Goal: Task Accomplishment & Management: Manage account settings

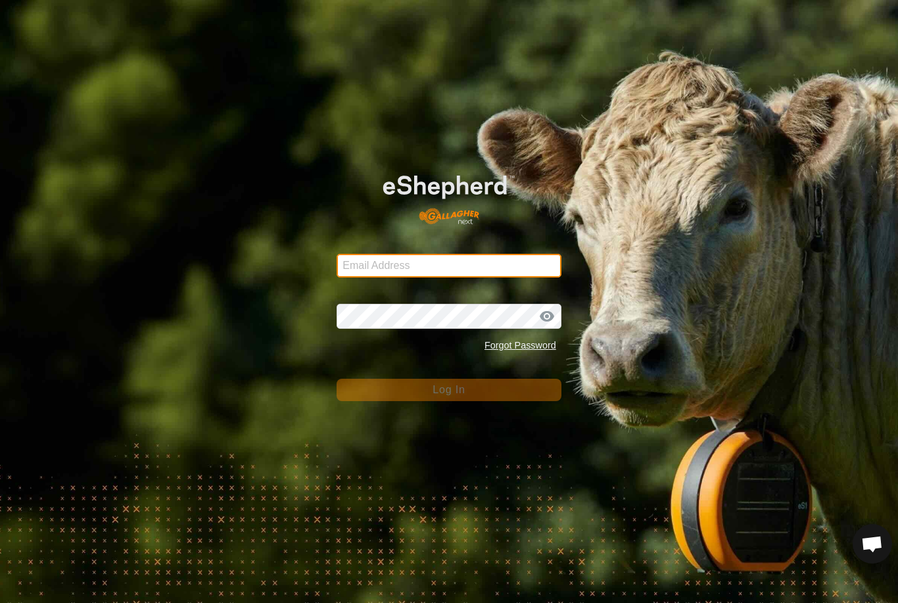
type input "[EMAIL_ADDRESS][DOMAIN_NAME]"
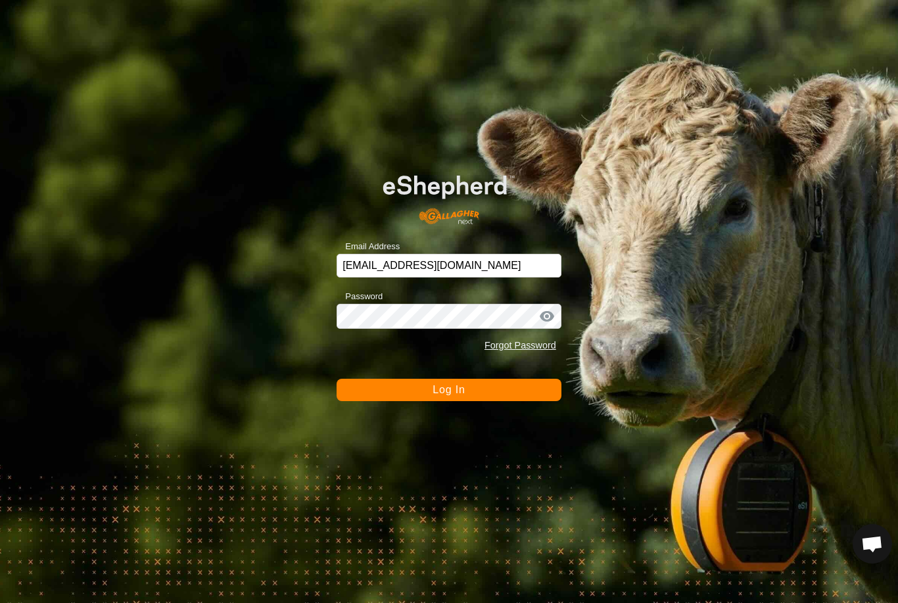
click at [532, 394] on button "Log In" at bounding box center [448, 390] width 225 height 22
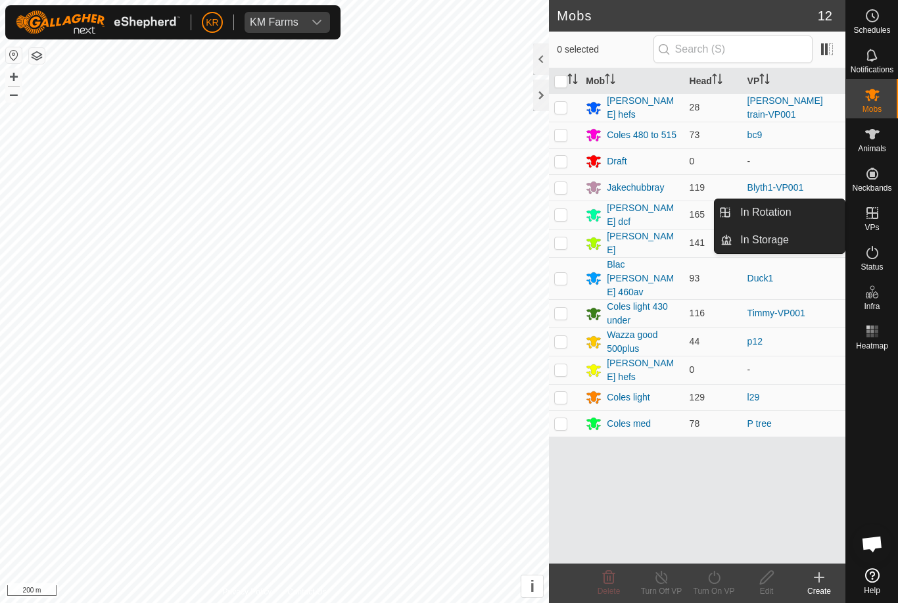
click at [798, 214] on link "In Rotation" at bounding box center [788, 212] width 112 height 26
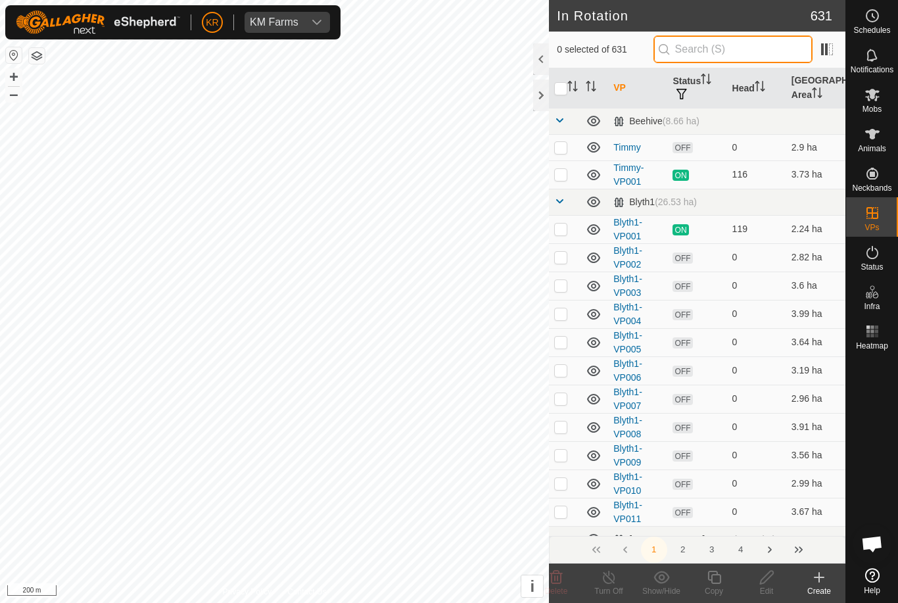
click at [752, 51] on input "text" at bounding box center [732, 49] width 159 height 28
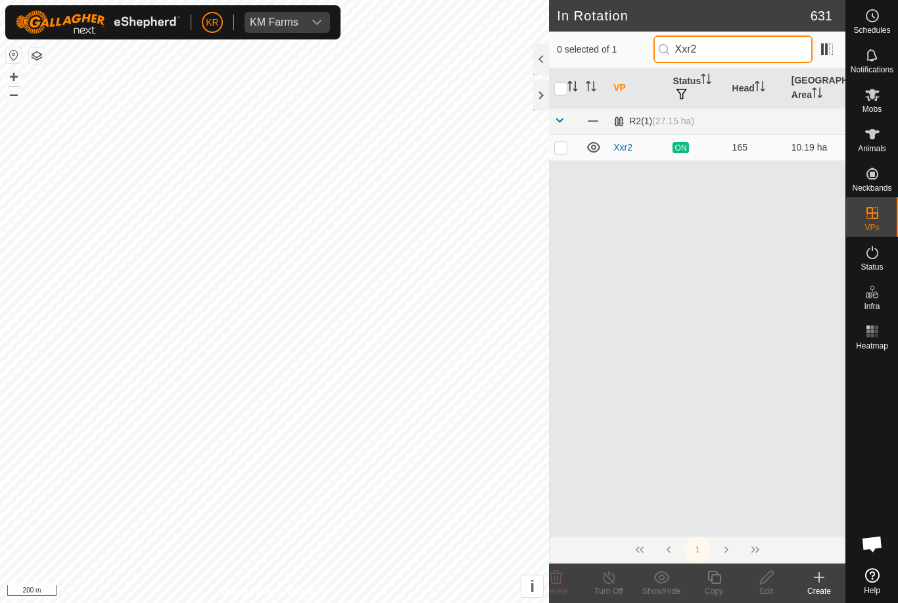
type input "Xxr2"
click at [574, 139] on td at bounding box center [565, 147] width 32 height 26
checkbox input "true"
click at [715, 581] on icon at bounding box center [714, 577] width 16 height 16
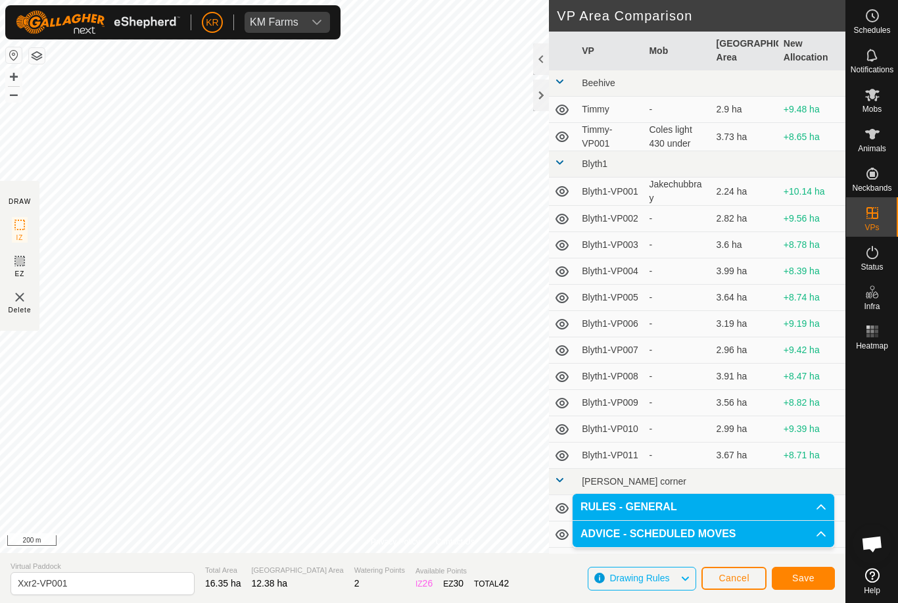
click at [801, 586] on button "Save" at bounding box center [802, 577] width 63 height 23
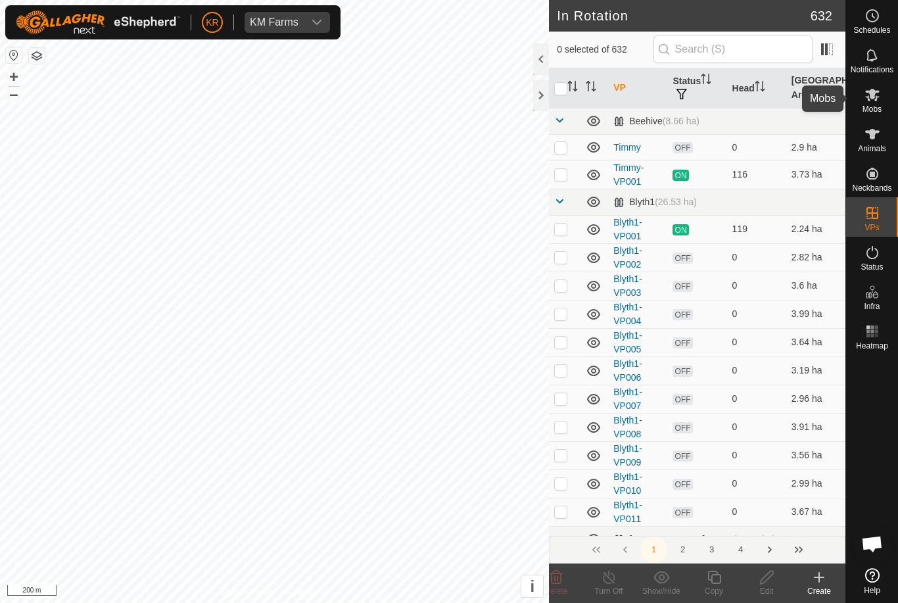
click at [879, 99] on icon at bounding box center [872, 95] width 16 height 16
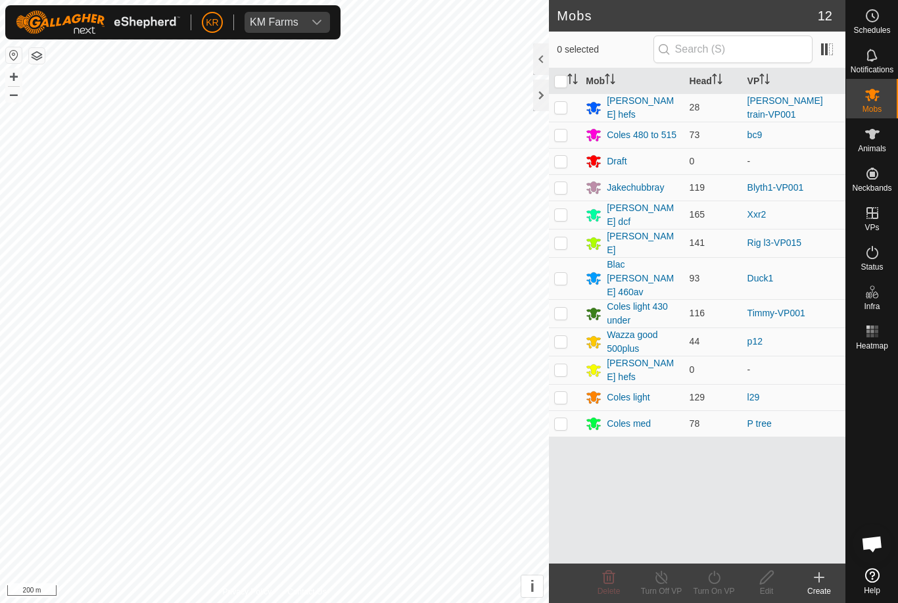
click at [559, 218] on td at bounding box center [565, 214] width 32 height 28
checkbox input "true"
click at [730, 584] on turn-on-svg-icon at bounding box center [713, 577] width 53 height 16
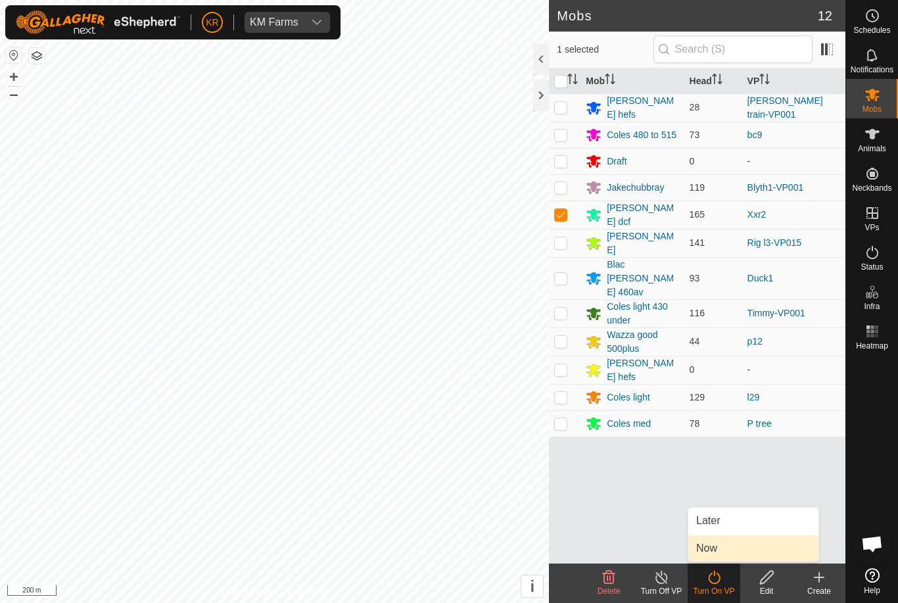
click at [721, 543] on link "Now" at bounding box center [753, 548] width 130 height 26
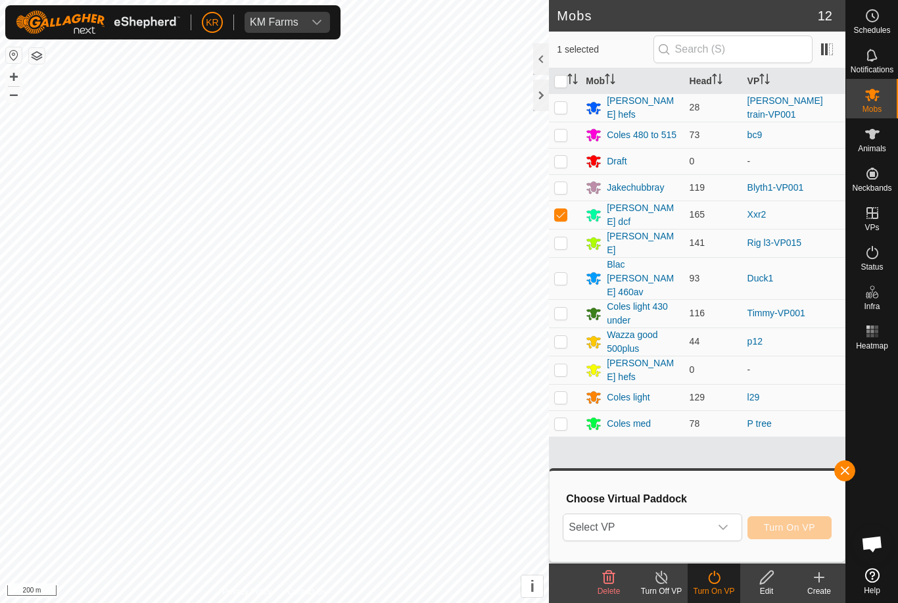
click at [699, 528] on span "Select VP" at bounding box center [636, 527] width 146 height 26
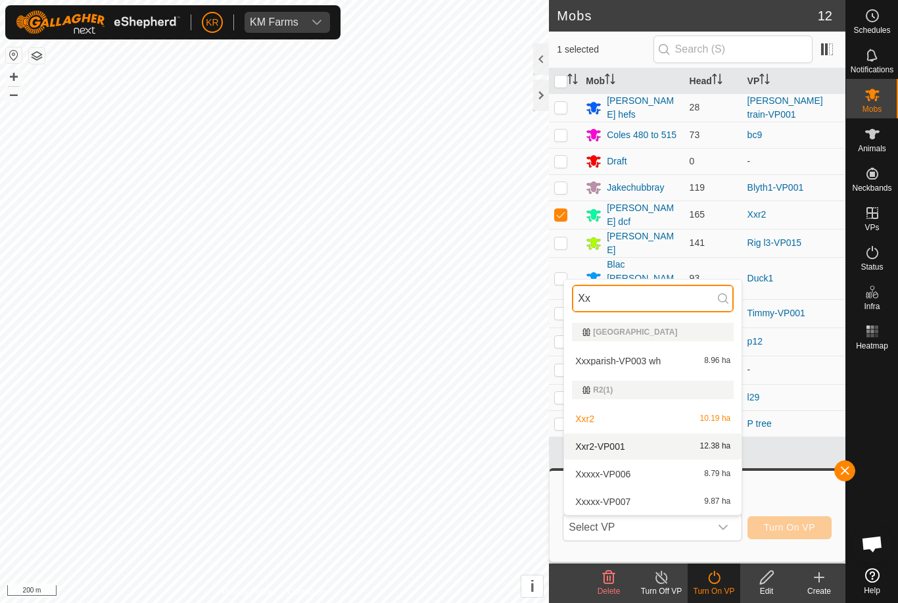
type input "Xx"
click at [622, 446] on span "Xxr2-VP001" at bounding box center [599, 446] width 49 height 9
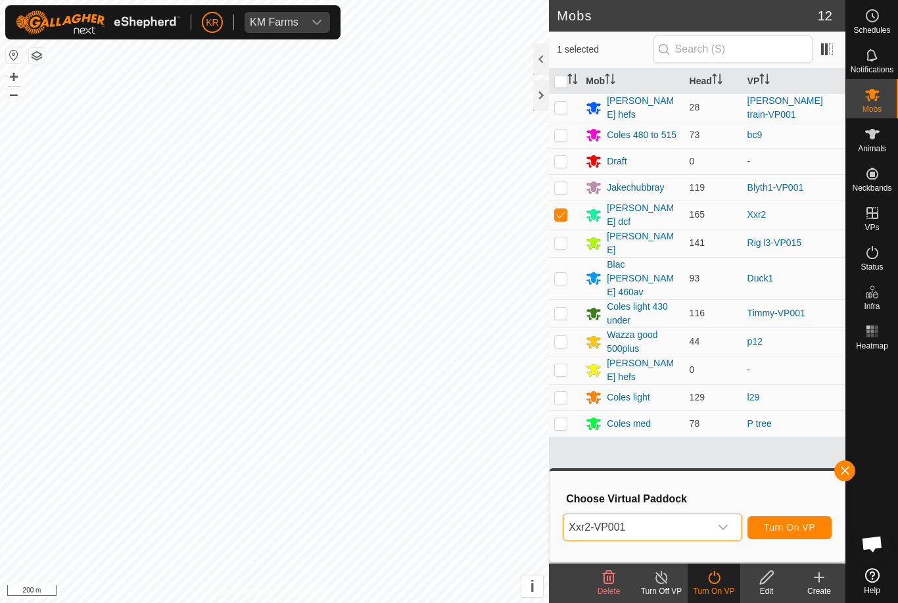
click at [787, 518] on button "Turn On VP" at bounding box center [789, 527] width 84 height 23
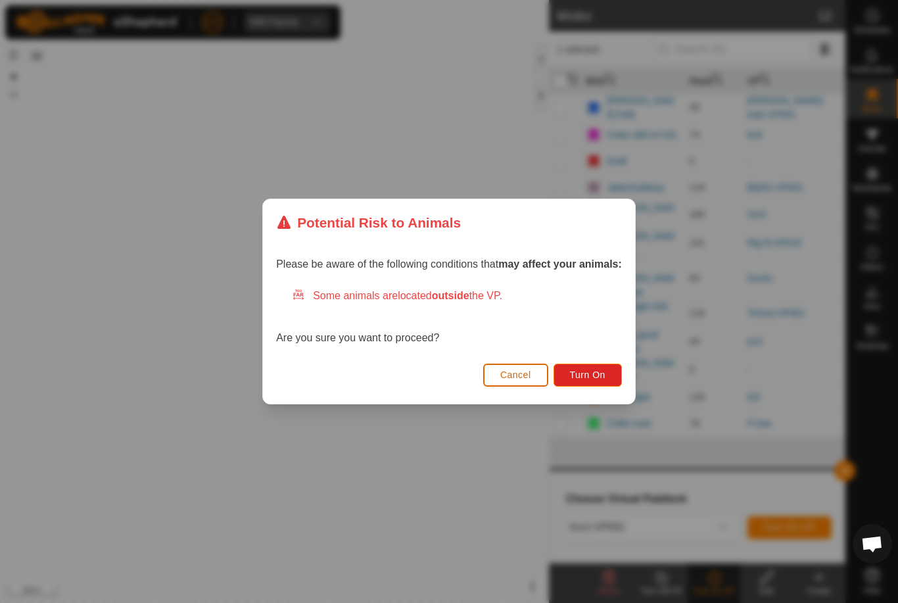
click at [585, 375] on span "Turn On" at bounding box center [587, 374] width 35 height 11
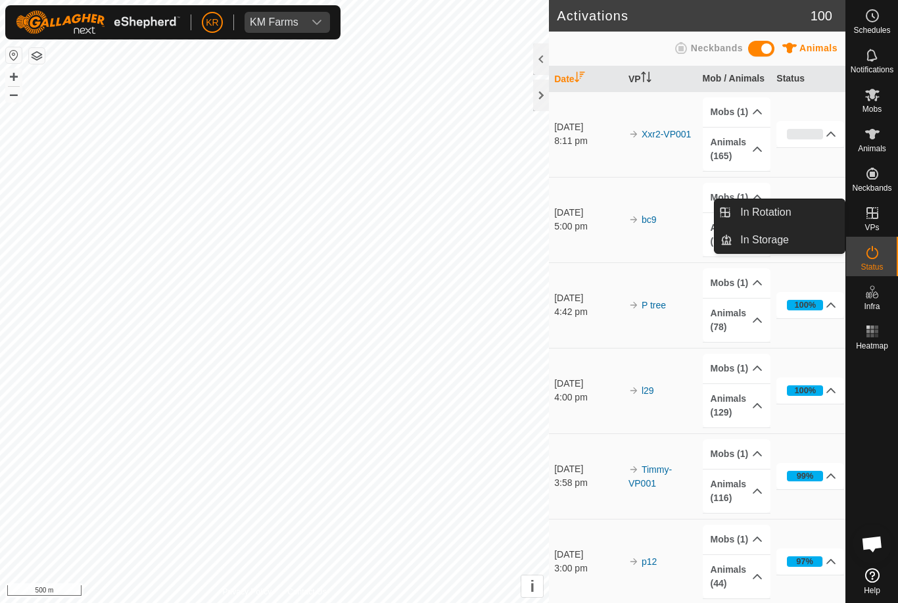
click at [791, 211] on link "In Rotation" at bounding box center [788, 212] width 112 height 26
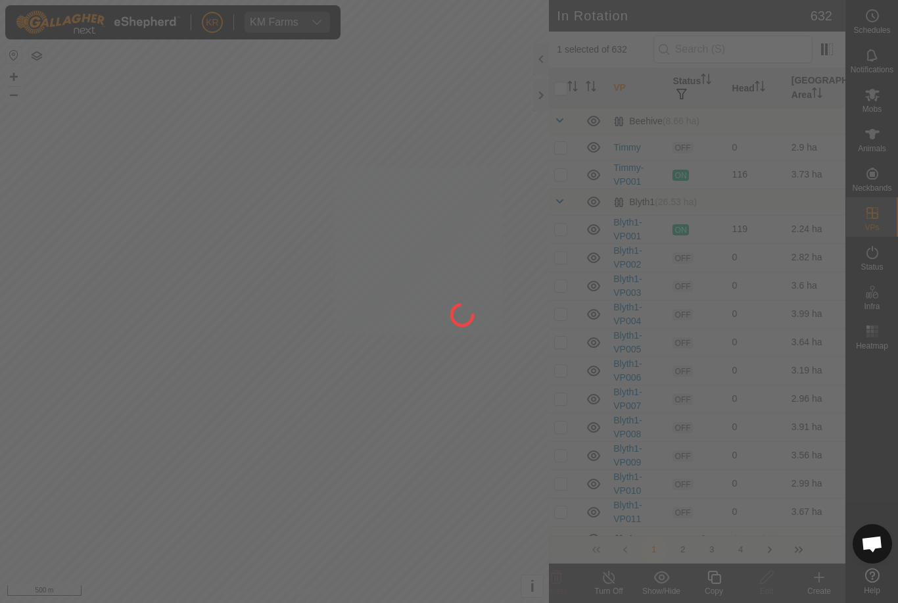
click at [741, 57] on div at bounding box center [449, 301] width 898 height 603
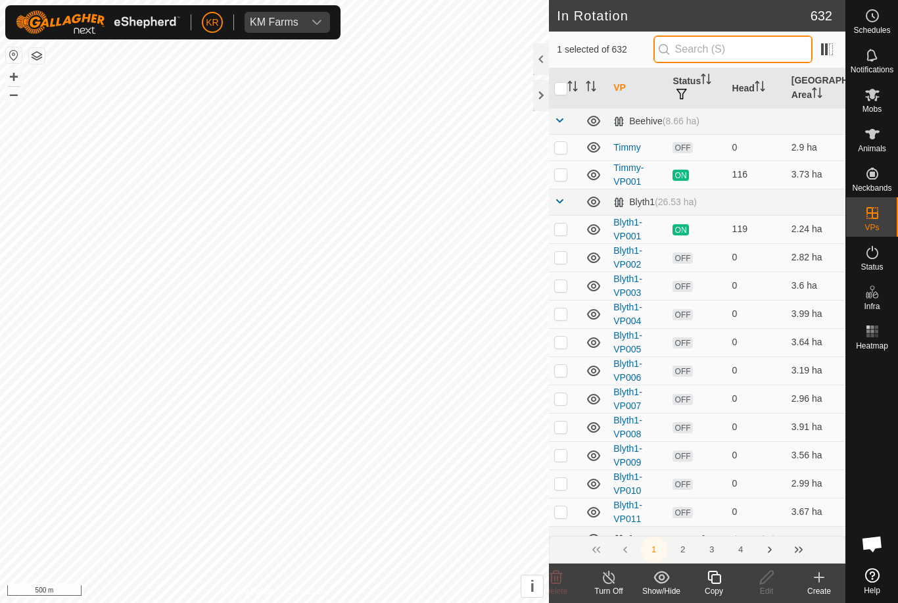
click at [745, 51] on input "text" at bounding box center [732, 49] width 159 height 28
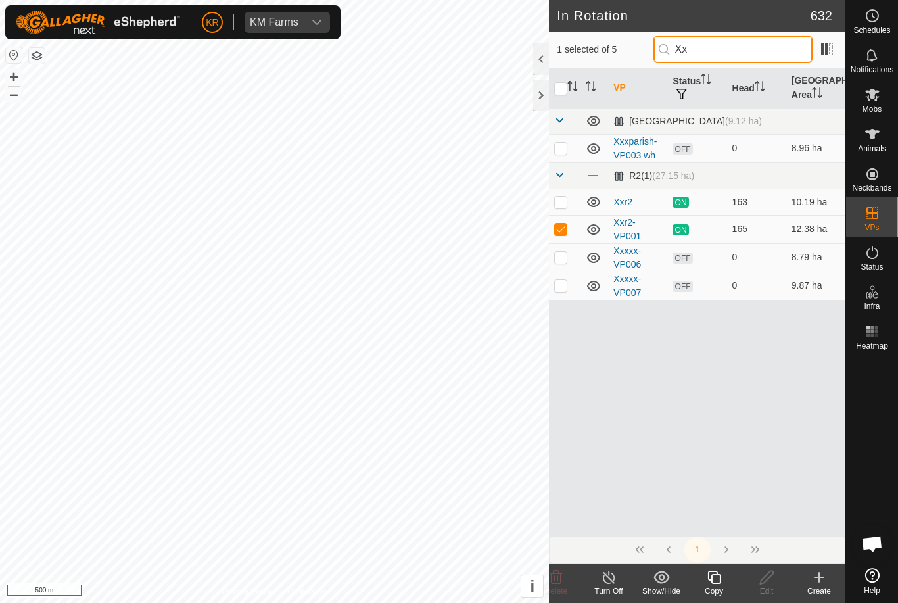
type input "Xx"
click at [560, 258] on p-checkbox at bounding box center [560, 257] width 13 height 11
checkbox input "true"
click at [566, 277] on td at bounding box center [565, 285] width 32 height 28
checkbox input "true"
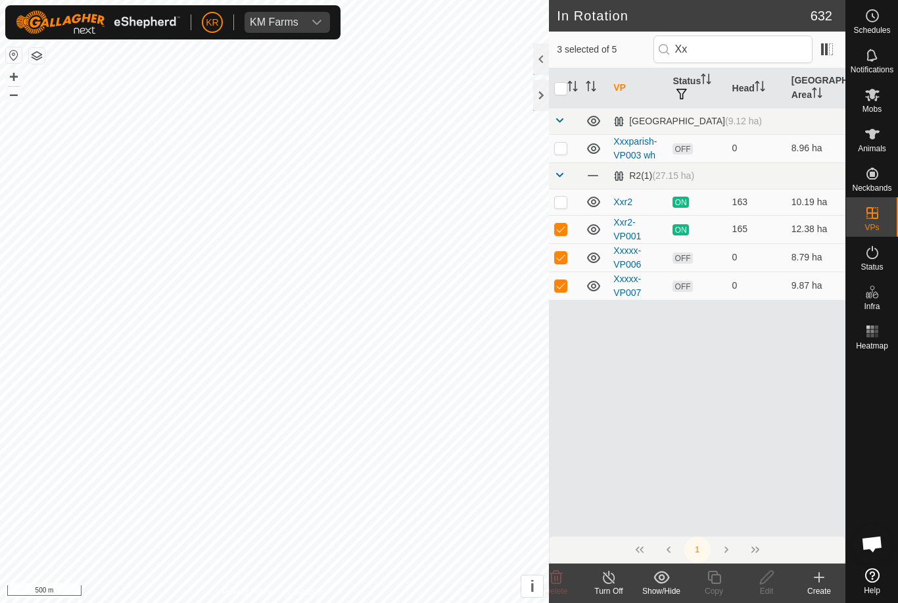
click at [564, 143] on p-checkbox at bounding box center [560, 148] width 13 height 11
checkbox input "true"
click at [561, 232] on p-checkbox at bounding box center [560, 228] width 13 height 11
checkbox input "false"
click at [559, 575] on icon at bounding box center [556, 577] width 16 height 16
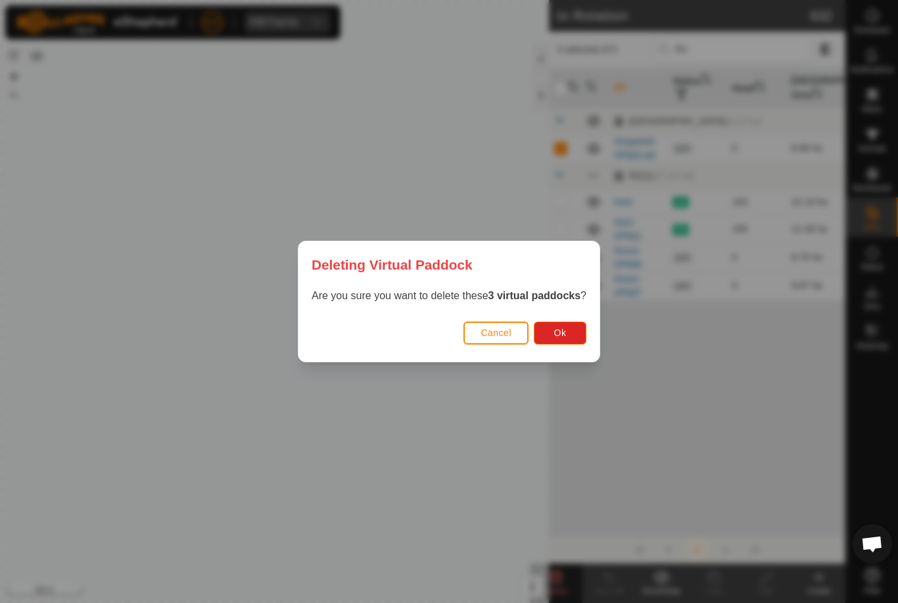
click at [577, 336] on button "Ok" at bounding box center [560, 332] width 53 height 23
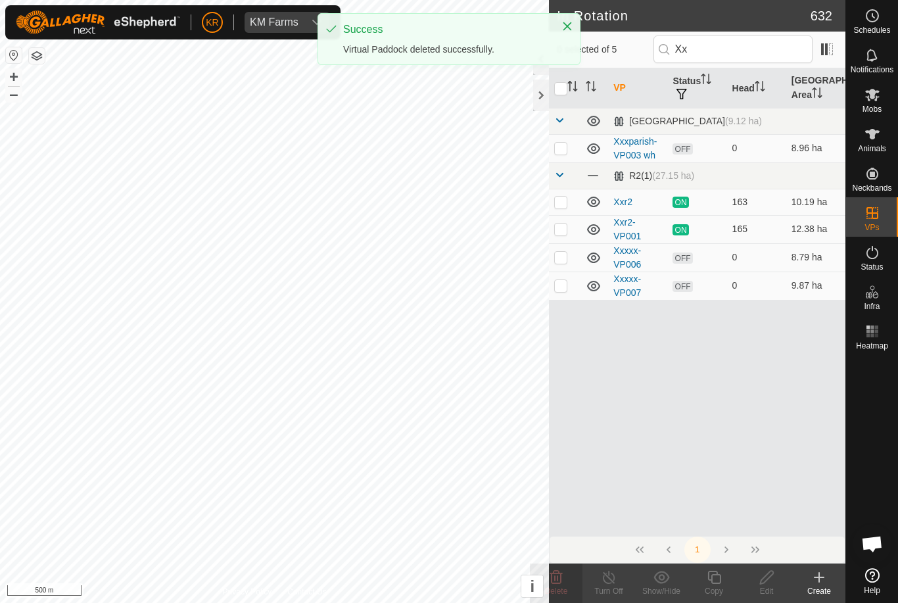
checkbox input "false"
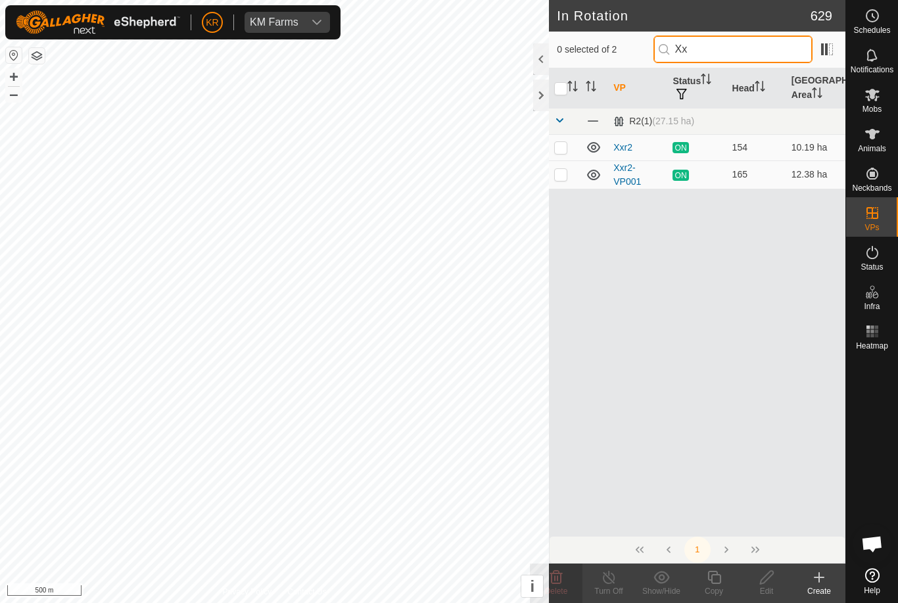
click at [758, 43] on input "Xx" at bounding box center [732, 49] width 159 height 28
type input "X"
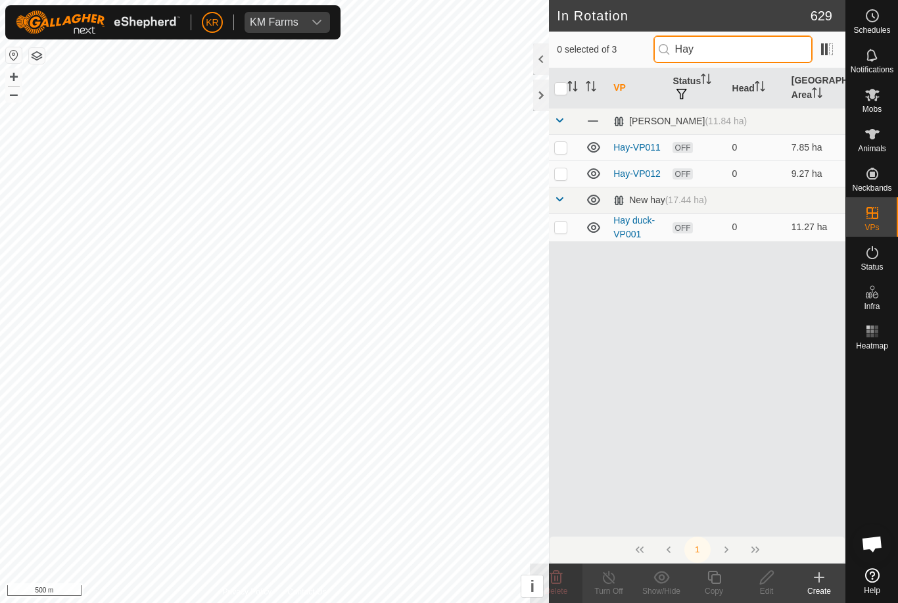
type input "Hay"
click at [569, 224] on td at bounding box center [565, 227] width 32 height 28
checkbox input "true"
click at [568, 174] on td at bounding box center [565, 173] width 32 height 26
checkbox input "true"
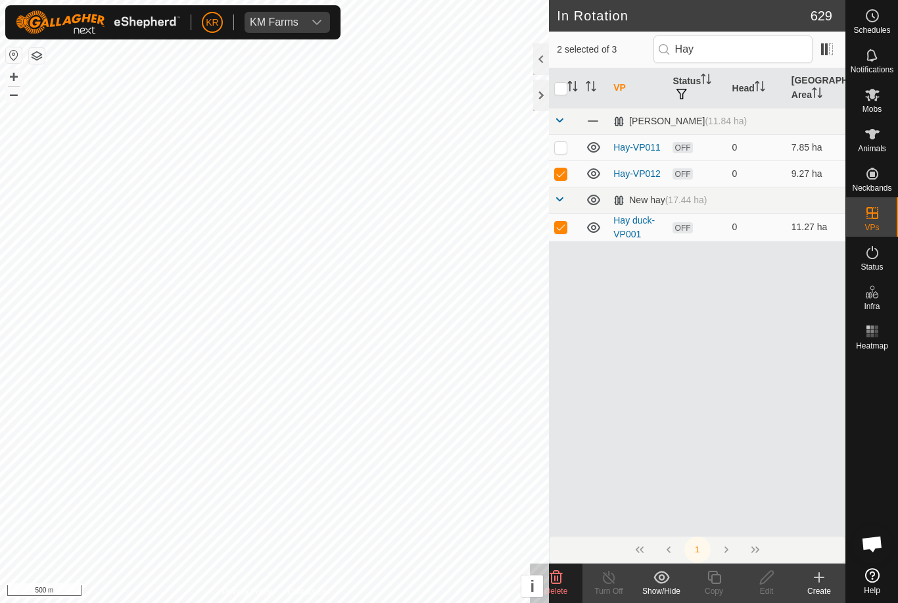
click at [570, 154] on td at bounding box center [565, 147] width 32 height 26
click at [562, 582] on icon at bounding box center [556, 577] width 16 height 16
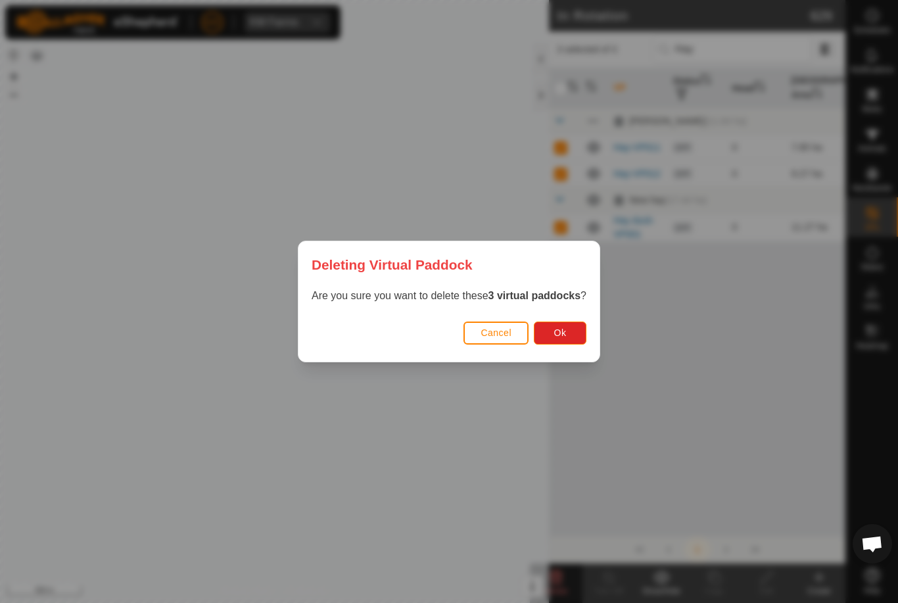
click at [560, 330] on span "Ok" at bounding box center [560, 332] width 12 height 11
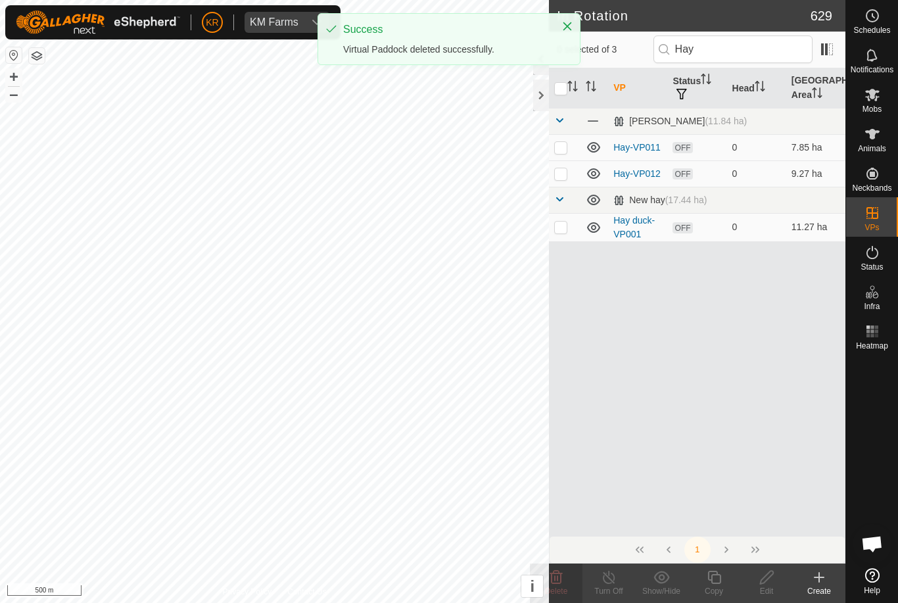
checkbox input "false"
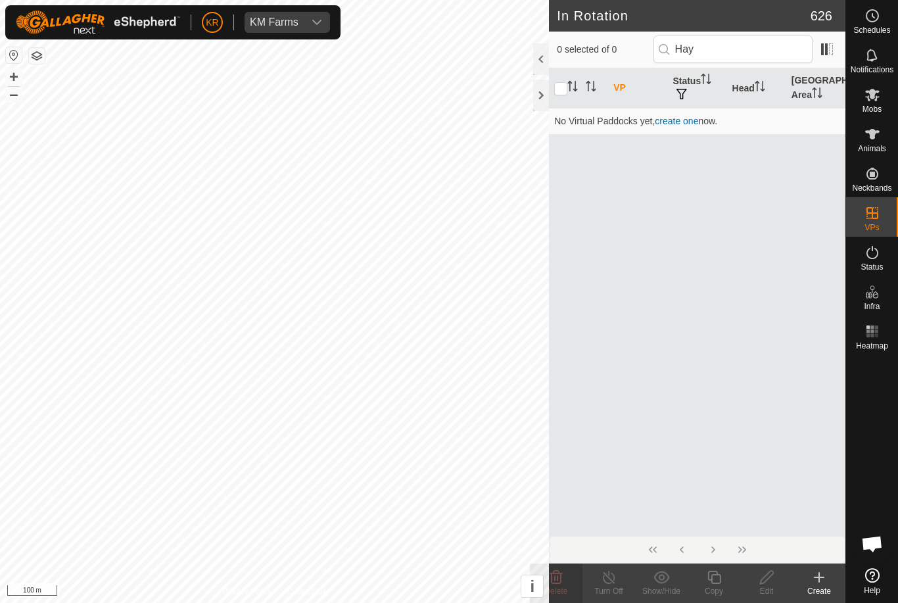
click at [842, 594] on div "Create" at bounding box center [818, 591] width 53 height 12
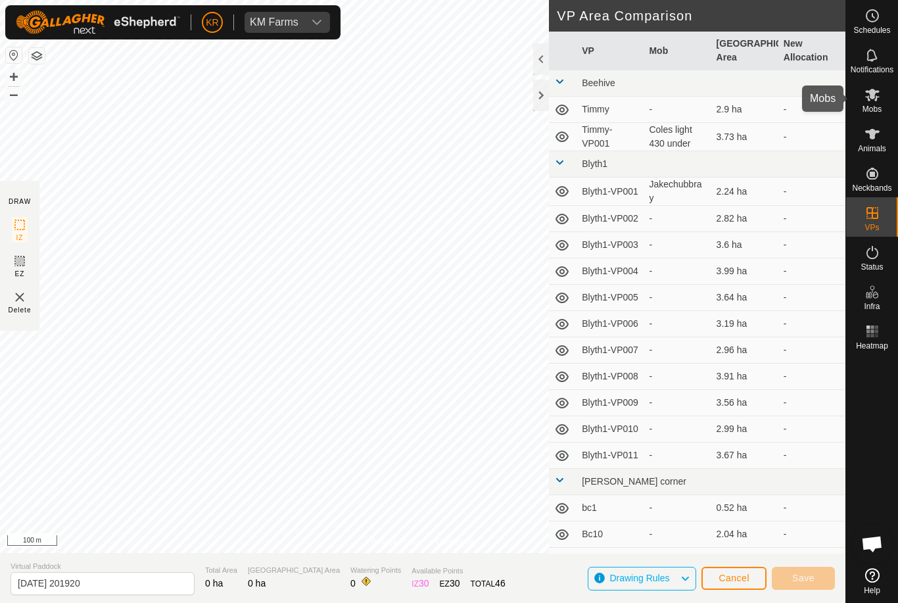
click at [877, 93] on icon at bounding box center [872, 95] width 16 height 16
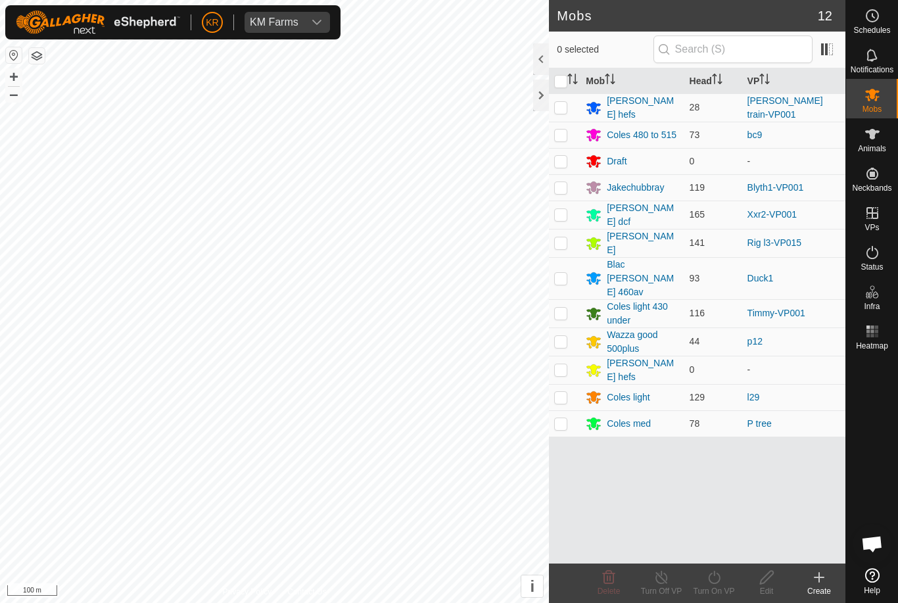
click at [794, 308] on link "Timmy-VP001" at bounding box center [776, 313] width 58 height 11
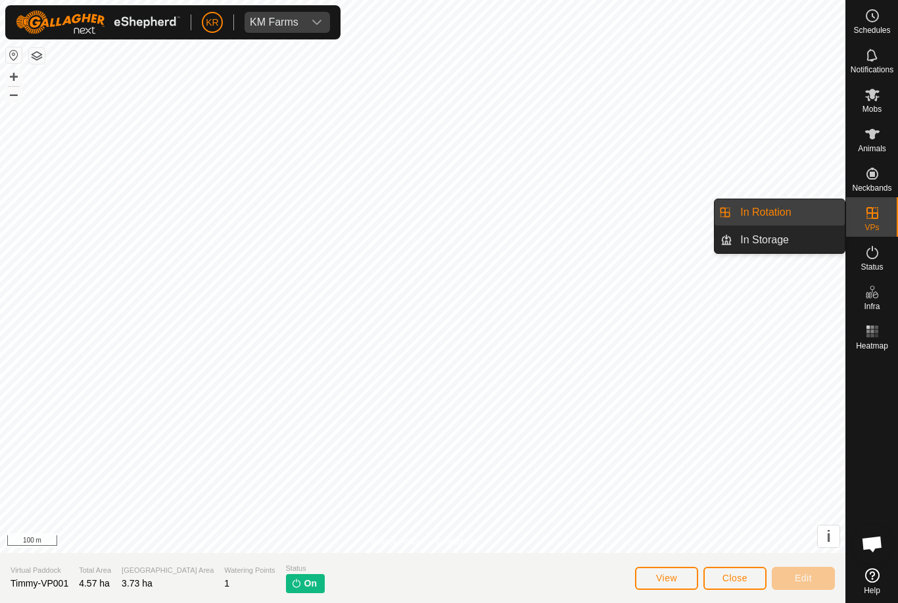
click at [792, 216] on link "In Rotation" at bounding box center [788, 212] width 112 height 26
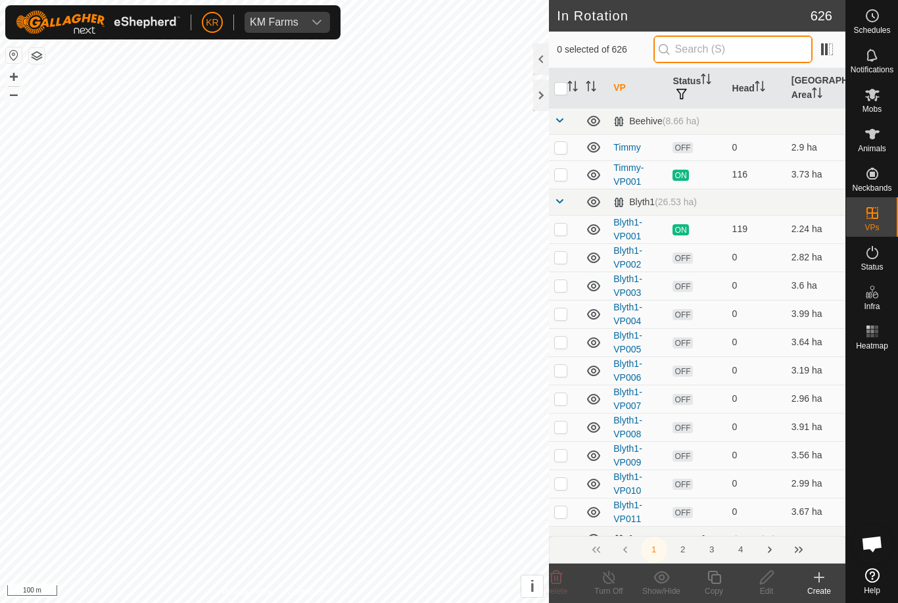
click at [730, 52] on input "text" at bounding box center [732, 49] width 159 height 28
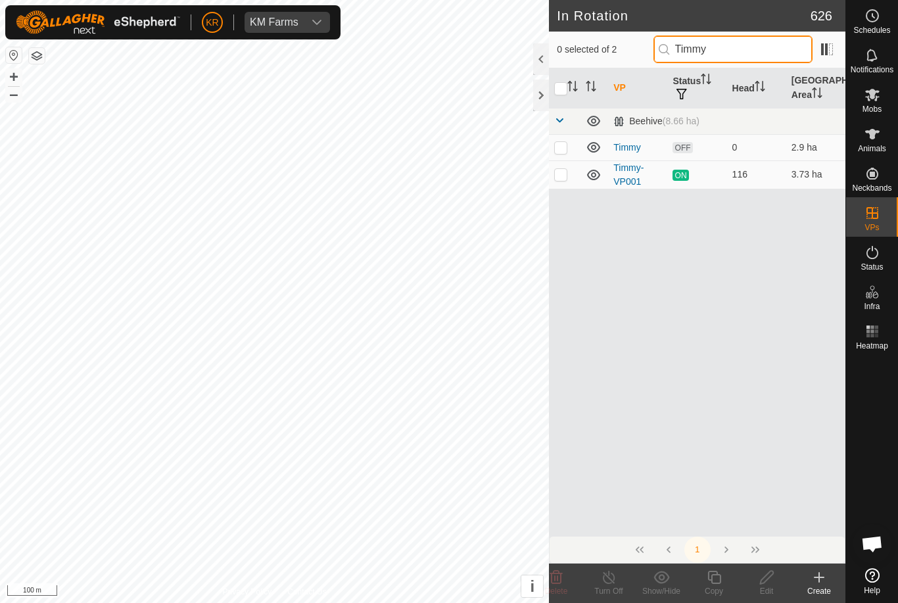
type input "Timmy"
click at [566, 176] on p-checkbox at bounding box center [560, 174] width 13 height 11
checkbox input "true"
click at [718, 577] on icon at bounding box center [714, 577] width 16 height 16
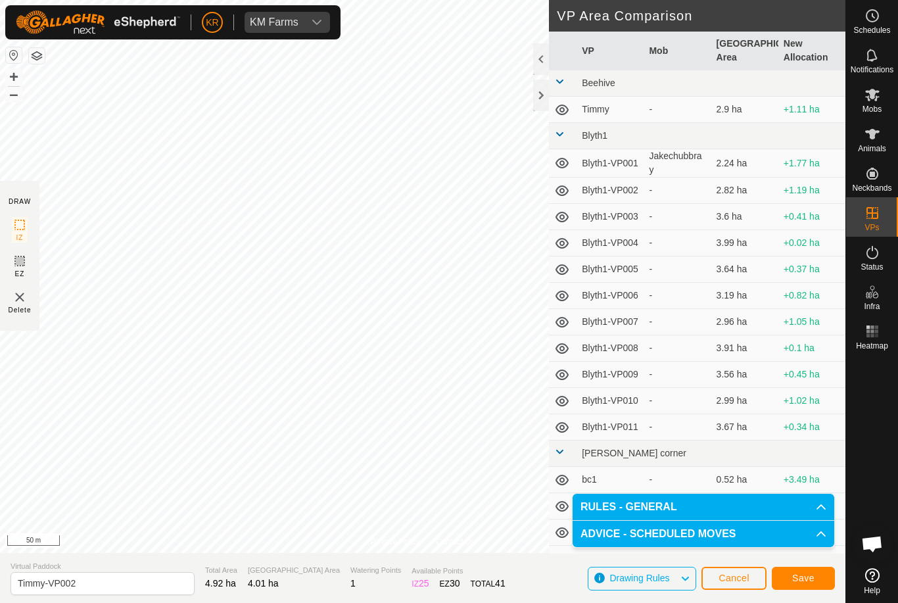
click at [810, 573] on span "Save" at bounding box center [803, 577] width 22 height 11
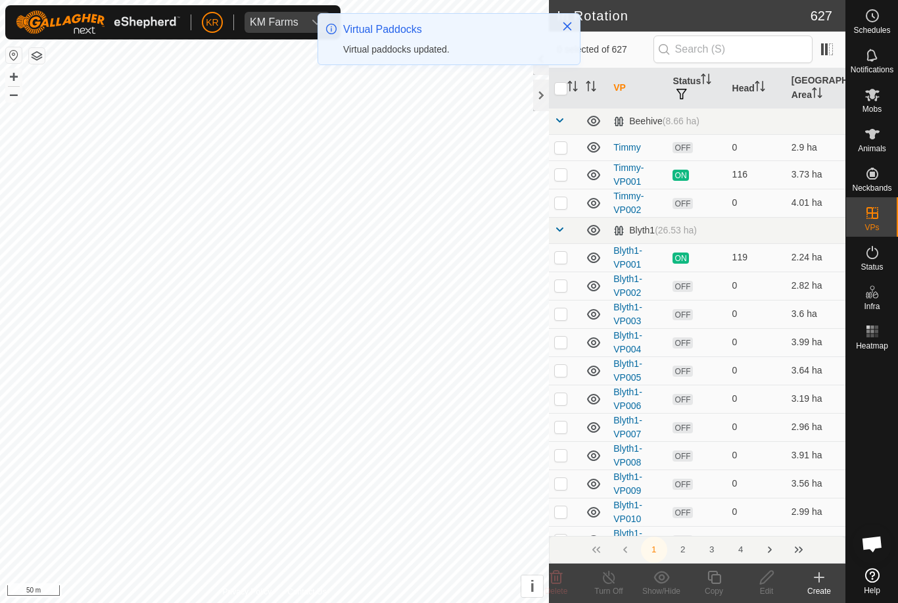
click at [564, 202] on p-checkbox at bounding box center [560, 202] width 13 height 11
checkbox input "true"
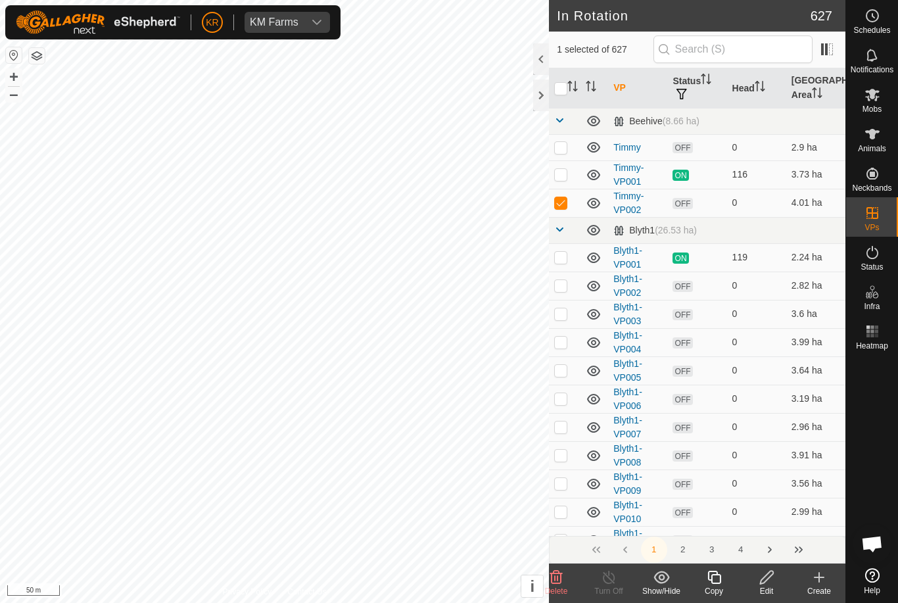
click at [727, 579] on copy-svg-icon at bounding box center [713, 577] width 53 height 16
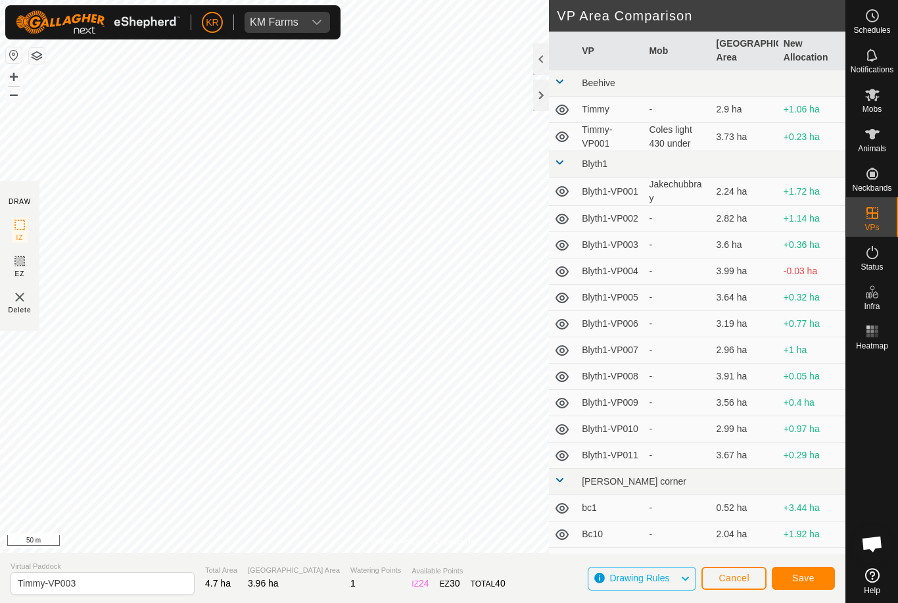
click at [817, 572] on button "Save" at bounding box center [802, 577] width 63 height 23
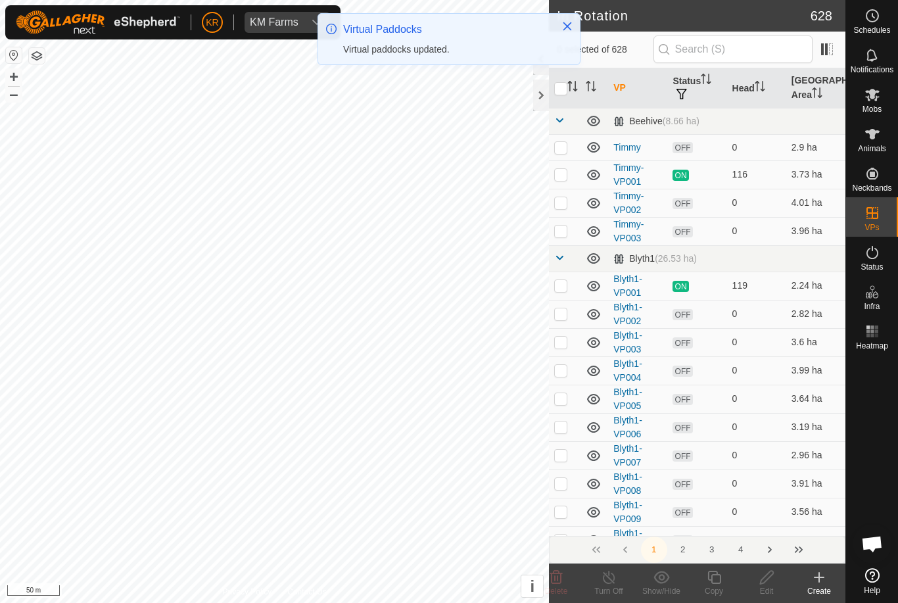
click at [566, 234] on p-checkbox at bounding box center [560, 230] width 13 height 11
checkbox input "true"
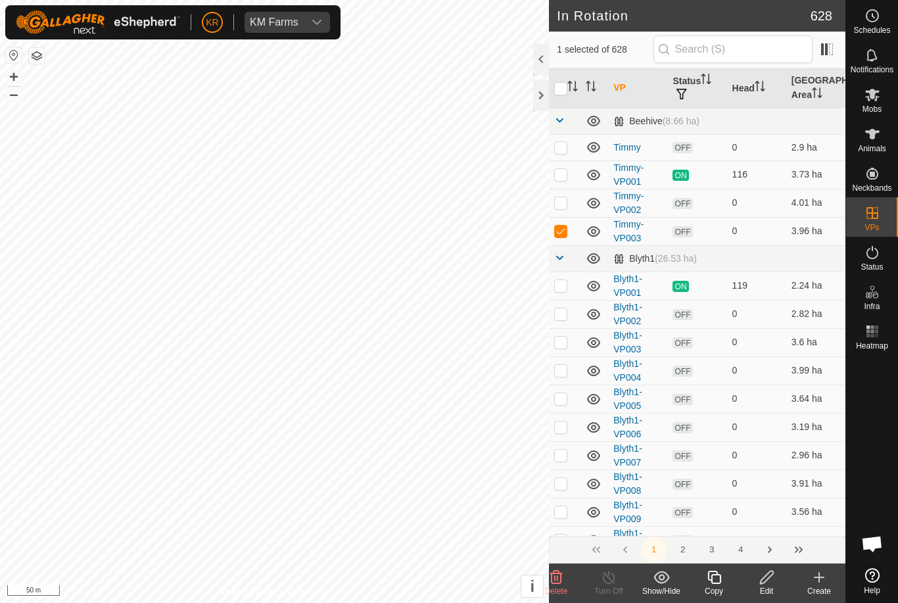
click at [706, 579] on icon at bounding box center [714, 577] width 16 height 16
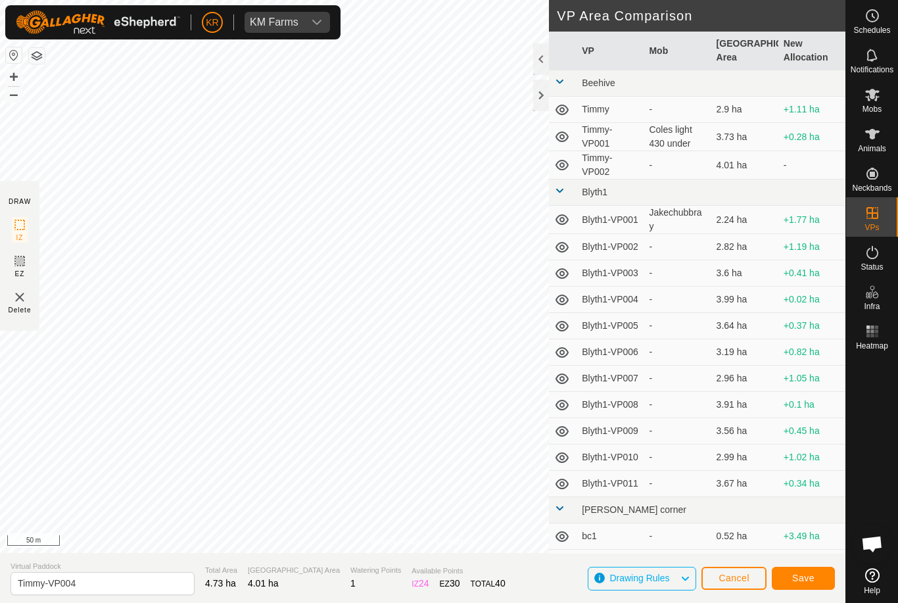
click at [808, 574] on span "Save" at bounding box center [803, 577] width 22 height 11
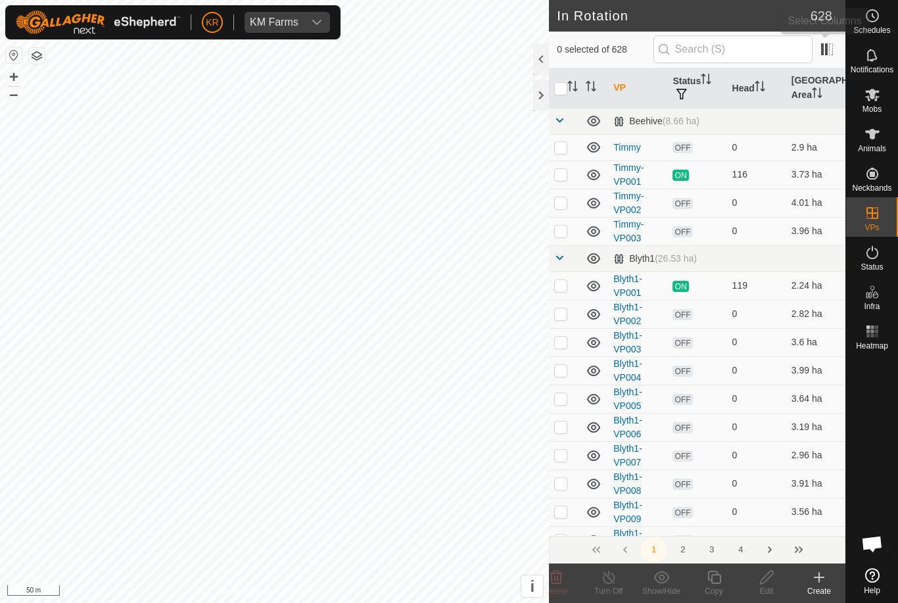
click at [829, 45] on span at bounding box center [826, 49] width 21 height 21
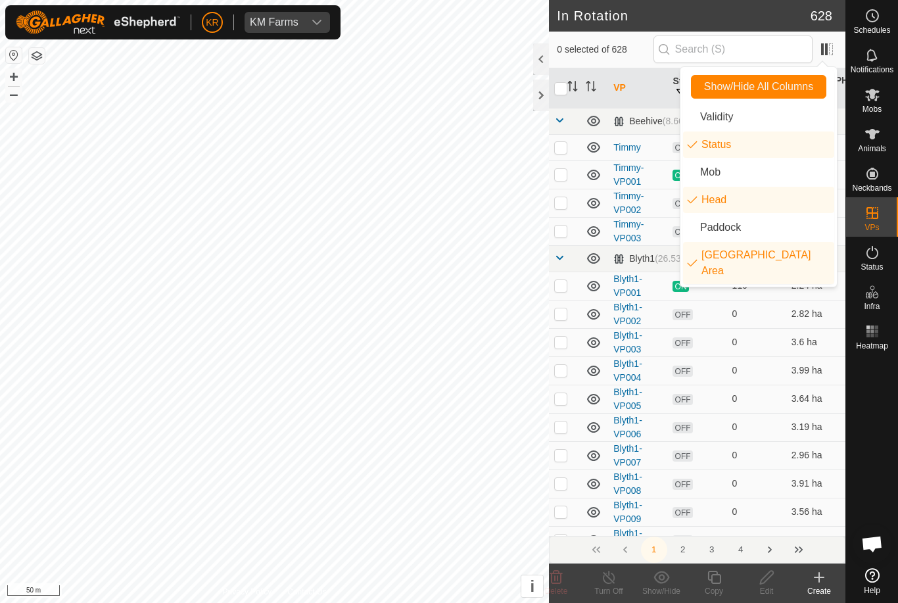
click at [827, 51] on span at bounding box center [826, 49] width 21 height 21
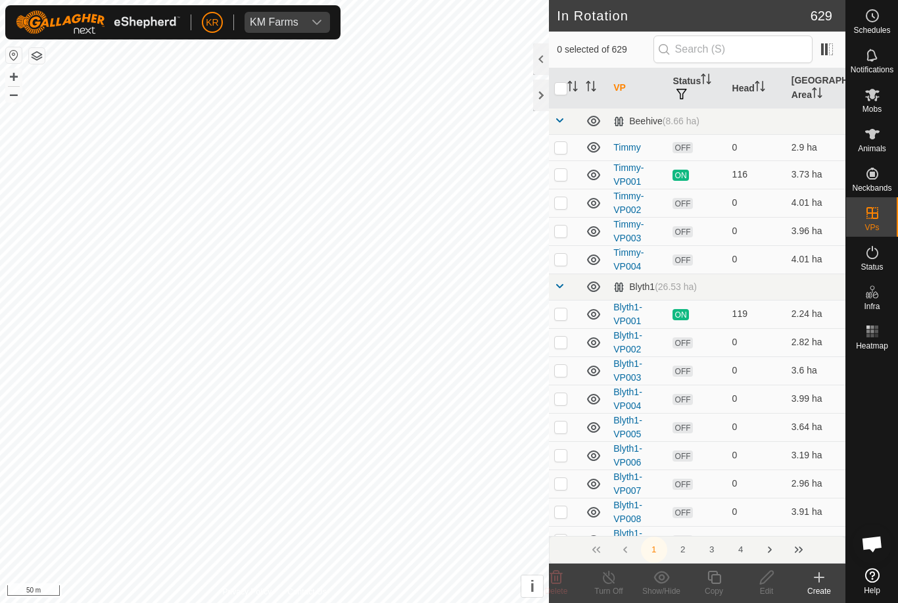
click at [568, 256] on td at bounding box center [565, 259] width 32 height 28
checkbox input "true"
click at [718, 579] on icon at bounding box center [714, 577] width 16 height 16
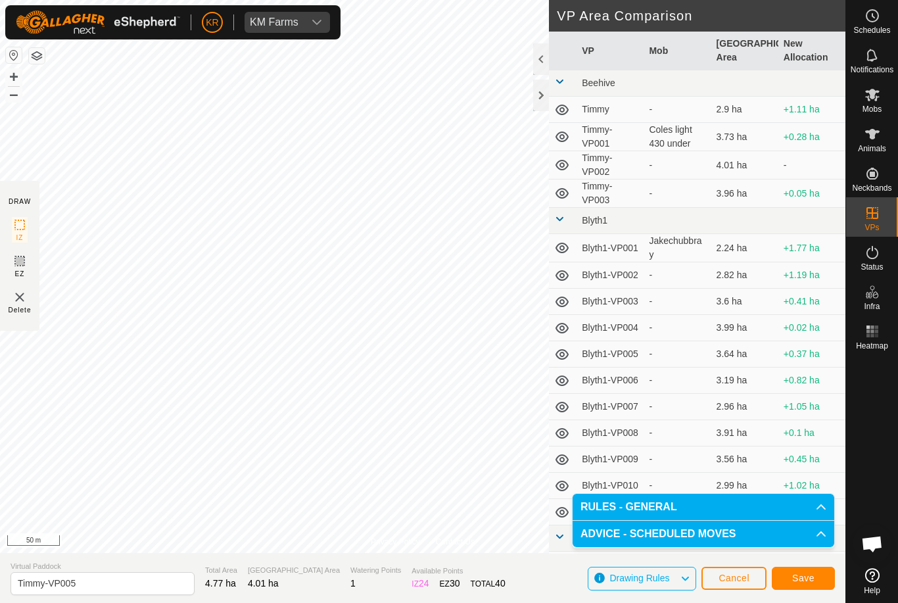
click at [817, 579] on button "Save" at bounding box center [802, 577] width 63 height 23
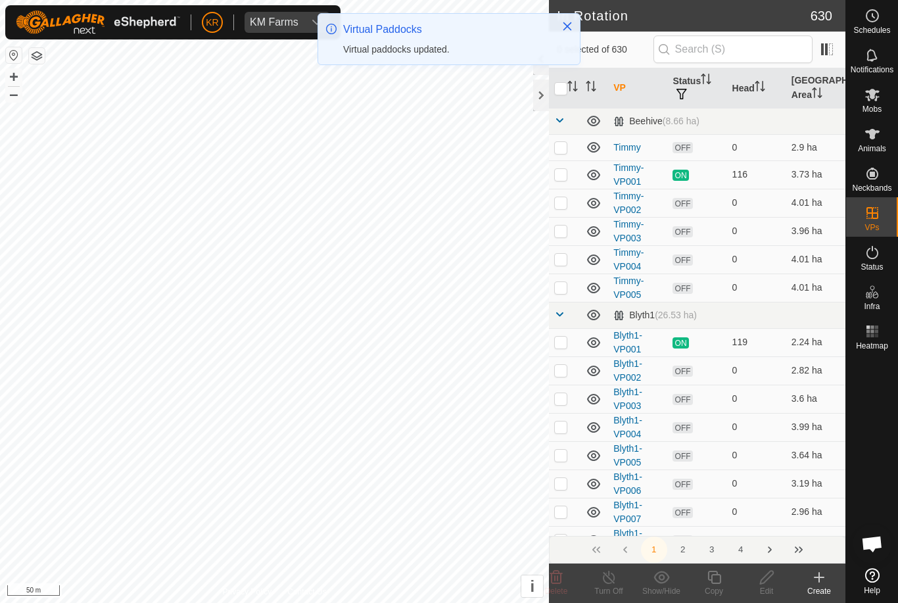
click at [563, 283] on p-checkbox at bounding box center [560, 287] width 13 height 11
checkbox input "true"
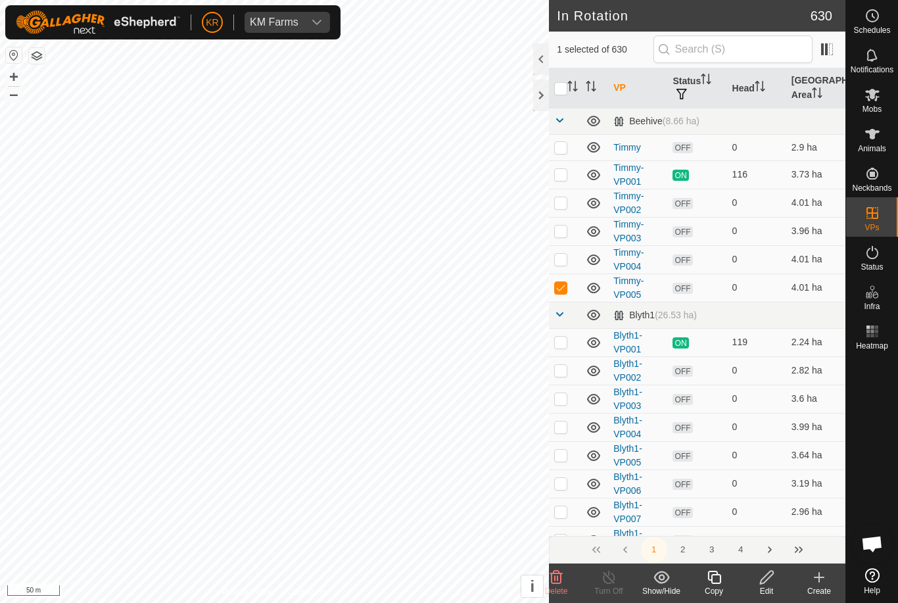
click at [714, 576] on icon at bounding box center [714, 577] width 16 height 16
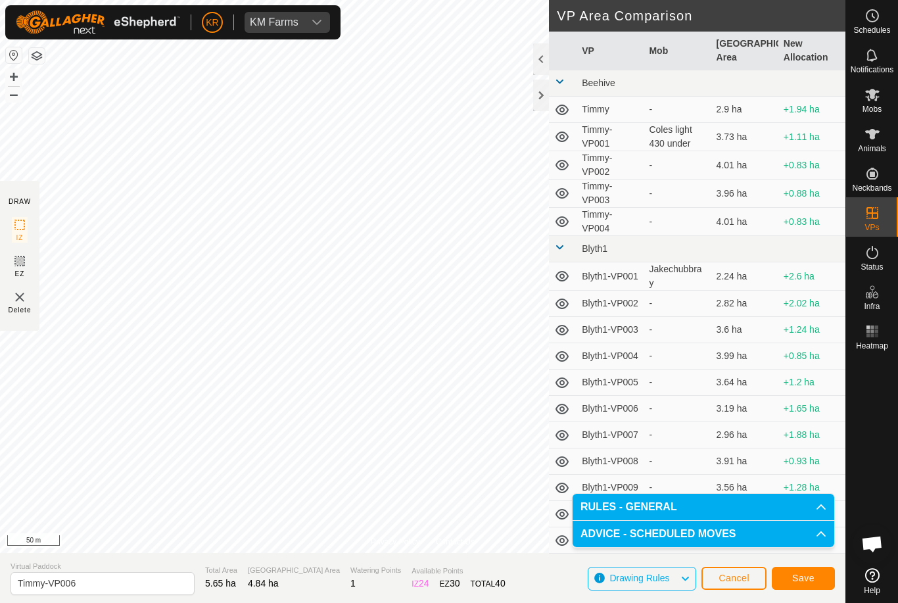
click at [799, 576] on span "Save" at bounding box center [803, 577] width 22 height 11
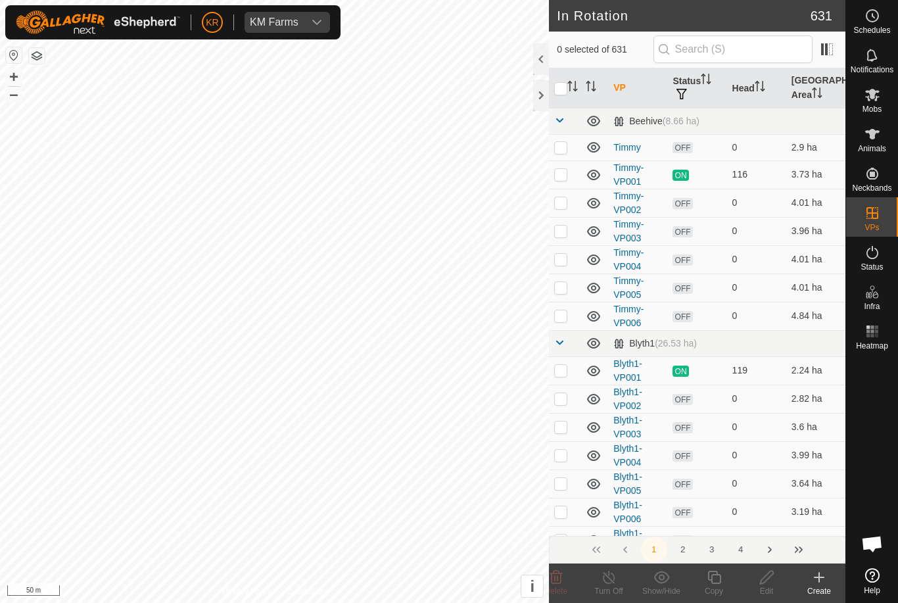
click at [563, 313] on p-checkbox at bounding box center [560, 315] width 13 height 11
checkbox input "true"
click at [718, 579] on icon at bounding box center [714, 577] width 16 height 16
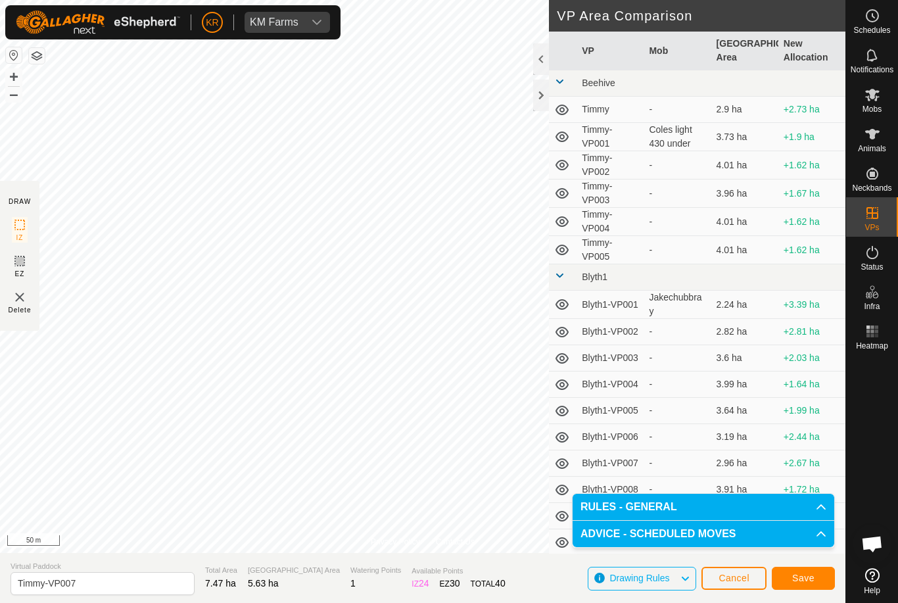
click at [814, 579] on span "Save" at bounding box center [803, 577] width 22 height 11
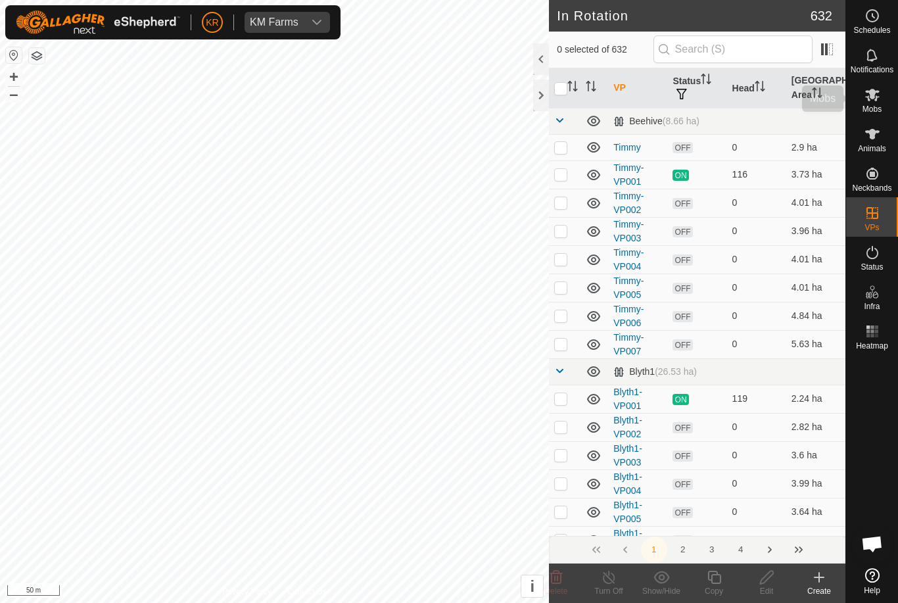
click at [879, 87] on icon at bounding box center [872, 95] width 16 height 16
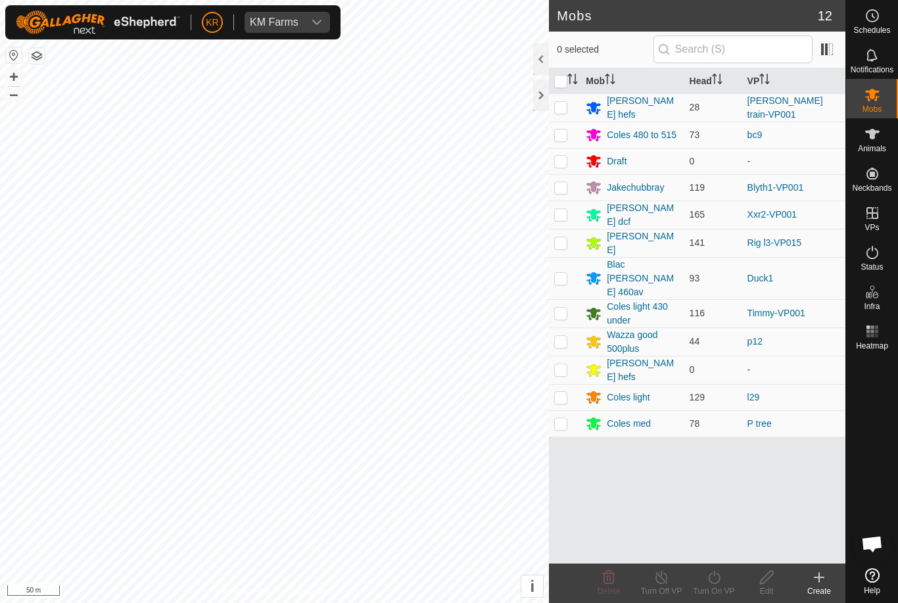
click at [565, 308] on p-checkbox at bounding box center [560, 313] width 13 height 11
checkbox input "true"
click at [718, 580] on icon at bounding box center [714, 577] width 16 height 16
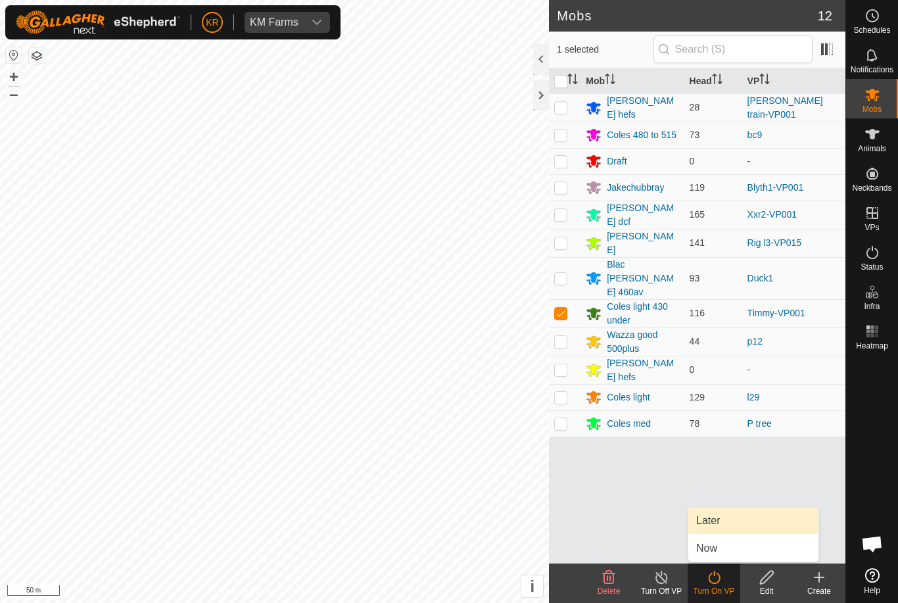
click at [720, 516] on link "Later" at bounding box center [753, 520] width 130 height 26
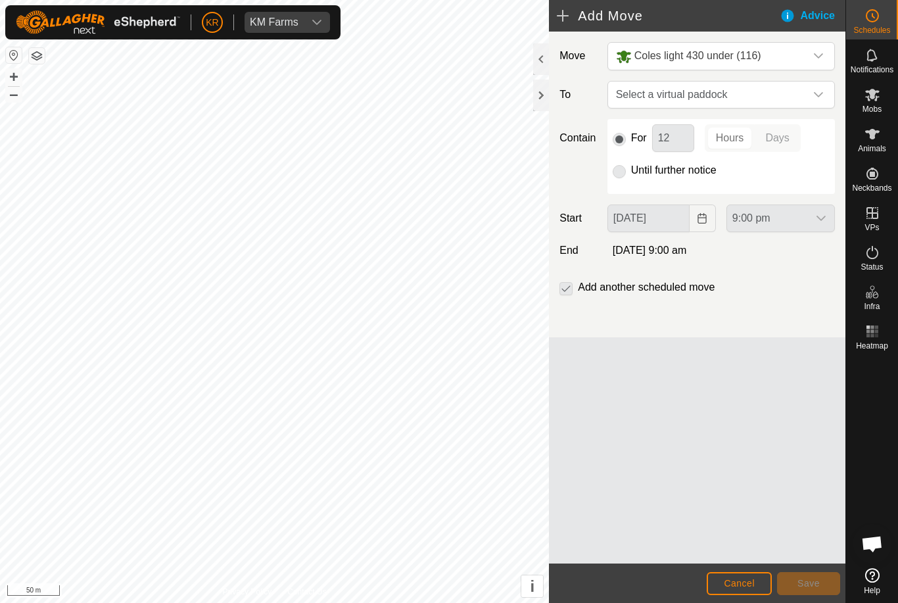
click at [813, 100] on icon "dropdown trigger" at bounding box center [818, 94] width 11 height 11
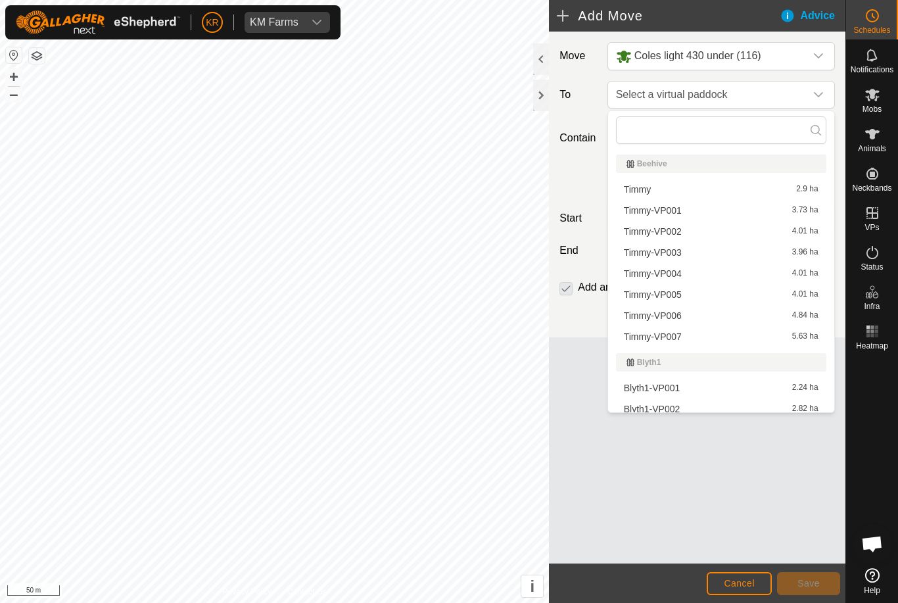
click at [690, 222] on li "Timmy-VP002 4.01 ha" at bounding box center [721, 231] width 210 height 20
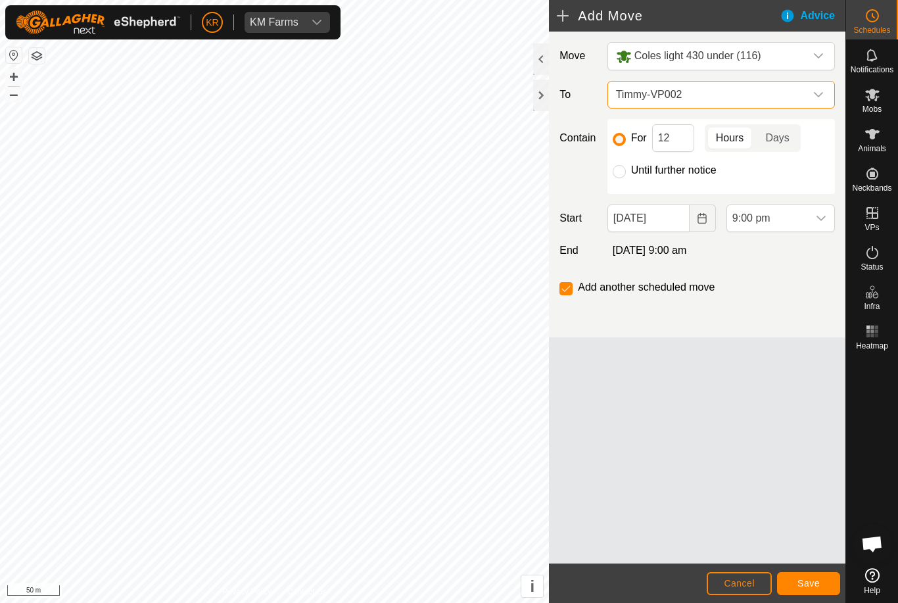
click at [782, 97] on span "Timmy-VP002" at bounding box center [707, 94] width 195 height 26
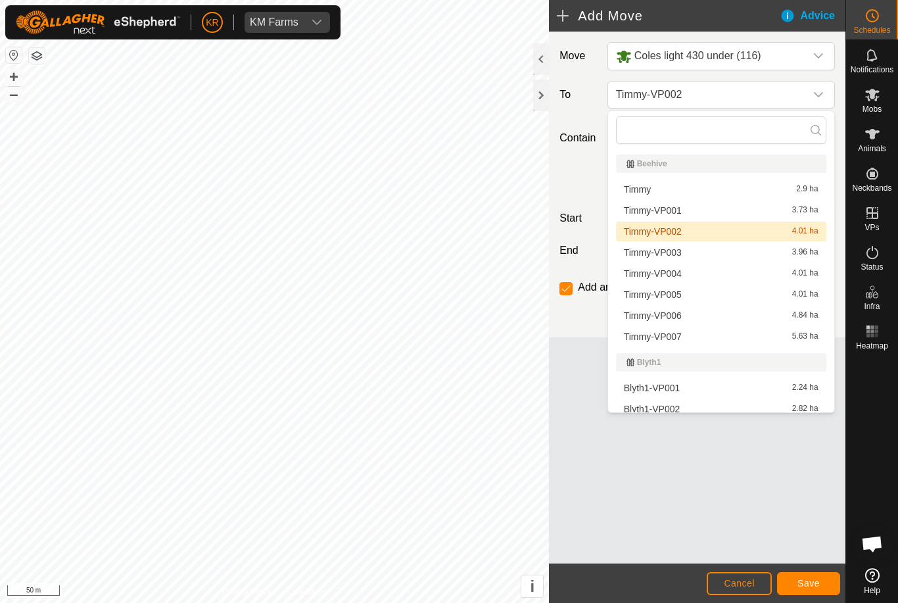
click at [661, 234] on span "Timmy-VP002" at bounding box center [653, 231] width 58 height 9
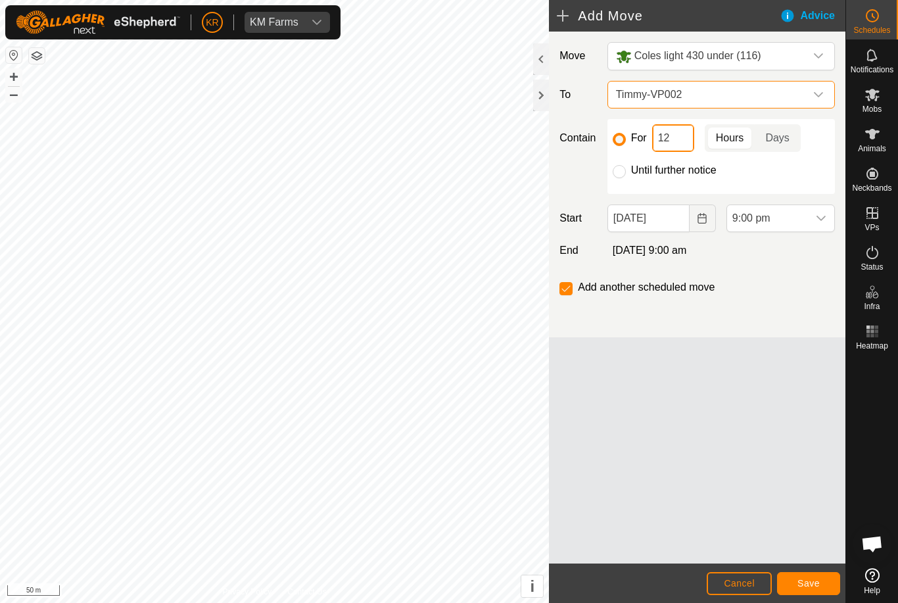
click at [677, 136] on input "12" at bounding box center [673, 138] width 42 height 28
type input "1"
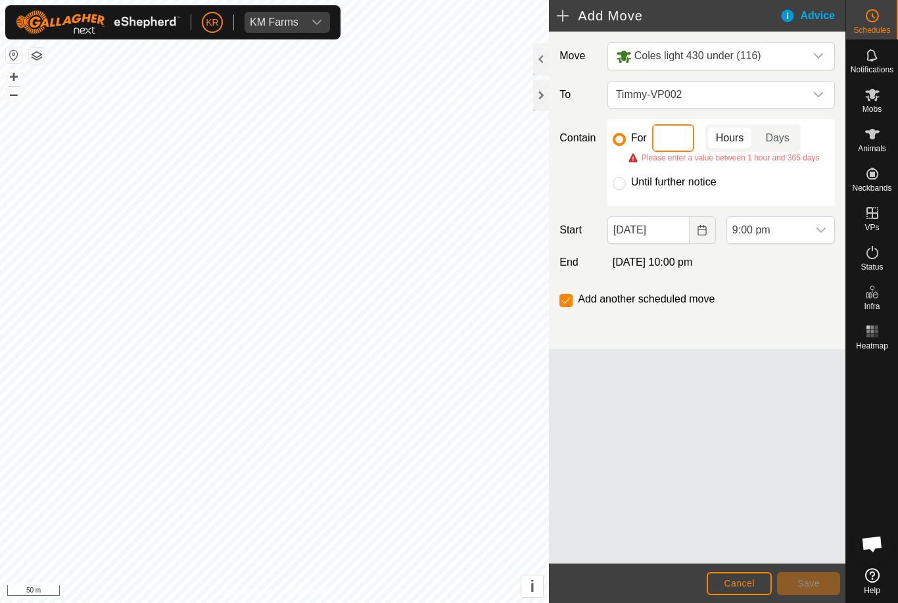
type input "8"
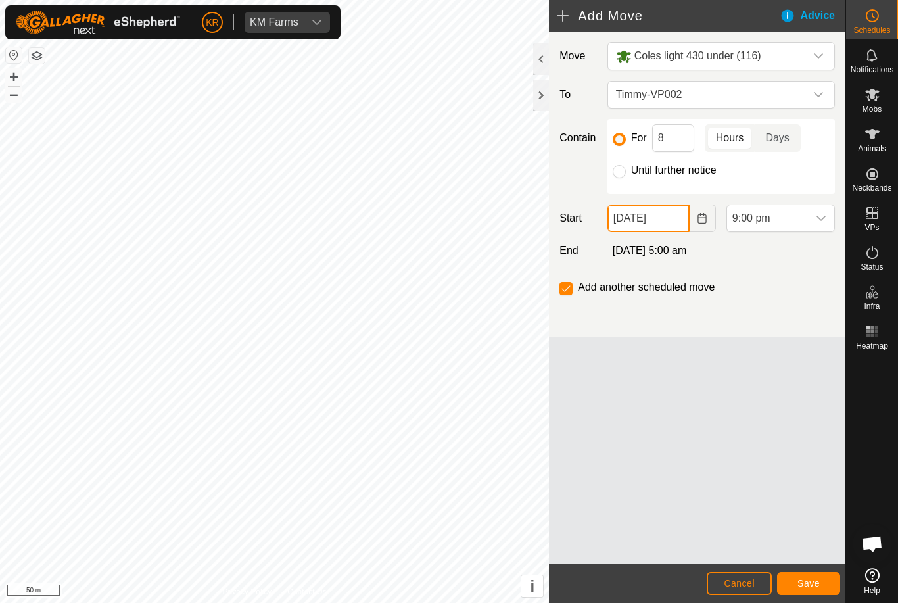
click at [667, 219] on input "09 Sep, 2025" at bounding box center [648, 218] width 82 height 28
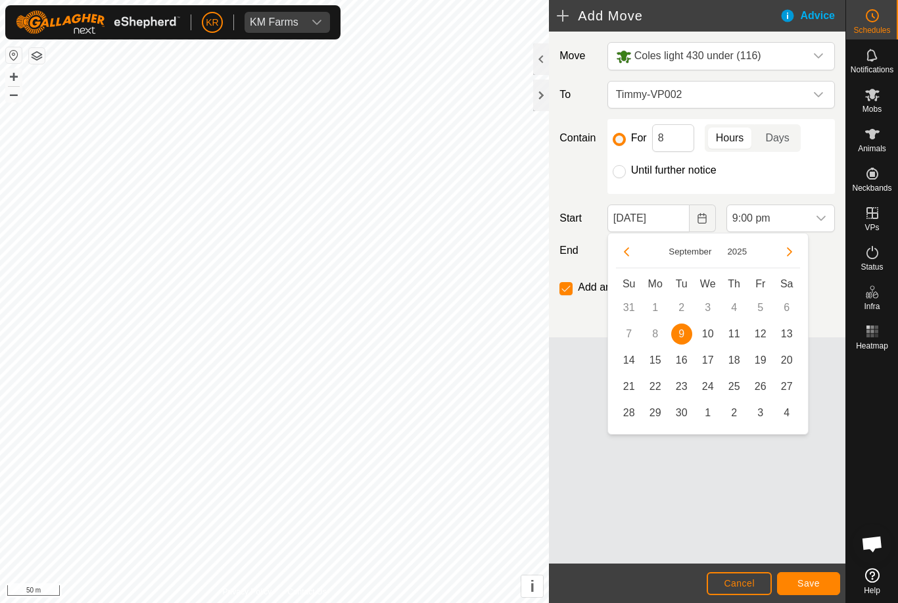
click at [714, 334] on span "10" at bounding box center [707, 333] width 21 height 21
type input "10 Sep, 2025"
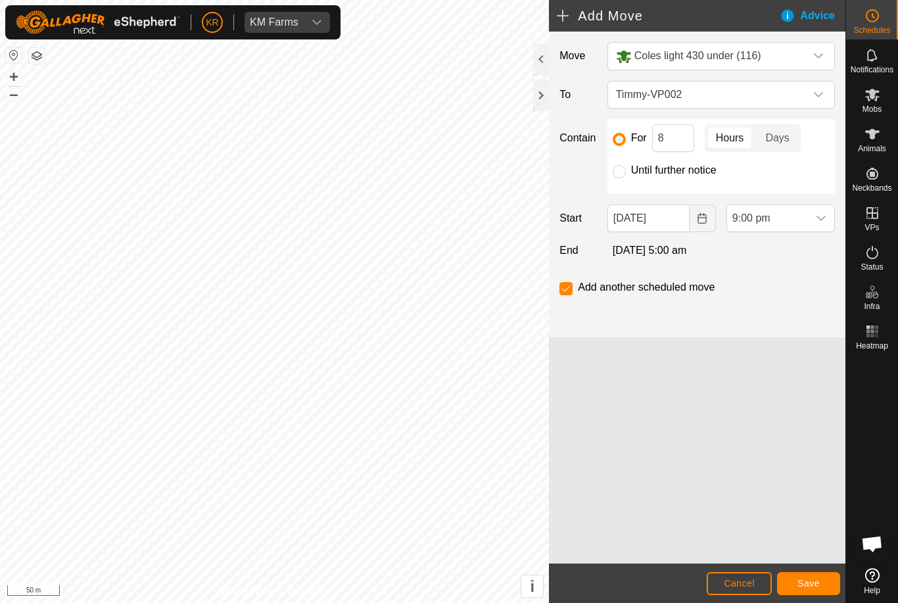
click at [806, 225] on span "9:00 pm" at bounding box center [767, 218] width 81 height 26
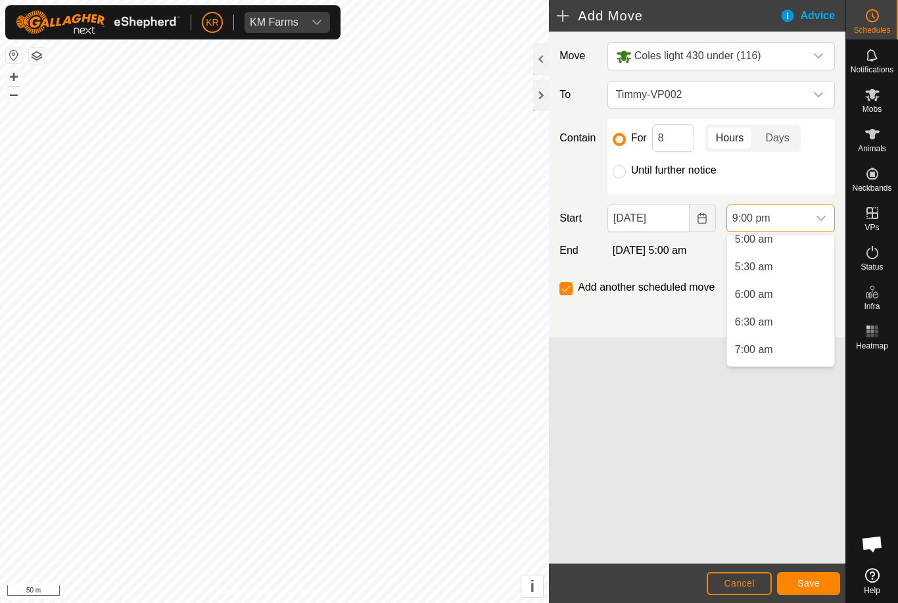
click at [776, 296] on li "6:00 am" at bounding box center [780, 294] width 107 height 26
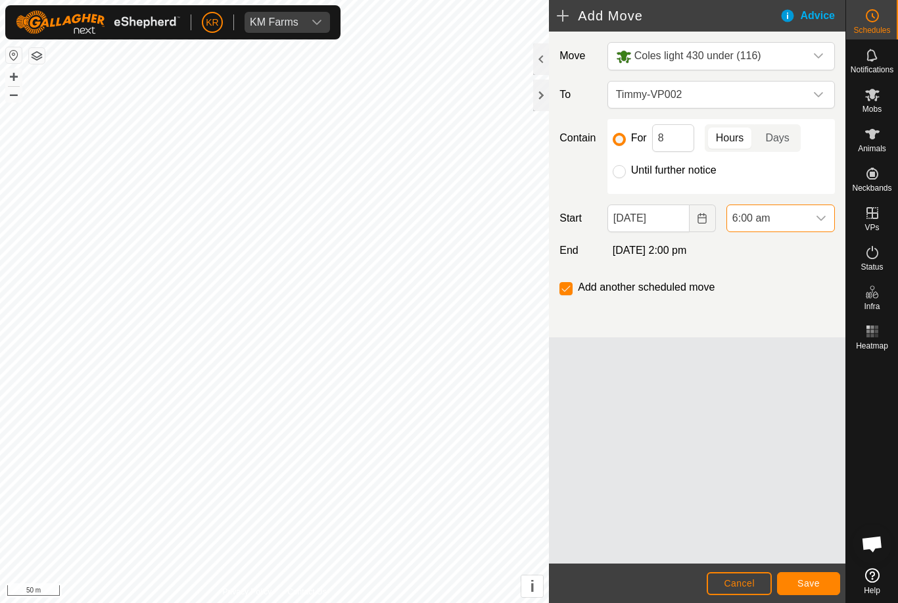
scroll to position [1054, 0]
click at [817, 578] on span "Save" at bounding box center [808, 583] width 22 height 11
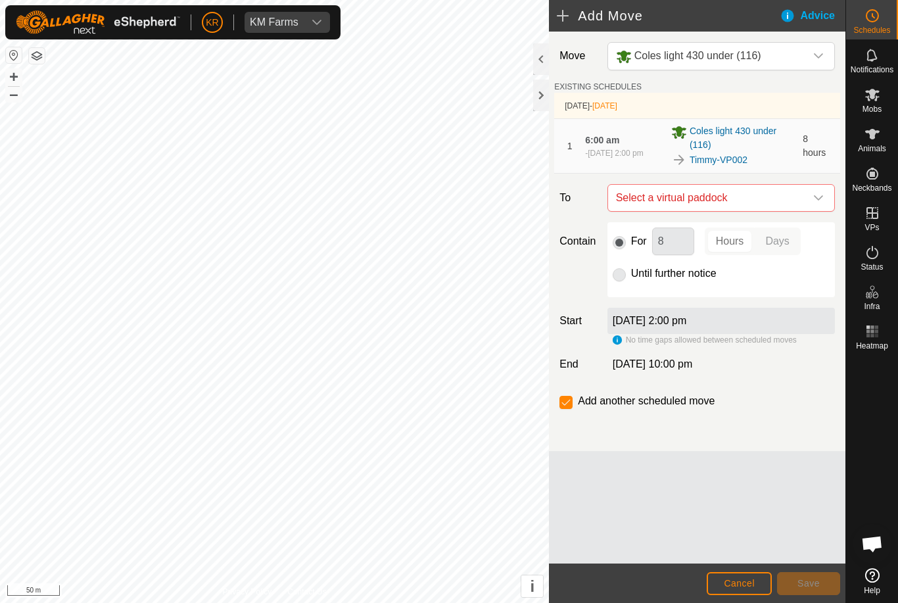
click at [819, 194] on icon "dropdown trigger" at bounding box center [818, 198] width 11 height 11
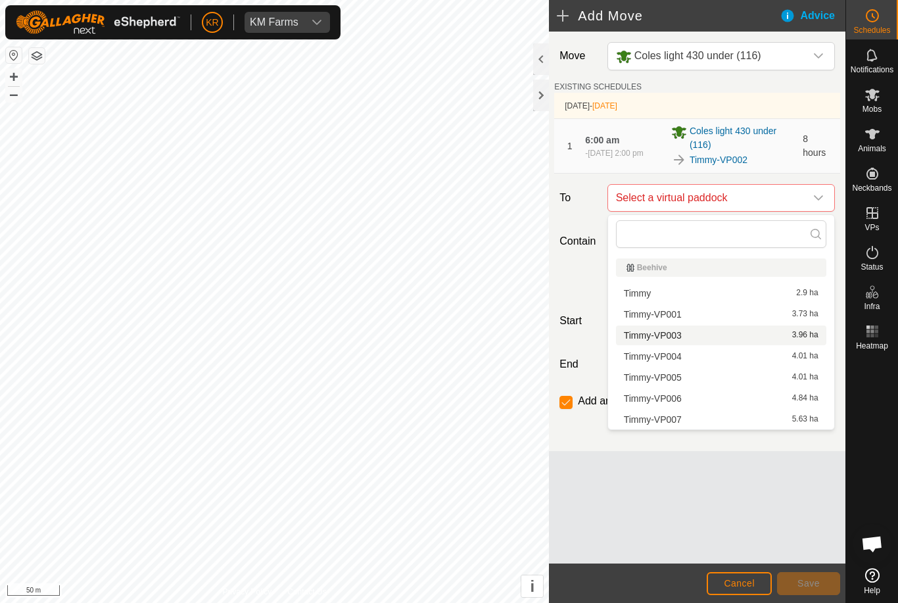
click at [683, 334] on div "Timmy-VP003 3.96 ha" at bounding box center [721, 335] width 195 height 9
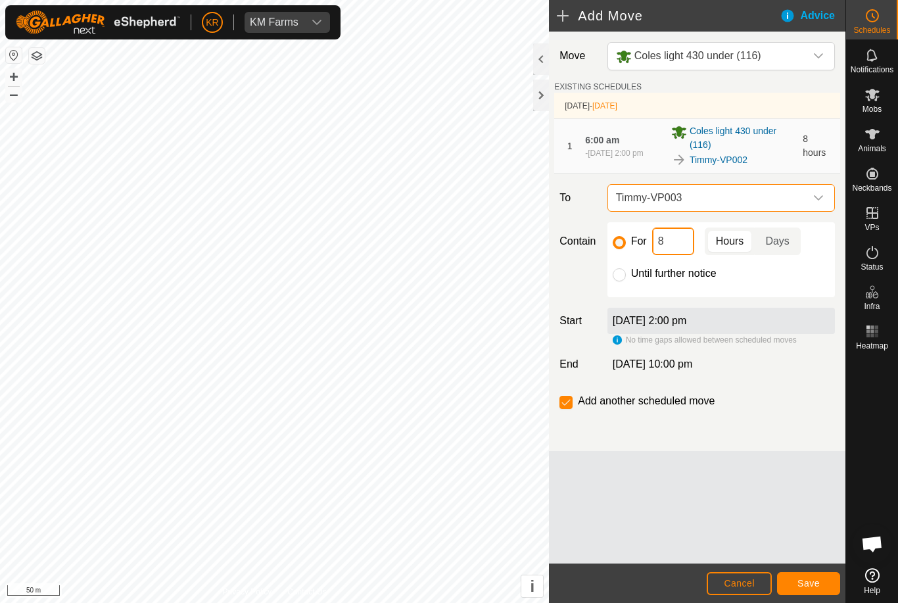
click at [676, 241] on input "8" at bounding box center [673, 241] width 42 height 28
click at [800, 575] on button "Save" at bounding box center [808, 583] width 63 height 23
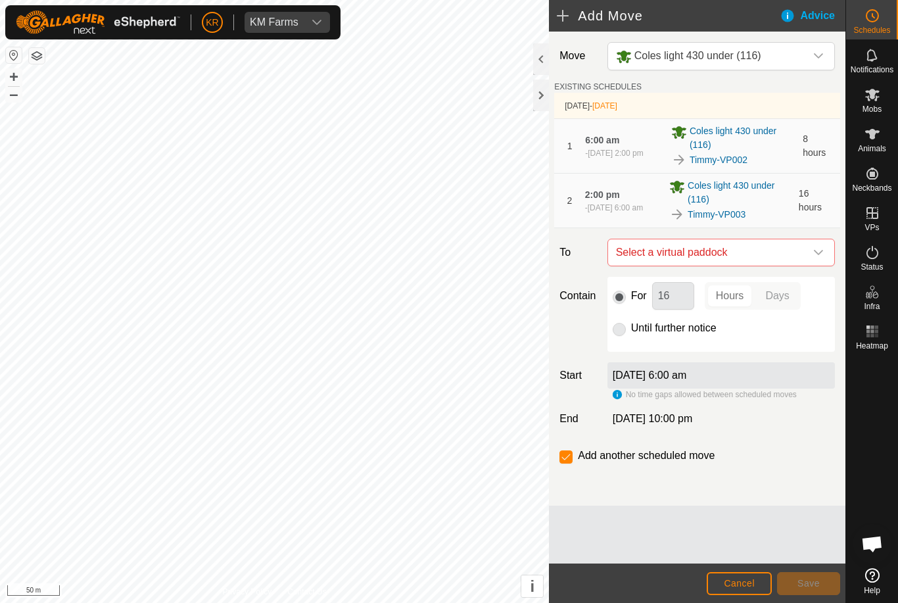
click at [804, 250] on span "Select a virtual paddock" at bounding box center [707, 252] width 195 height 26
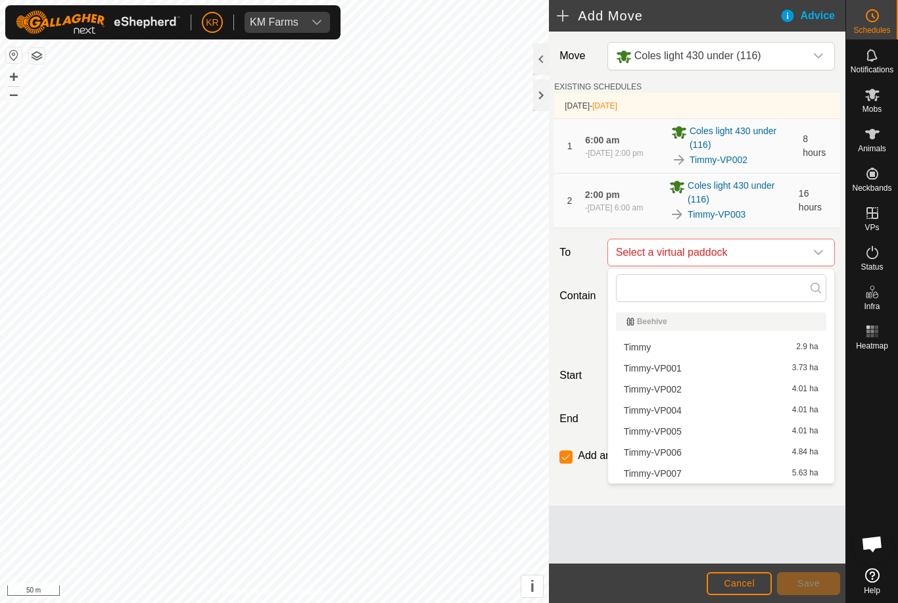
click at [684, 409] on div "Timmy-VP004 4.01 ha" at bounding box center [721, 409] width 195 height 9
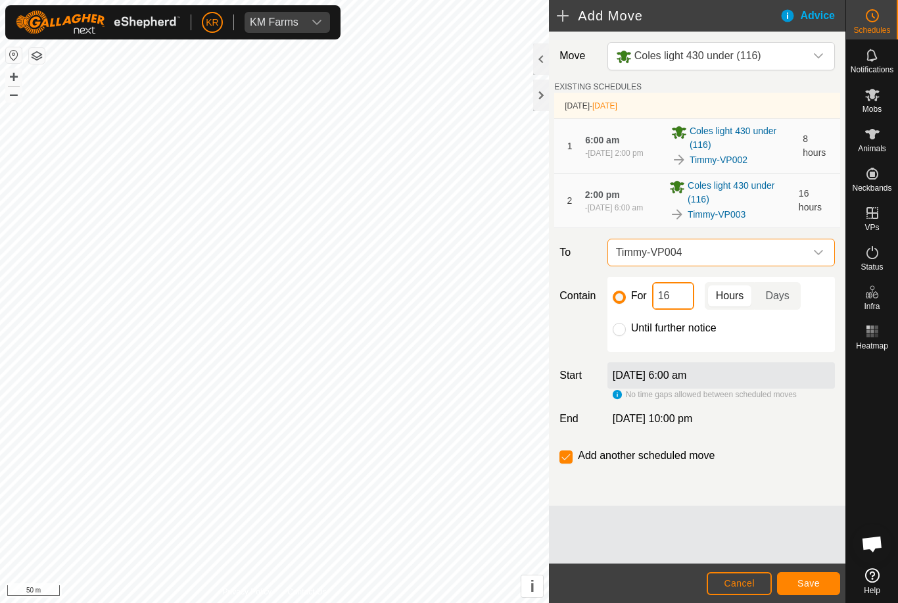
click at [681, 296] on input "16" at bounding box center [673, 296] width 42 height 28
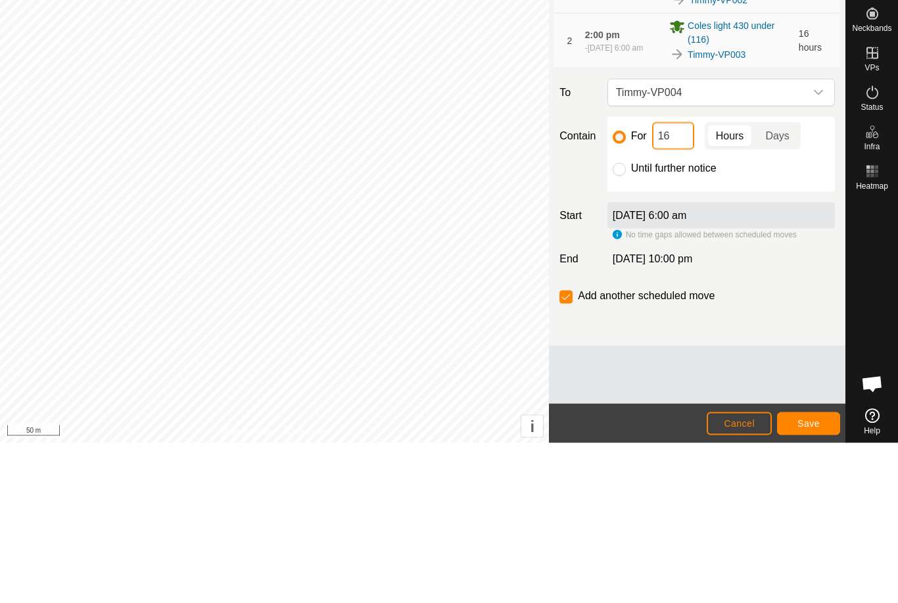
type input "1"
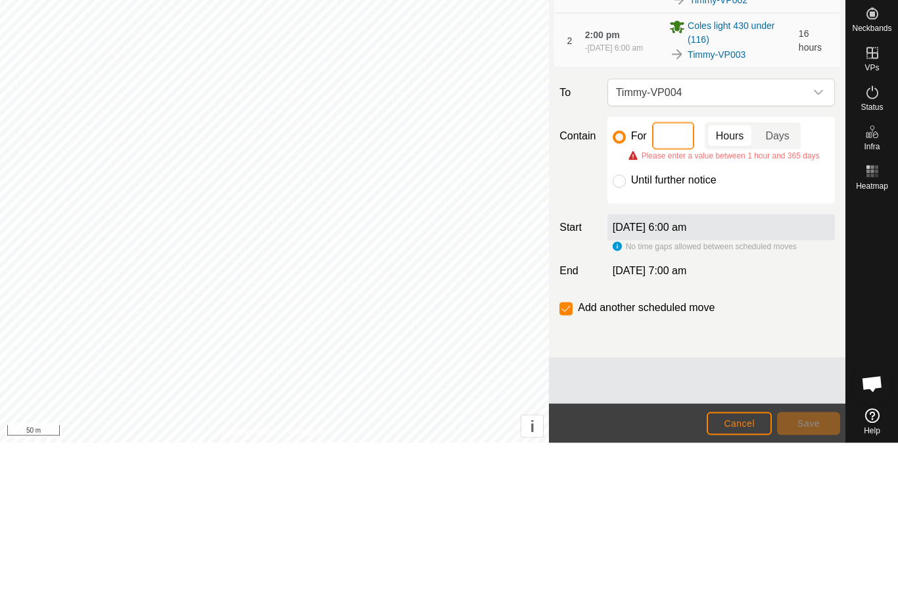
type input "8"
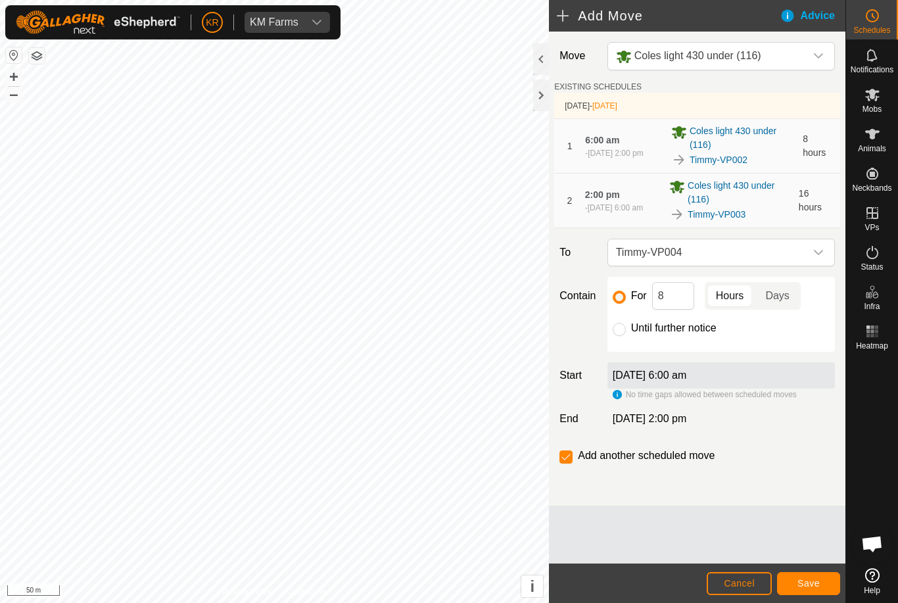
click at [812, 576] on button "Save" at bounding box center [808, 583] width 63 height 23
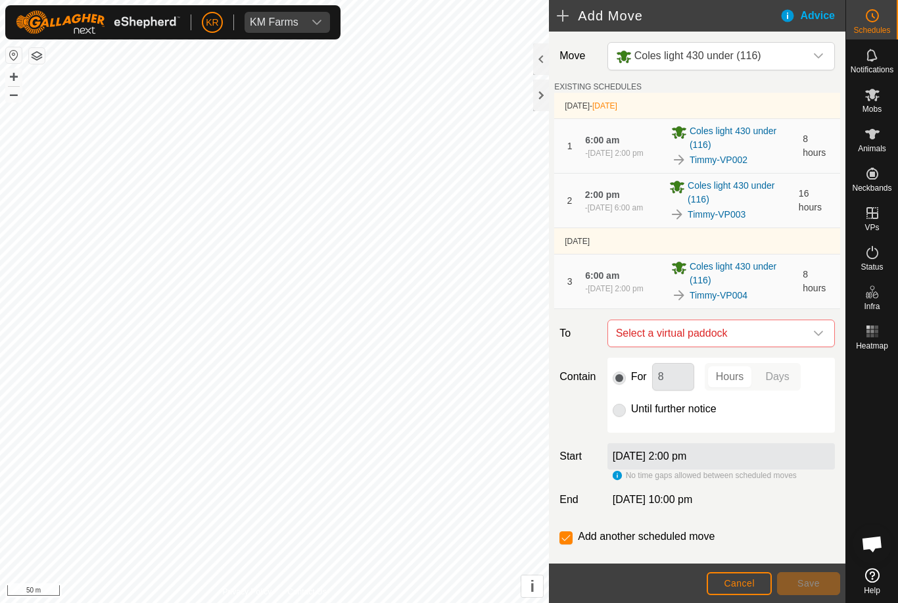
click at [803, 326] on span "Select a virtual paddock" at bounding box center [707, 333] width 195 height 26
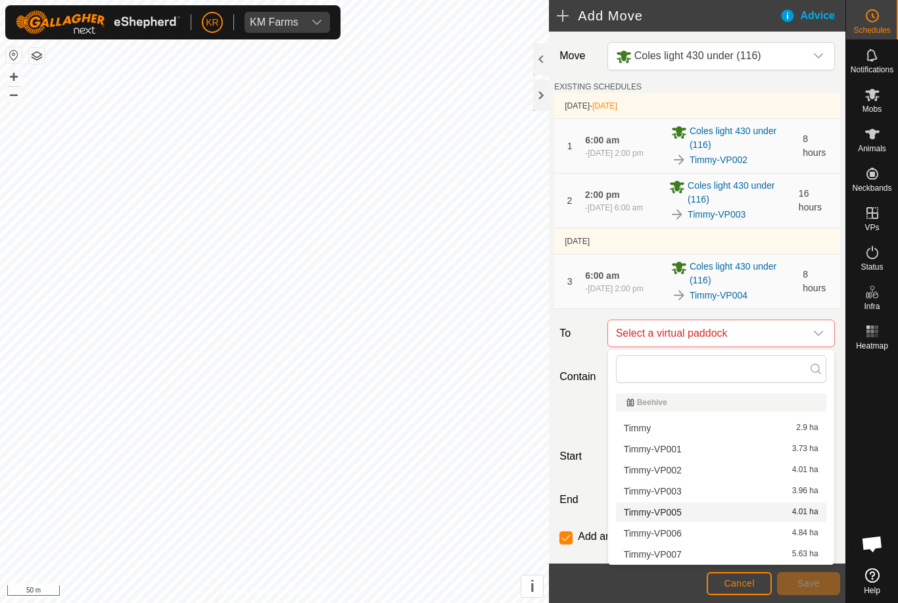
click at [678, 515] on span "Timmy-VP005" at bounding box center [653, 511] width 58 height 9
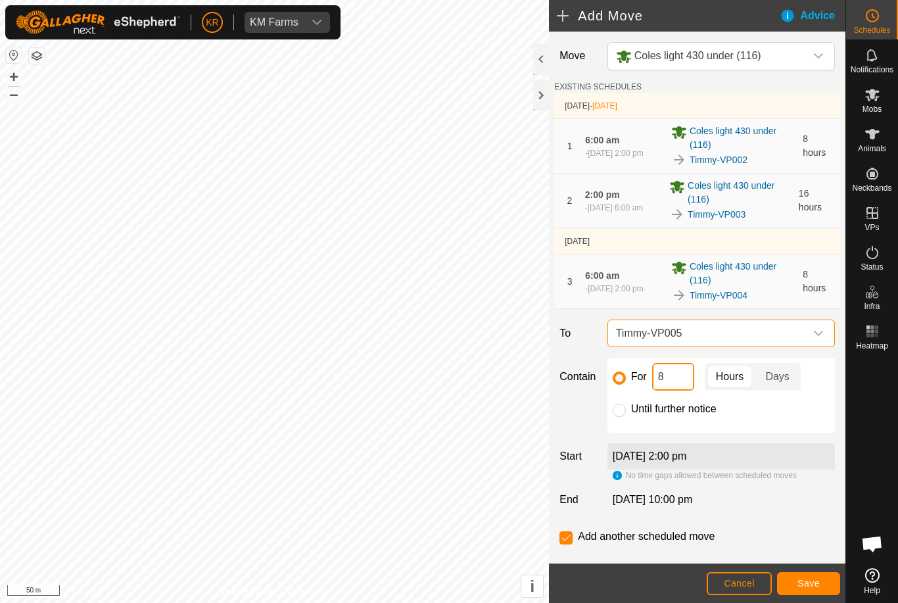
click at [666, 385] on input "8" at bounding box center [673, 377] width 42 height 28
click at [813, 593] on button "Save" at bounding box center [808, 583] width 63 height 23
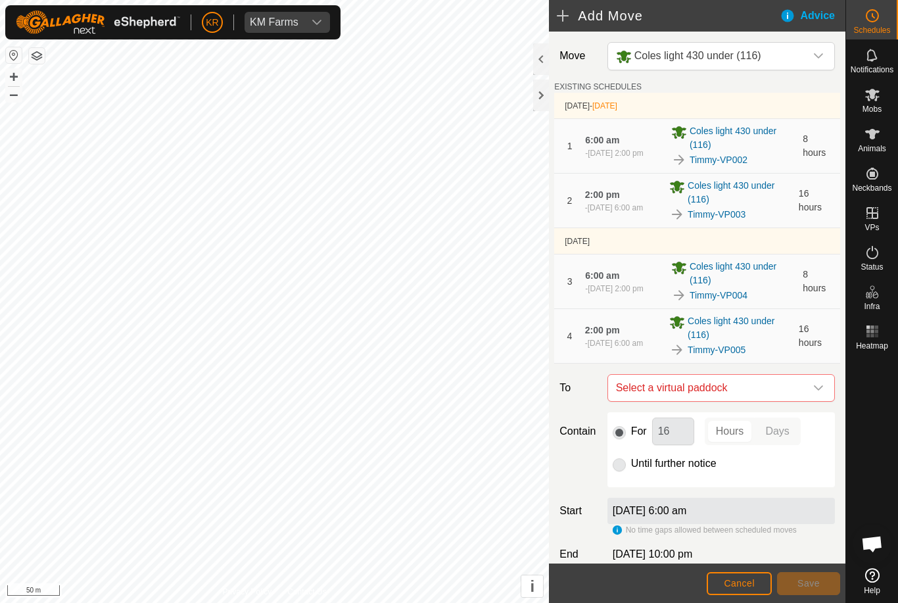
click at [816, 385] on icon "dropdown trigger" at bounding box center [818, 387] width 11 height 11
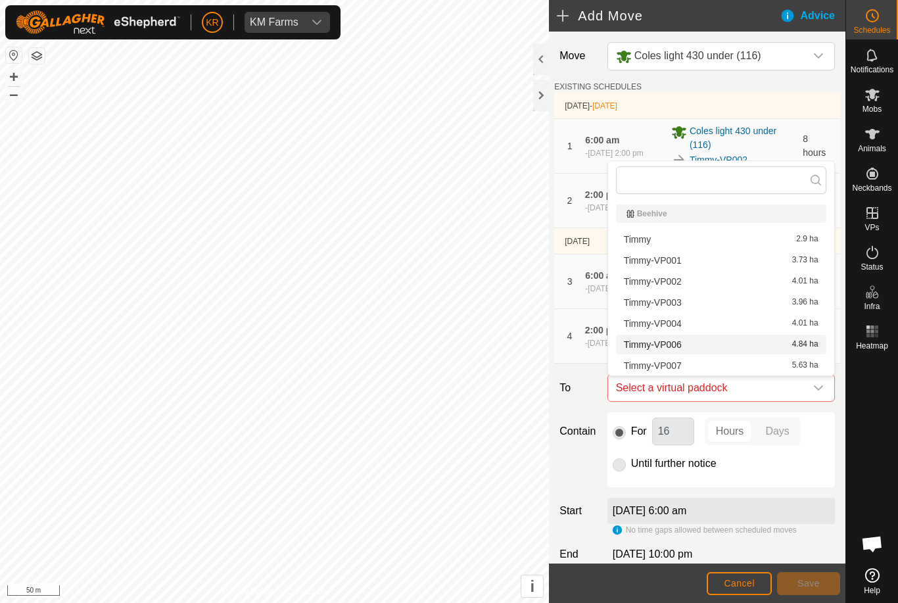
click at [705, 342] on div "Timmy-VP006 4.84 ha" at bounding box center [721, 344] width 195 height 9
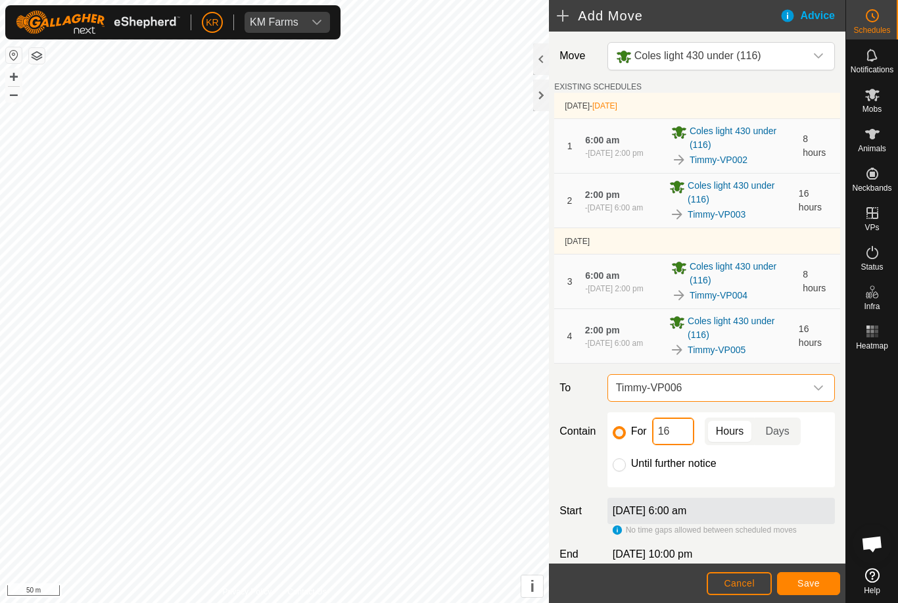
click at [681, 430] on input "16" at bounding box center [673, 431] width 42 height 28
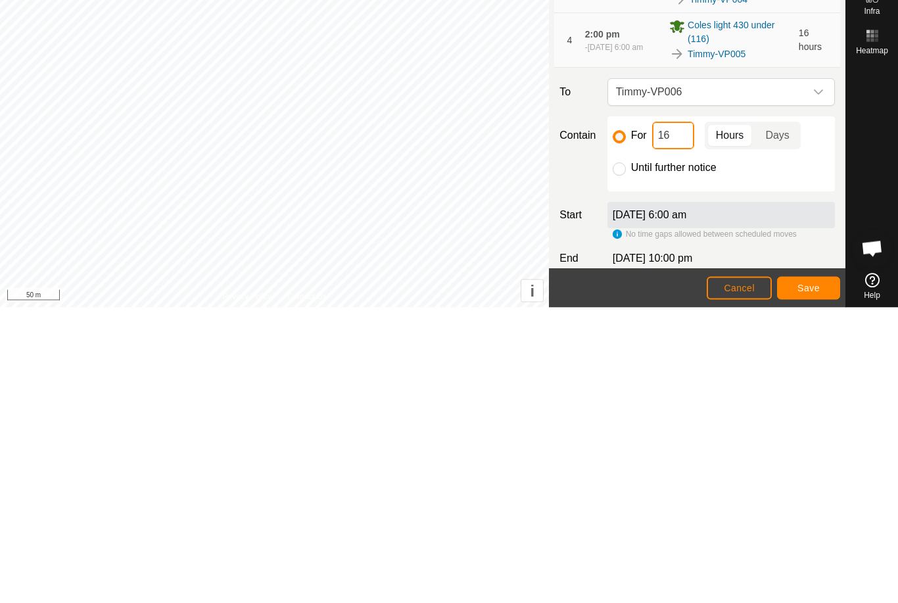
type input "1"
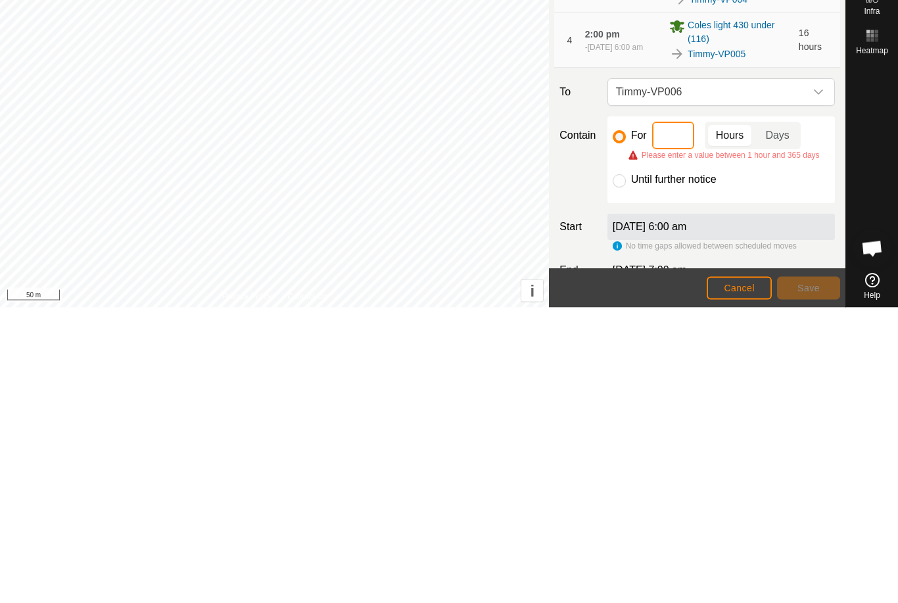
type input "8"
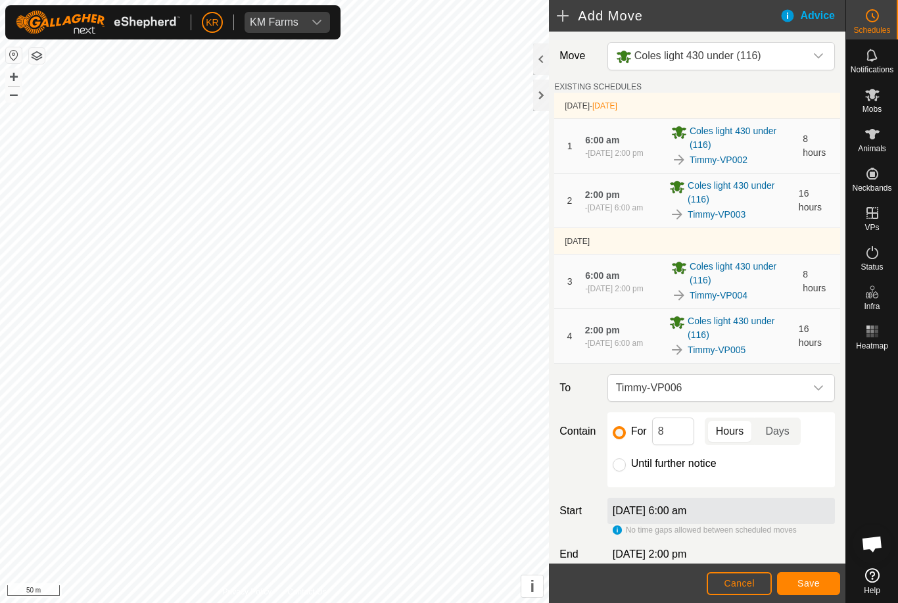
click at [814, 575] on button "Save" at bounding box center [808, 583] width 63 height 23
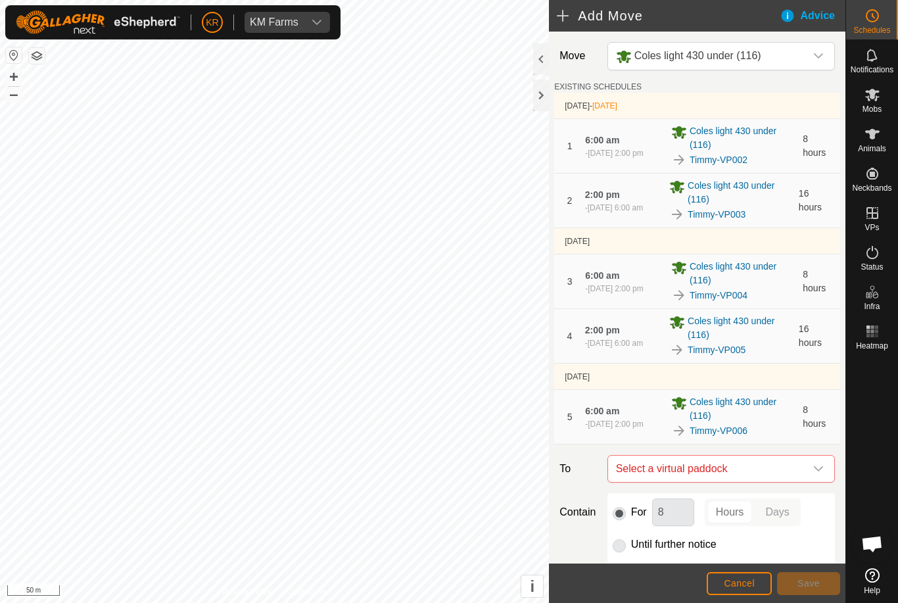
click at [820, 467] on icon "dropdown trigger" at bounding box center [818, 468] width 11 height 11
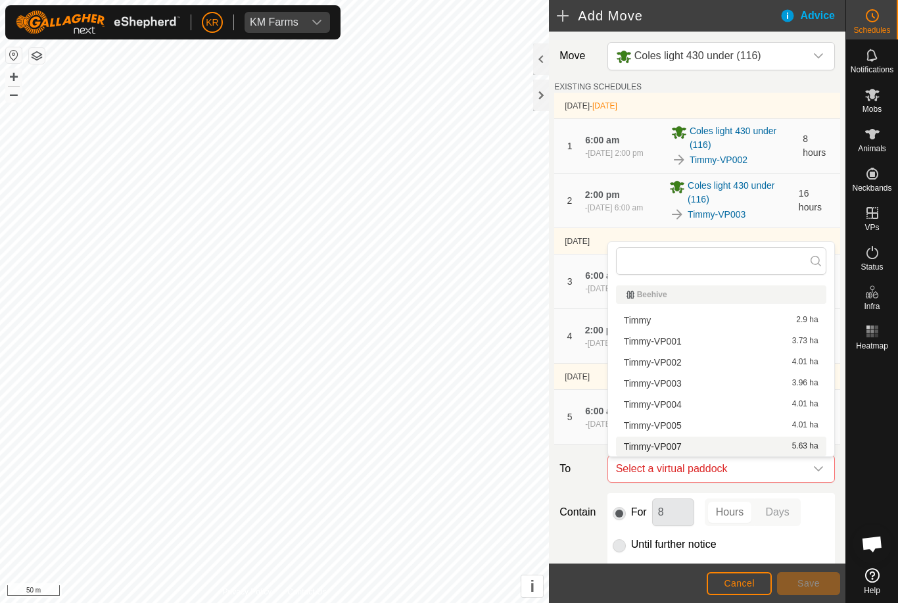
click at [702, 443] on div "Timmy-VP007 5.63 ha" at bounding box center [721, 446] width 195 height 9
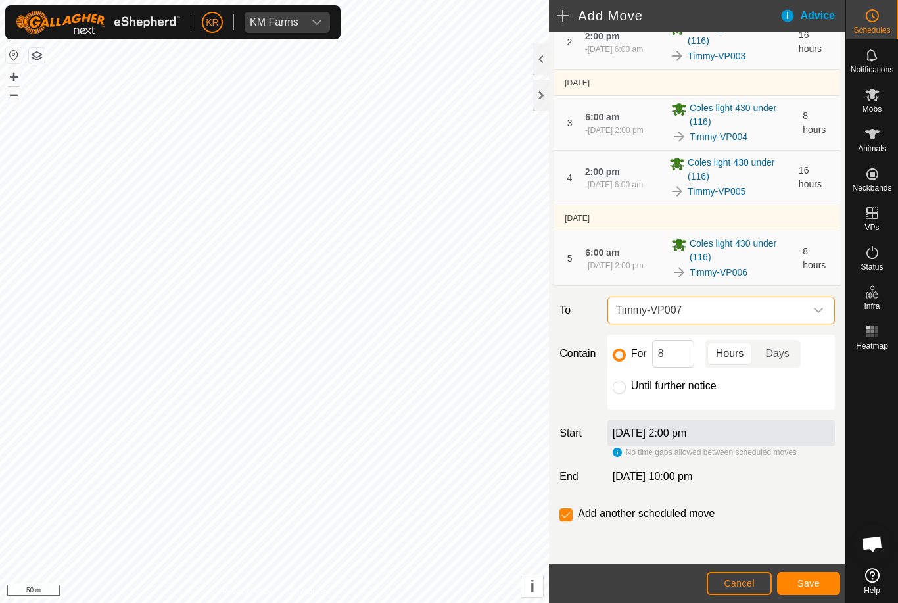
scroll to position [159, 0]
click at [616, 382] on input "Until further notice" at bounding box center [618, 386] width 13 height 13
radio input "true"
checkbox input "false"
click at [810, 572] on button "Save" at bounding box center [808, 583] width 63 height 23
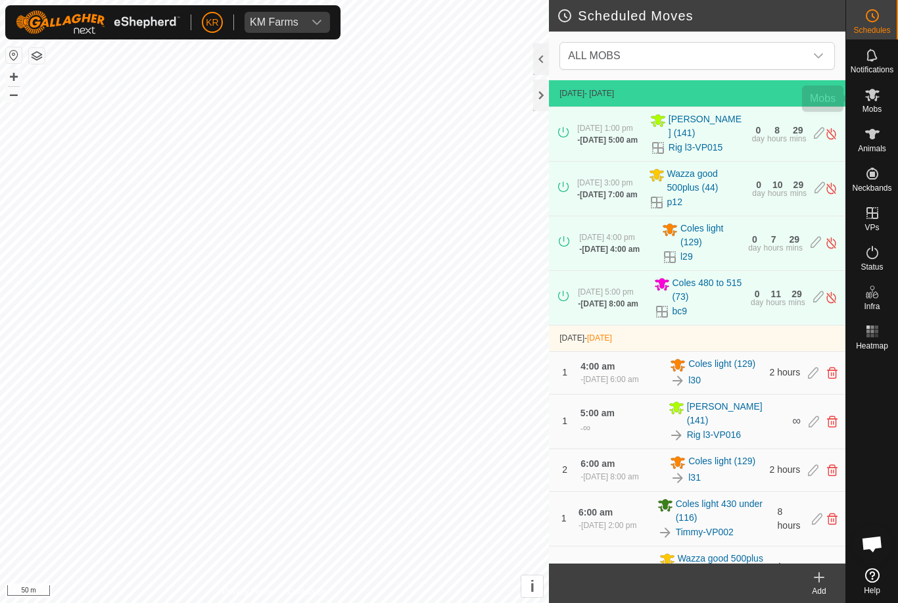
click at [883, 109] on div "Mobs" at bounding box center [872, 98] width 52 height 39
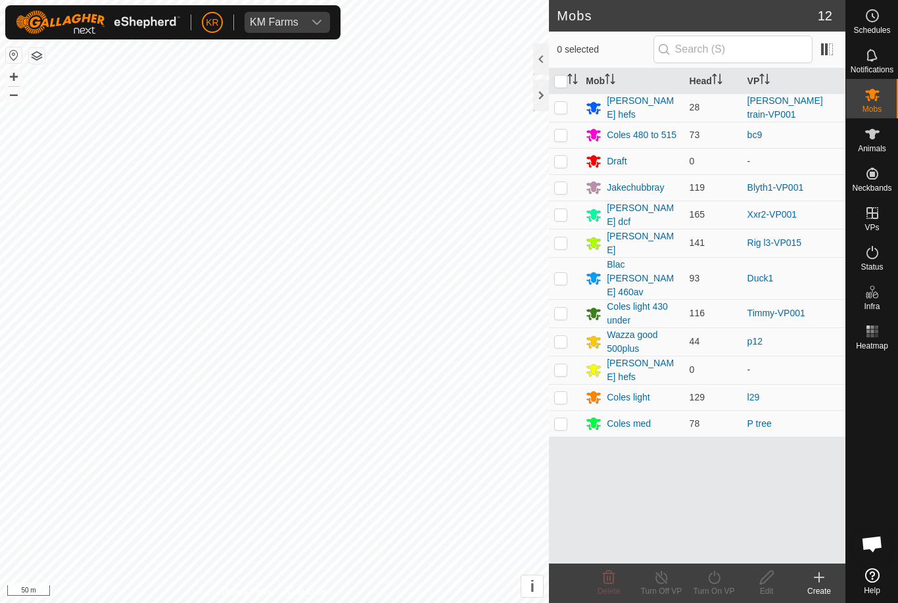
click at [573, 184] on td at bounding box center [565, 187] width 32 height 26
checkbox input "true"
click at [722, 582] on turn-on-svg-icon at bounding box center [713, 577] width 53 height 16
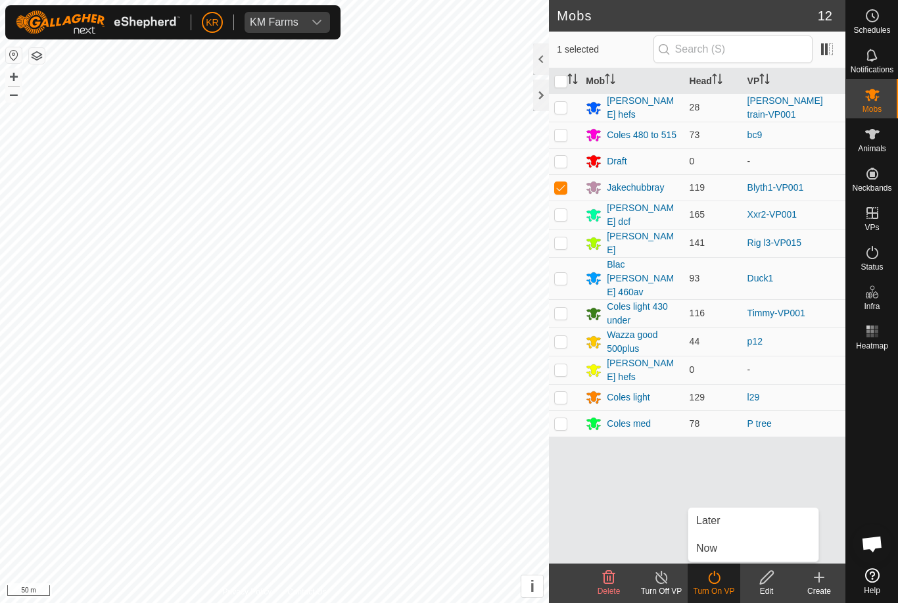
click at [723, 524] on link "Later" at bounding box center [753, 520] width 130 height 26
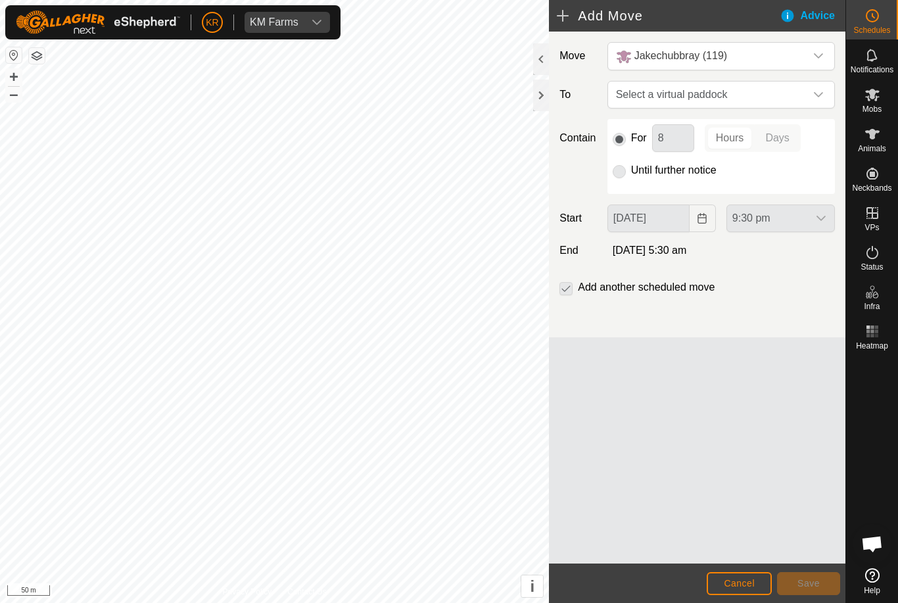
click at [819, 98] on icon "dropdown trigger" at bounding box center [818, 94] width 11 height 11
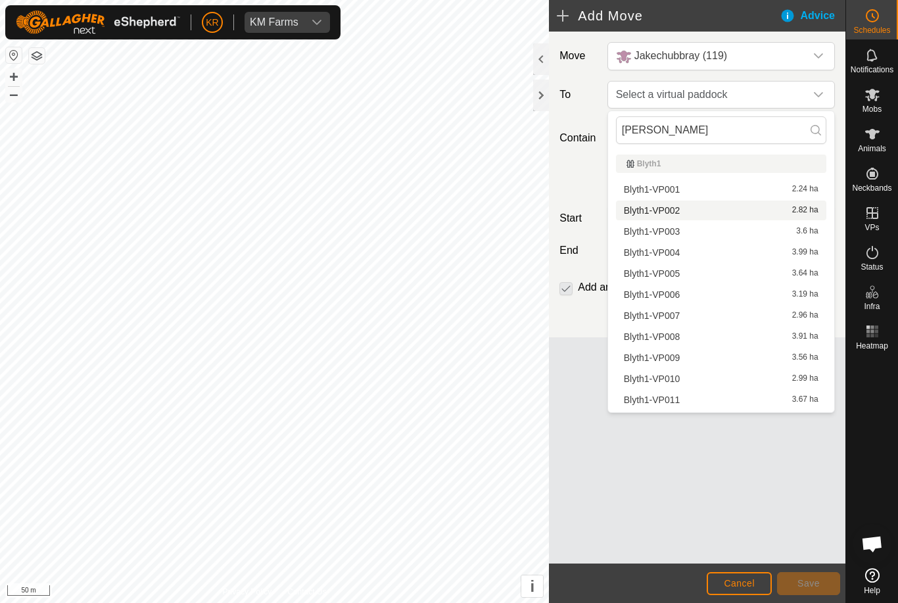
type input "Bly"
click at [679, 208] on span "Blyth1-VP002" at bounding box center [652, 210] width 57 height 9
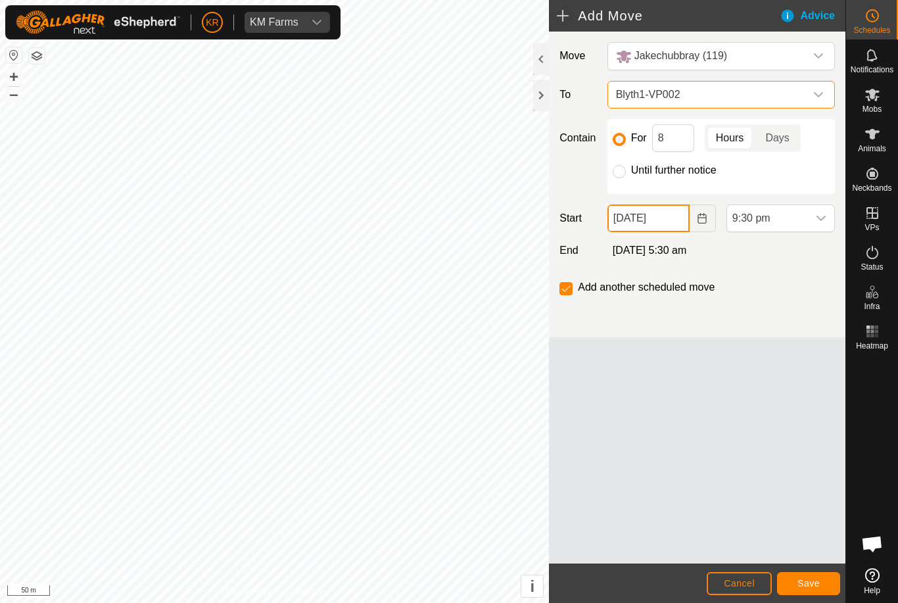
click at [672, 226] on input "09 Sep, 2025" at bounding box center [648, 218] width 82 height 28
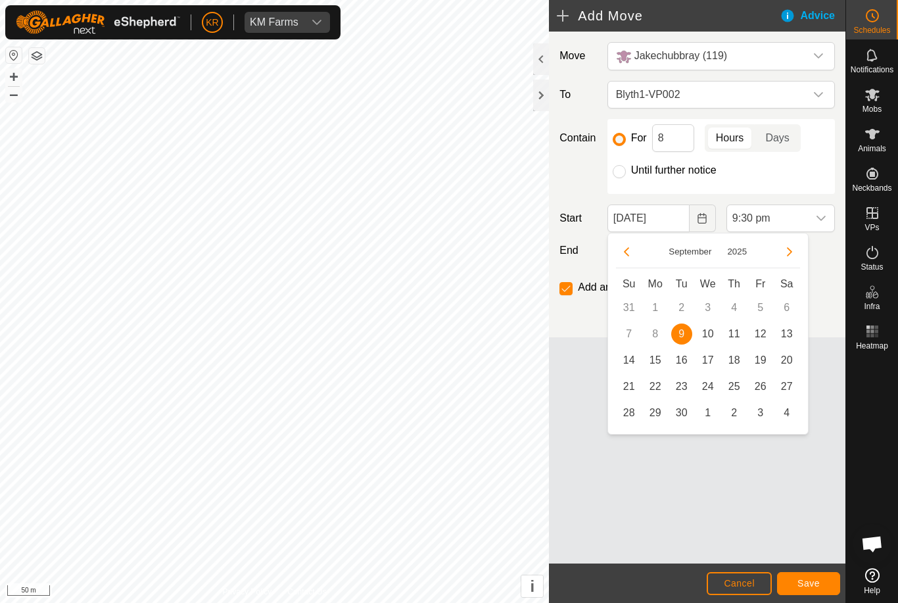
click at [707, 331] on span "10" at bounding box center [707, 333] width 21 height 21
type input "10 Sep, 2025"
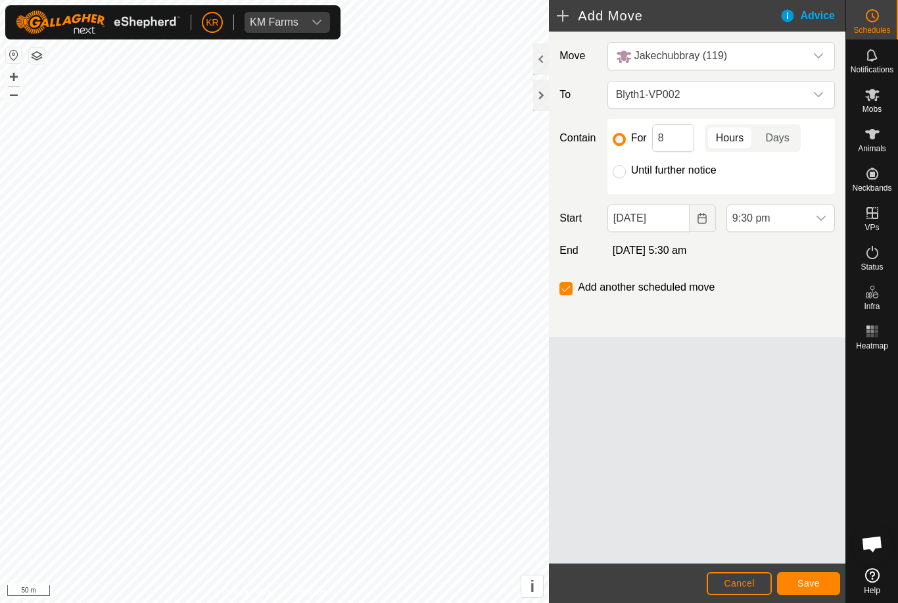
click at [788, 228] on span "9:30 pm" at bounding box center [767, 218] width 81 height 26
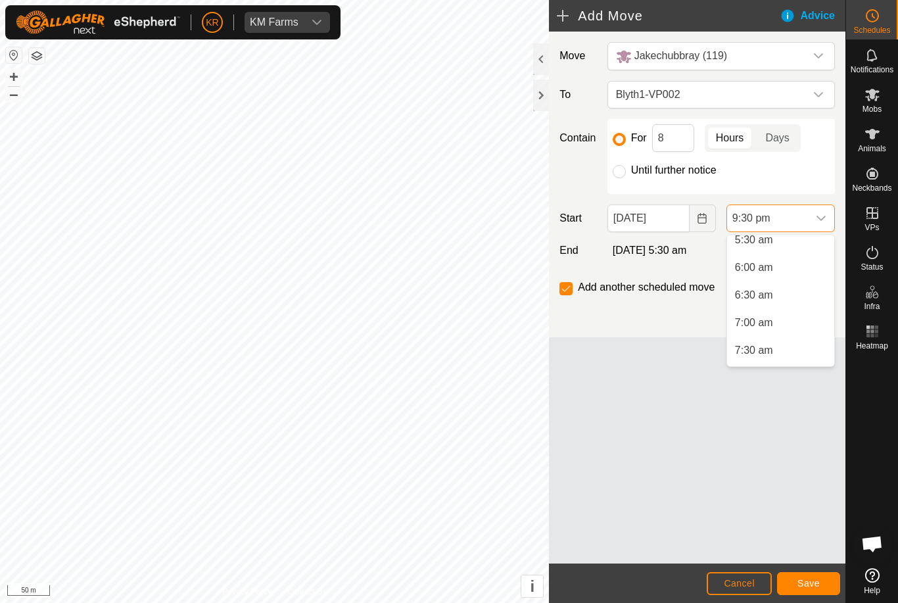
click at [779, 264] on li "6:00 am" at bounding box center [780, 267] width 107 height 26
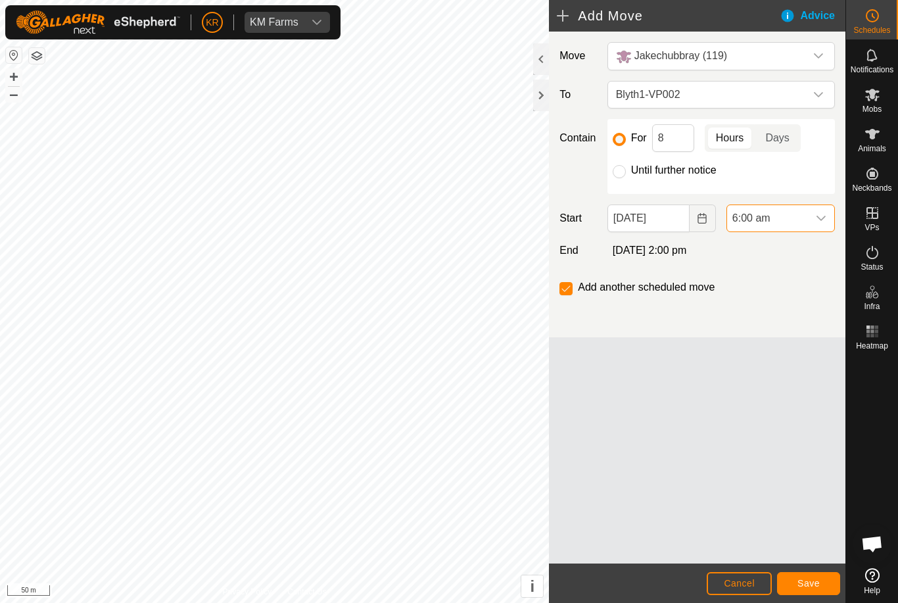
scroll to position [1082, 0]
click at [815, 578] on span "Save" at bounding box center [808, 583] width 22 height 11
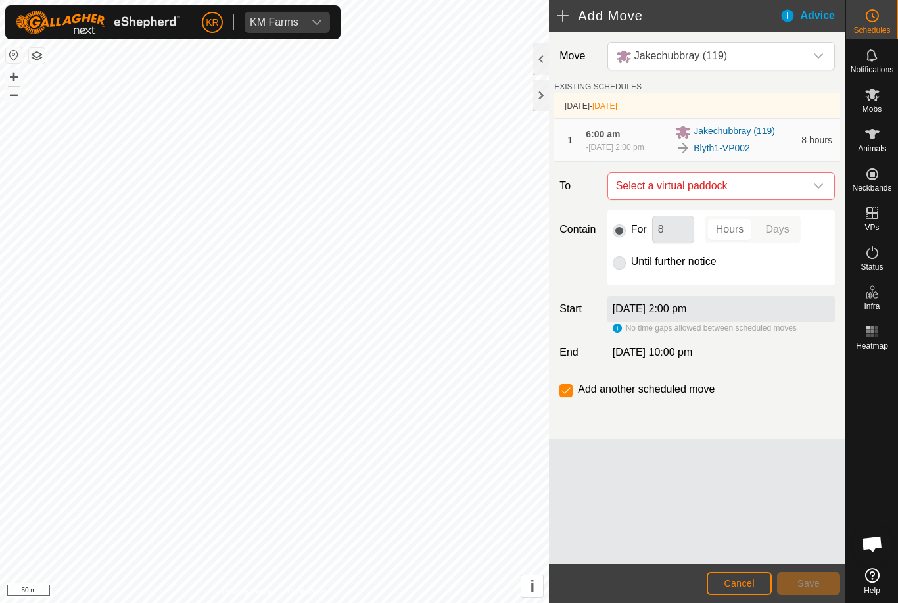
click at [811, 197] on div "dropdown trigger" at bounding box center [818, 186] width 26 height 26
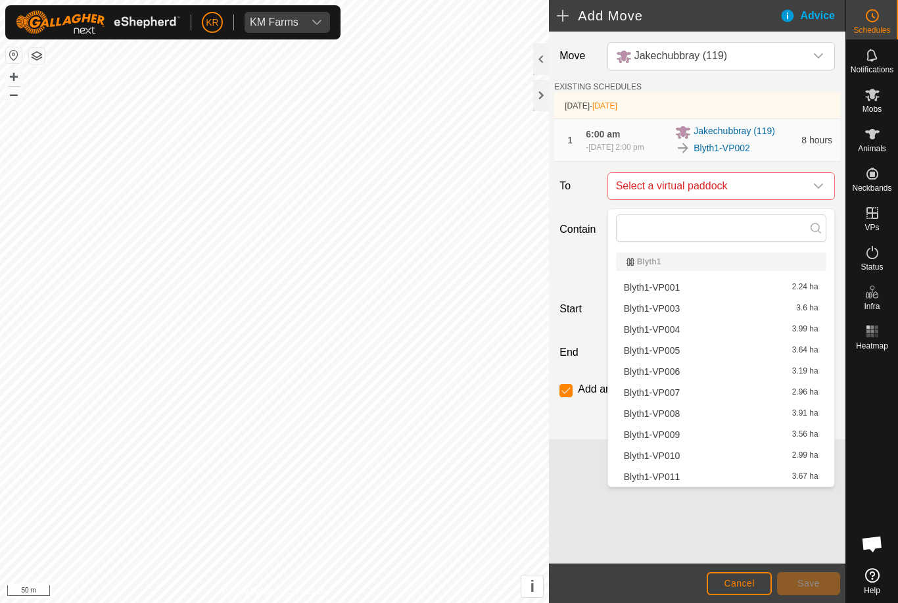
click at [685, 310] on div "Blyth1-VP003 3.6 ha" at bounding box center [721, 308] width 195 height 9
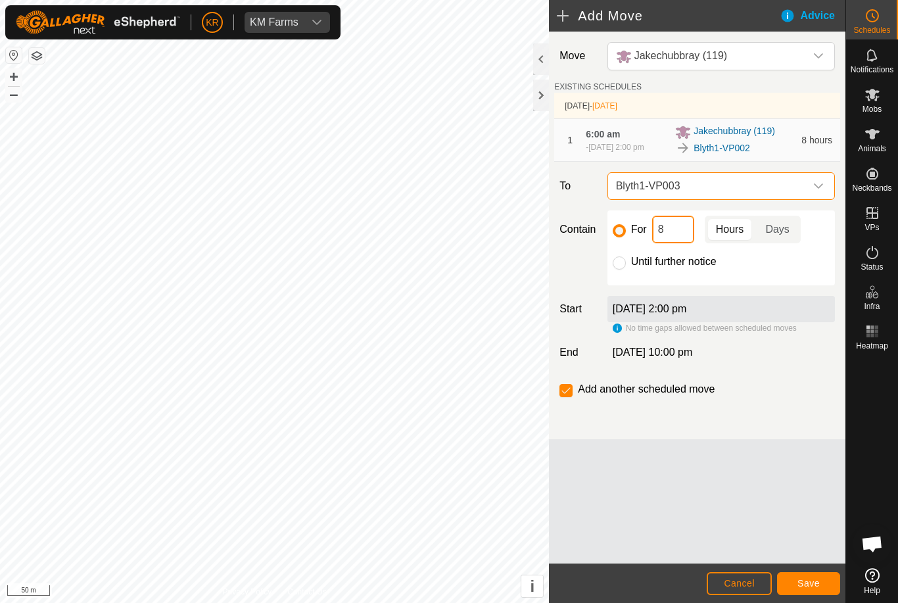
click at [683, 242] on input "8" at bounding box center [673, 230] width 42 height 28
click at [808, 562] on div "Move Jakechubbray (119) EXISTING SCHEDULES 10 Sep 2025 - Tomorrow 1 6:00 am - 1…" at bounding box center [697, 298] width 296 height 532
click at [814, 580] on span "Save" at bounding box center [808, 583] width 22 height 11
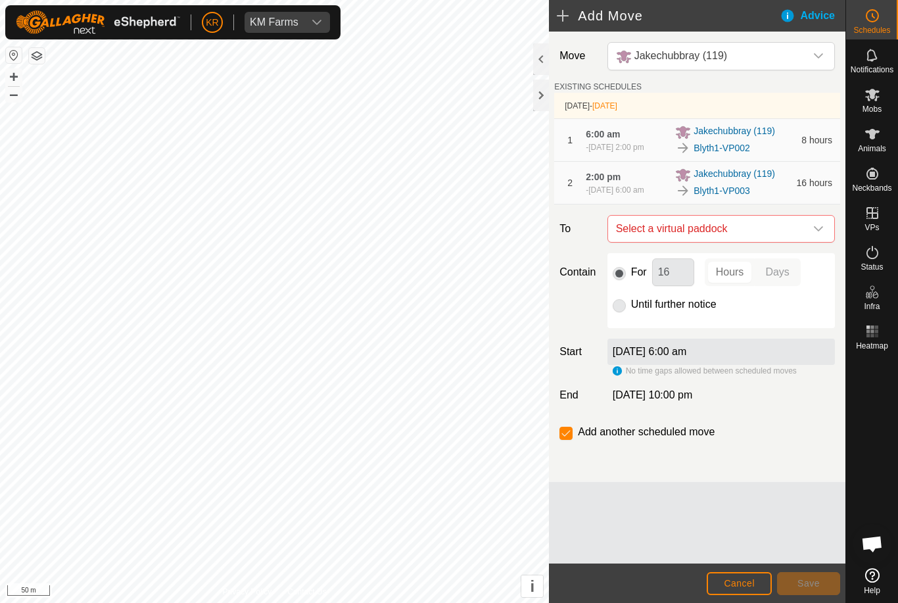
click at [819, 231] on icon "dropdown trigger" at bounding box center [818, 228] width 9 height 5
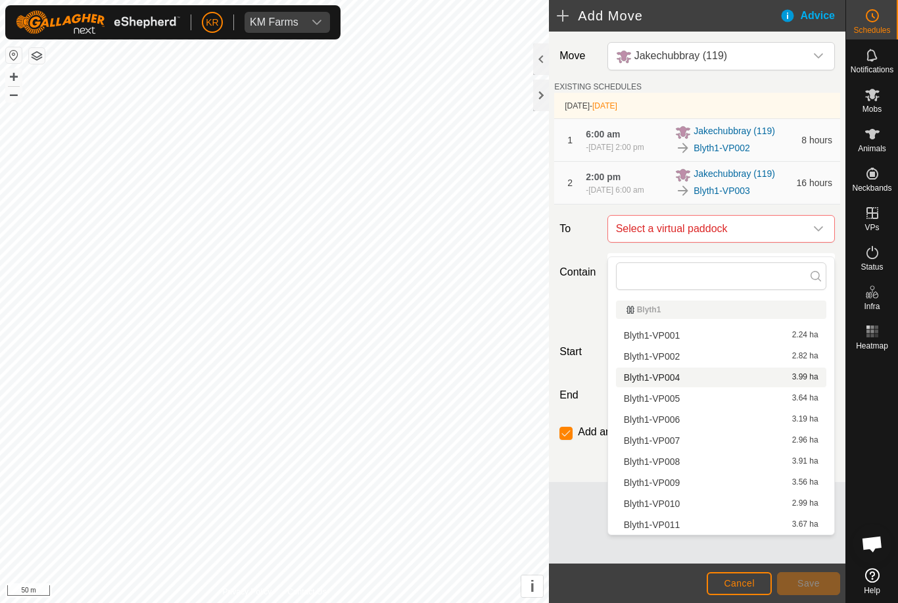
click at [675, 373] on span "Blyth1-VP004" at bounding box center [652, 377] width 57 height 9
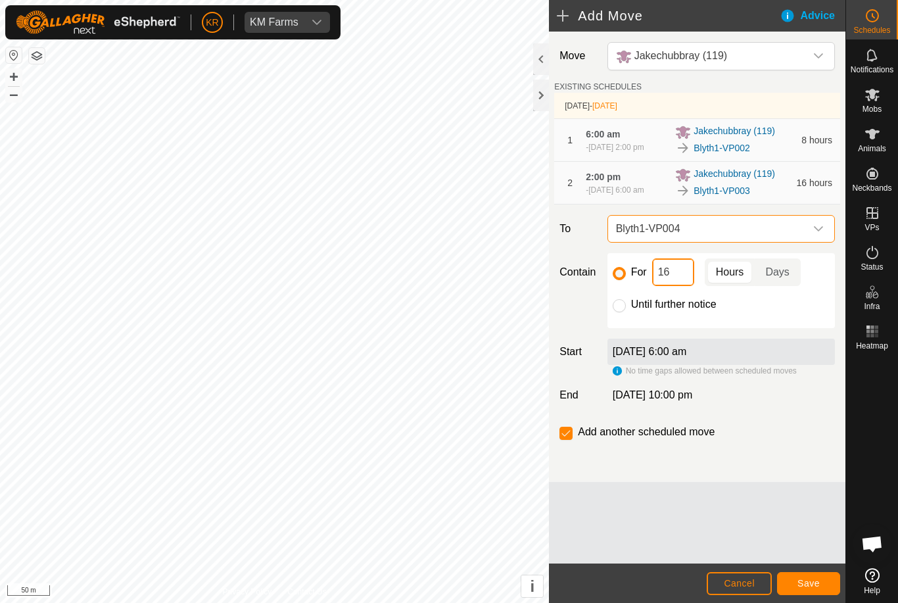
click at [685, 286] on input "16" at bounding box center [673, 272] width 42 height 28
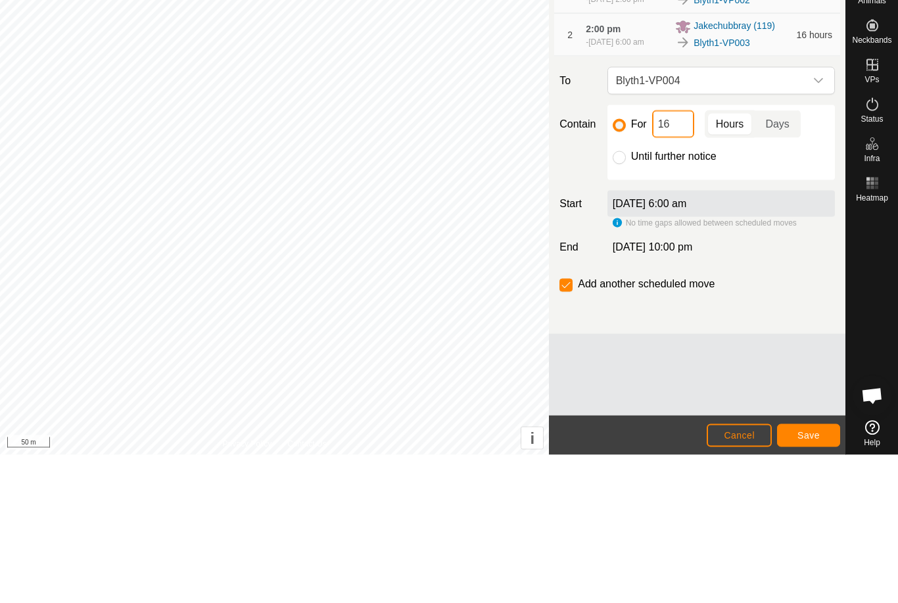
type input "1"
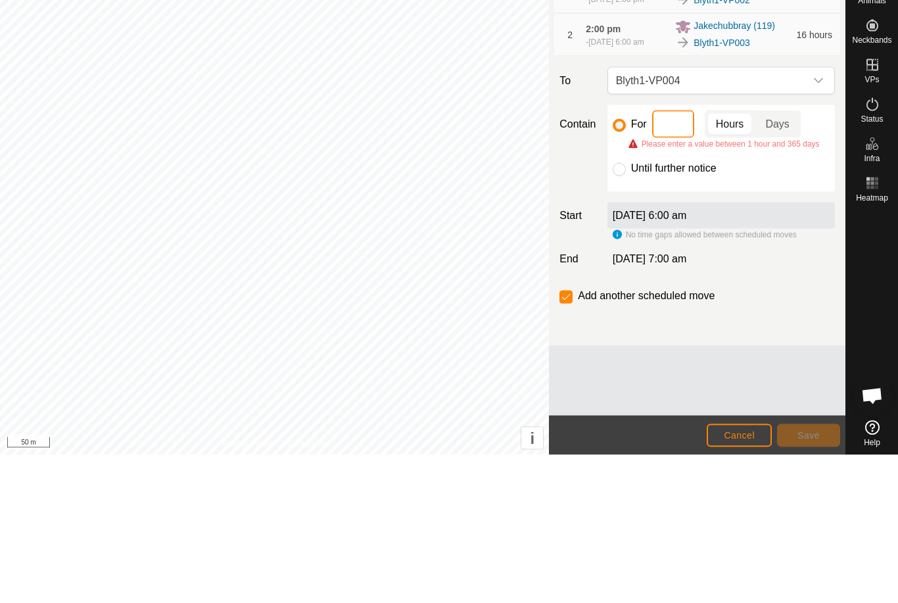
type input "8"
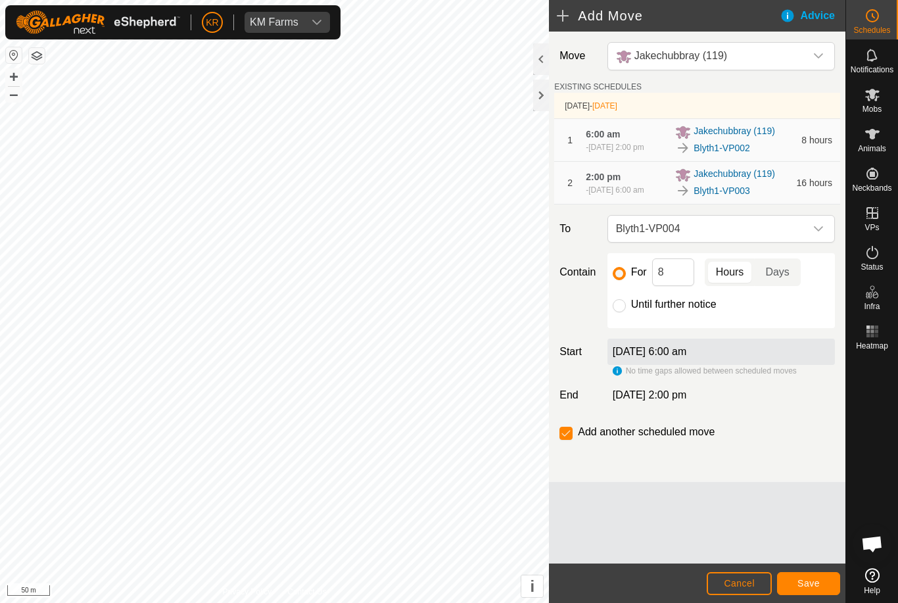
click at [801, 572] on button "Save" at bounding box center [808, 583] width 63 height 23
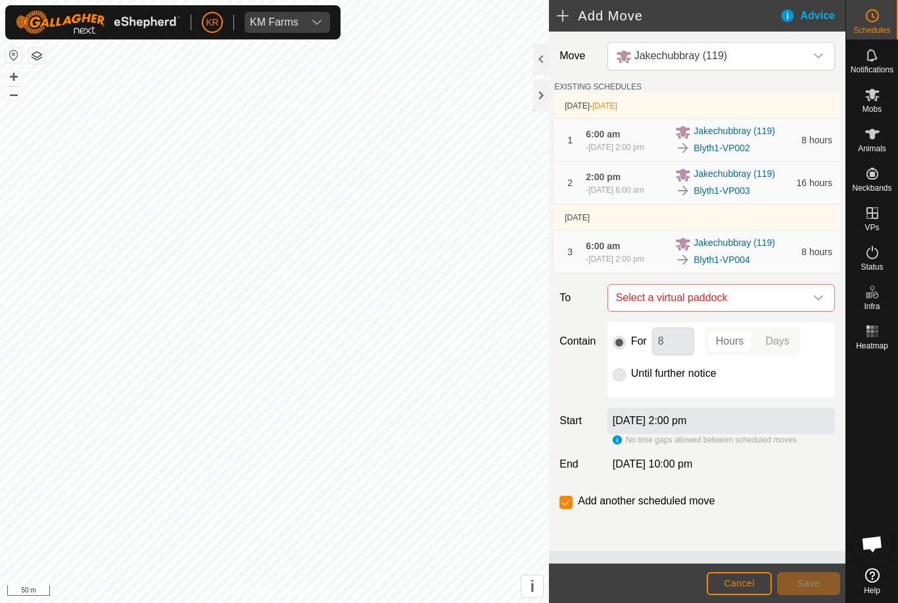
click at [817, 303] on icon "dropdown trigger" at bounding box center [818, 297] width 11 height 11
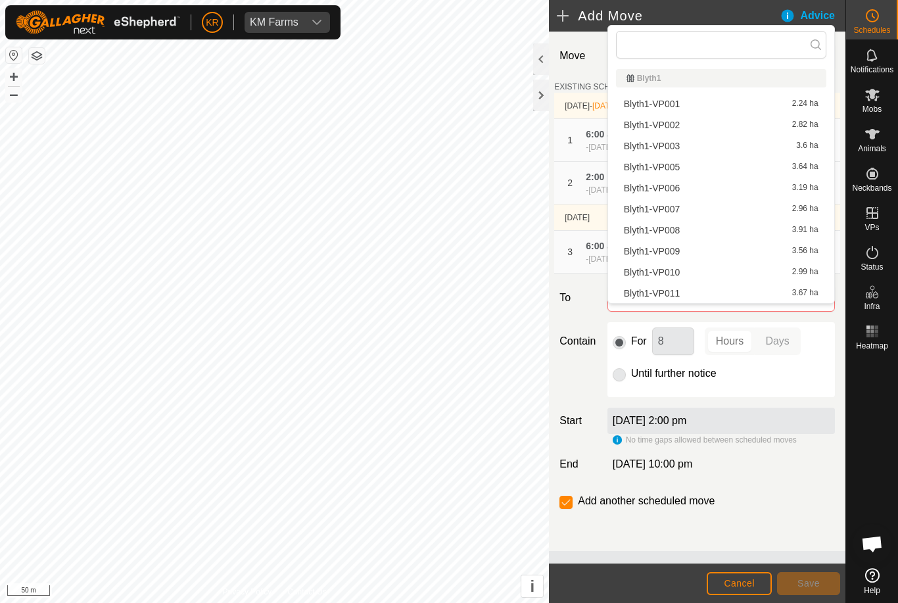
click at [679, 162] on span "Blyth1-VP005" at bounding box center [652, 166] width 57 height 9
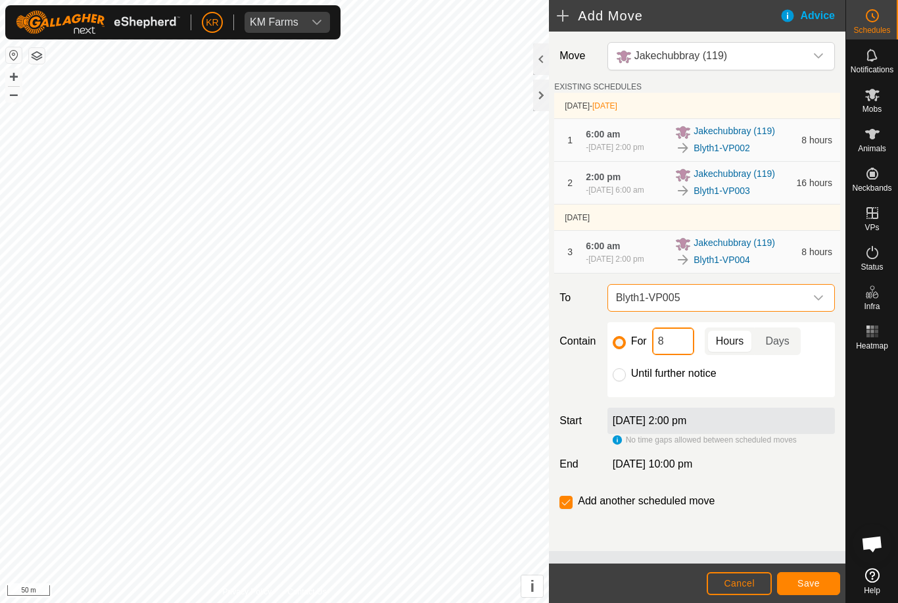
click at [672, 355] on input "8" at bounding box center [673, 341] width 42 height 28
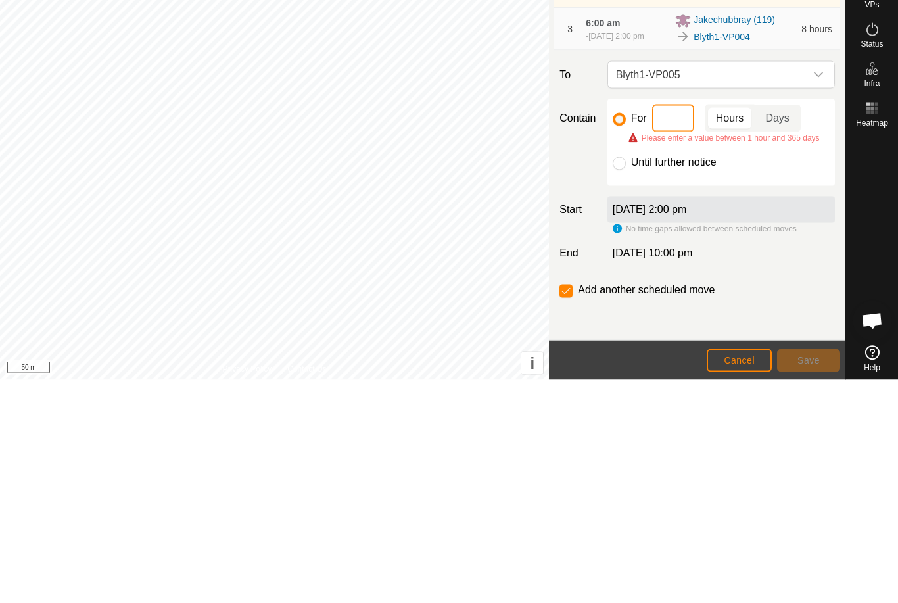
type input "2"
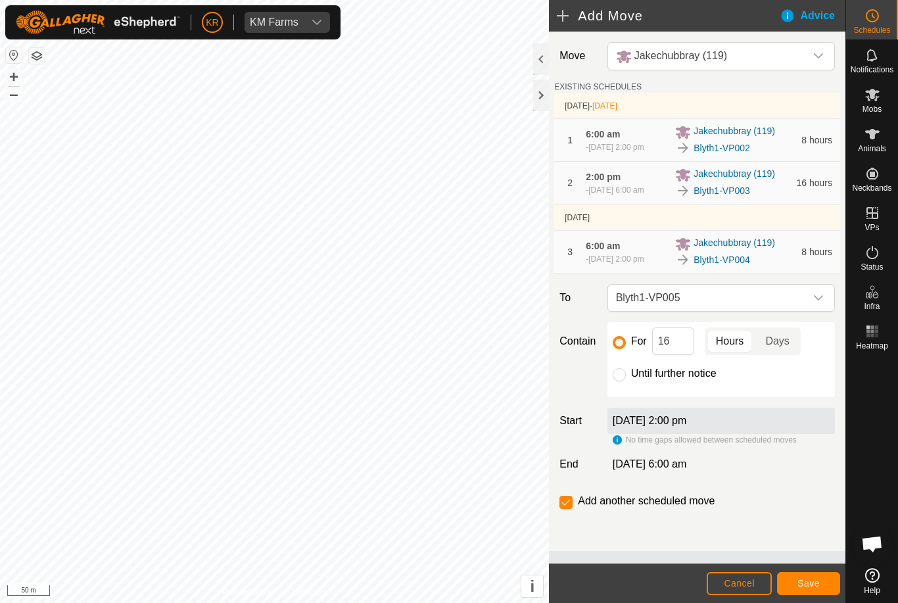
click at [808, 576] on button "Save" at bounding box center [808, 583] width 63 height 23
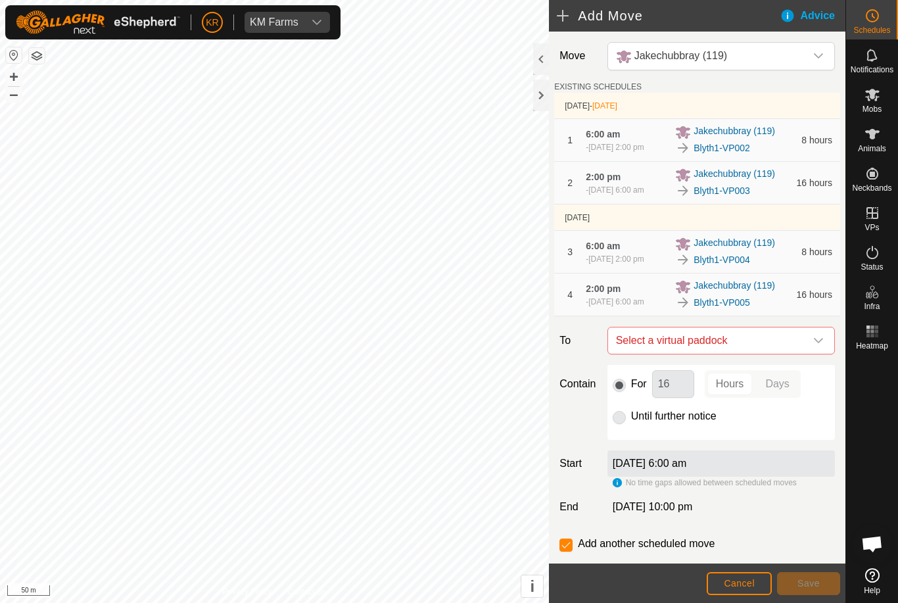
click at [815, 354] on div "dropdown trigger" at bounding box center [818, 340] width 26 height 26
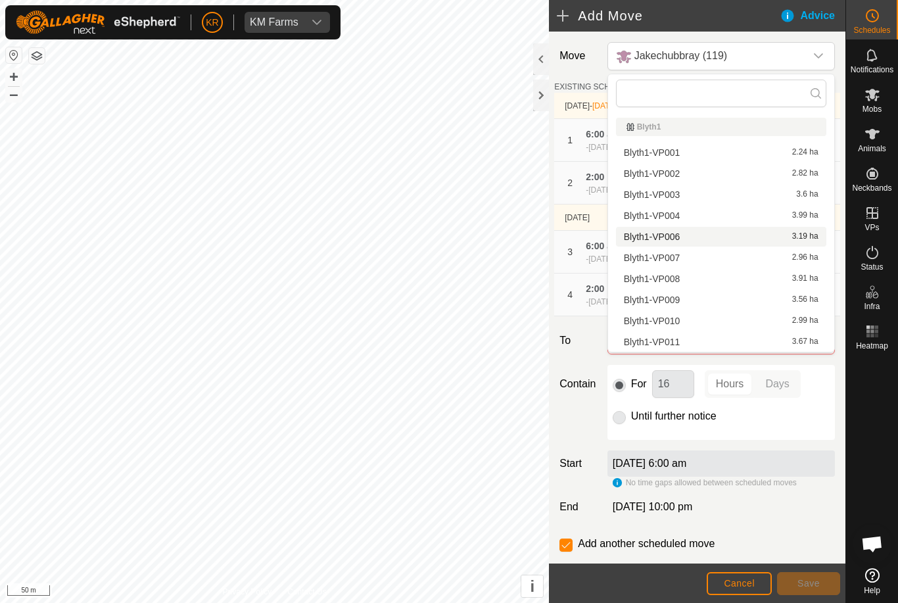
click at [713, 235] on div "Blyth1-VP006 3.19 ha" at bounding box center [721, 236] width 195 height 9
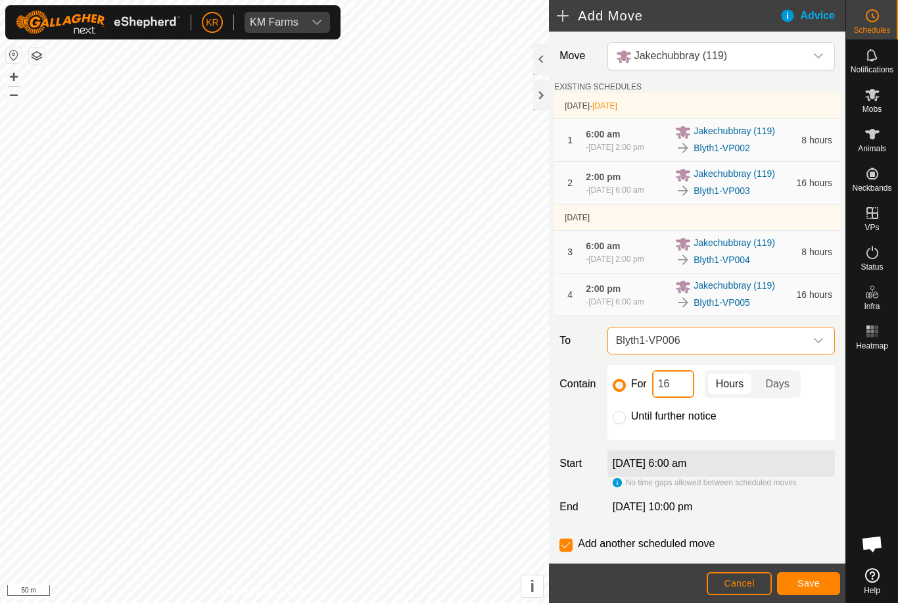
click at [682, 398] on input "16" at bounding box center [673, 384] width 42 height 28
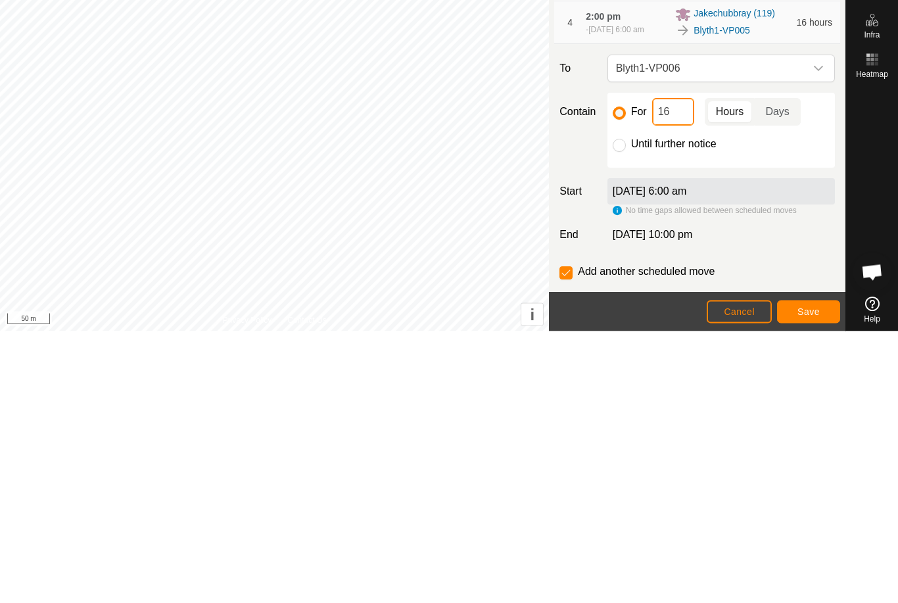
type input "1"
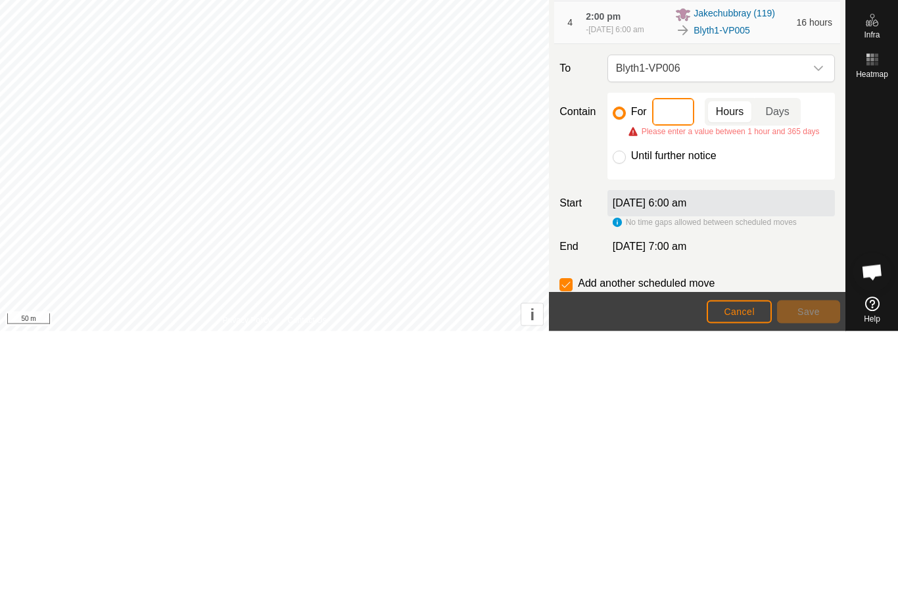
type input "8"
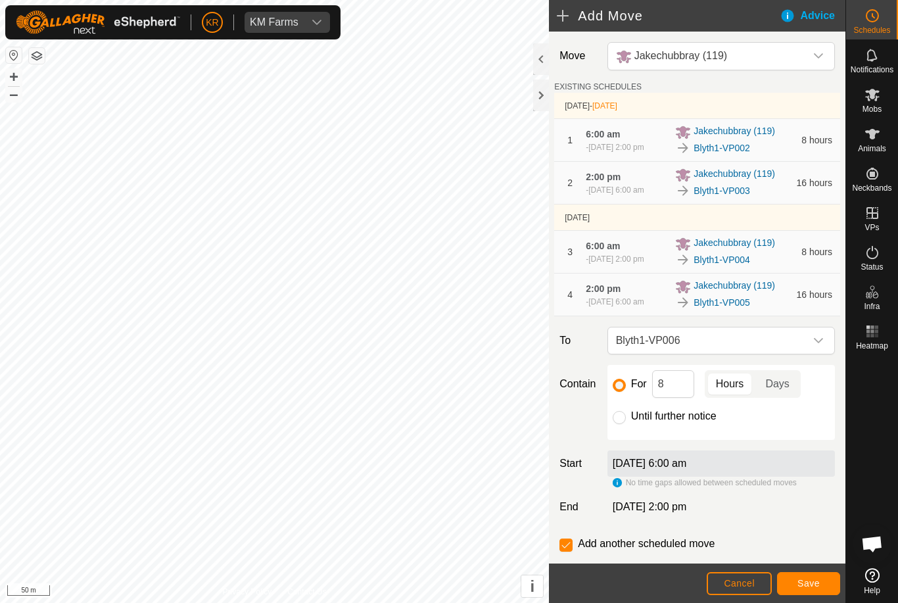
click at [815, 584] on span "Save" at bounding box center [808, 583] width 22 height 11
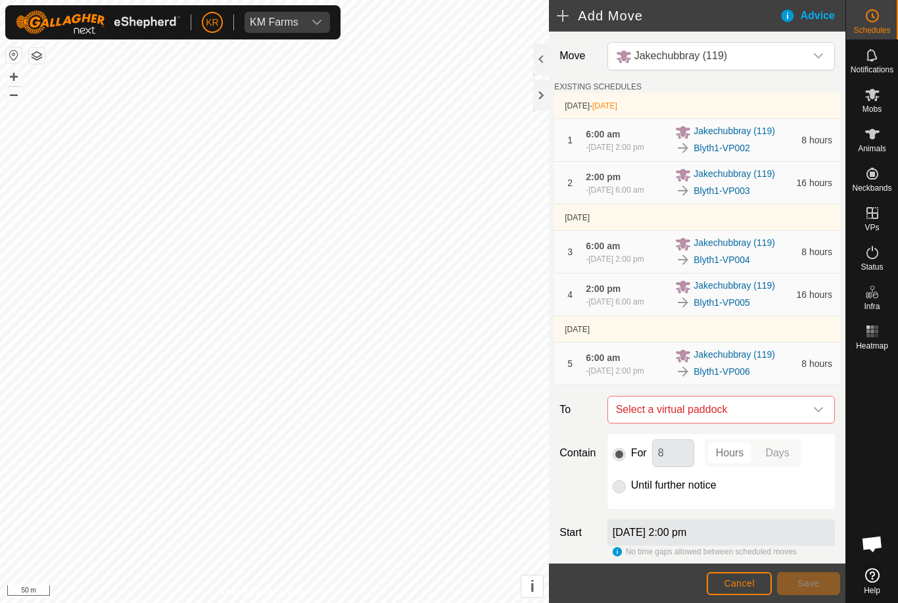
click at [813, 415] on icon "dropdown trigger" at bounding box center [818, 409] width 11 height 11
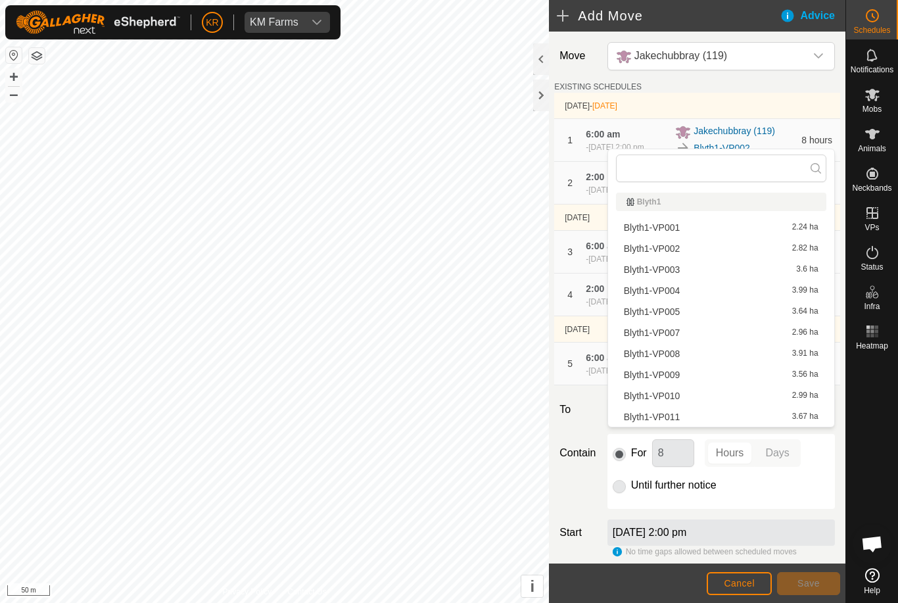
click at [873, 469] on div at bounding box center [872, 459] width 52 height 208
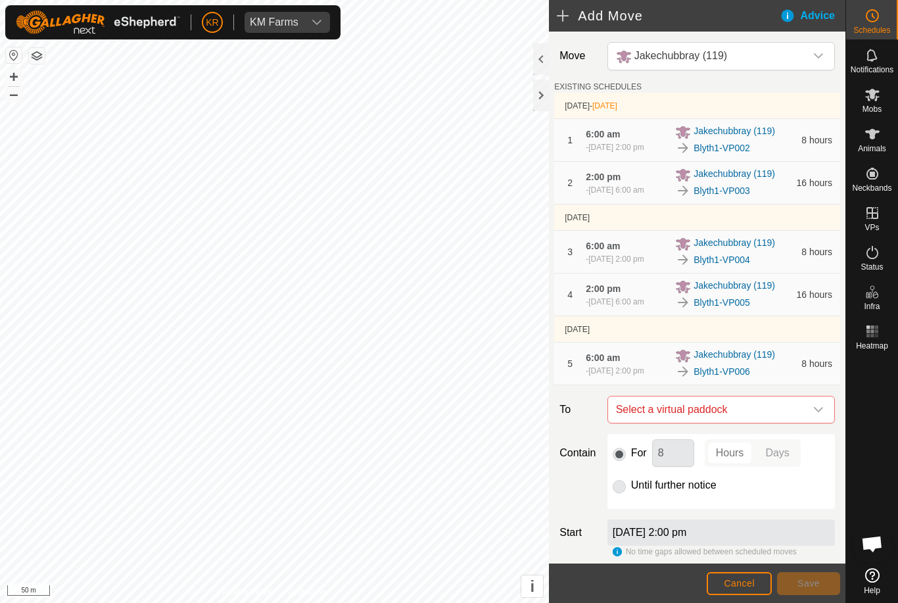
click at [819, 415] on icon "dropdown trigger" at bounding box center [818, 409] width 11 height 11
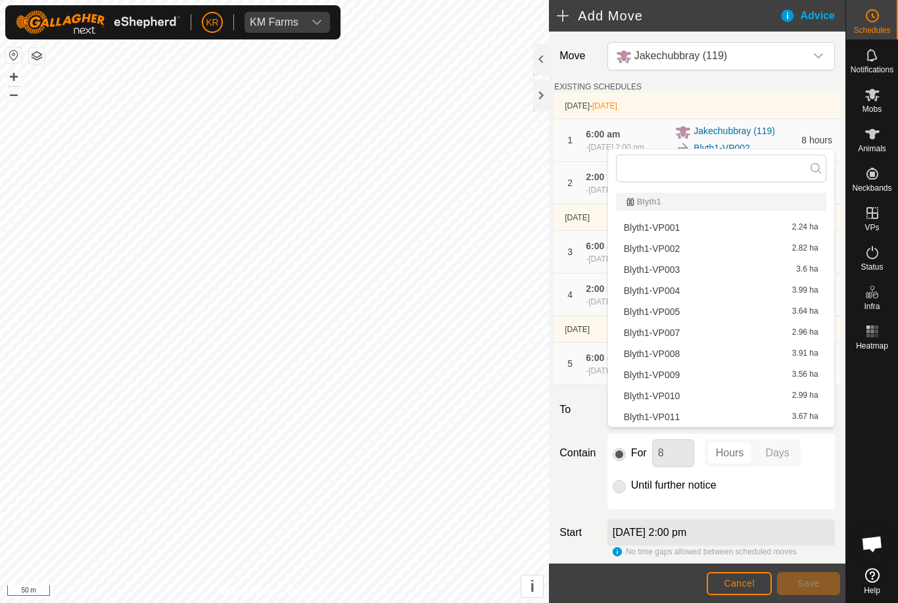
click at [670, 328] on span "Blyth1-VP007" at bounding box center [652, 332] width 57 height 9
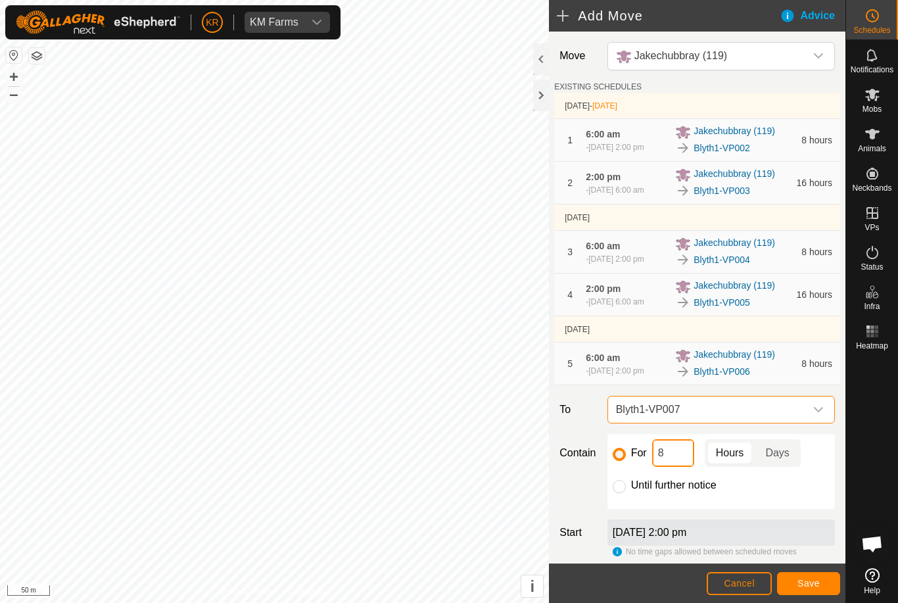
click at [681, 467] on input "8" at bounding box center [673, 453] width 42 height 28
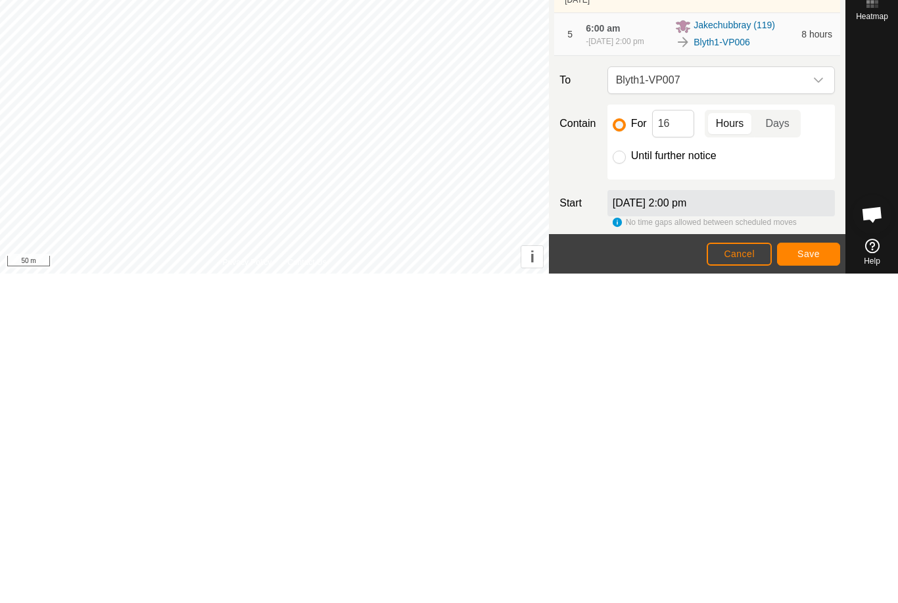
click at [814, 578] on span "Save" at bounding box center [808, 583] width 22 height 11
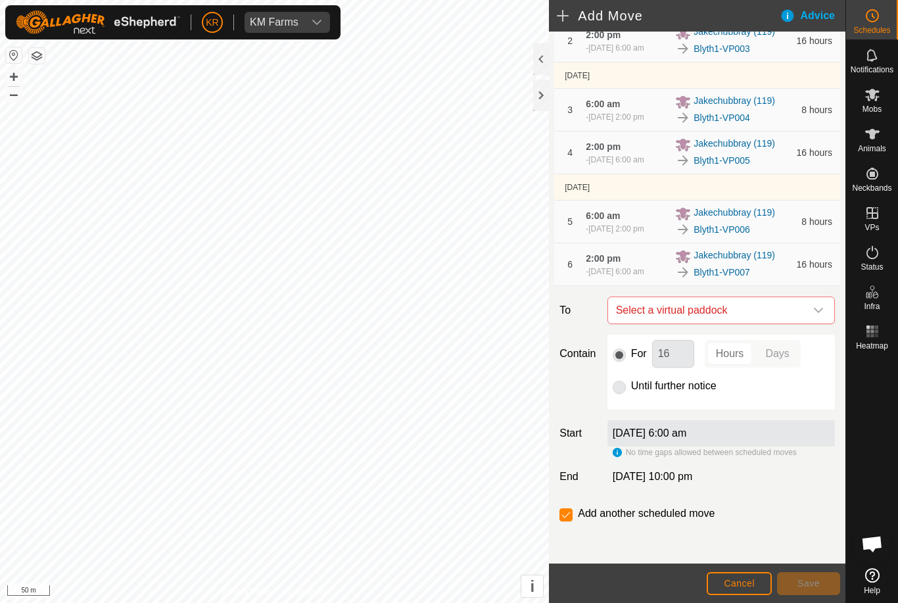
scroll to position [164, 0]
click at [815, 315] on icon "dropdown trigger" at bounding box center [818, 310] width 11 height 11
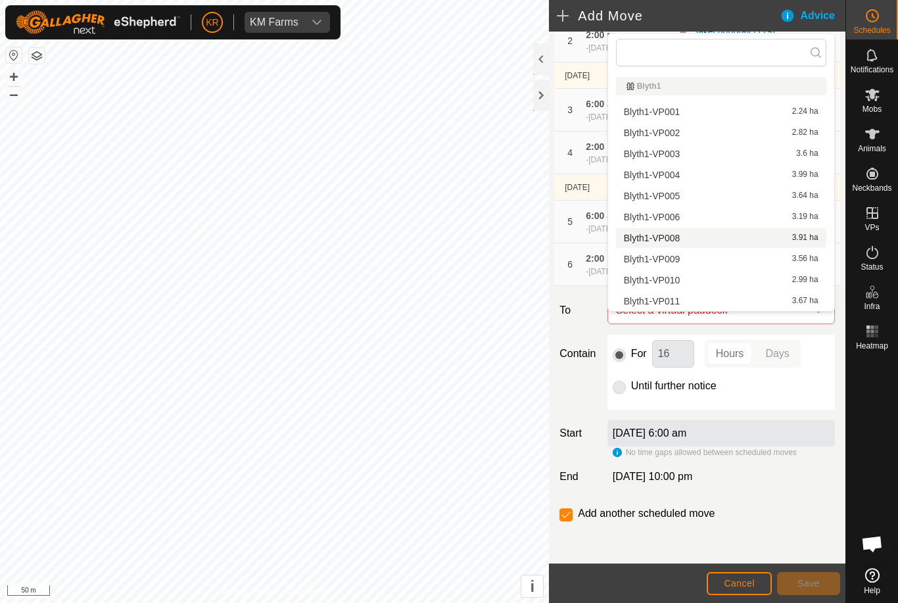
click at [743, 237] on div "Blyth1-VP008 3.91 ha" at bounding box center [721, 237] width 195 height 9
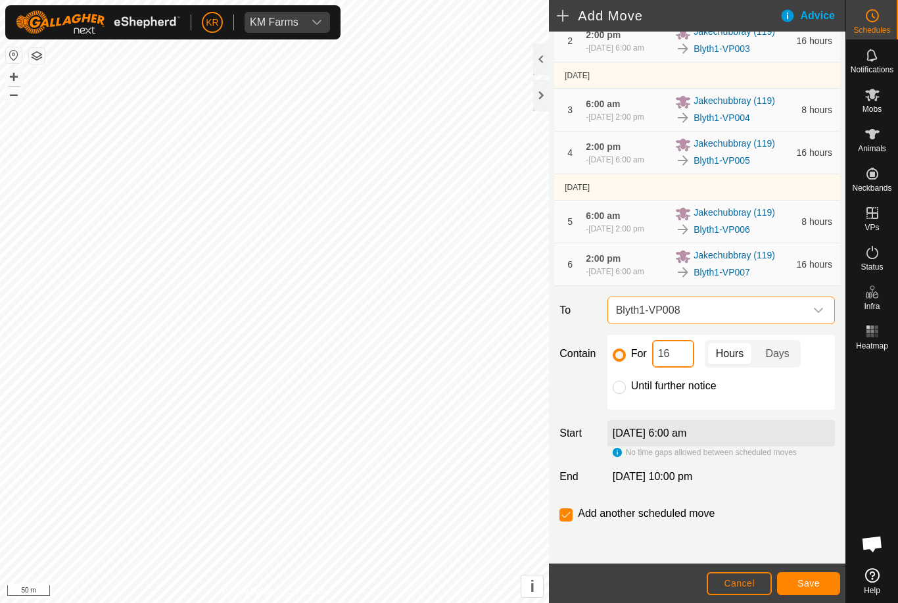
click at [692, 367] on input "16" at bounding box center [673, 354] width 42 height 28
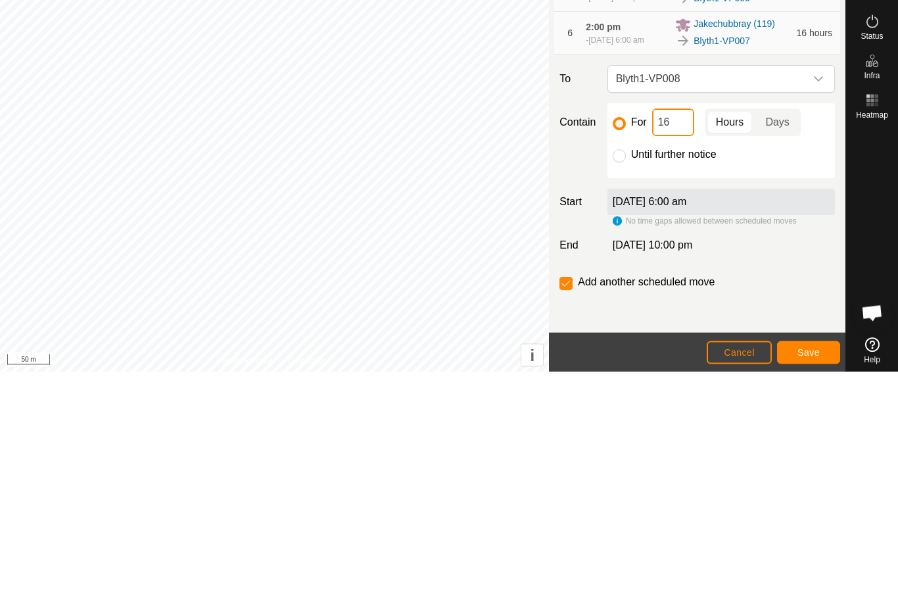
type input "1"
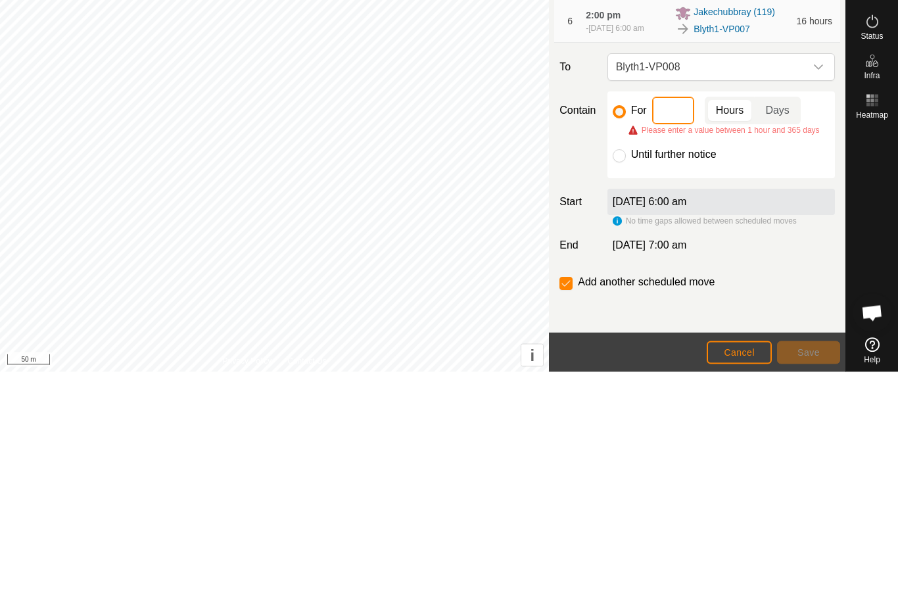
type input "8"
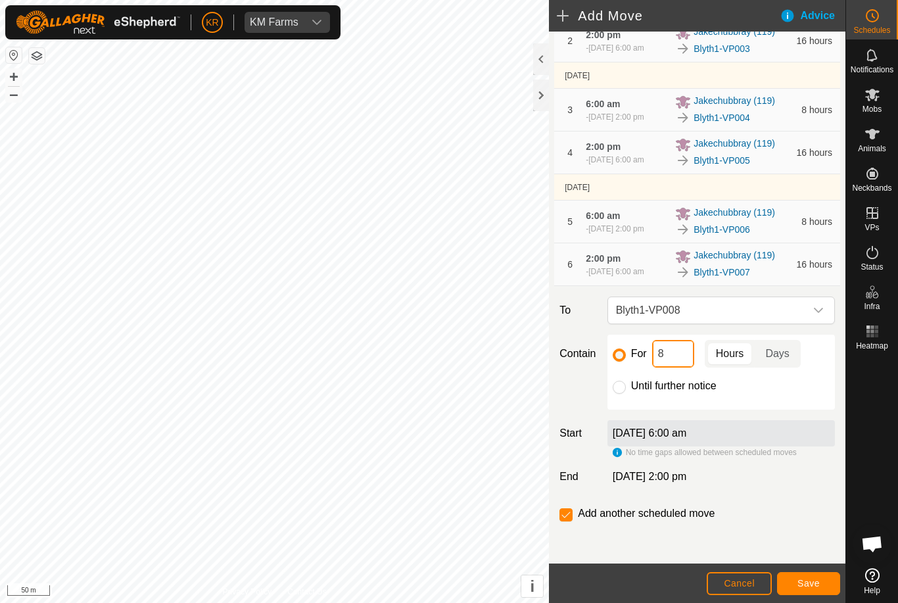
click at [812, 578] on span "Save" at bounding box center [808, 583] width 22 height 11
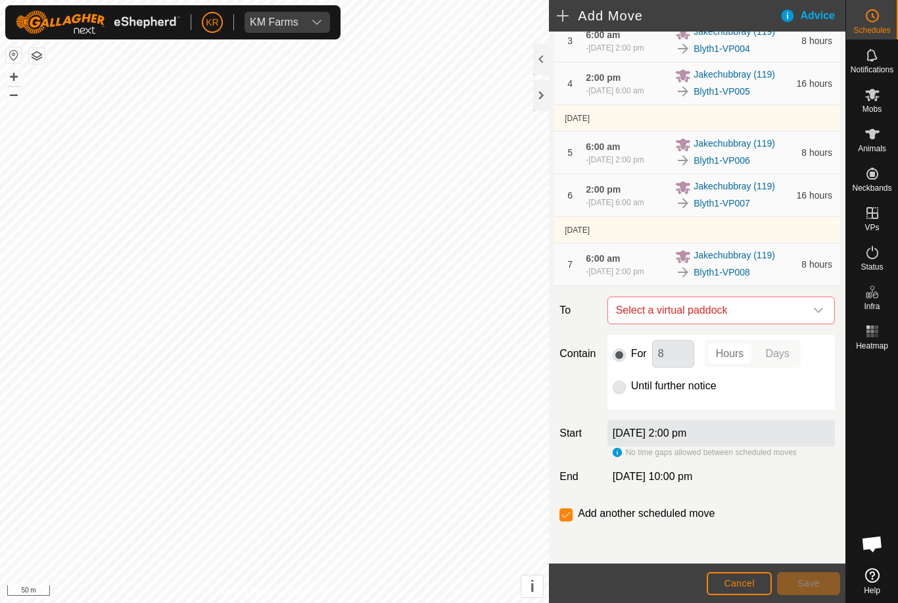
scroll to position [253, 0]
click at [817, 313] on icon "dropdown trigger" at bounding box center [818, 310] width 11 height 11
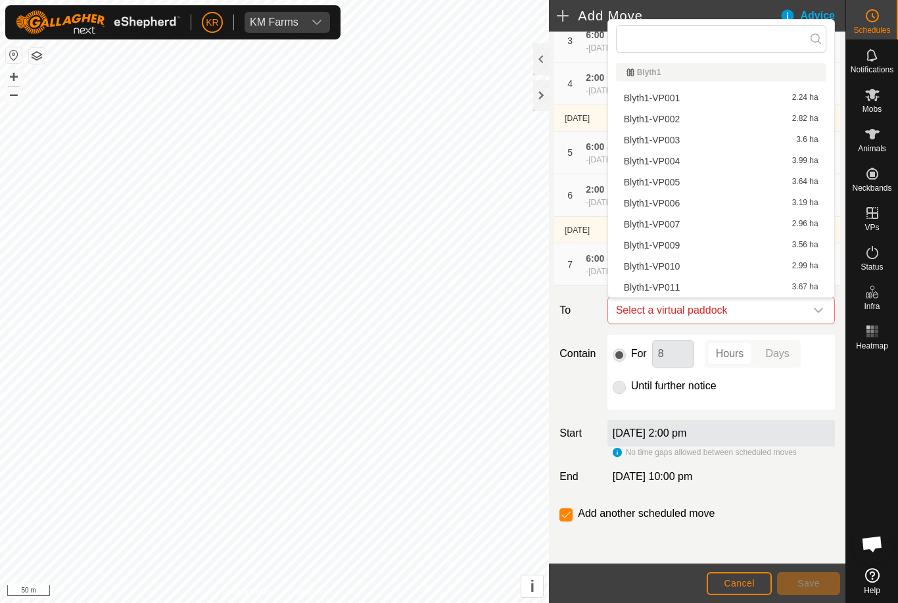
click at [766, 285] on div "Blyth1-VP011 3.67 ha" at bounding box center [721, 287] width 195 height 9
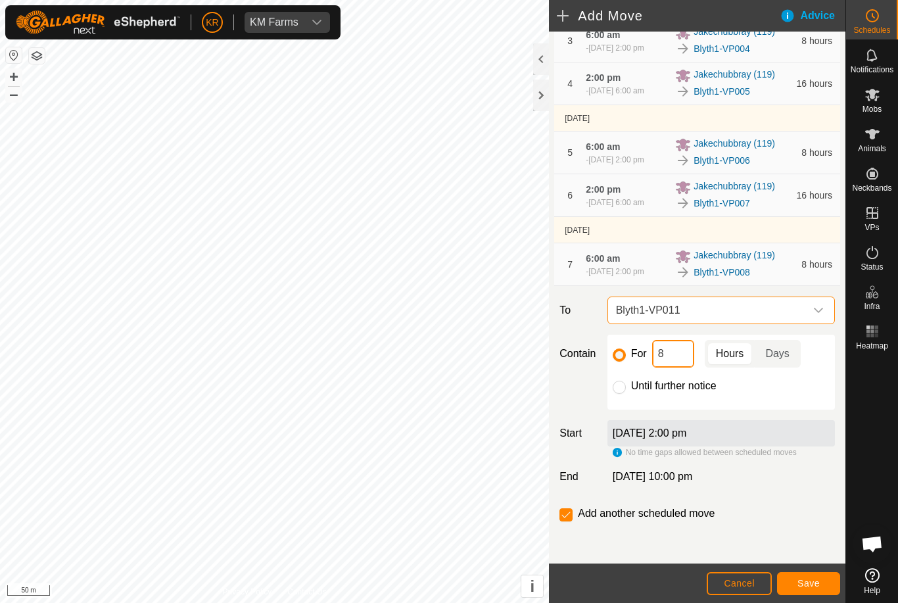
click at [678, 363] on input "8" at bounding box center [673, 354] width 42 height 28
click at [813, 313] on icon "dropdown trigger" at bounding box center [818, 310] width 11 height 11
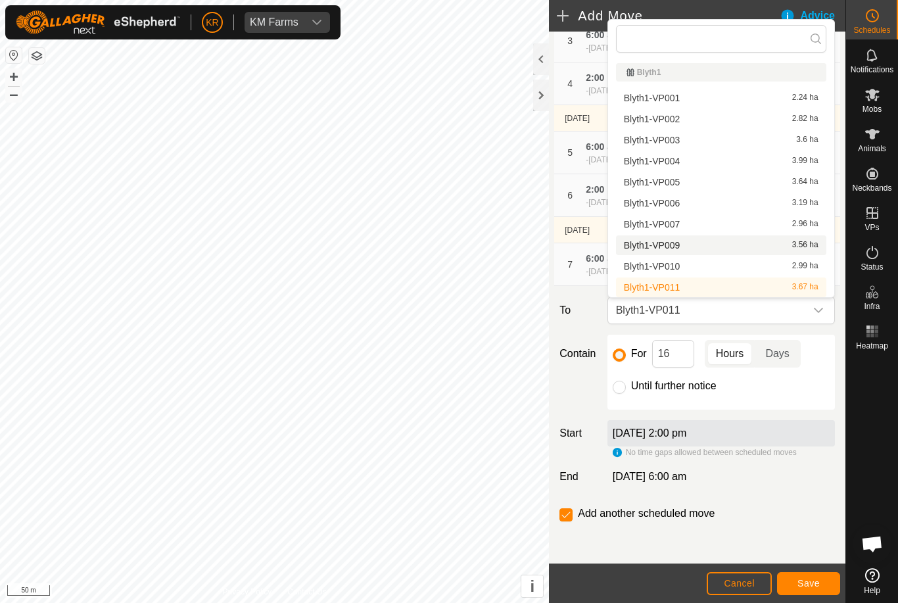
click at [681, 248] on div "Blyth1-VP009 3.56 ha" at bounding box center [721, 245] width 195 height 9
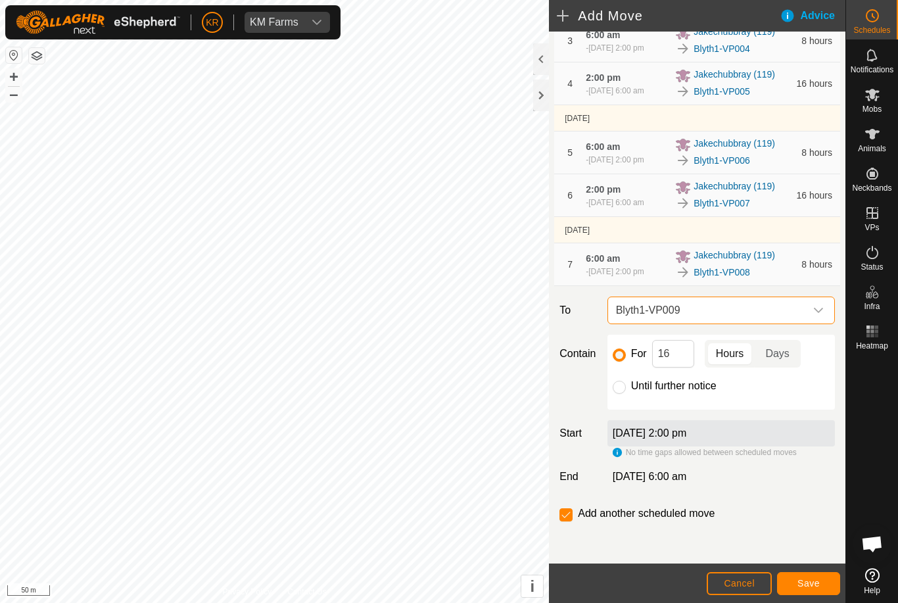
click at [815, 578] on span "Save" at bounding box center [808, 583] width 22 height 11
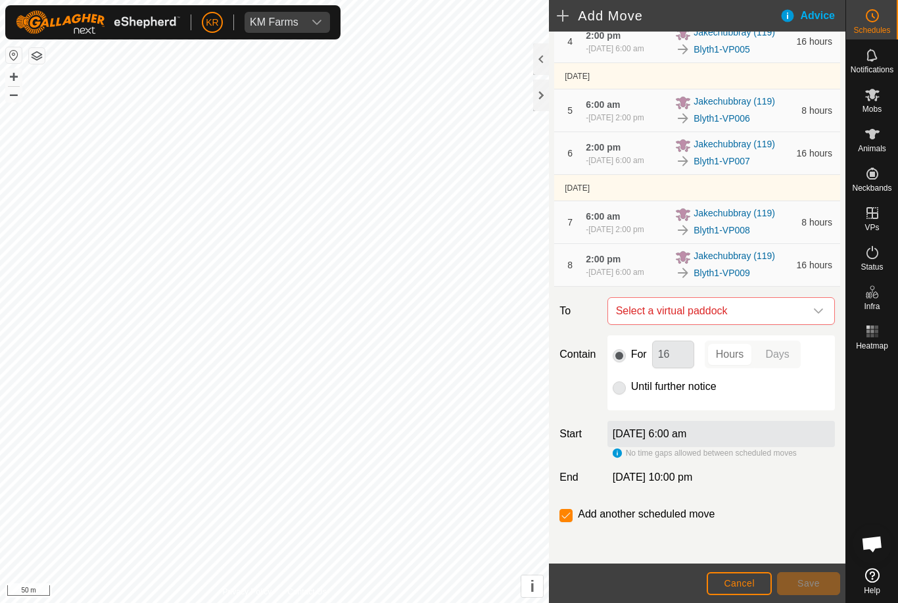
click at [813, 316] on icon "dropdown trigger" at bounding box center [818, 311] width 11 height 11
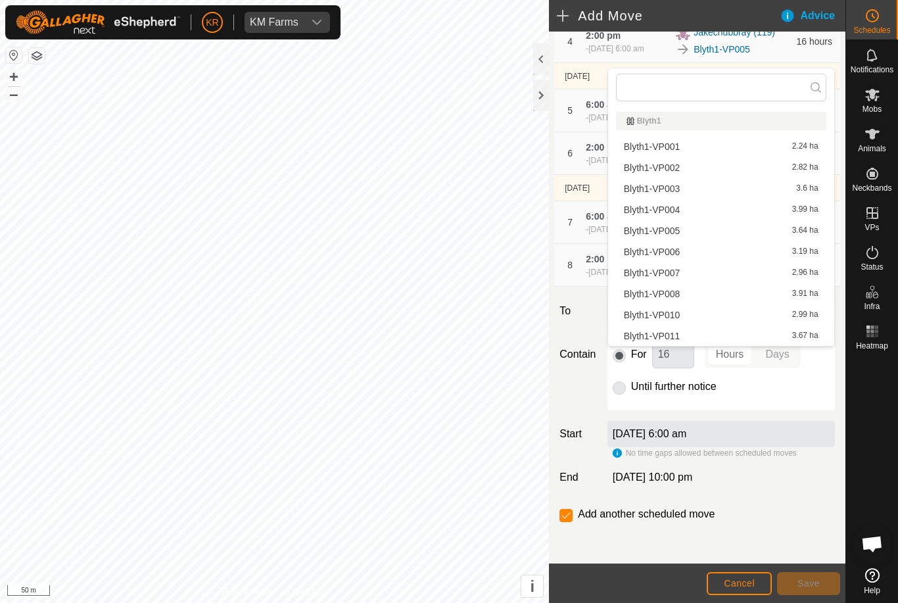
click at [840, 419] on div "Move Jakechubbray (119) EXISTING SCHEDULES 10 Sep 2025 - Tomorrow 1 6:00 am - 1…" at bounding box center [697, 171] width 296 height 785
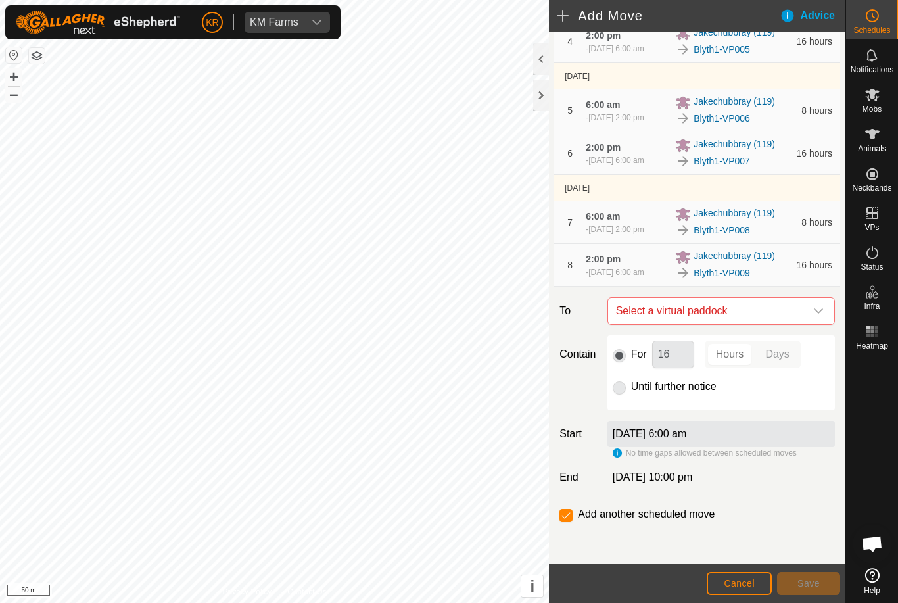
click at [824, 324] on div "dropdown trigger" at bounding box center [818, 311] width 26 height 26
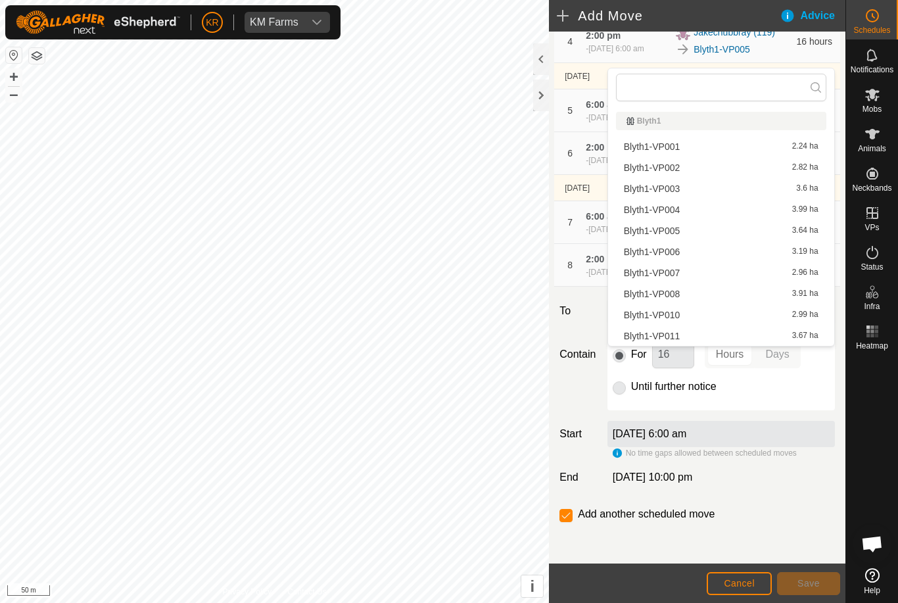
click at [705, 314] on div "Blyth1-VP010 2.99 ha" at bounding box center [721, 314] width 195 height 9
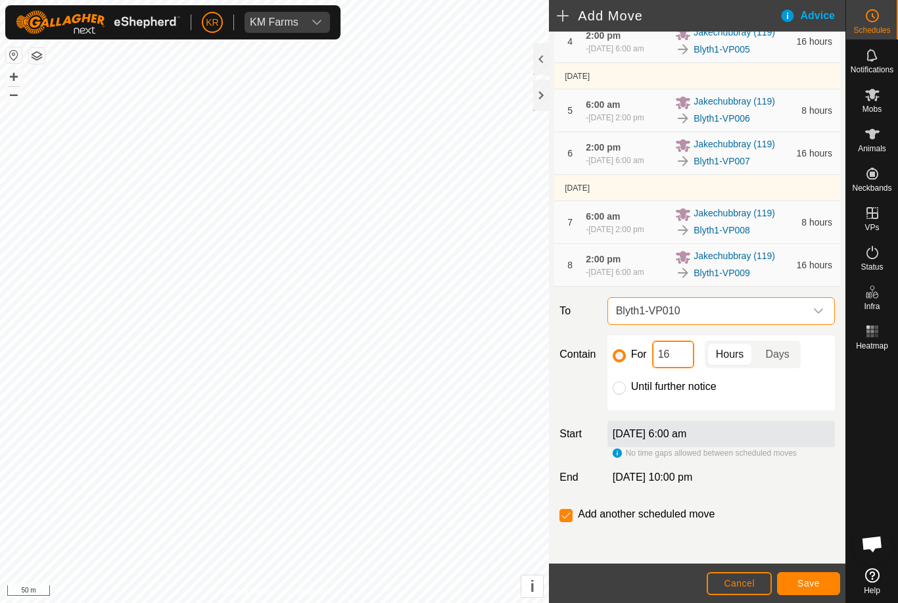
click at [692, 368] on input "16" at bounding box center [673, 354] width 42 height 28
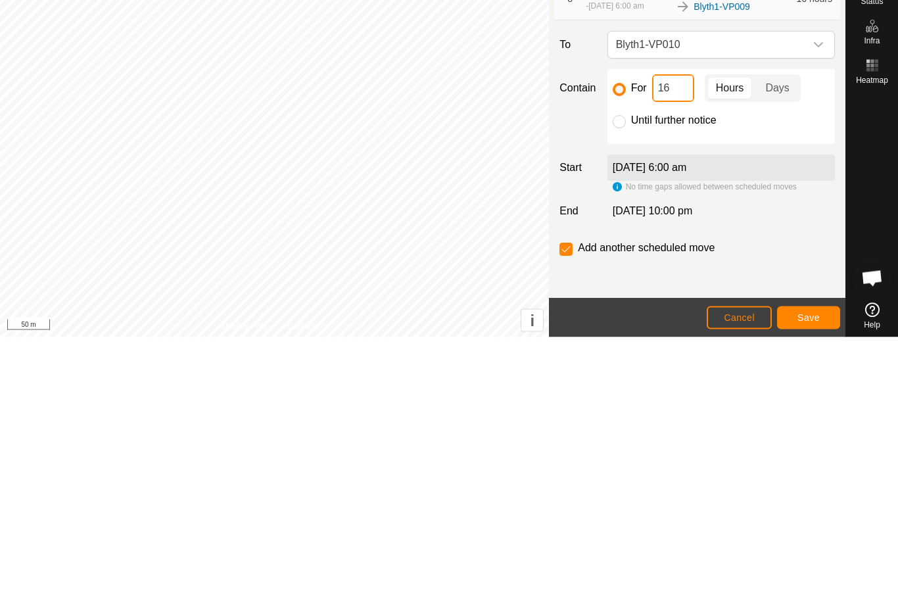
type input "1"
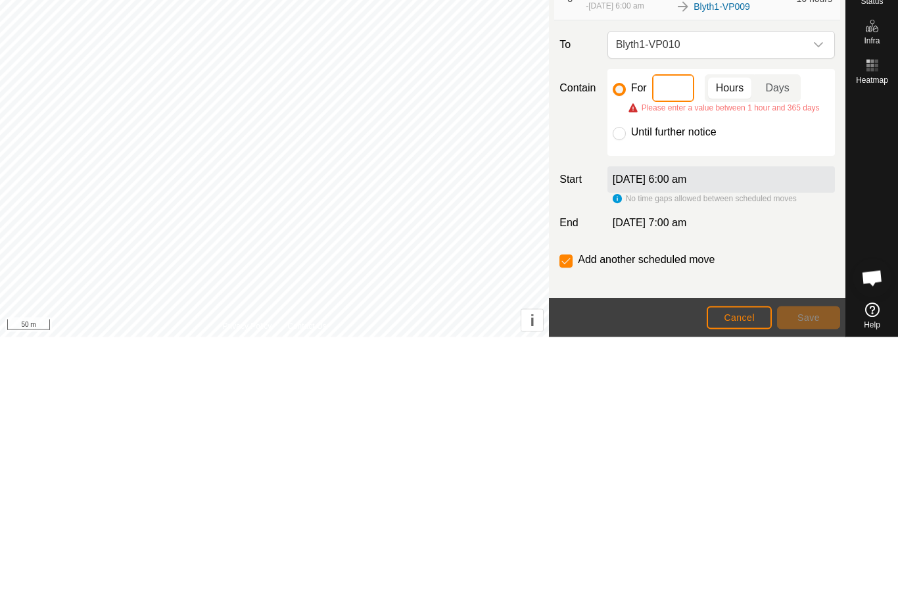
type input "8"
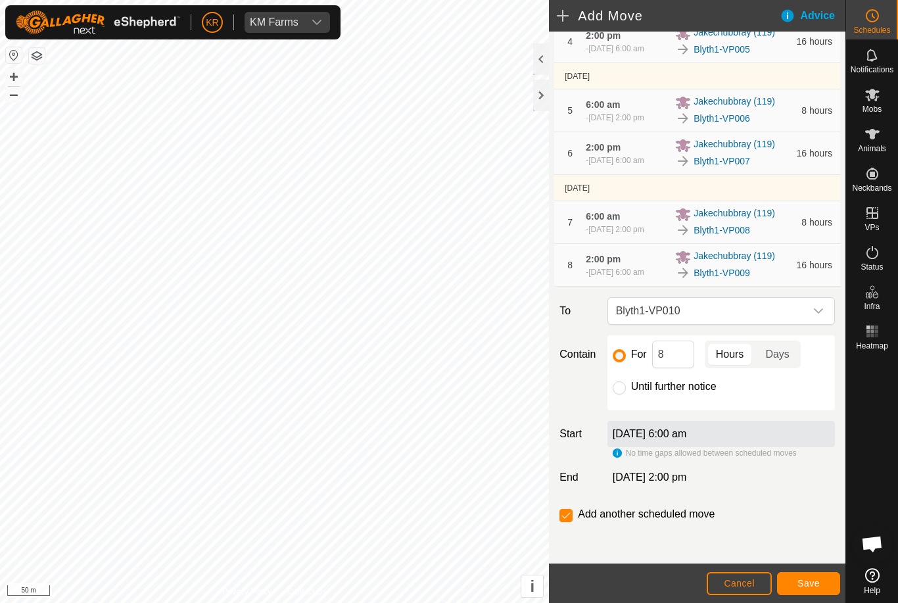
click at [817, 316] on icon "dropdown trigger" at bounding box center [818, 311] width 11 height 11
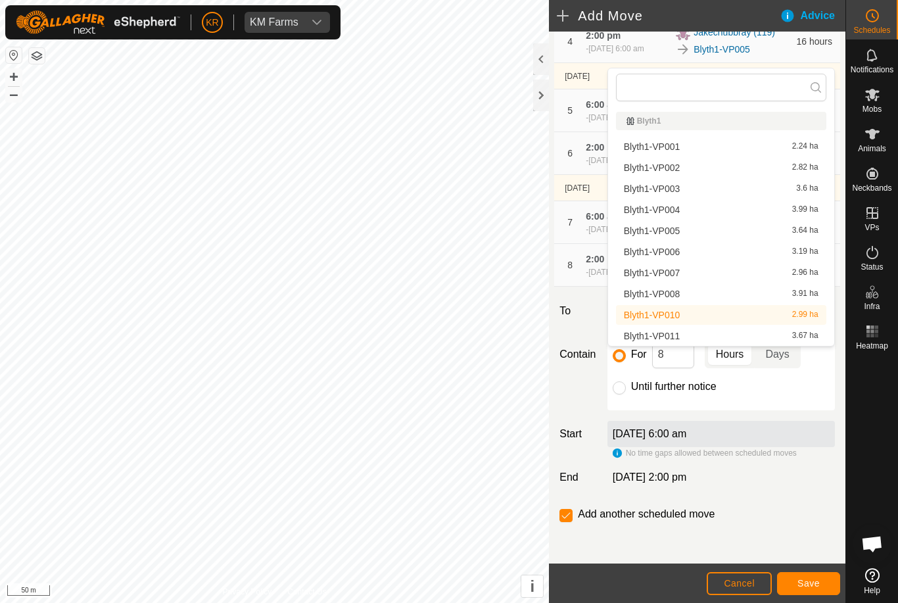
click at [708, 338] on div "Blyth1-VP011 3.67 ha" at bounding box center [721, 335] width 195 height 9
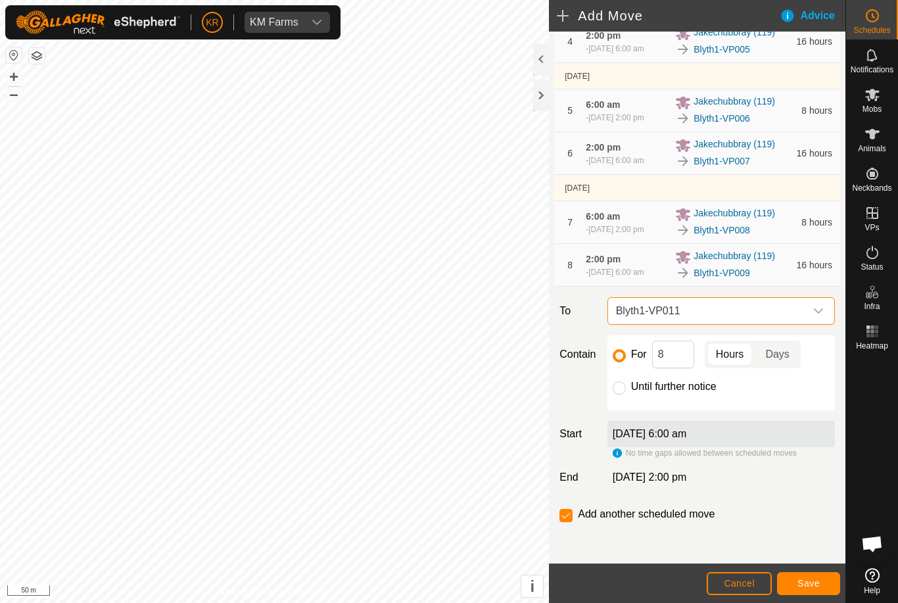
click at [625, 394] on input "Until further notice" at bounding box center [618, 387] width 13 height 13
radio input "true"
checkbox input "false"
click at [821, 583] on button "Save" at bounding box center [808, 583] width 63 height 23
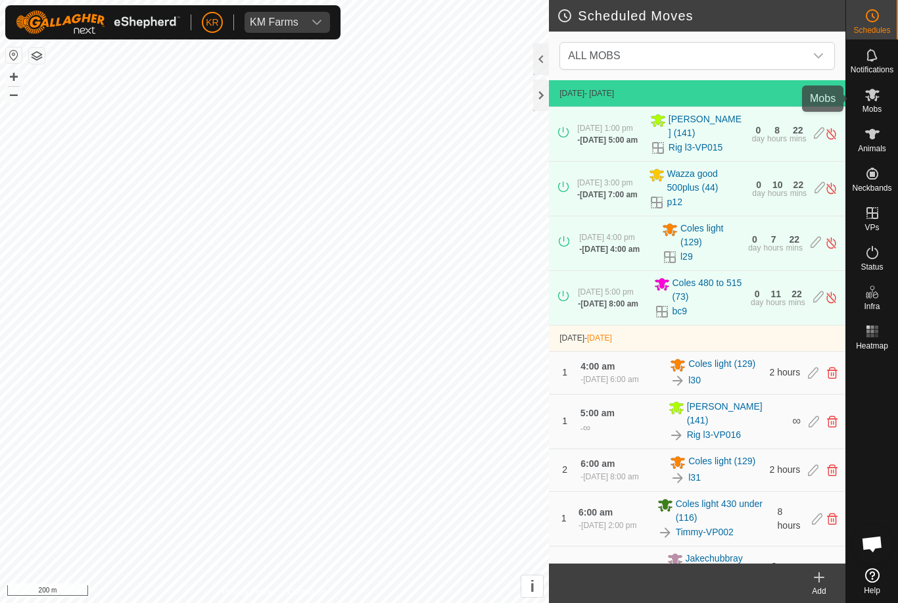
click at [877, 96] on icon at bounding box center [872, 95] width 16 height 16
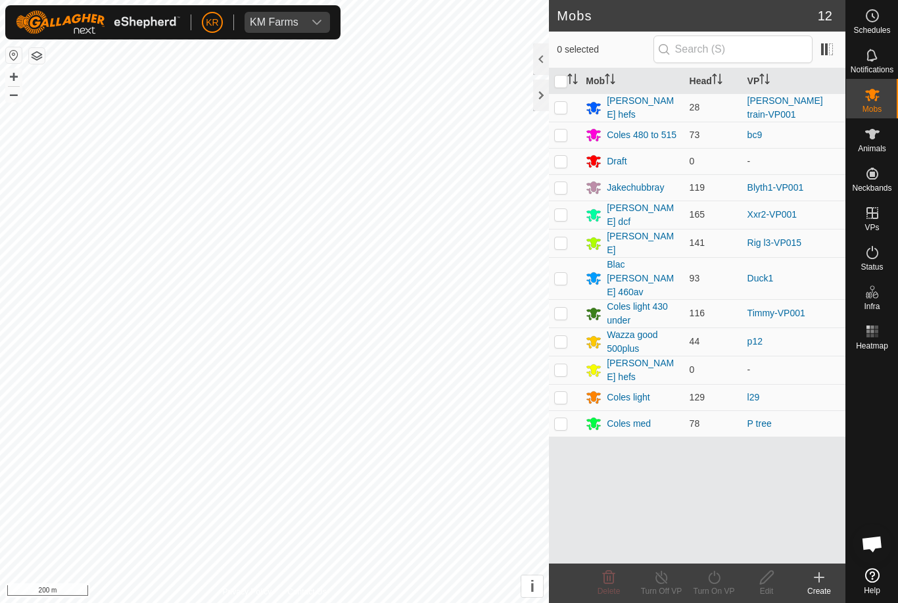
click at [565, 273] on p-checkbox at bounding box center [560, 278] width 13 height 11
checkbox input "true"
click at [727, 583] on turn-on-svg-icon at bounding box center [713, 577] width 53 height 16
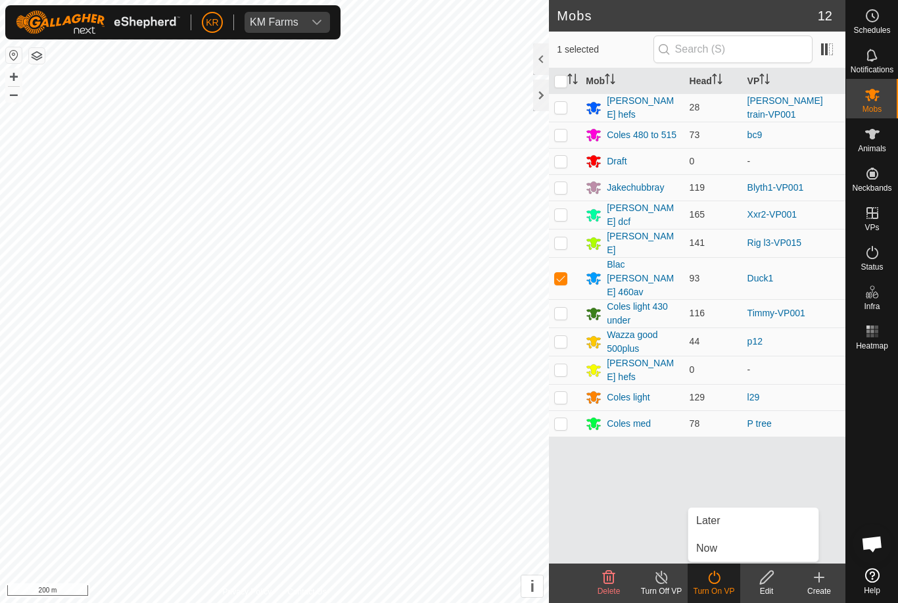
click at [718, 518] on span "Later" at bounding box center [708, 521] width 24 height 16
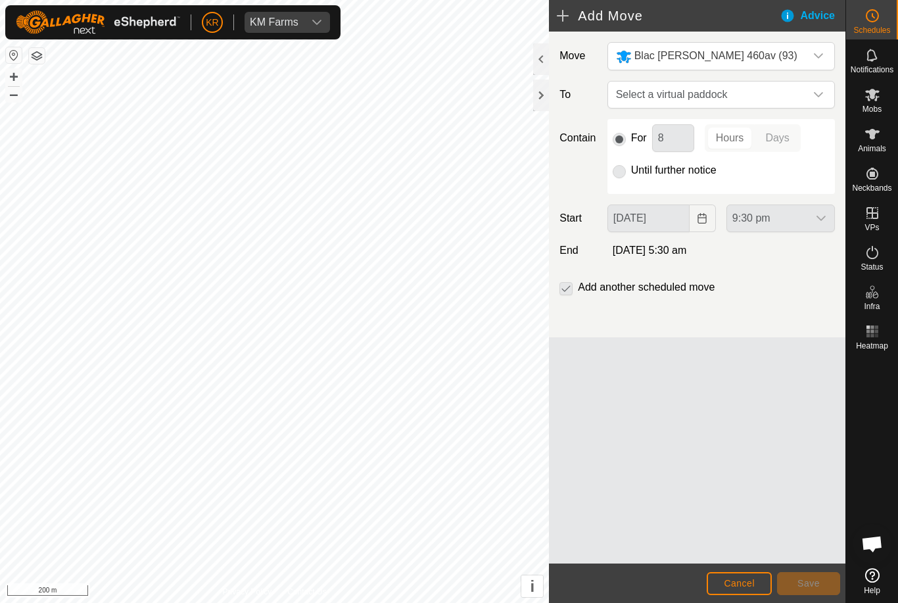
click at [815, 91] on icon "dropdown trigger" at bounding box center [818, 94] width 11 height 11
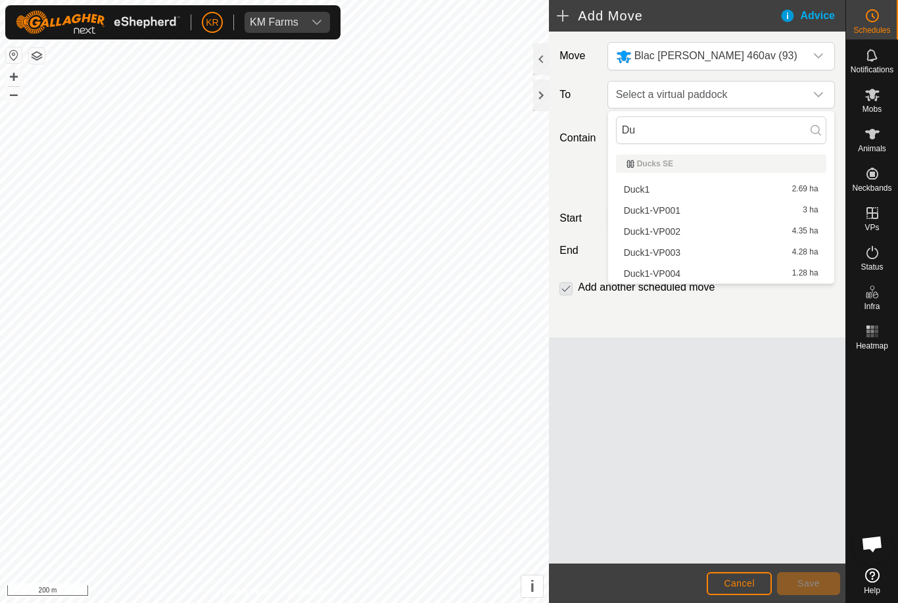
type input "Du"
click at [687, 206] on div "Duck1-VP001 3 ha" at bounding box center [721, 210] width 195 height 9
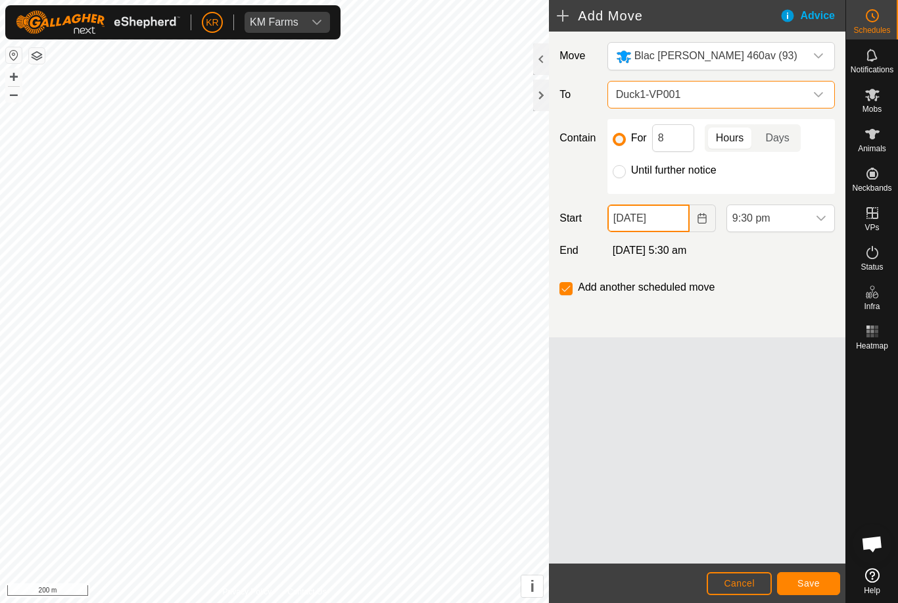
click at [666, 220] on input "09 Sep, 2025" at bounding box center [648, 218] width 82 height 28
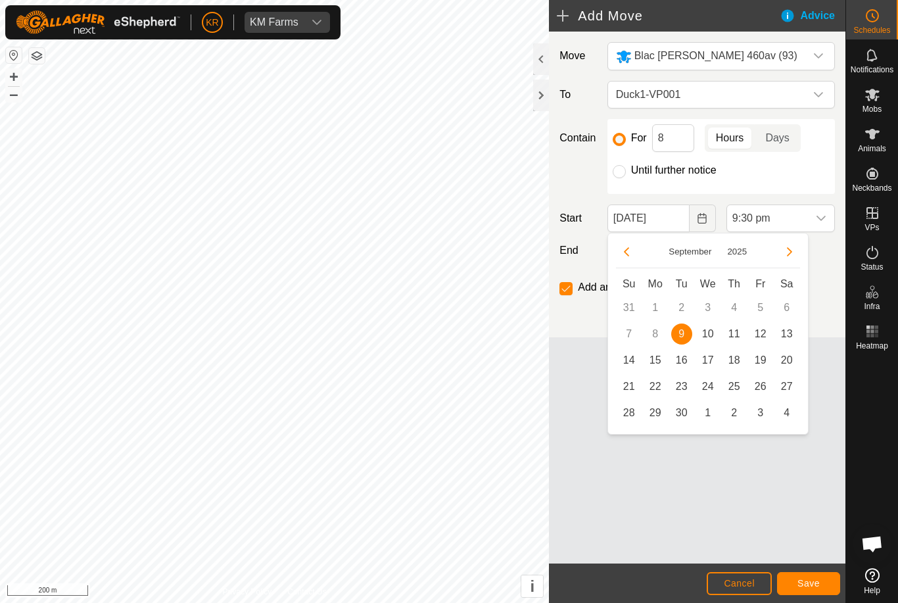
click at [712, 336] on span "10" at bounding box center [707, 333] width 21 height 21
type input "10 Sep, 2025"
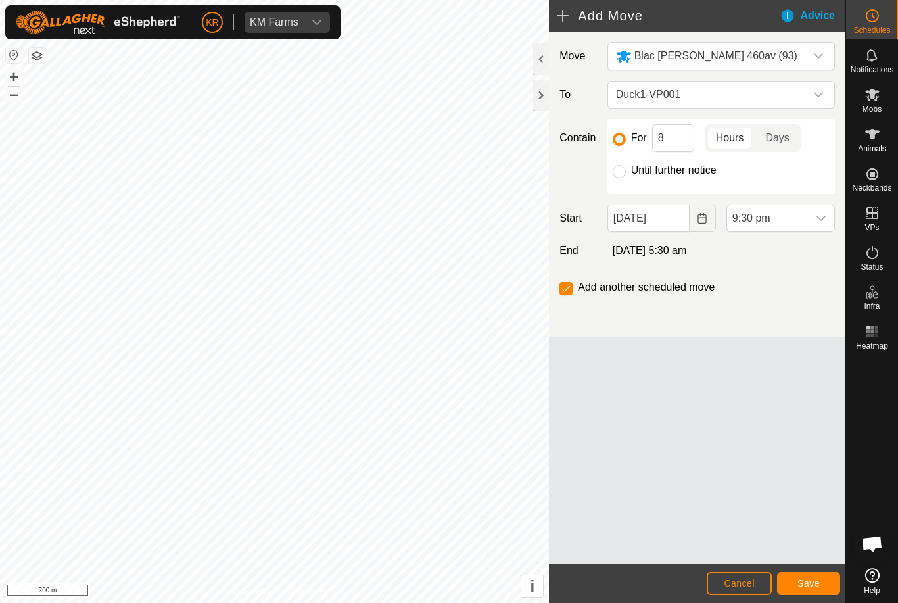
click at [815, 219] on icon "dropdown trigger" at bounding box center [820, 218] width 11 height 11
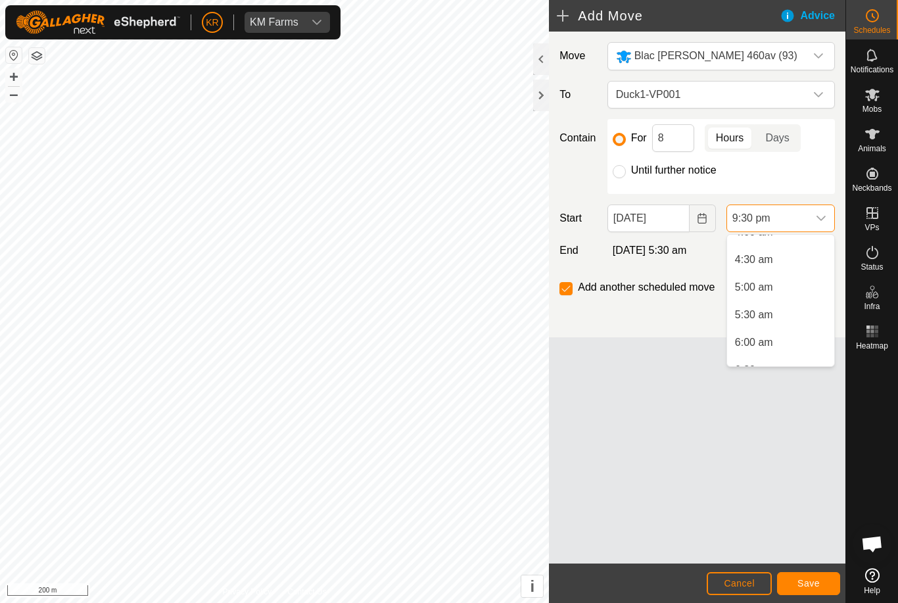
scroll to position [236, 0]
click at [803, 343] on li "6:00 am" at bounding box center [780, 343] width 107 height 26
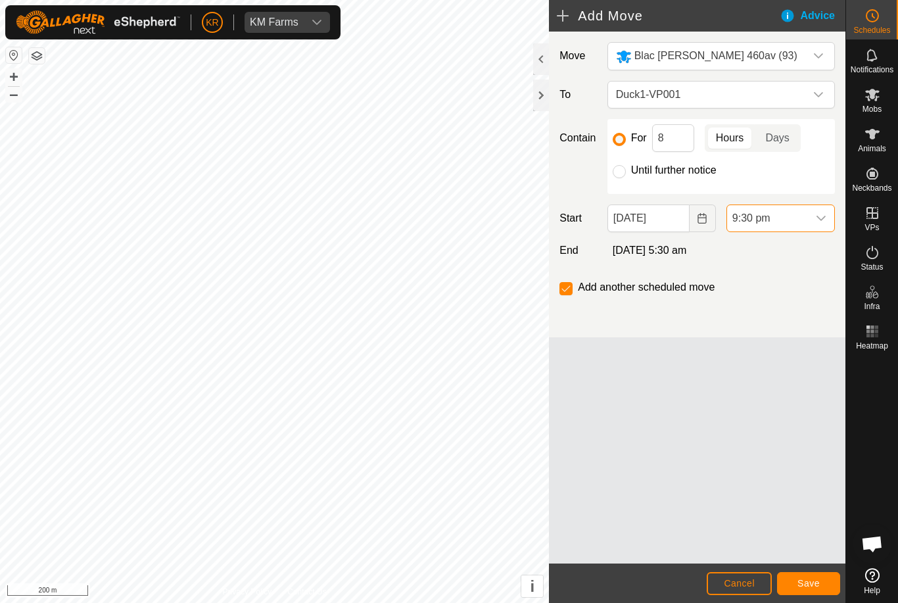
scroll to position [1082, 0]
click at [678, 145] on input "8" at bounding box center [673, 138] width 42 height 28
type input "24"
click at [815, 582] on span "Save" at bounding box center [808, 583] width 22 height 11
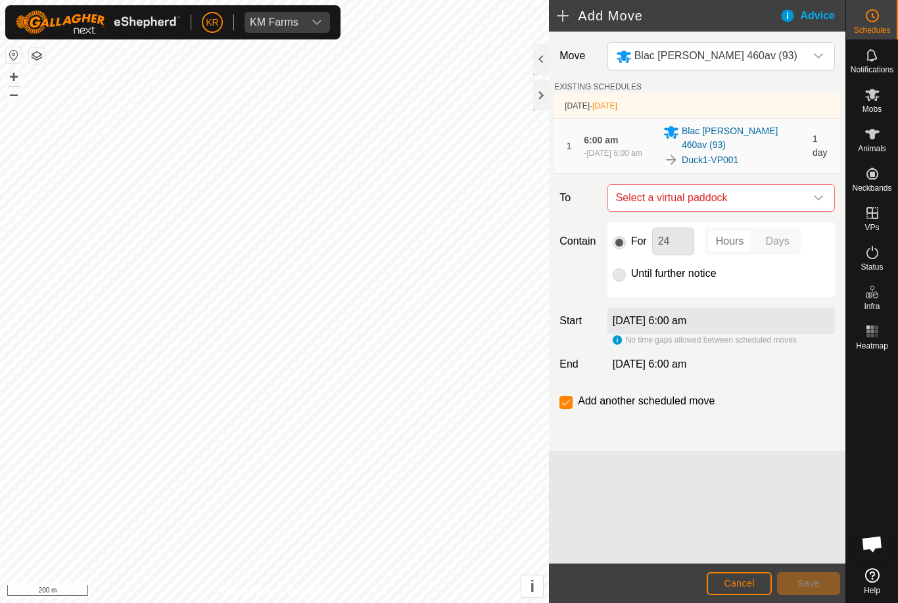
click at [814, 193] on icon "dropdown trigger" at bounding box center [818, 198] width 11 height 11
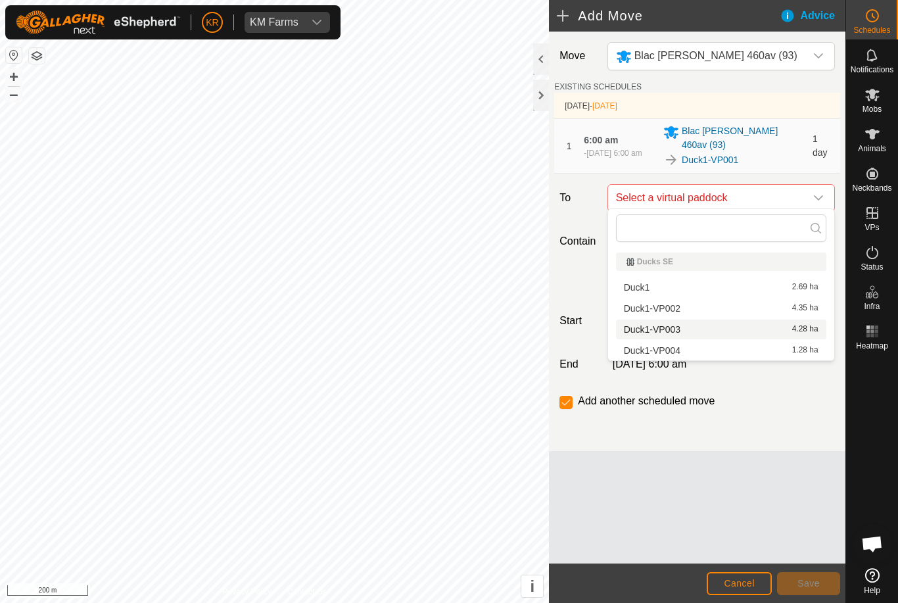
click at [701, 321] on li "Duck1-VP003 4.28 ha" at bounding box center [721, 329] width 210 height 20
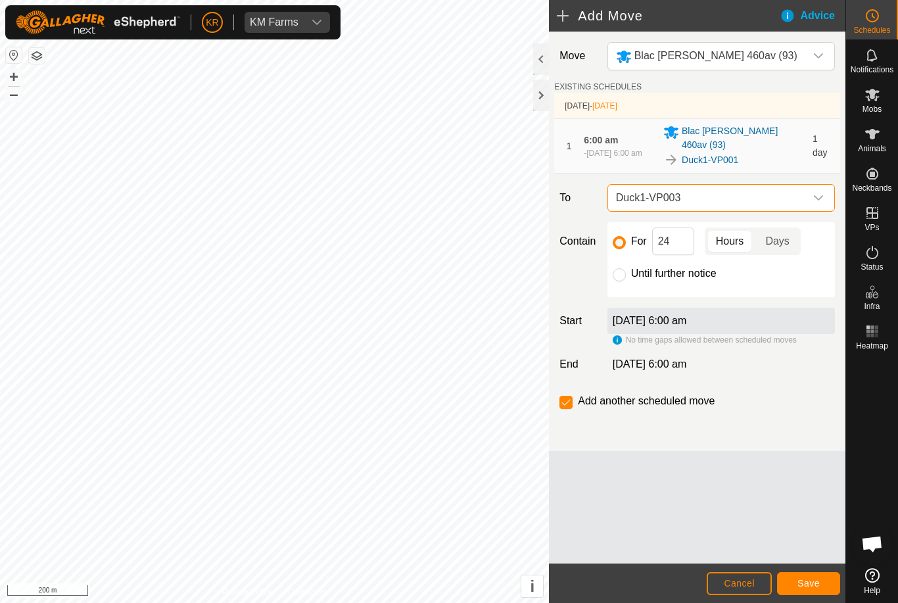
click at [695, 308] on div "[DATE] 6:00 am" at bounding box center [720, 321] width 227 height 26
click at [819, 187] on div "dropdown trigger" at bounding box center [818, 198] width 26 height 26
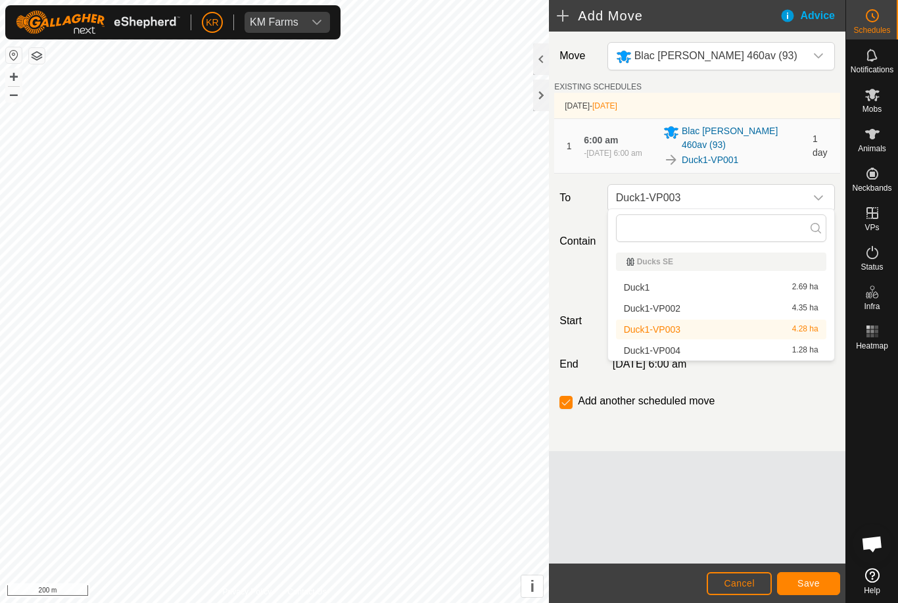
click at [676, 307] on span "Duck1-VP002" at bounding box center [652, 308] width 57 height 9
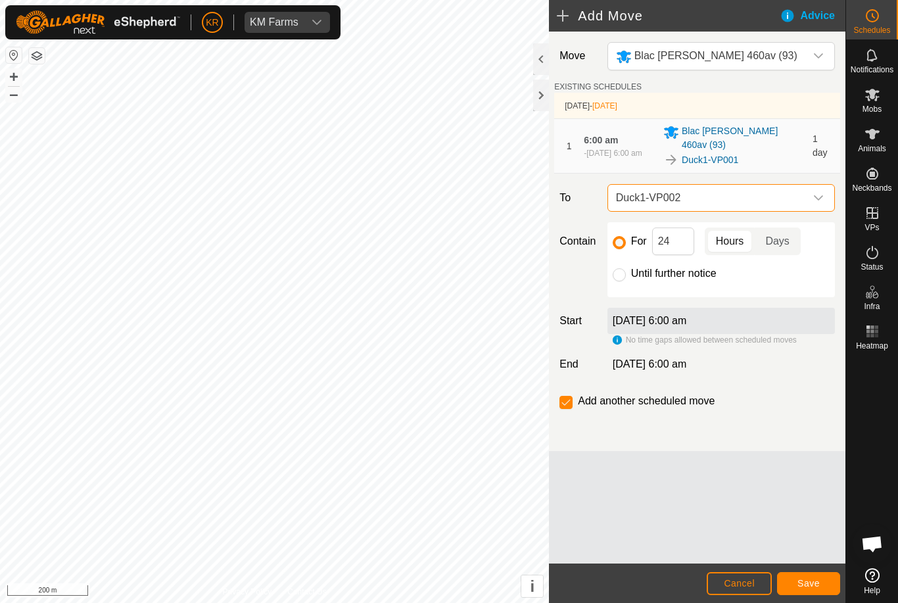
click at [809, 585] on span "Save" at bounding box center [808, 583] width 22 height 11
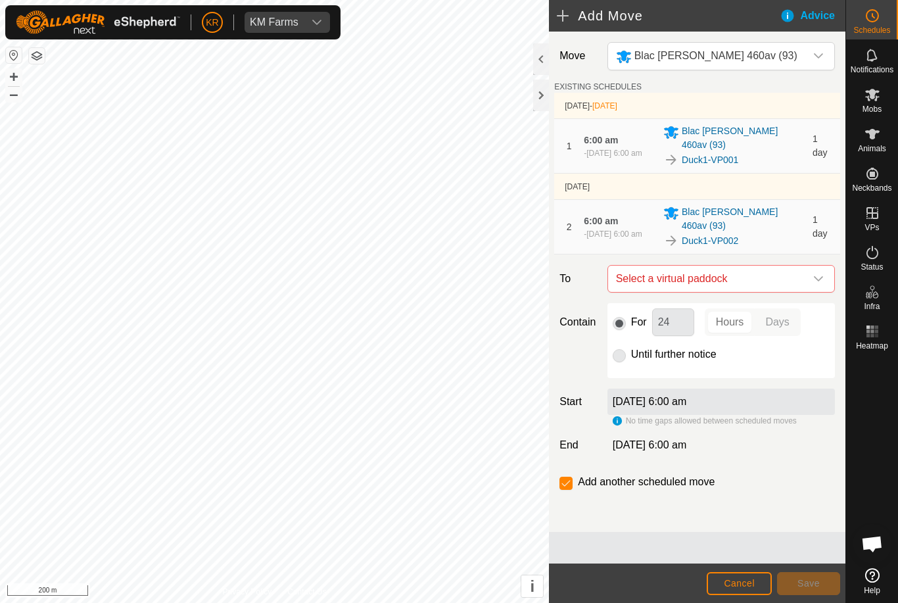
click at [819, 273] on icon "dropdown trigger" at bounding box center [818, 278] width 11 height 11
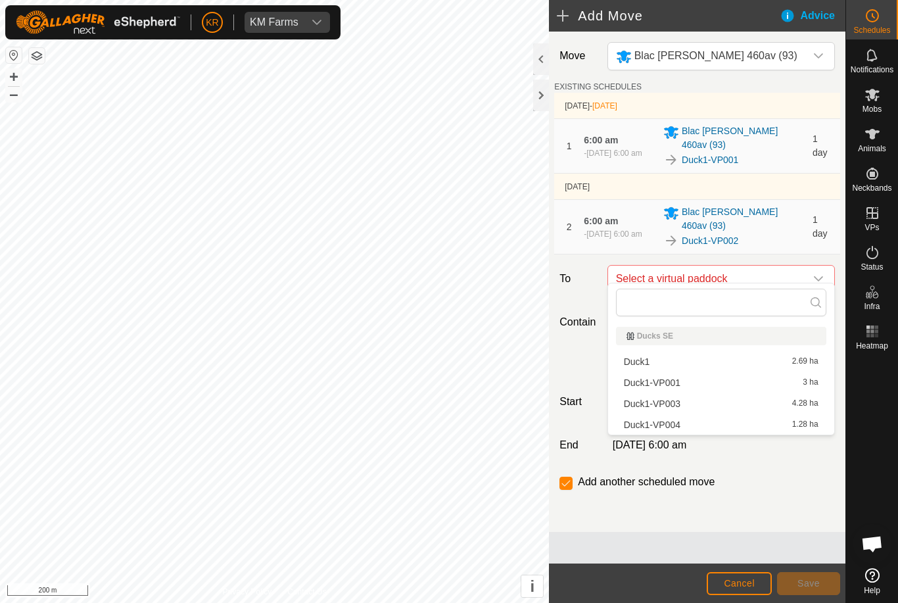
click at [800, 272] on span "Select a virtual paddock" at bounding box center [707, 278] width 195 height 26
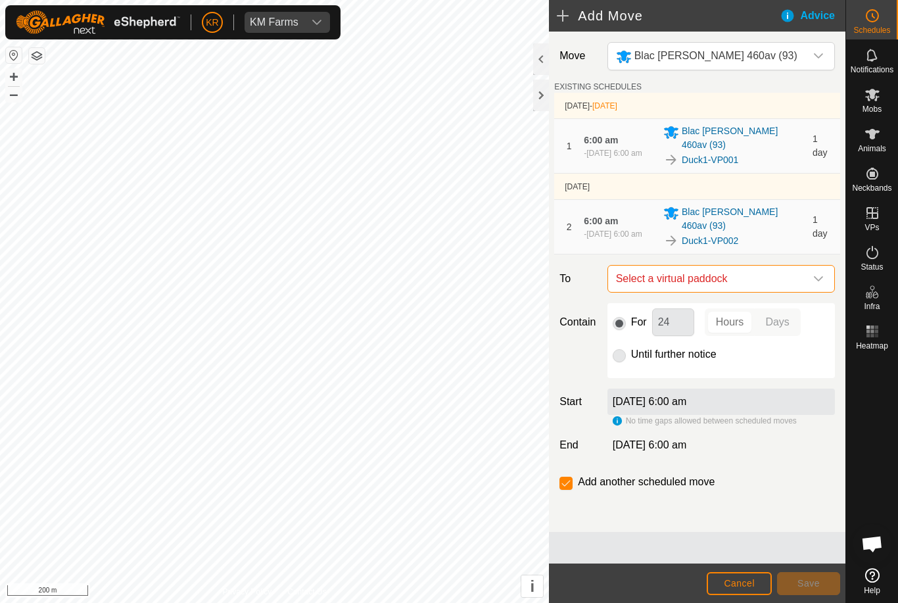
click at [789, 272] on span "Select a virtual paddock" at bounding box center [707, 278] width 195 height 26
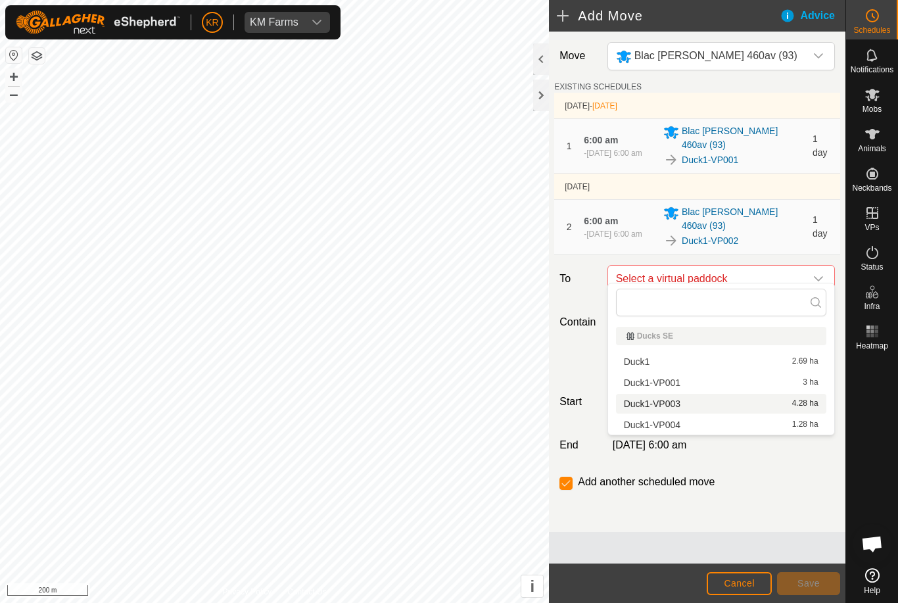
click at [802, 400] on span "4.28 ha" at bounding box center [805, 403] width 26 height 9
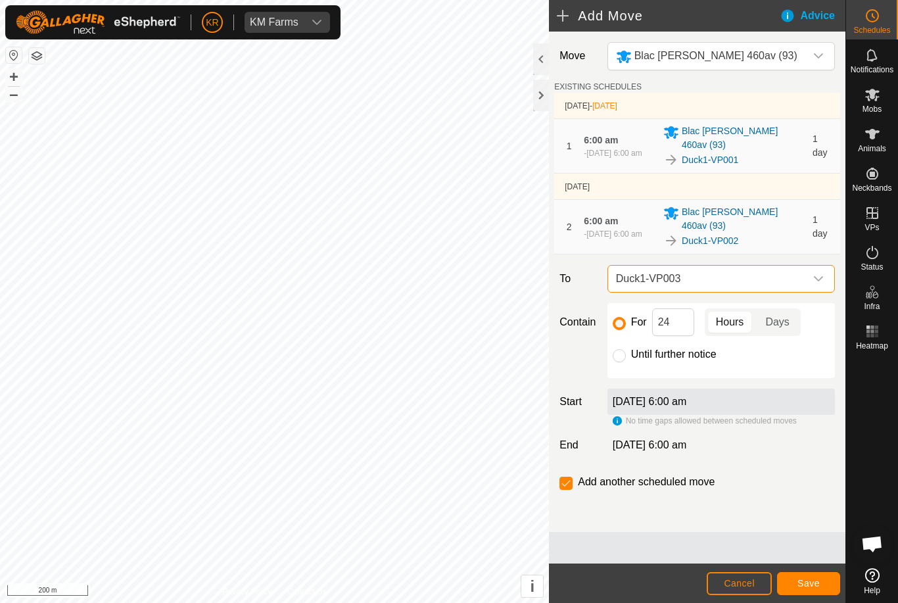
click at [612, 349] on div at bounding box center [618, 355] width 13 height 13
click at [631, 349] on label "Until further notice" at bounding box center [673, 354] width 85 height 11
click at [626, 349] on input "Until further notice" at bounding box center [618, 355] width 13 height 13
radio input "true"
checkbox input "false"
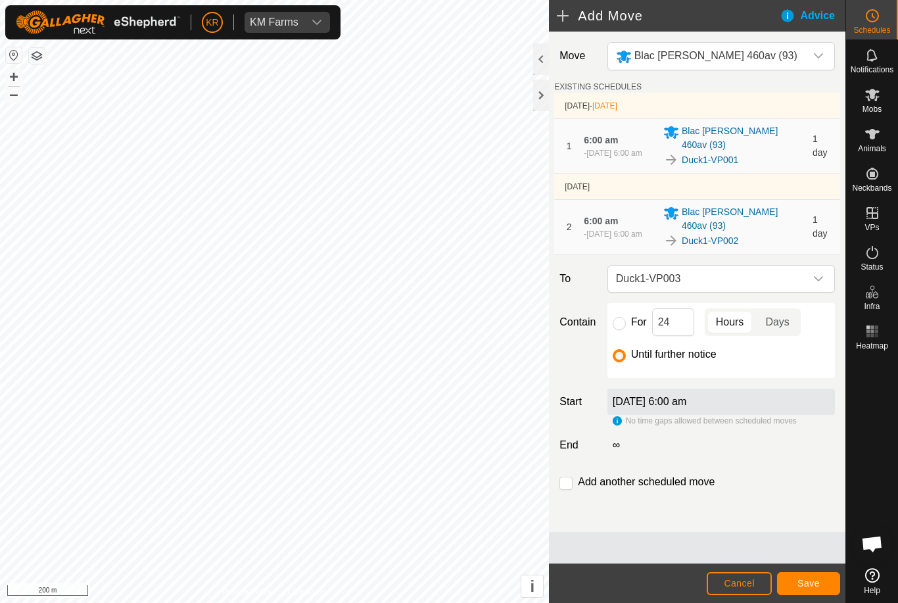
click at [818, 578] on span "Save" at bounding box center [808, 583] width 22 height 11
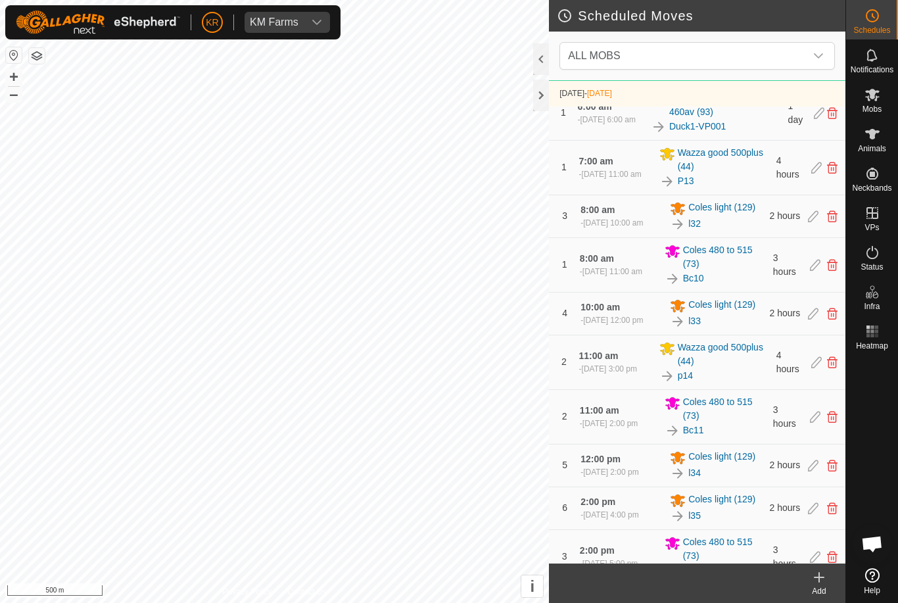
scroll to position [516, 0]
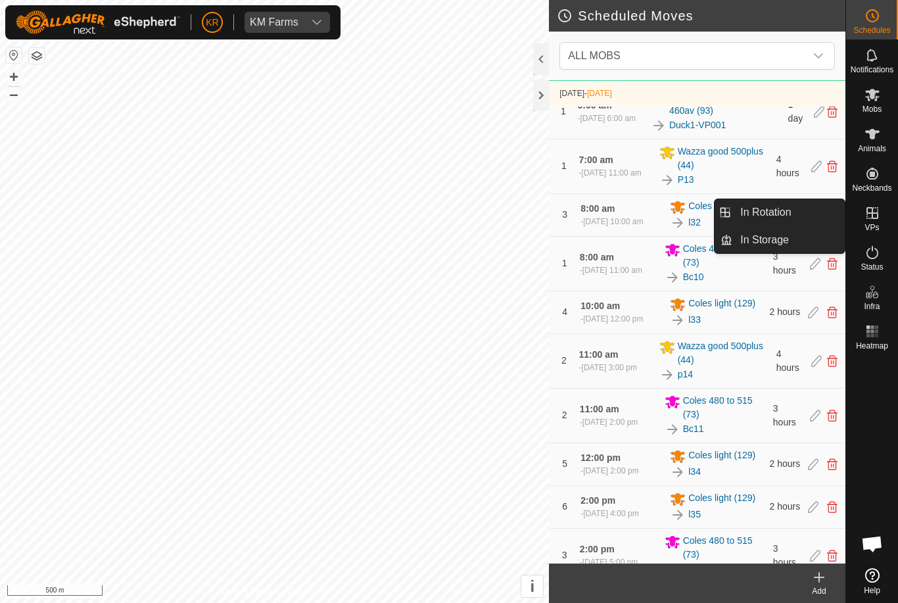
click at [804, 214] on link "In Rotation" at bounding box center [788, 212] width 112 height 26
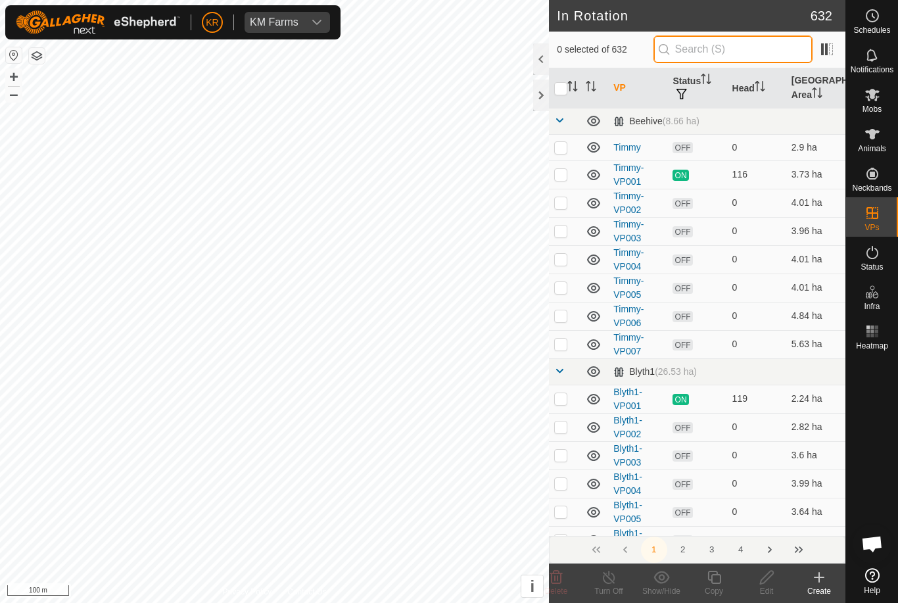
click at [750, 40] on input "text" at bounding box center [732, 49] width 159 height 28
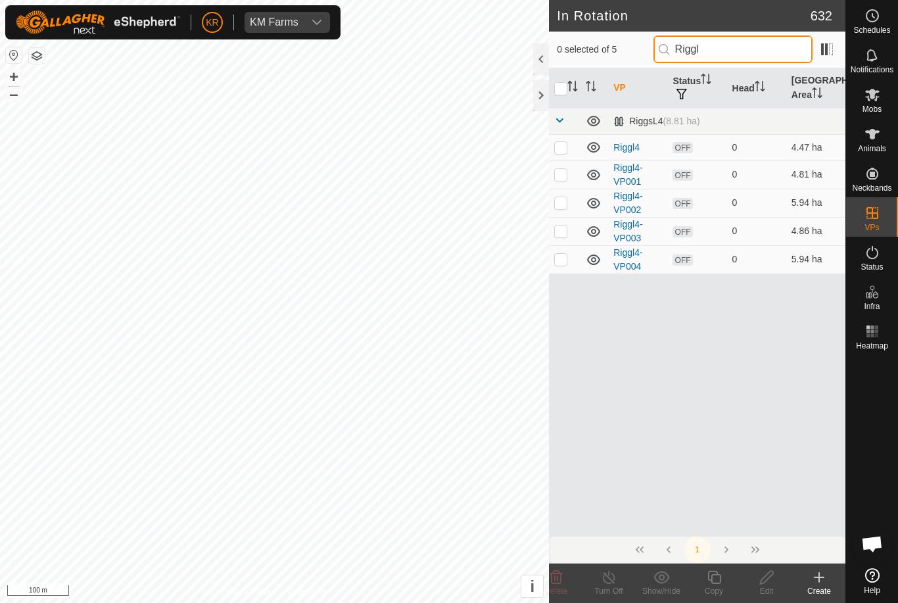
click at [761, 38] on input "Riggl" at bounding box center [732, 49] width 159 height 28
click at [767, 50] on input "Riggl" at bounding box center [732, 49] width 159 height 28
type input "Riggl3"
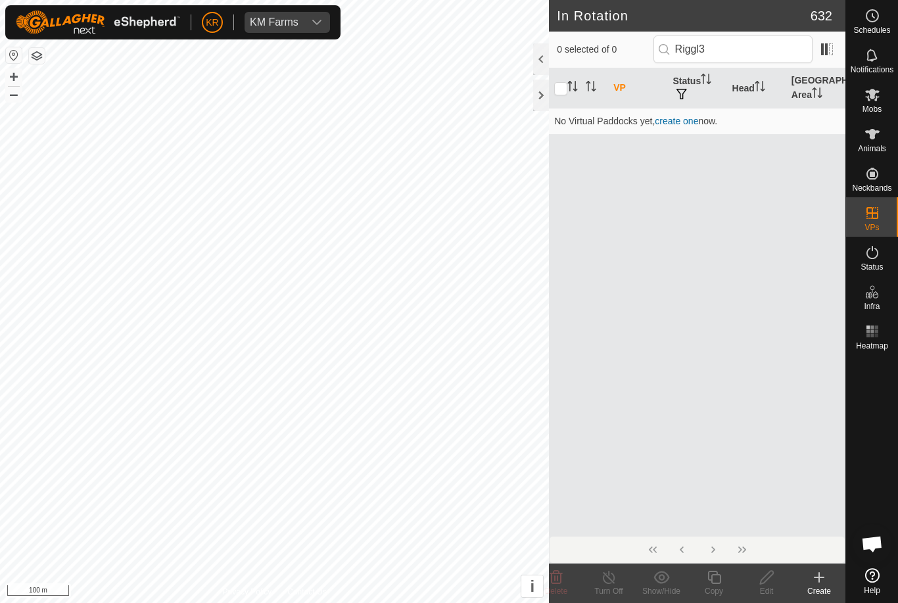
click at [822, 571] on icon at bounding box center [819, 577] width 16 height 16
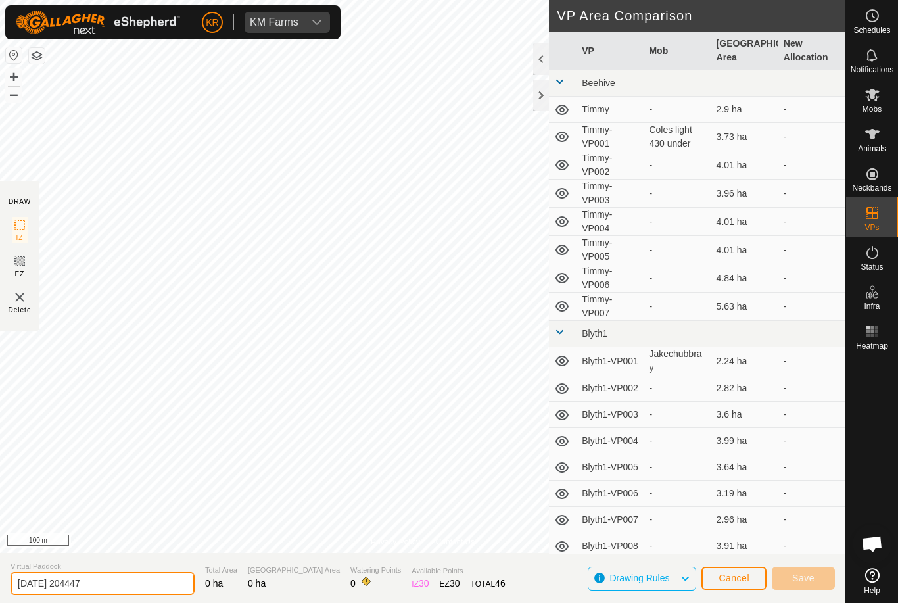
click at [131, 592] on input "2025-09-09 204447" at bounding box center [103, 583] width 184 height 23
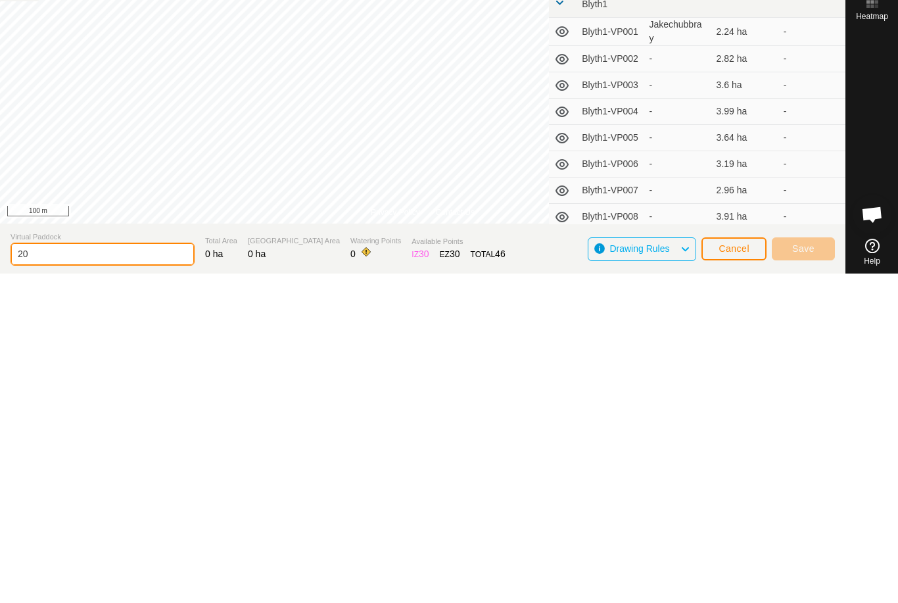
type input "2"
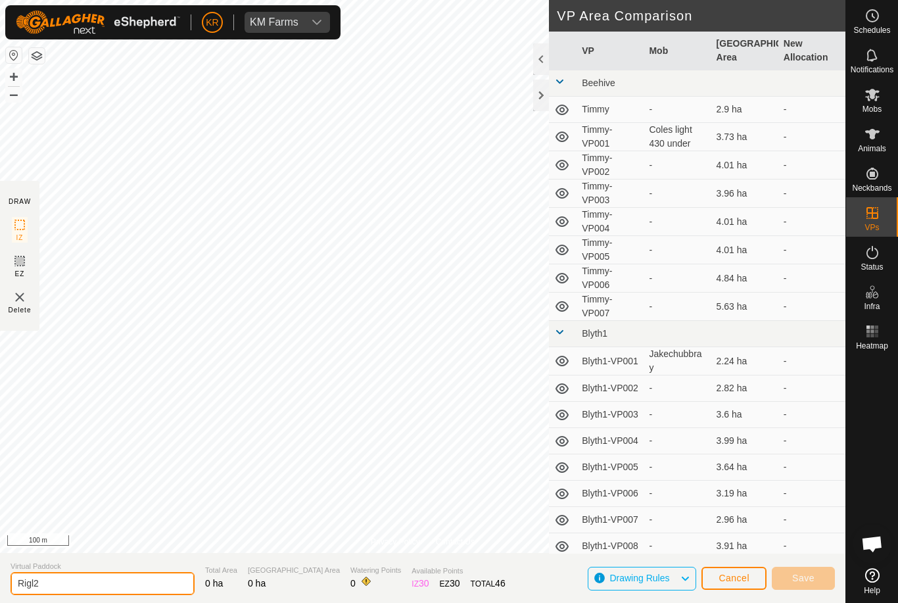
type input "Rigl2"
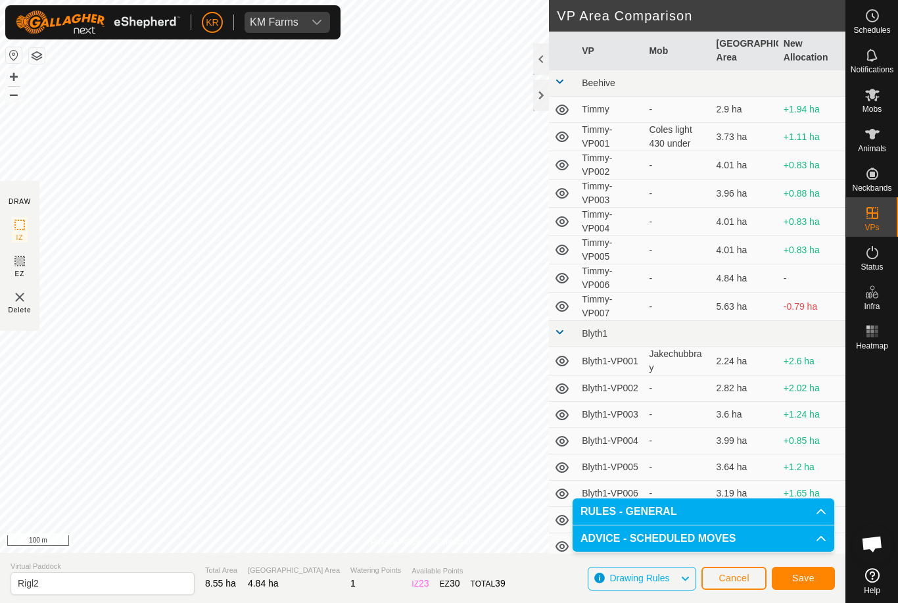
click at [810, 575] on span "Save" at bounding box center [803, 577] width 22 height 11
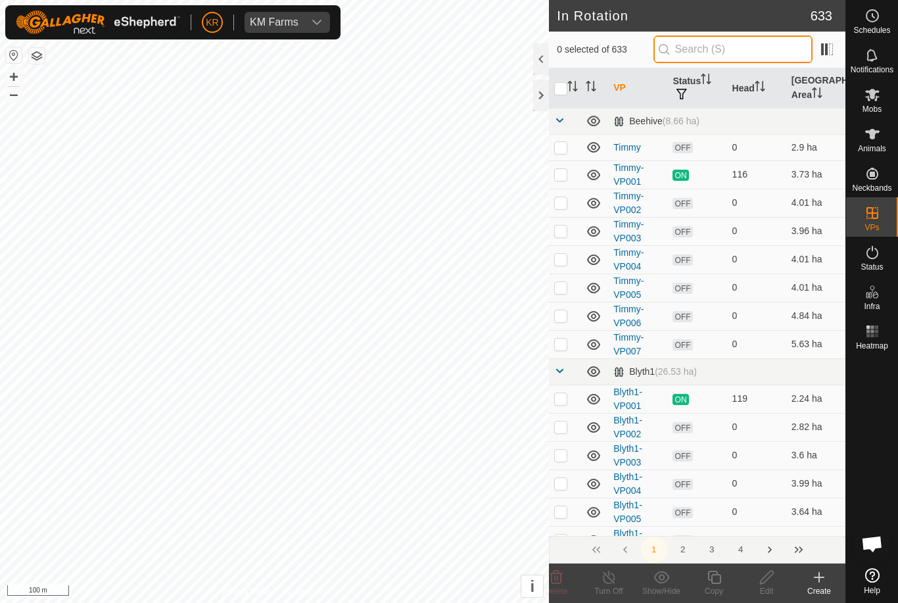
click at [743, 44] on input "text" at bounding box center [732, 49] width 159 height 28
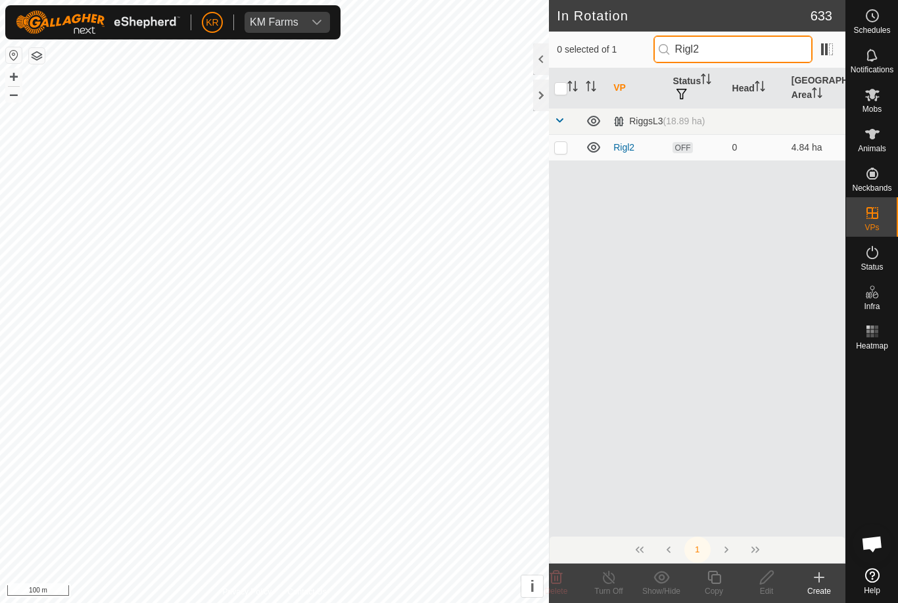
type input "Rigl2"
click at [569, 141] on td at bounding box center [565, 147] width 32 height 26
checkbox input "true"
click at [718, 580] on icon at bounding box center [714, 577] width 16 height 16
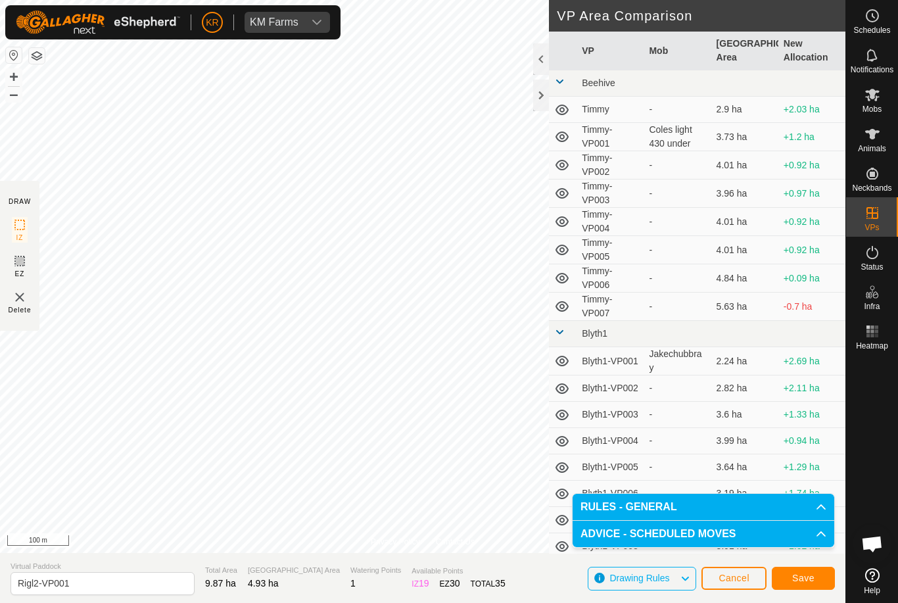
click at [812, 583] on span "Save" at bounding box center [803, 577] width 22 height 11
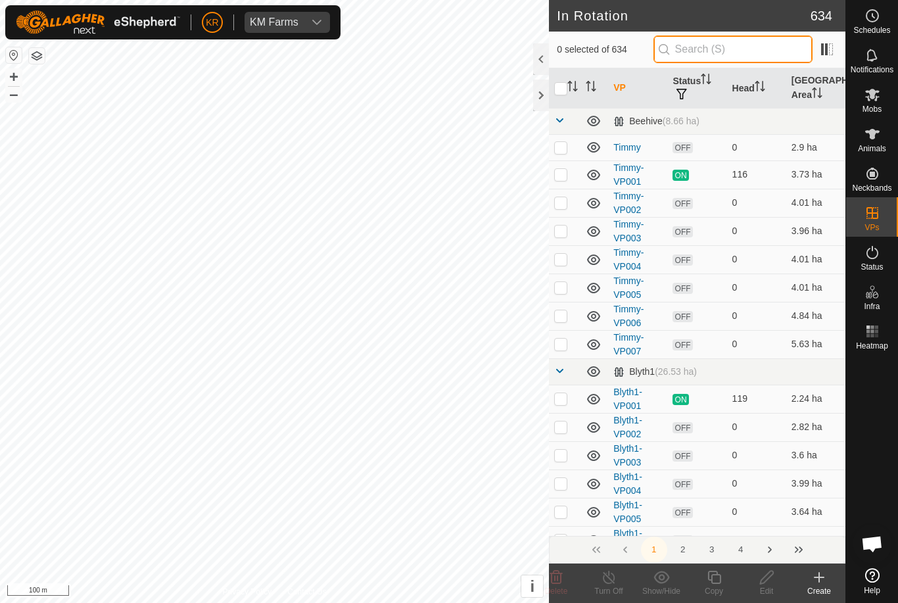
click at [740, 50] on input "text" at bounding box center [732, 49] width 159 height 28
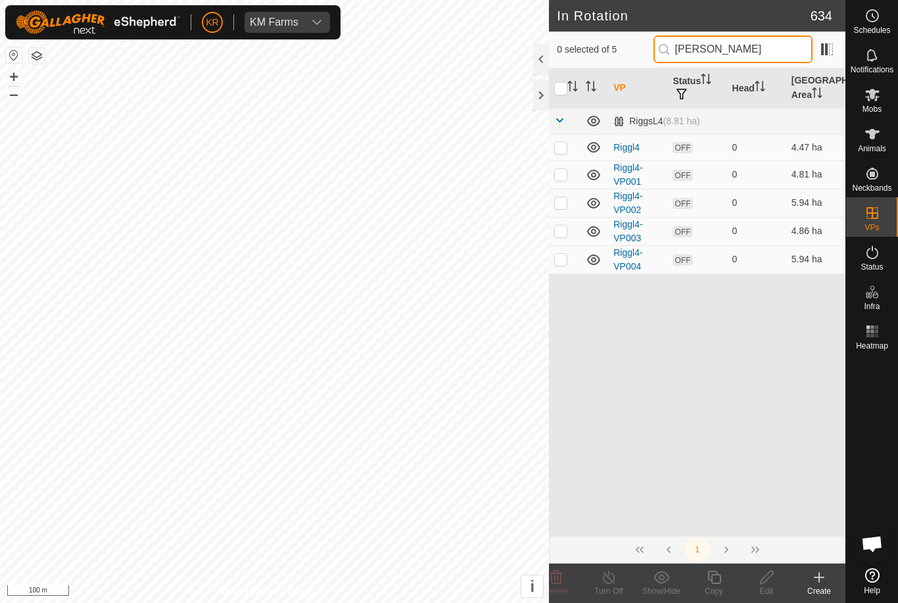
click at [744, 50] on input "Rigg" at bounding box center [732, 49] width 159 height 28
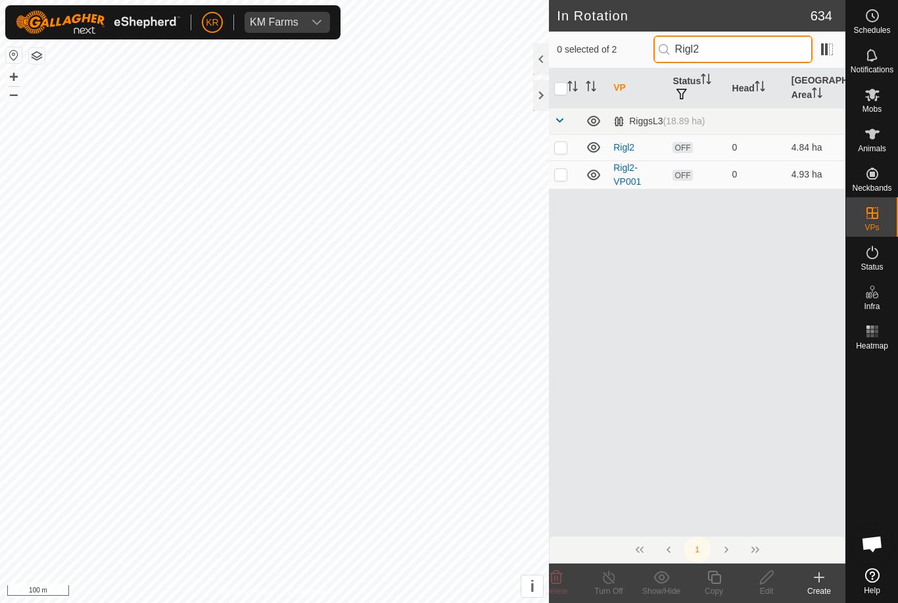
type input "Rigl2"
click at [559, 174] on p-checkbox at bounding box center [560, 174] width 13 height 11
checkbox input "true"
click at [718, 579] on icon at bounding box center [714, 577] width 16 height 16
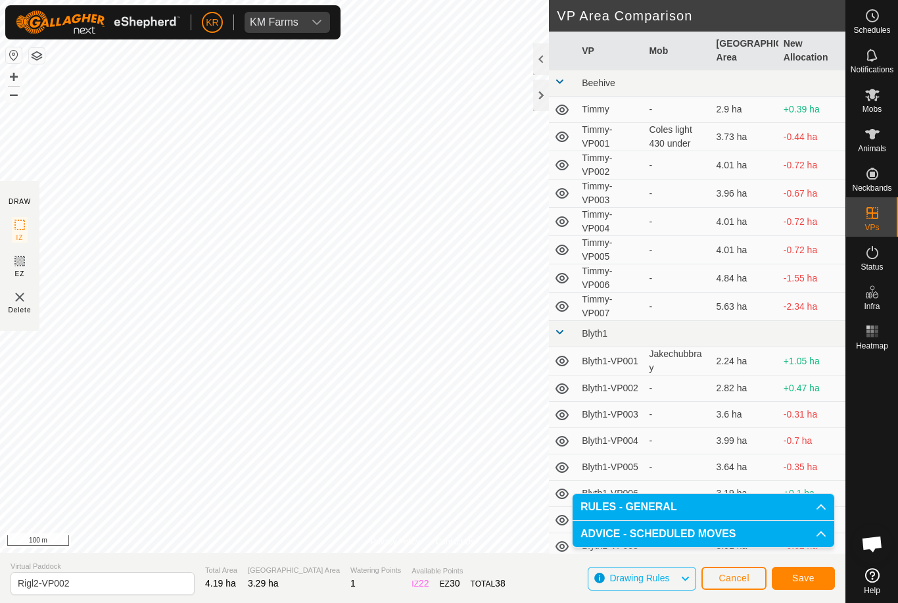
click at [808, 572] on span "Save" at bounding box center [803, 577] width 22 height 11
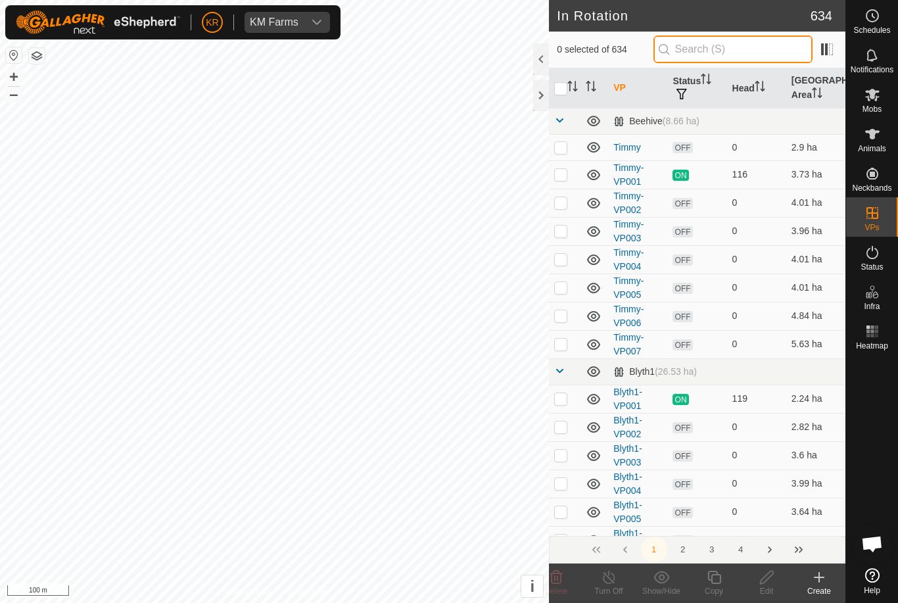
click at [755, 41] on input "text" at bounding box center [732, 49] width 159 height 28
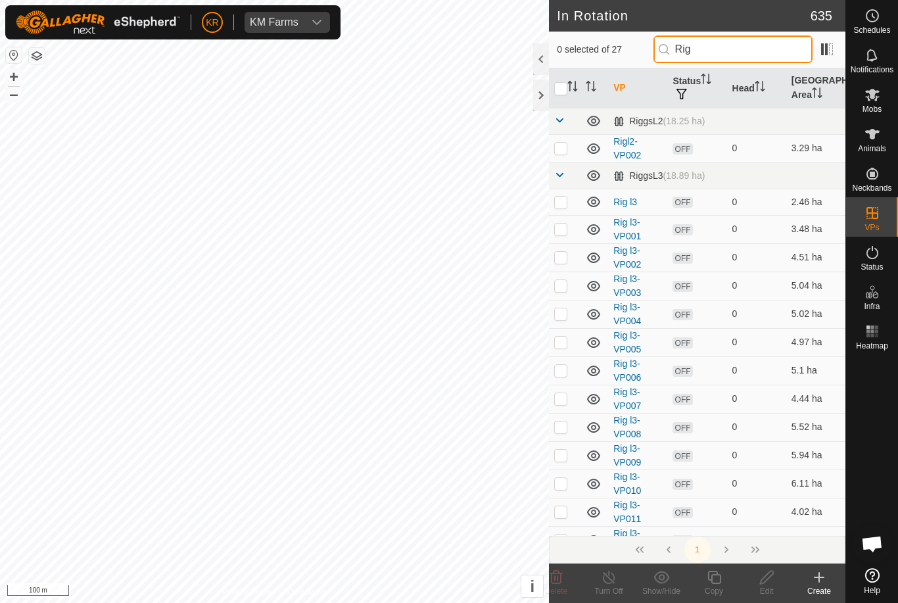
type input "Rig"
click at [564, 143] on p-checkbox at bounding box center [560, 148] width 13 height 11
checkbox input "true"
click at [711, 576] on icon at bounding box center [713, 576] width 13 height 13
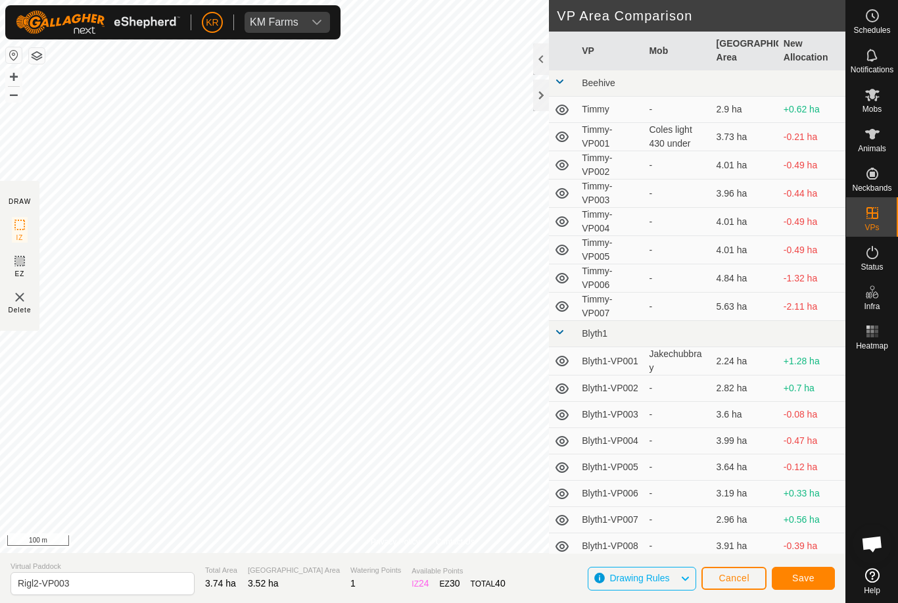
click at [814, 580] on span "Save" at bounding box center [803, 577] width 22 height 11
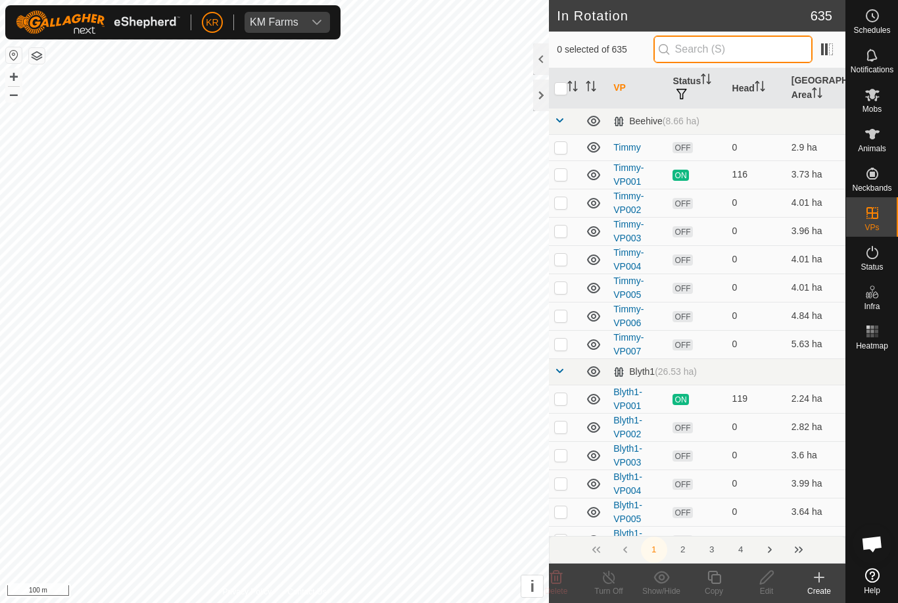
click at [743, 50] on input "text" at bounding box center [732, 49] width 159 height 28
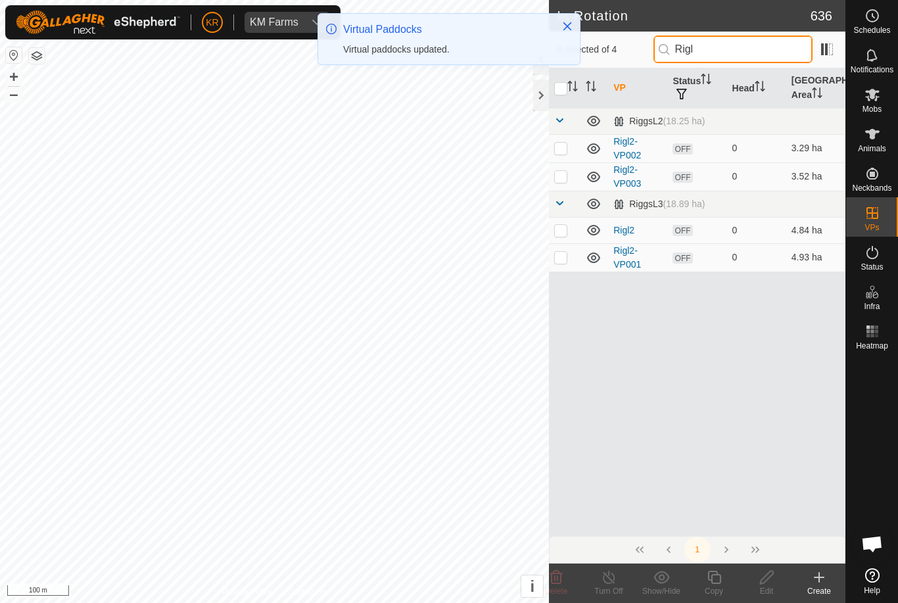
type input "Rigl"
click at [562, 172] on p-checkbox at bounding box center [560, 176] width 13 height 11
checkbox input "true"
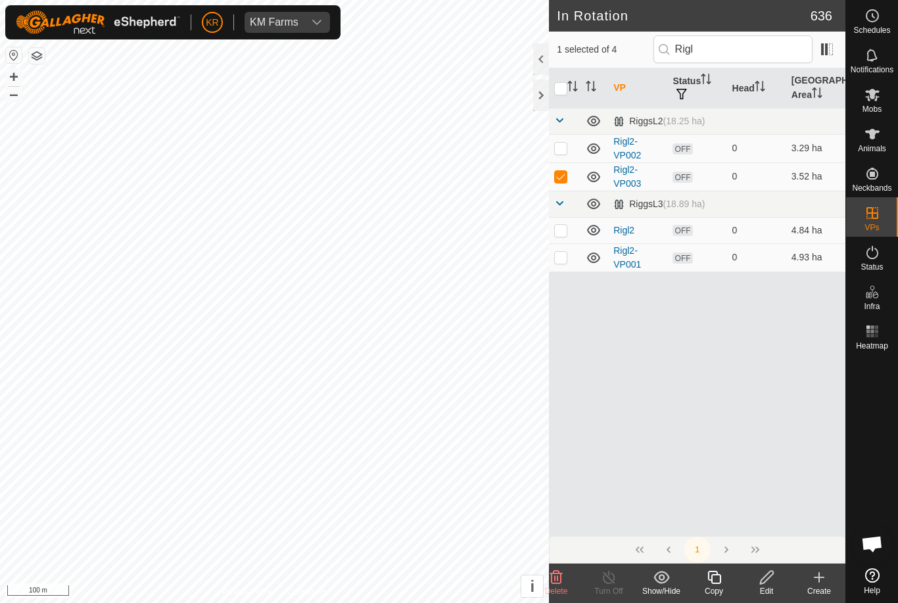
click at [714, 574] on icon at bounding box center [713, 576] width 13 height 13
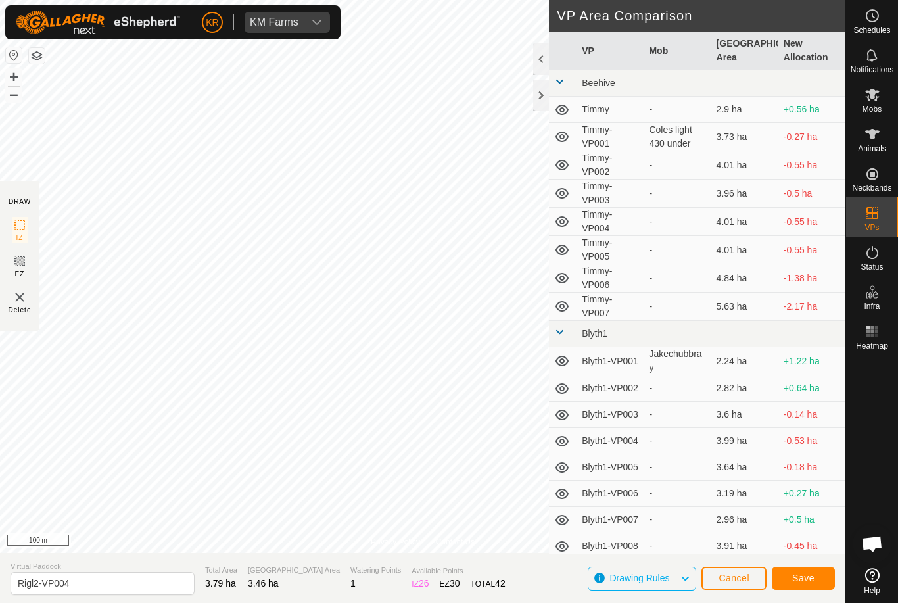
click at [809, 574] on span "Save" at bounding box center [803, 577] width 22 height 11
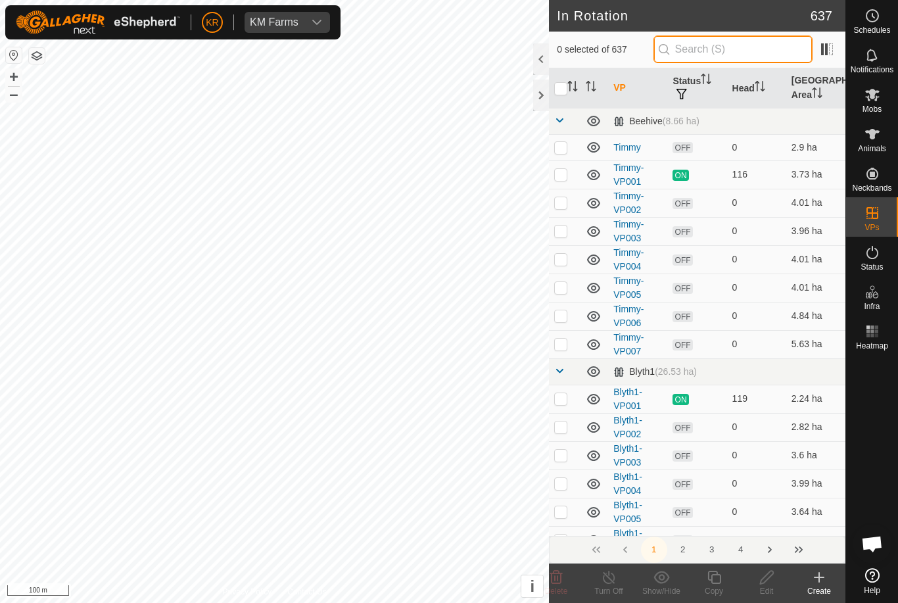
click at [737, 49] on input "text" at bounding box center [732, 49] width 159 height 28
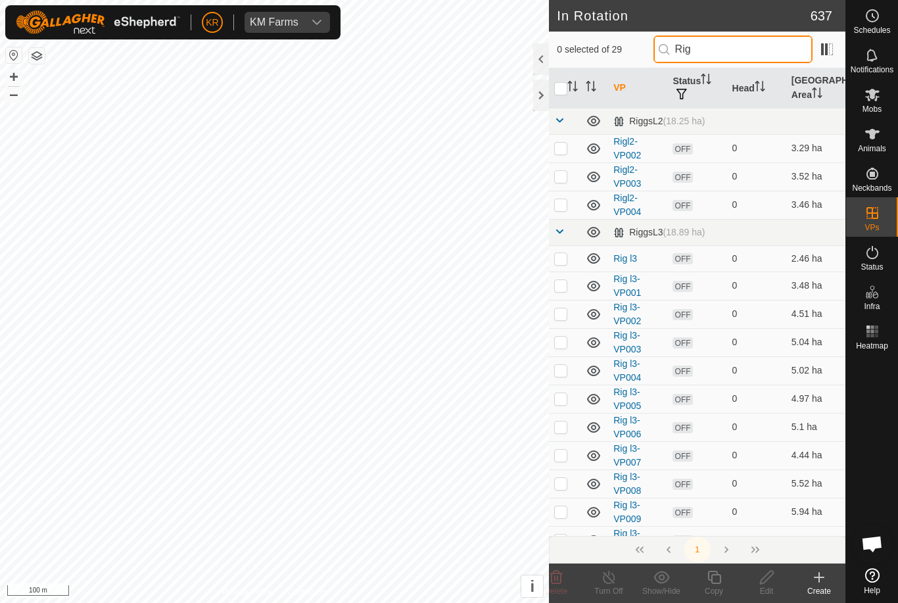
type input "Rig"
click at [564, 203] on p-checkbox at bounding box center [560, 204] width 13 height 11
checkbox input "true"
click at [719, 580] on icon at bounding box center [714, 577] width 16 height 16
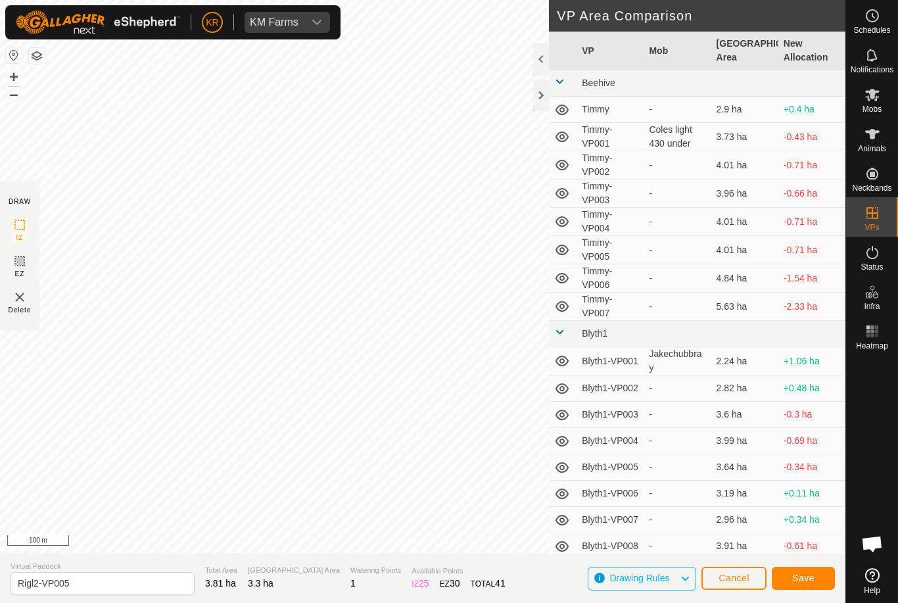
click at [806, 575] on span "Save" at bounding box center [803, 577] width 22 height 11
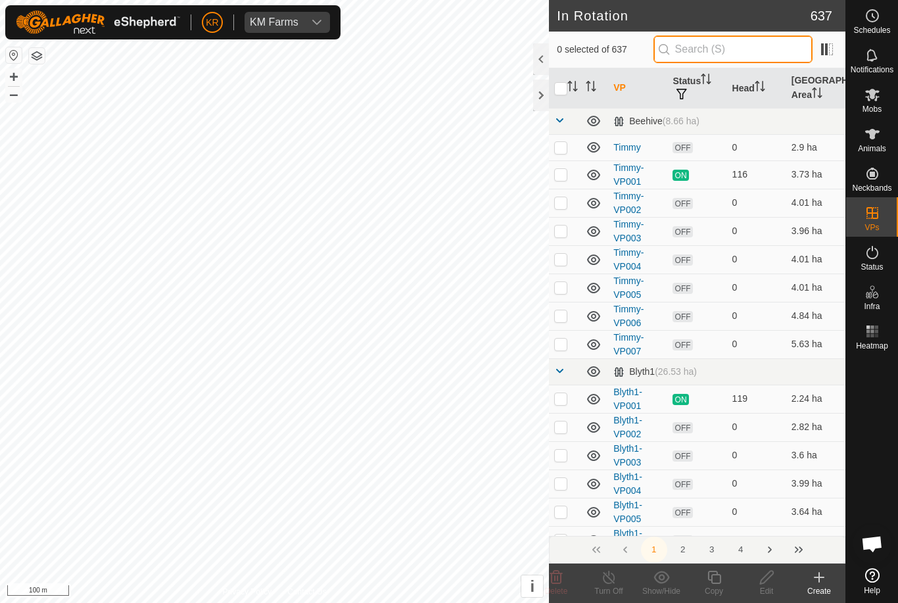
click at [730, 45] on input "text" at bounding box center [732, 49] width 159 height 28
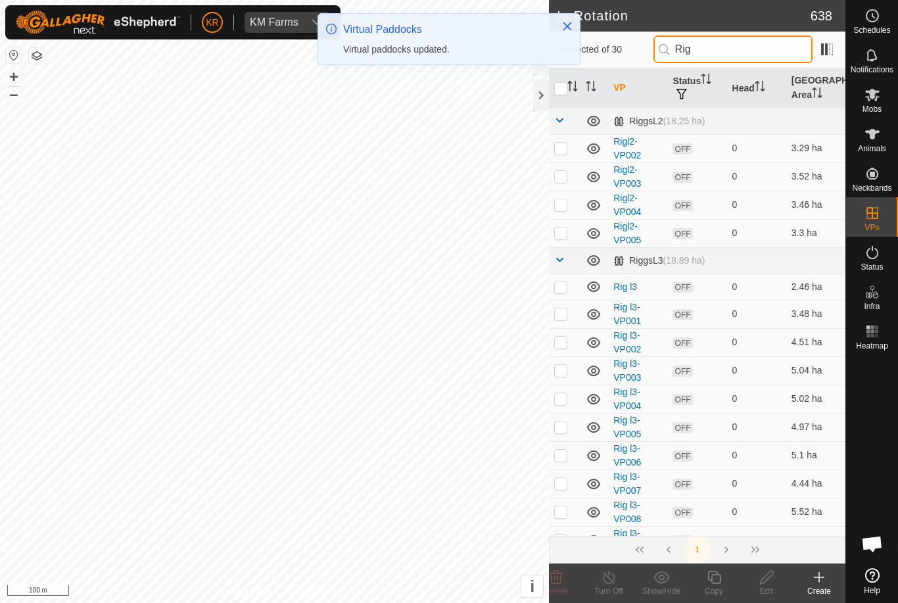
type input "Rig"
click at [562, 233] on p-checkbox at bounding box center [560, 232] width 13 height 11
checkbox input "true"
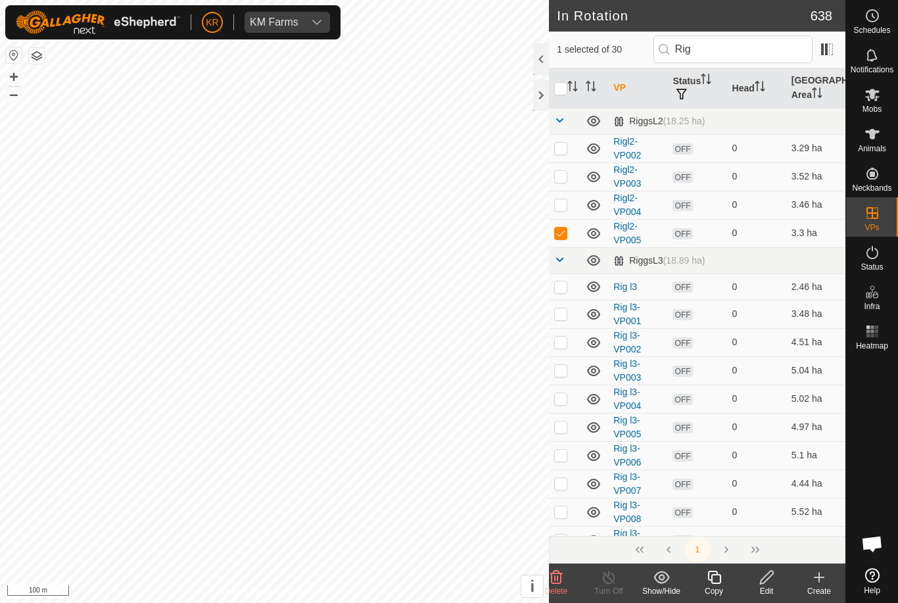
click at [718, 579] on icon at bounding box center [714, 577] width 16 height 16
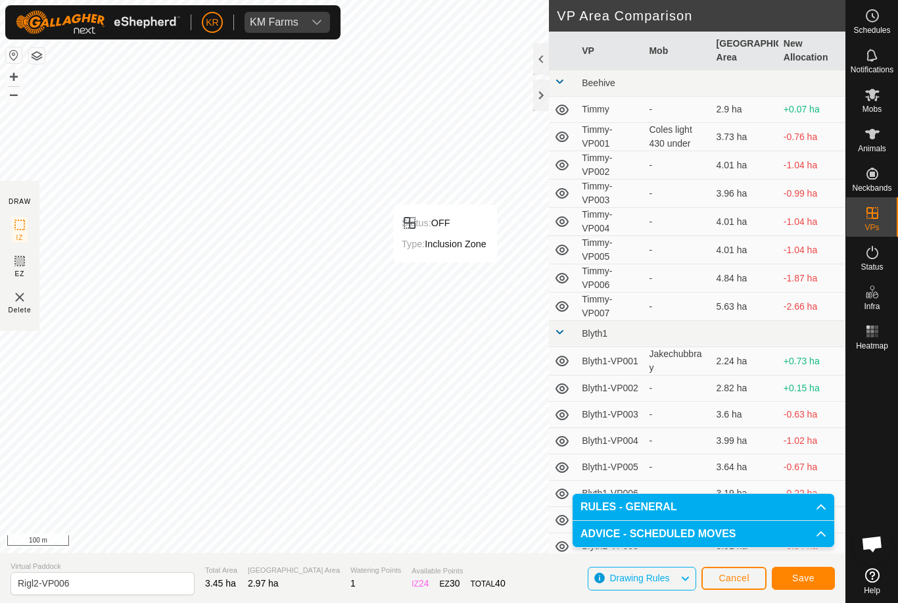
click at [823, 577] on button "Save" at bounding box center [802, 577] width 63 height 23
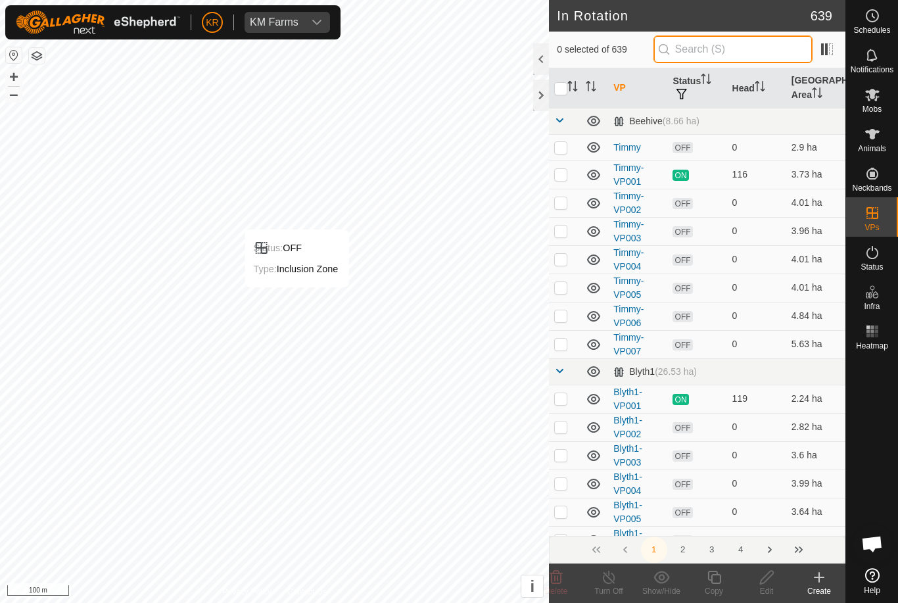
click at [737, 55] on input "text" at bounding box center [732, 49] width 159 height 28
type input "R"
type input "."
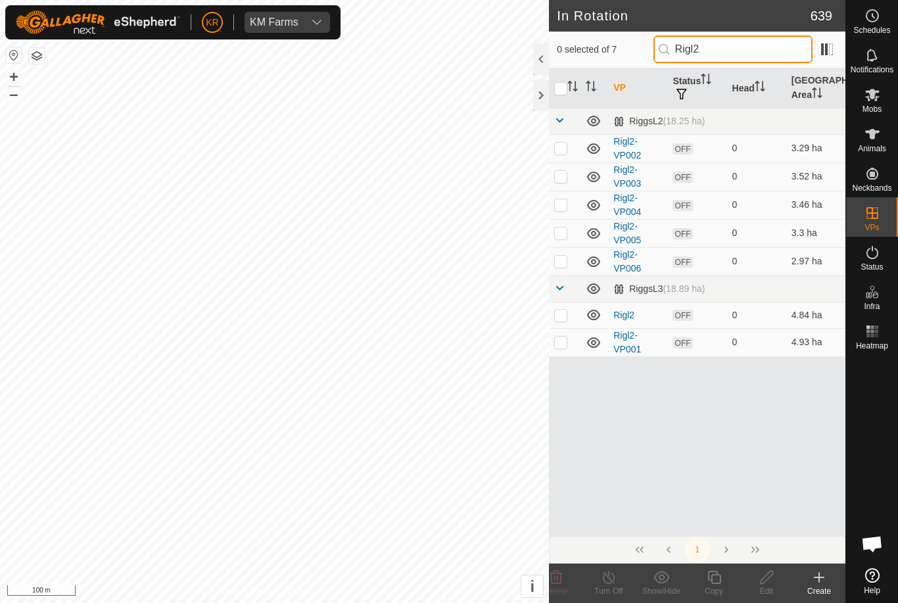
type input "Rigl2"
click at [561, 262] on p-checkbox at bounding box center [560, 261] width 13 height 11
checkbox input "true"
click at [716, 580] on icon at bounding box center [714, 577] width 16 height 16
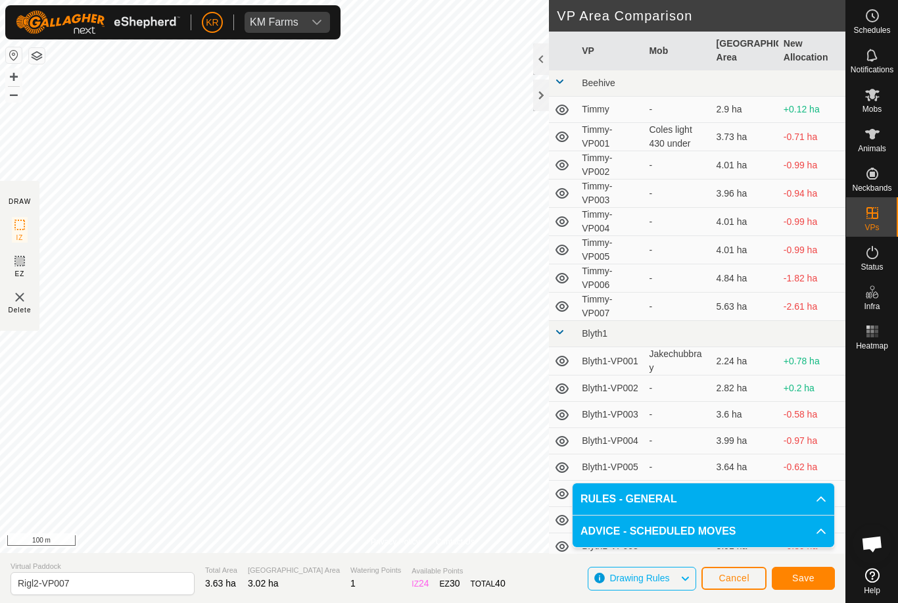
click at [806, 578] on span "Save" at bounding box center [803, 577] width 22 height 11
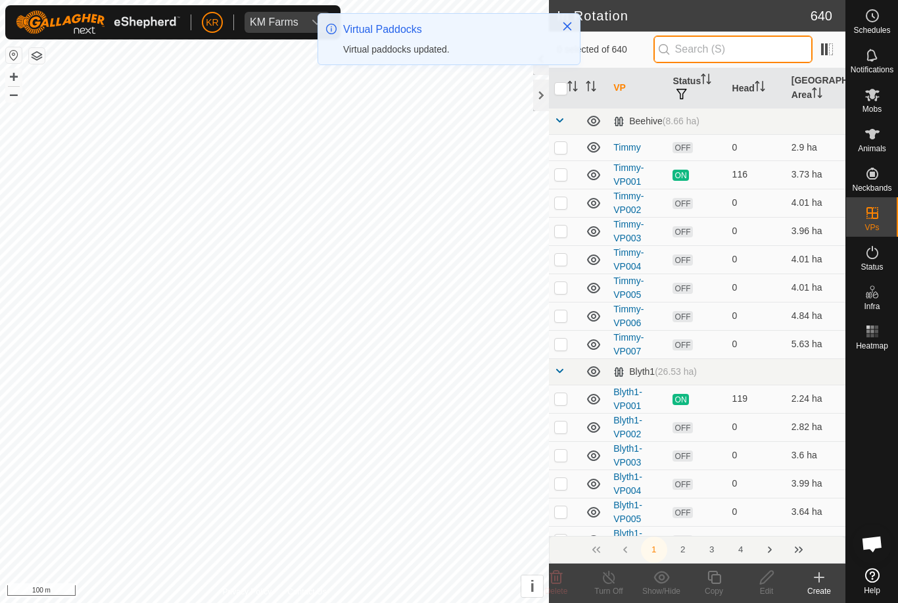
click at [739, 52] on input "text" at bounding box center [732, 49] width 159 height 28
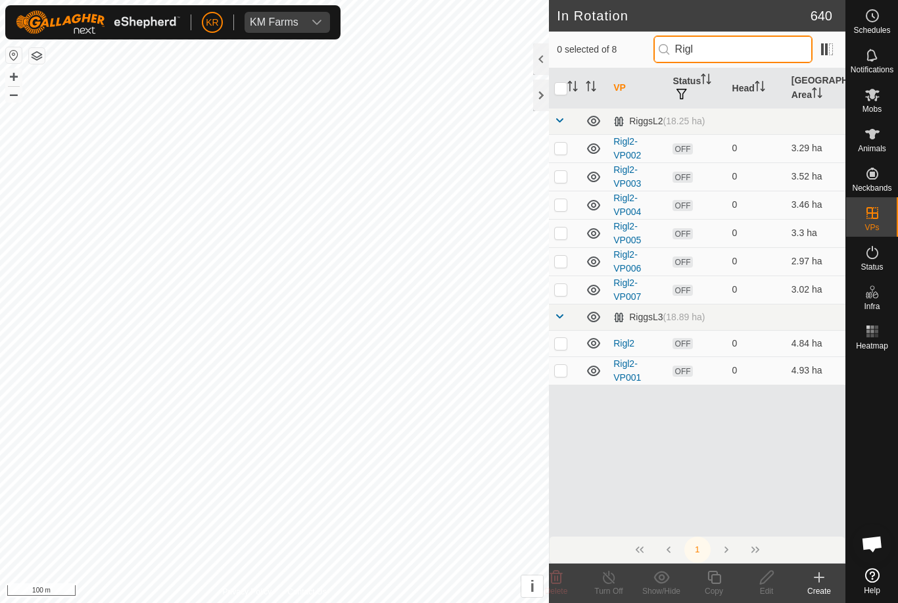
type input "Rigl"
click at [564, 288] on p-checkbox at bounding box center [560, 289] width 13 height 11
checkbox input "true"
click at [711, 585] on div "Copy" at bounding box center [713, 591] width 53 height 12
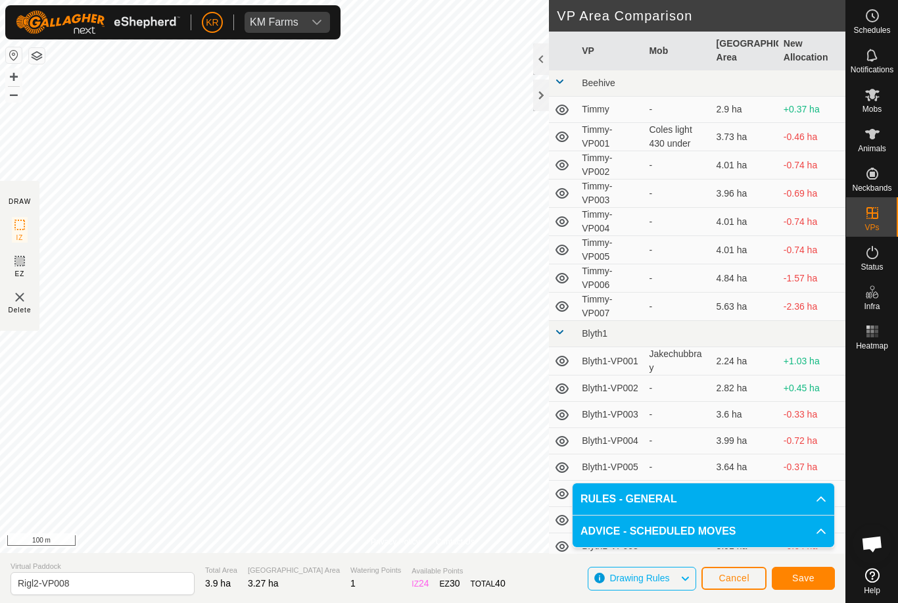
click at [801, 572] on span "Save" at bounding box center [803, 577] width 22 height 11
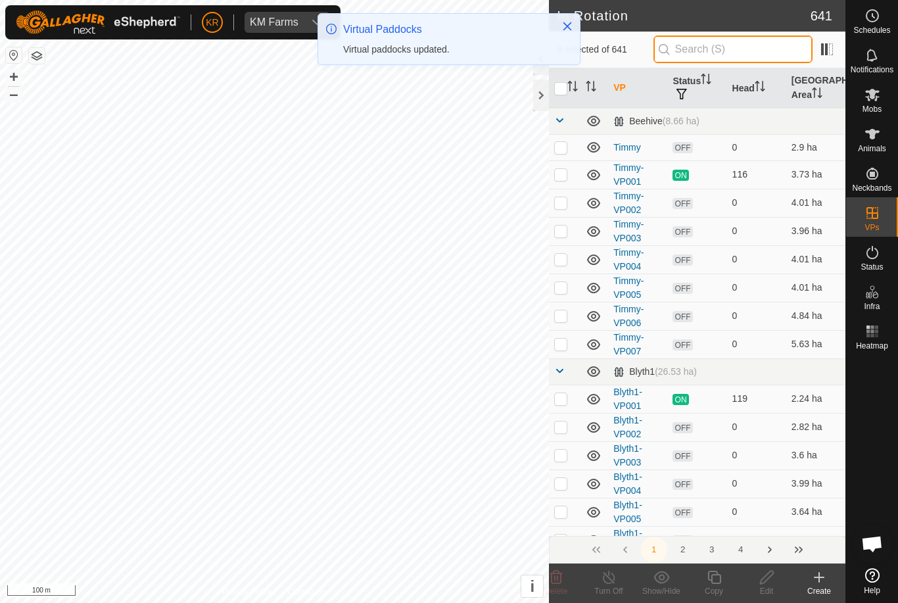
click at [718, 45] on input "text" at bounding box center [732, 49] width 159 height 28
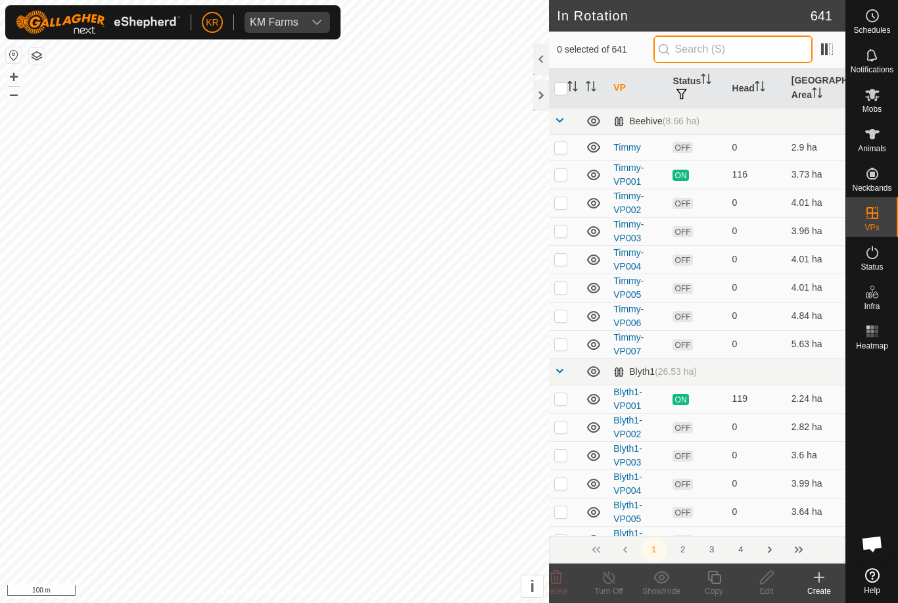
type input "T"
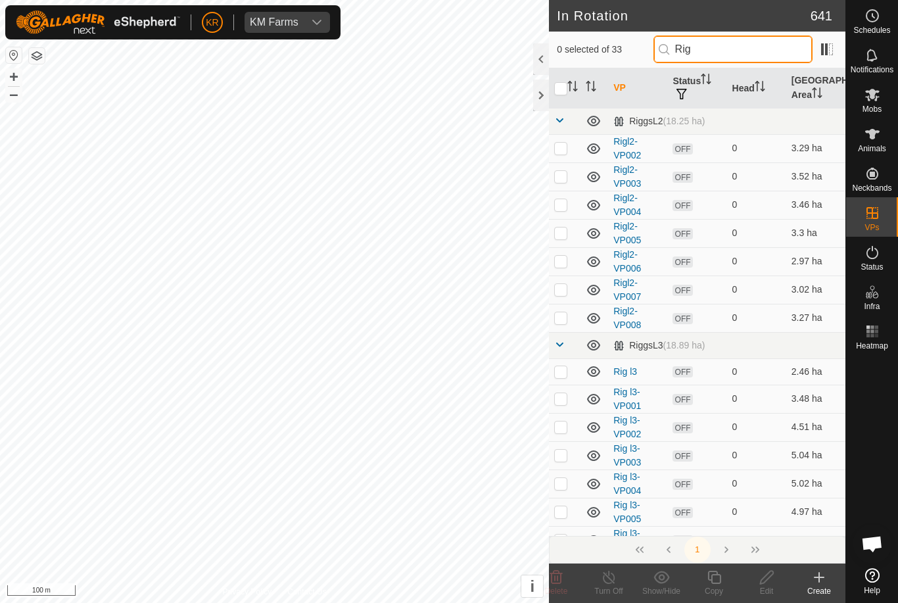
type input "Rig"
click at [560, 321] on p-checkbox at bounding box center [560, 317] width 13 height 11
checkbox input "true"
click at [712, 585] on div "Copy" at bounding box center [713, 591] width 53 height 12
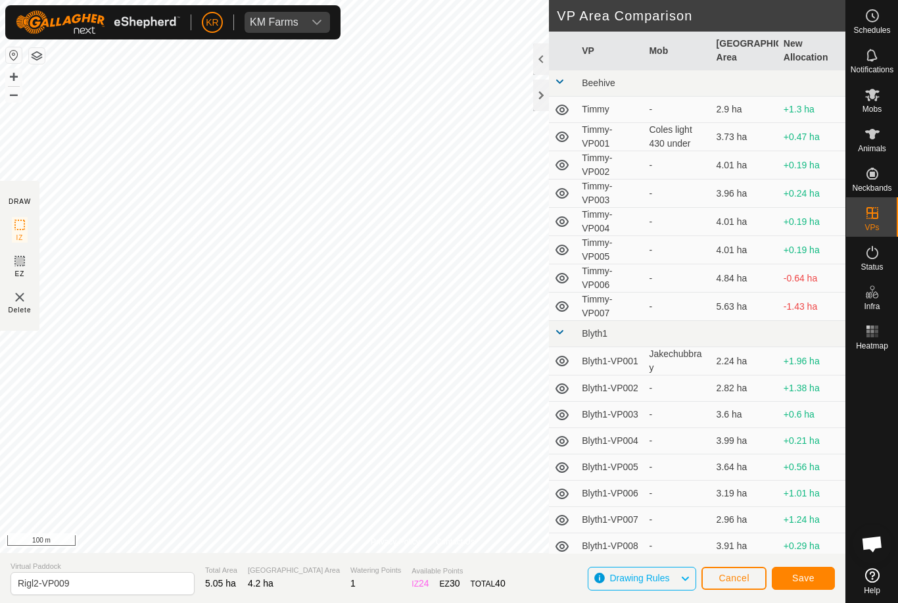
click at [804, 578] on span "Save" at bounding box center [803, 577] width 22 height 11
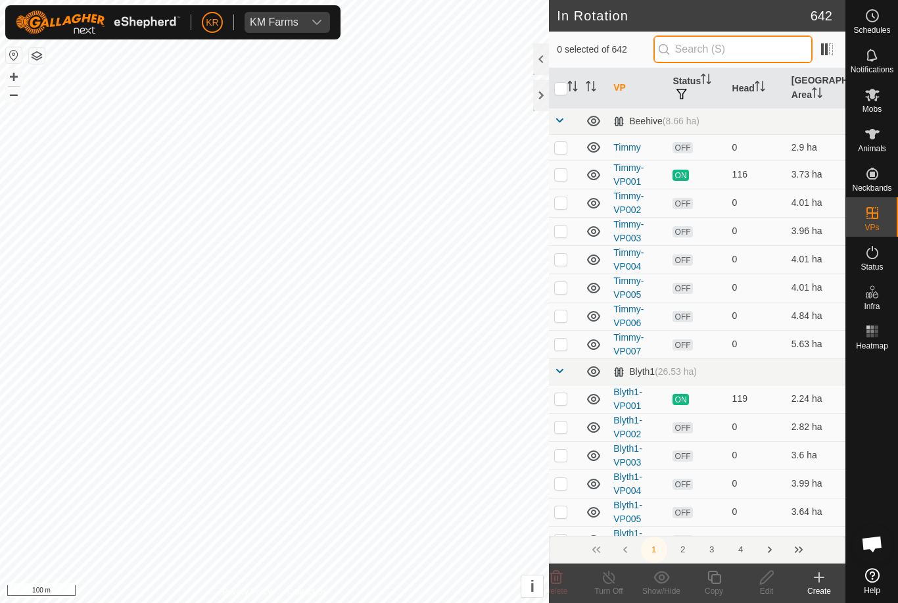
click at [745, 55] on input "text" at bounding box center [732, 49] width 159 height 28
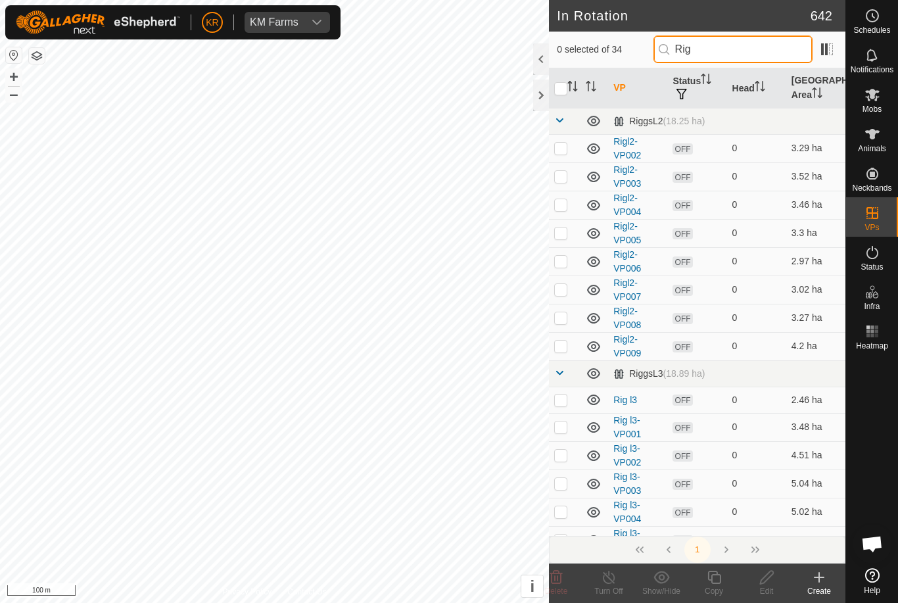
type input "Rig"
click at [556, 349] on p-checkbox at bounding box center [560, 345] width 13 height 11
checkbox input "true"
click at [717, 584] on icon at bounding box center [714, 577] width 16 height 16
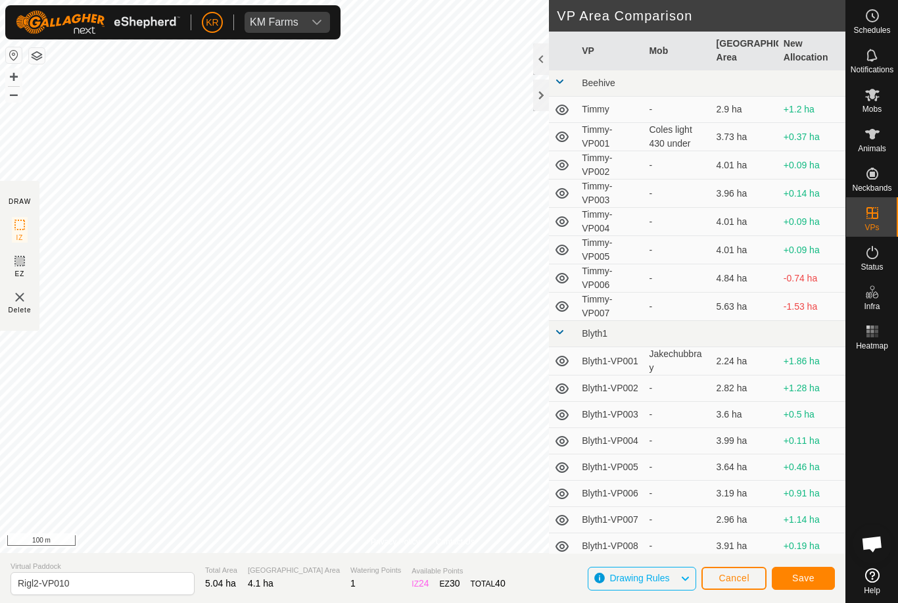
click at [800, 576] on span "Save" at bounding box center [803, 577] width 22 height 11
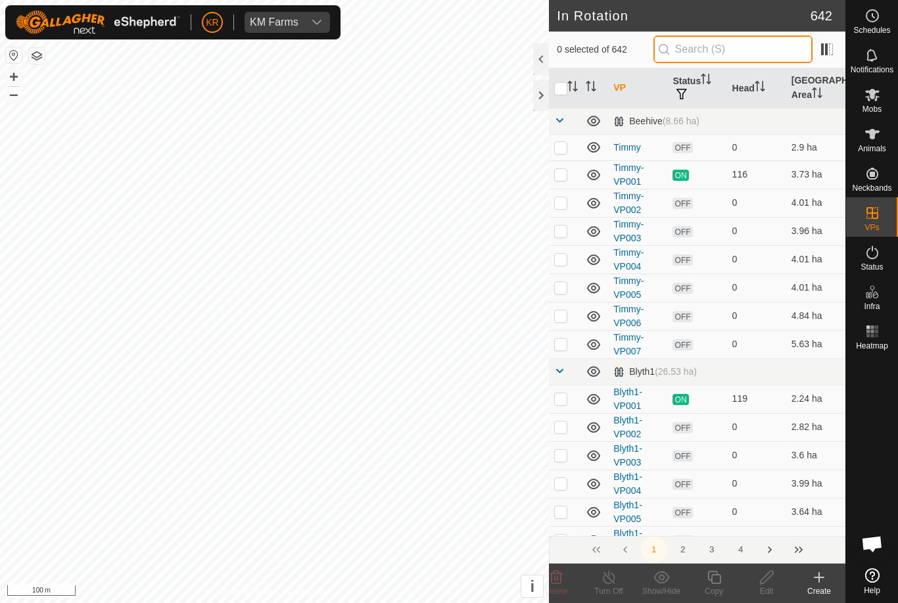
click at [719, 49] on input "text" at bounding box center [732, 49] width 159 height 28
type input "E"
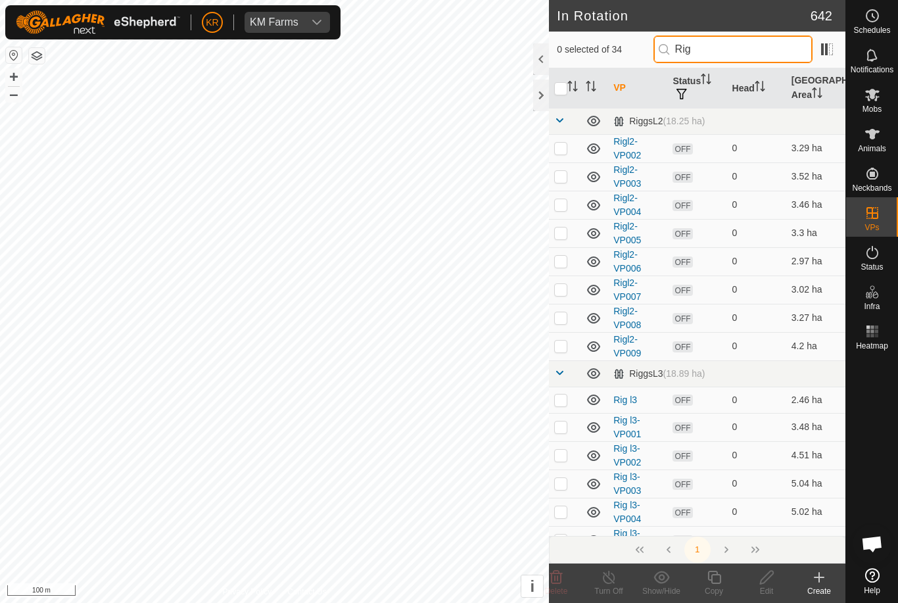
type input "Rig"
click at [558, 353] on td at bounding box center [565, 346] width 32 height 28
checkbox input "true"
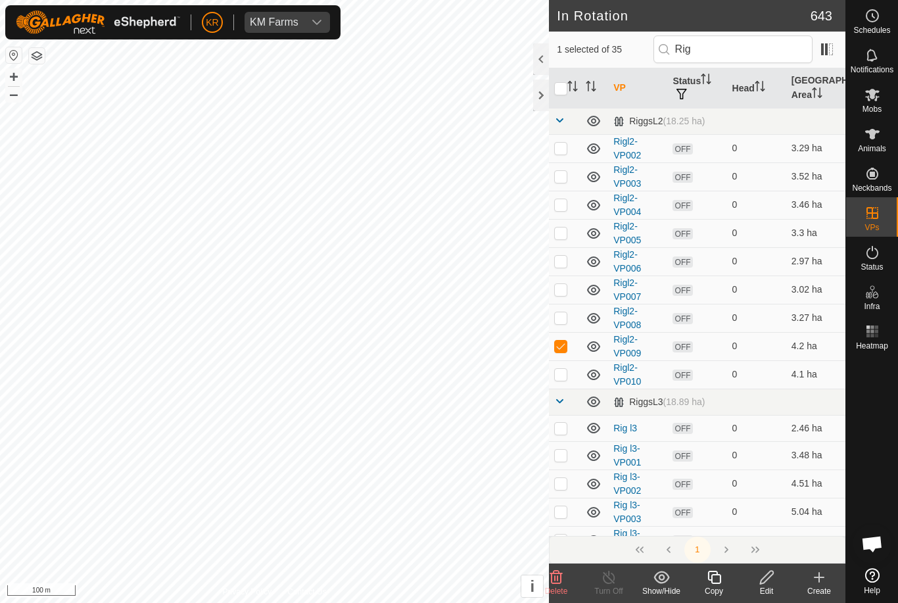
click at [562, 347] on p-checkbox at bounding box center [560, 345] width 13 height 11
checkbox input "false"
click at [560, 374] on p-checkbox at bounding box center [560, 374] width 13 height 11
checkbox input "true"
click at [716, 584] on icon at bounding box center [714, 577] width 16 height 16
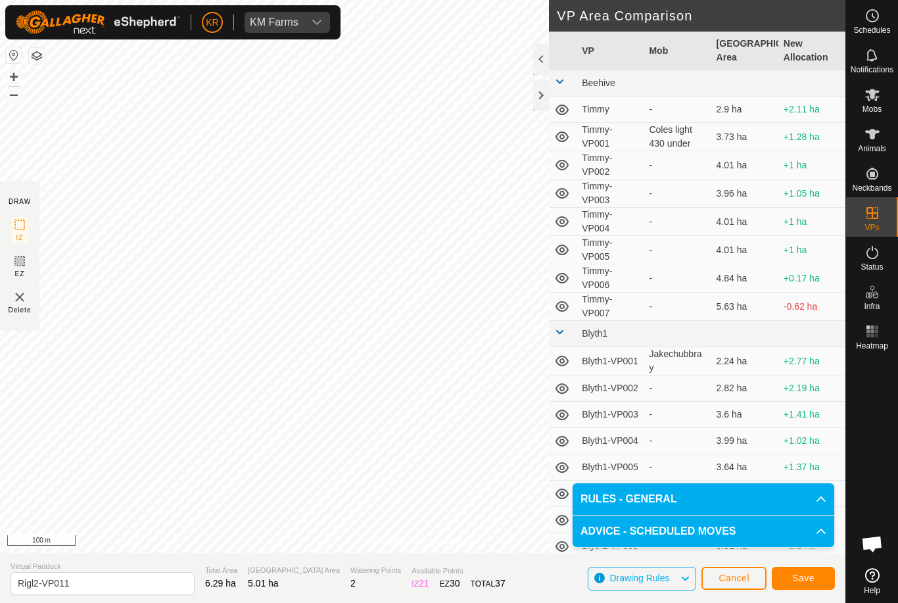
click at [817, 574] on button "Save" at bounding box center [802, 577] width 63 height 23
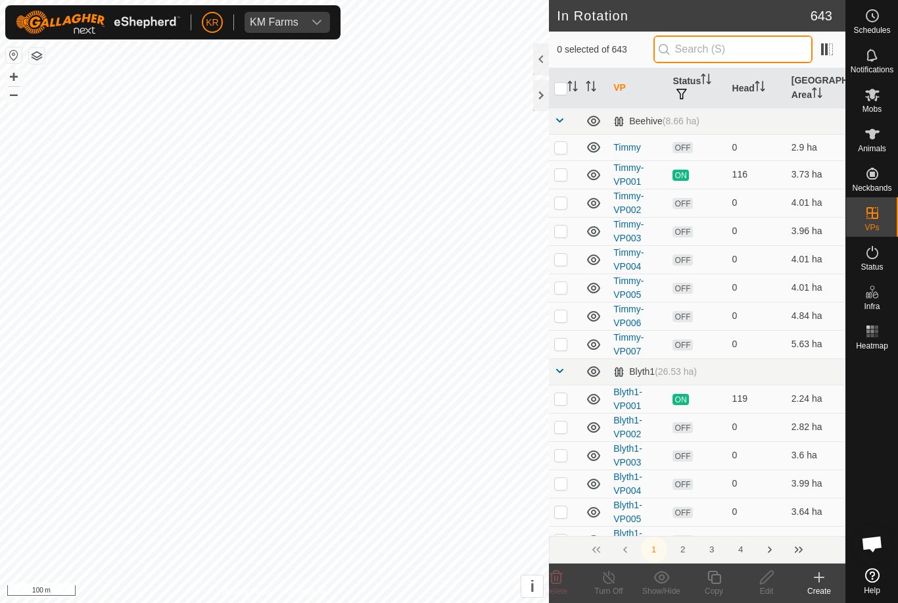
click at [721, 51] on input "text" at bounding box center [732, 49] width 159 height 28
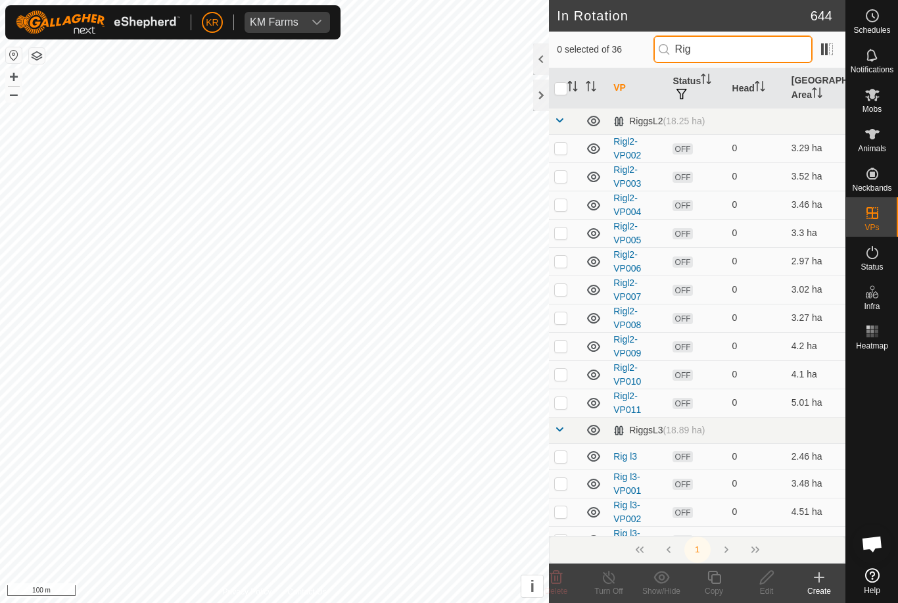
type input "Rig"
click at [559, 401] on p-checkbox at bounding box center [560, 402] width 13 height 11
checkbox input "true"
click at [718, 574] on icon at bounding box center [713, 576] width 13 height 13
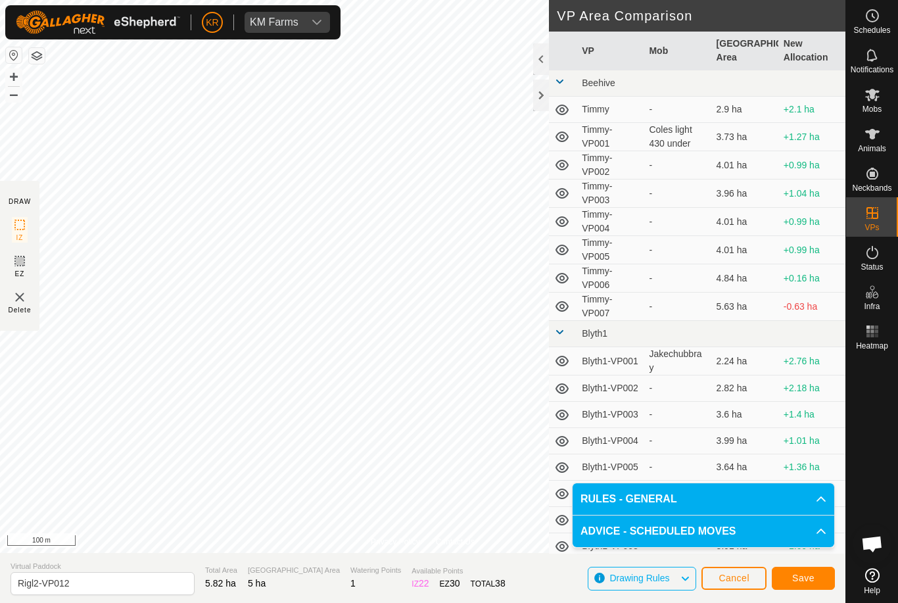
click at [814, 582] on span "Save" at bounding box center [803, 577] width 22 height 11
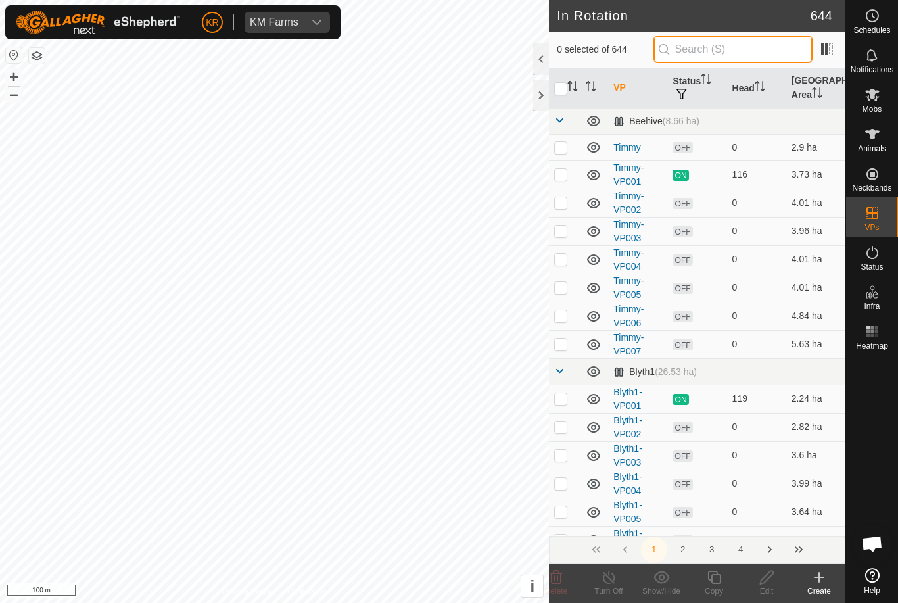
click at [736, 50] on input "text" at bounding box center [732, 49] width 159 height 28
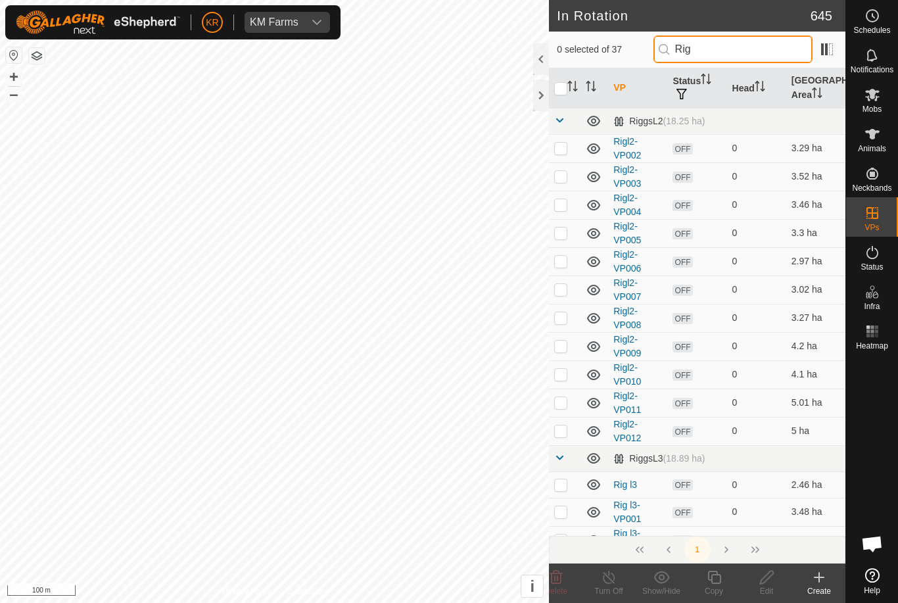
type input "Rig"
click at [563, 434] on p-checkbox at bounding box center [560, 430] width 13 height 11
checkbox input "true"
click at [714, 585] on div "Copy" at bounding box center [713, 591] width 53 height 12
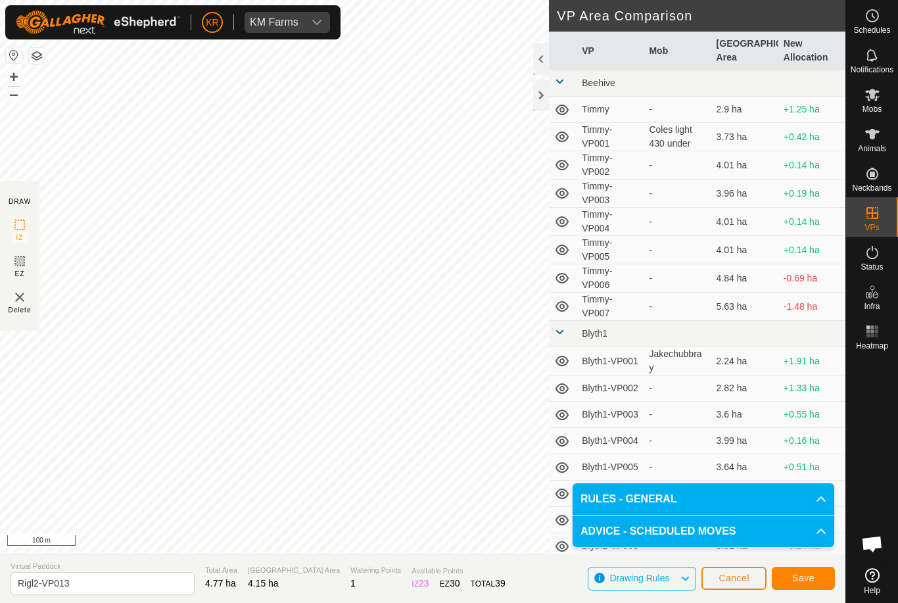
click at [814, 581] on span "Save" at bounding box center [803, 577] width 22 height 11
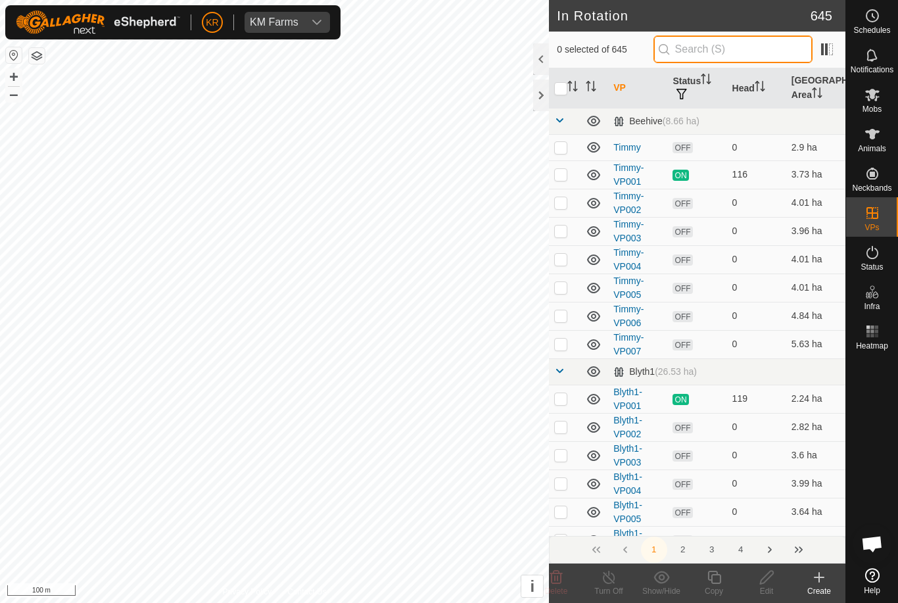
click at [729, 53] on input "text" at bounding box center [732, 49] width 159 height 28
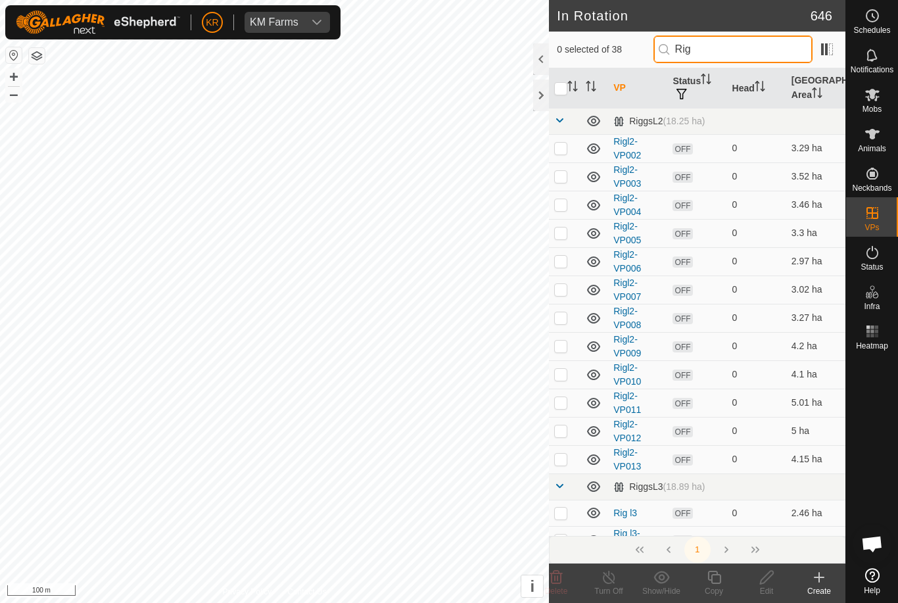
type input "Rig"
click at [566, 463] on p-checkbox at bounding box center [560, 458] width 13 height 11
checkbox input "true"
click at [714, 588] on div "Copy" at bounding box center [713, 591] width 53 height 12
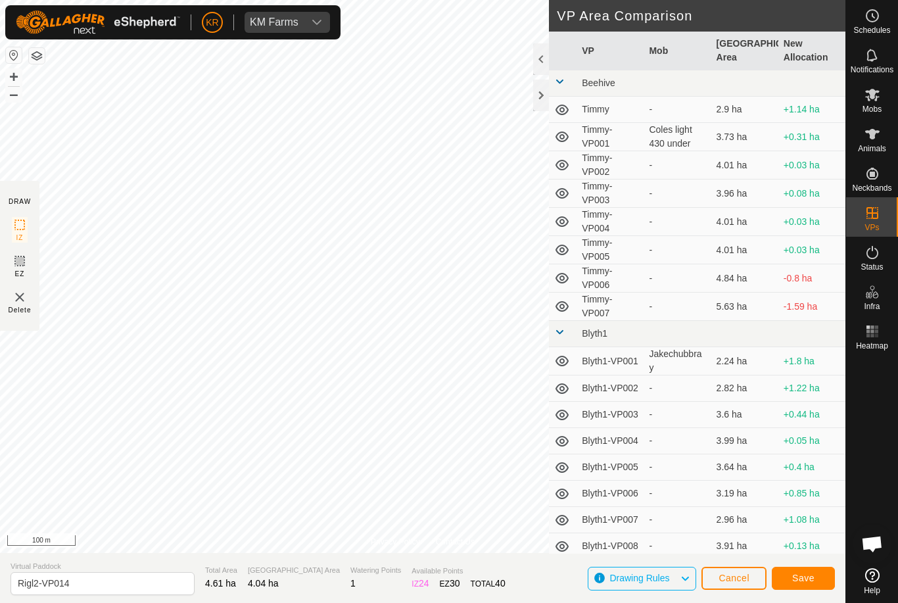
click at [807, 580] on span "Save" at bounding box center [803, 577] width 22 height 11
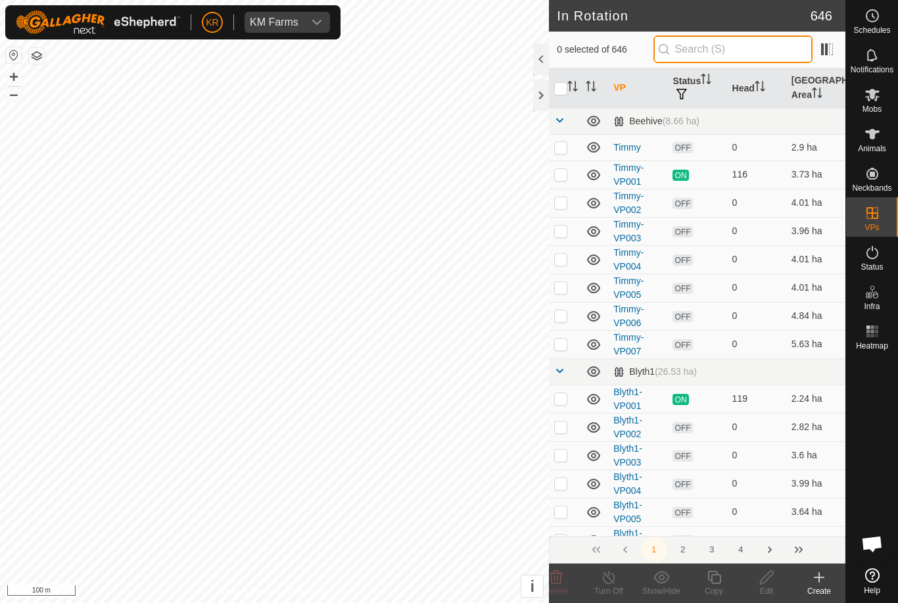
click at [745, 48] on input "text" at bounding box center [732, 49] width 159 height 28
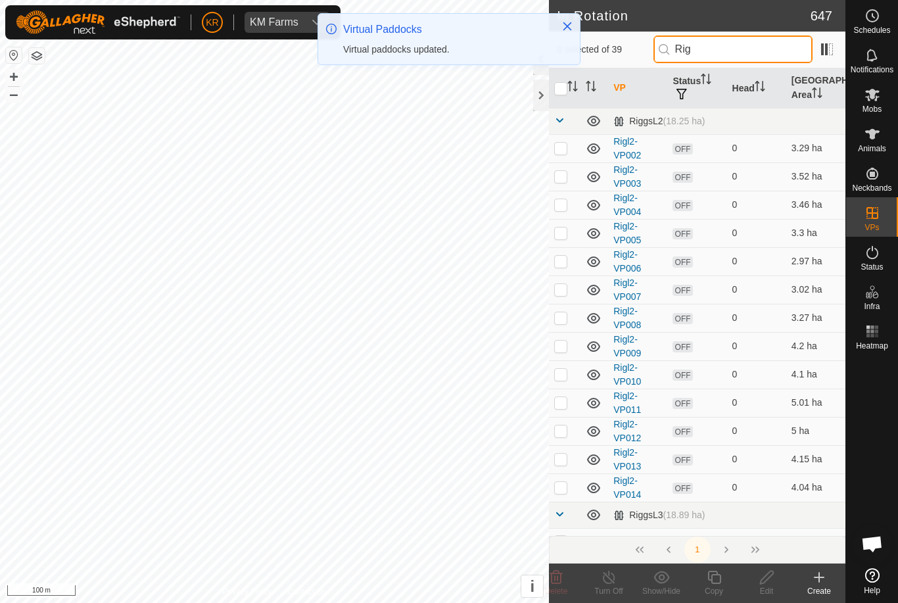
type input "Rig"
click at [561, 496] on td at bounding box center [565, 487] width 32 height 28
checkbox input "true"
click at [714, 586] on div "Copy" at bounding box center [713, 591] width 53 height 12
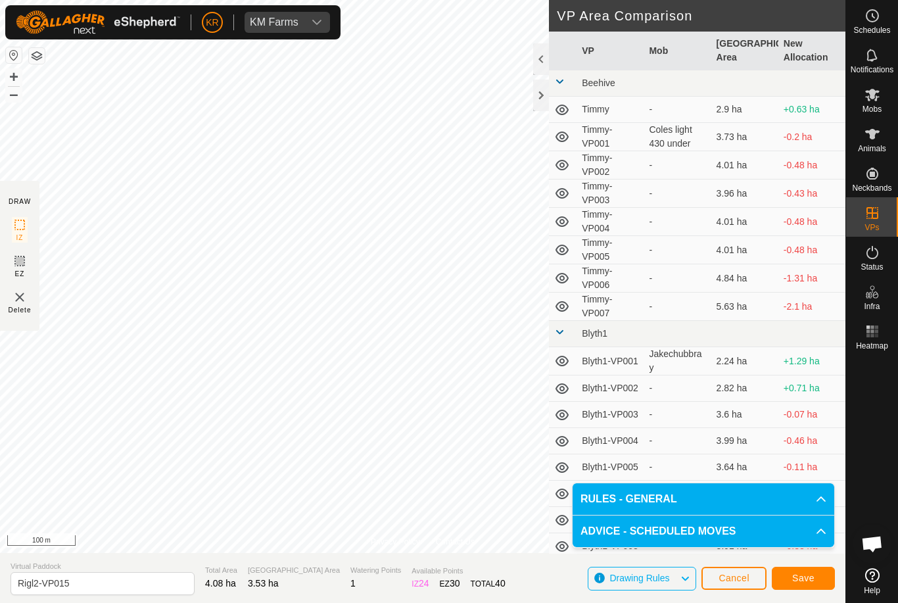
click at [814, 576] on button "Save" at bounding box center [802, 577] width 63 height 23
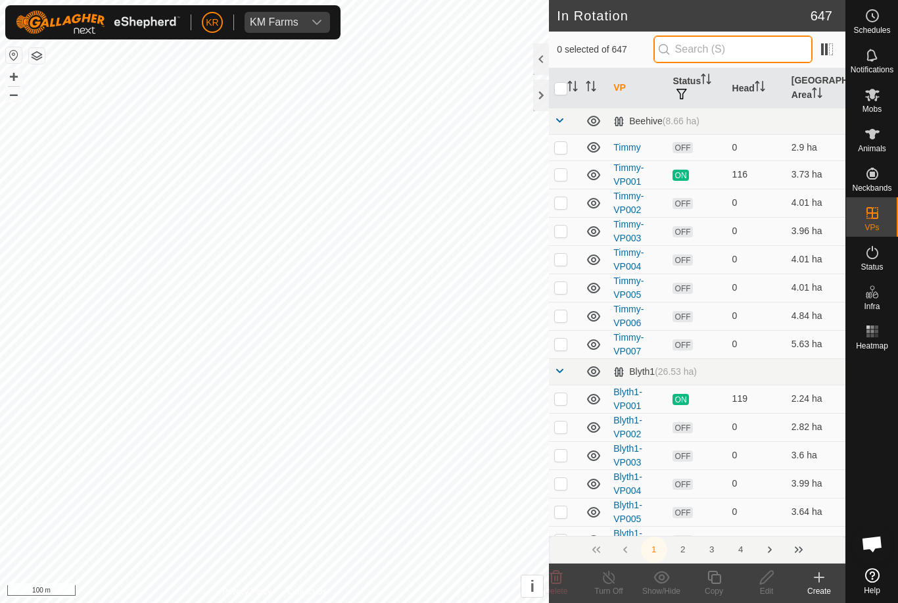
click at [737, 57] on input "text" at bounding box center [732, 49] width 159 height 28
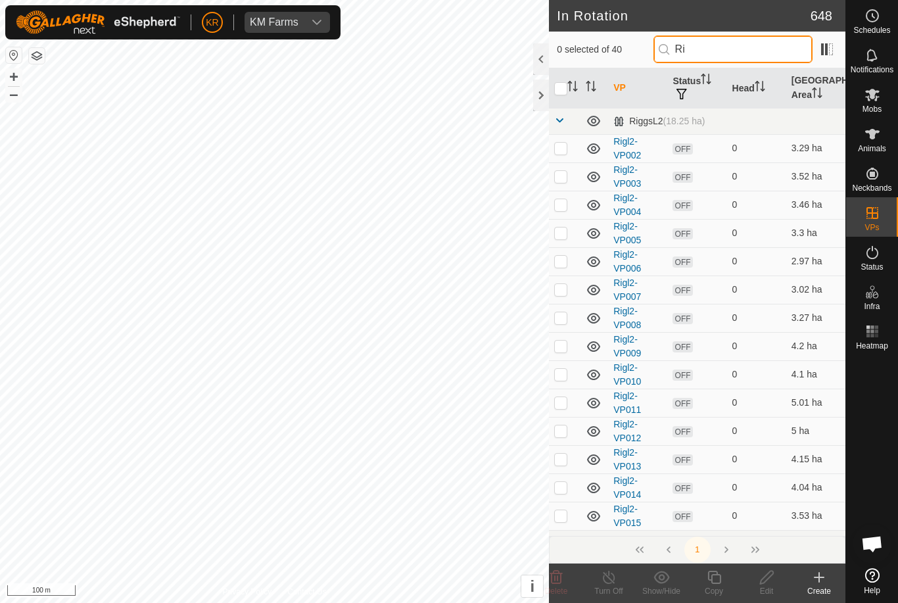
type input "R"
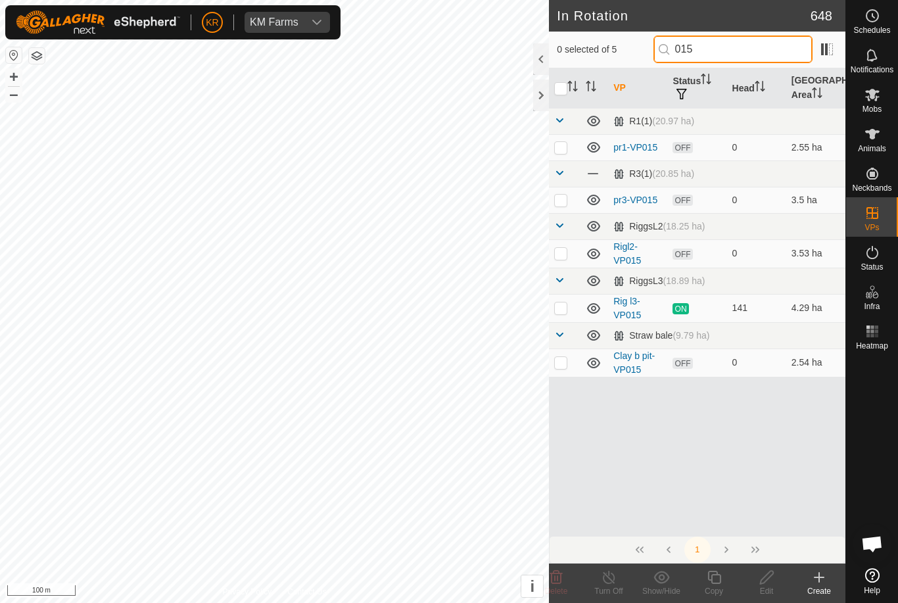
type input "015"
click at [564, 258] on p-checkbox at bounding box center [560, 253] width 13 height 11
checkbox input "true"
click at [711, 587] on div "Copy" at bounding box center [713, 591] width 53 height 12
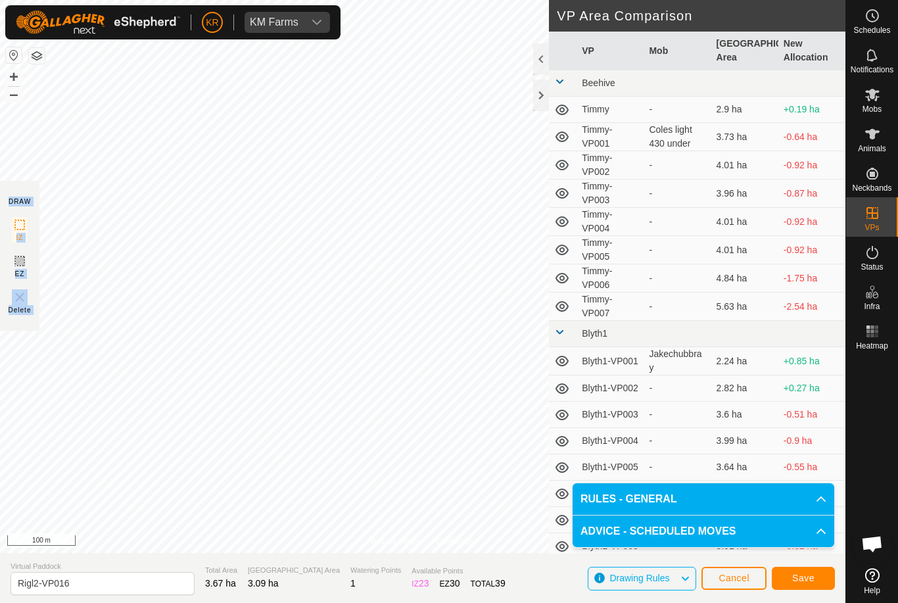
click at [806, 581] on span "Save" at bounding box center [803, 577] width 22 height 11
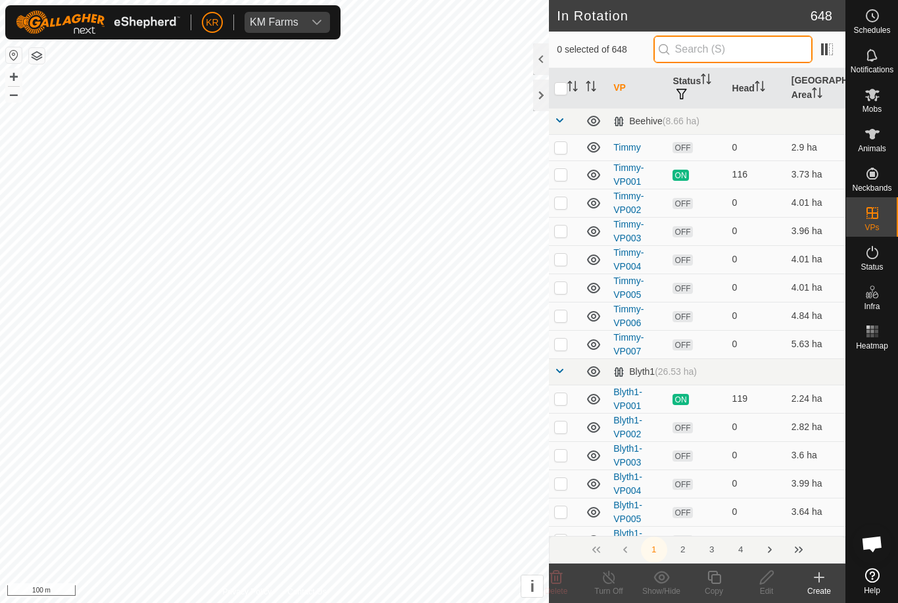
click at [731, 48] on input "text" at bounding box center [732, 49] width 159 height 28
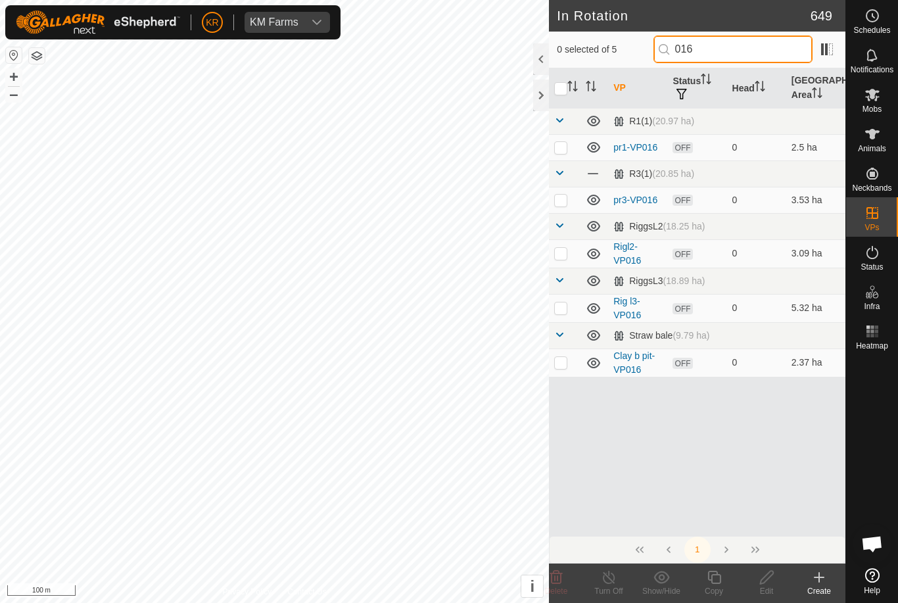
type input "016"
click at [562, 256] on p-checkbox at bounding box center [560, 253] width 13 height 11
checkbox input "true"
click at [716, 582] on icon at bounding box center [714, 577] width 16 height 16
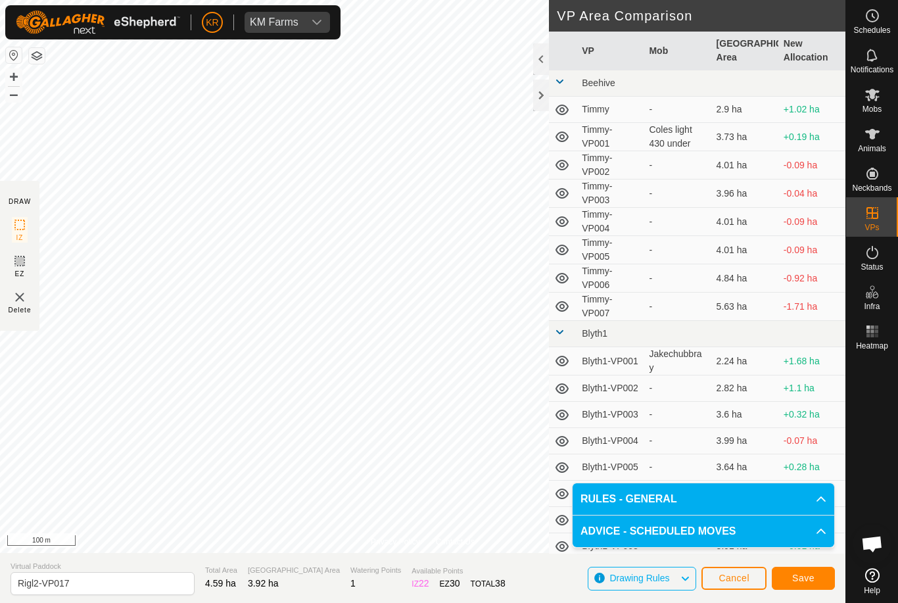
click at [810, 585] on button "Save" at bounding box center [802, 577] width 63 height 23
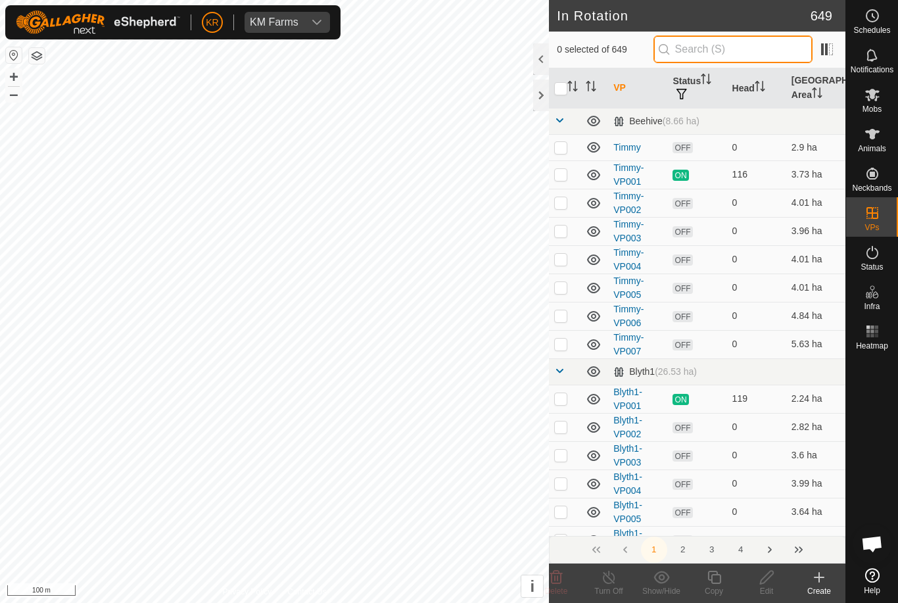
click at [725, 51] on input "text" at bounding box center [732, 49] width 159 height 28
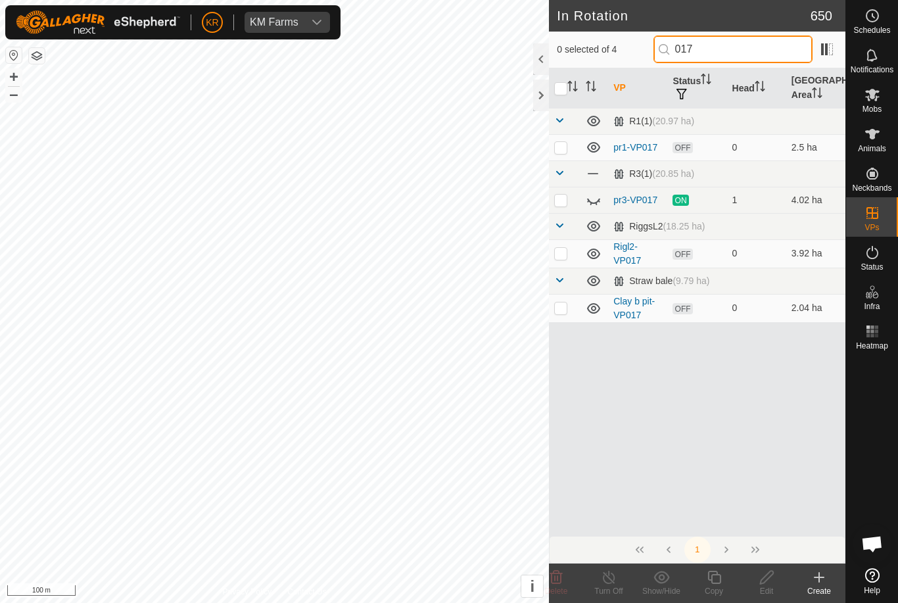
type input "017"
click at [560, 252] on p-checkbox at bounding box center [560, 253] width 13 height 11
checkbox input "true"
click at [718, 585] on div "Copy" at bounding box center [713, 591] width 53 height 12
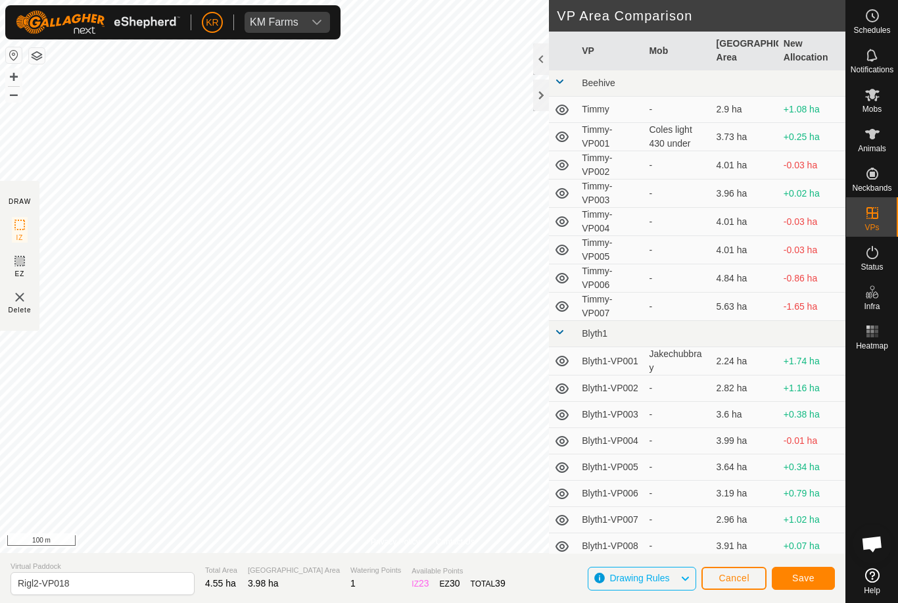
click at [805, 582] on span "Save" at bounding box center [803, 577] width 22 height 11
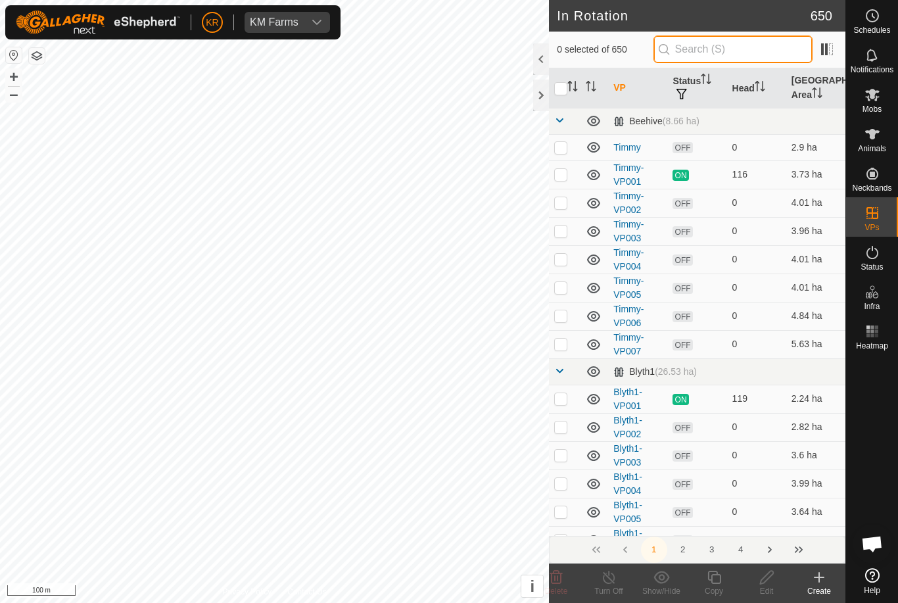
click at [740, 57] on input "text" at bounding box center [732, 49] width 159 height 28
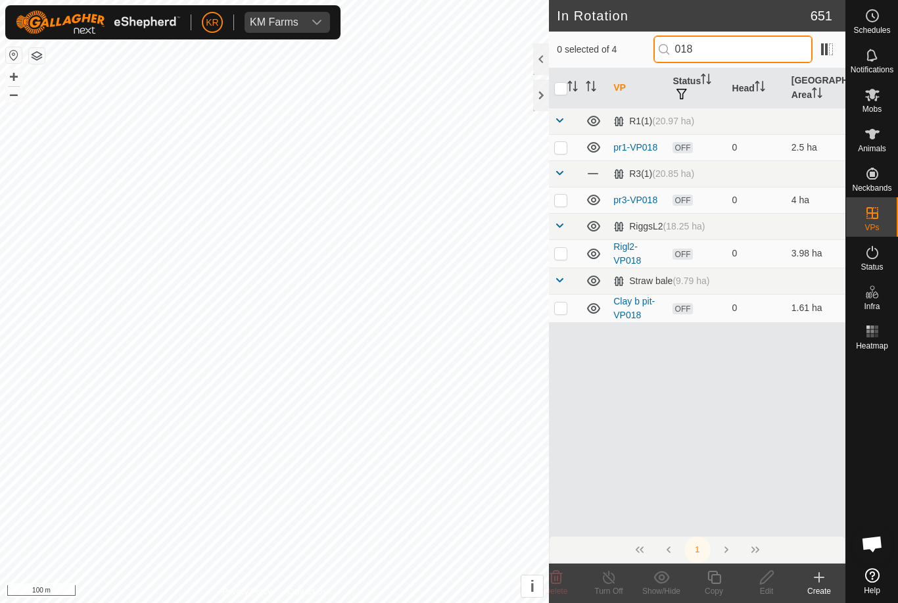
type input "018"
click at [561, 253] on p-checkbox at bounding box center [560, 253] width 13 height 11
checkbox input "true"
click at [714, 586] on div "Copy" at bounding box center [713, 591] width 53 height 12
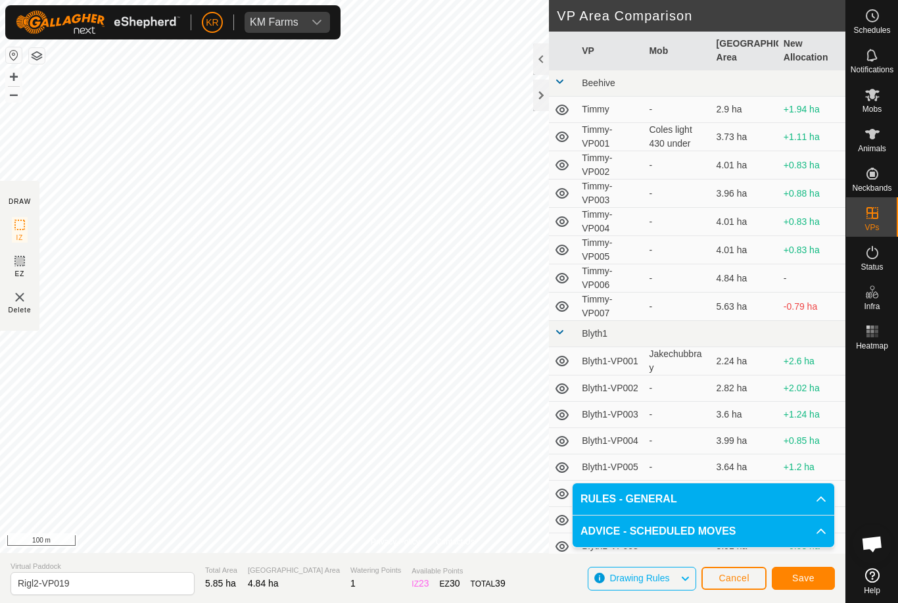
click at [808, 574] on span "Save" at bounding box center [803, 577] width 22 height 11
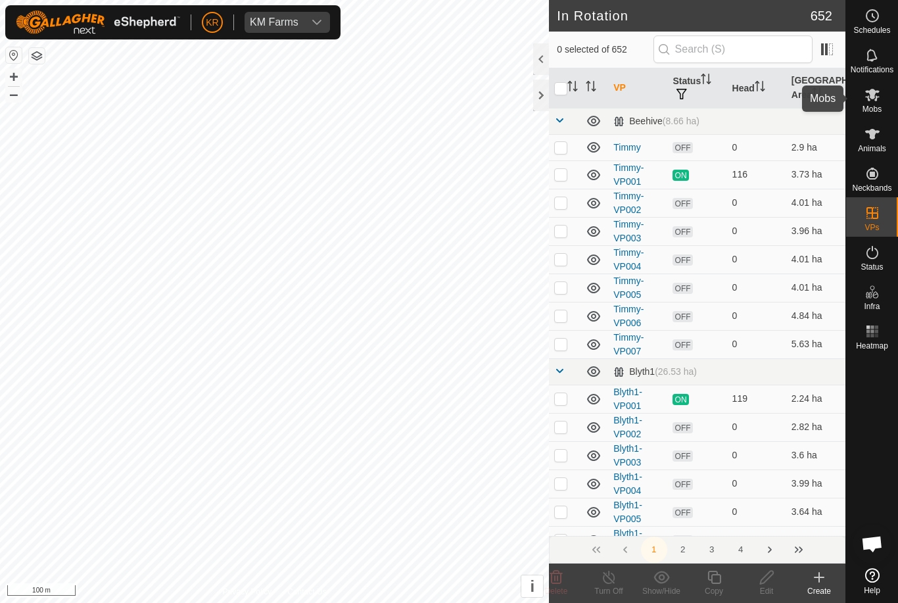
click at [883, 101] on es-mob-svg-icon at bounding box center [872, 94] width 24 height 21
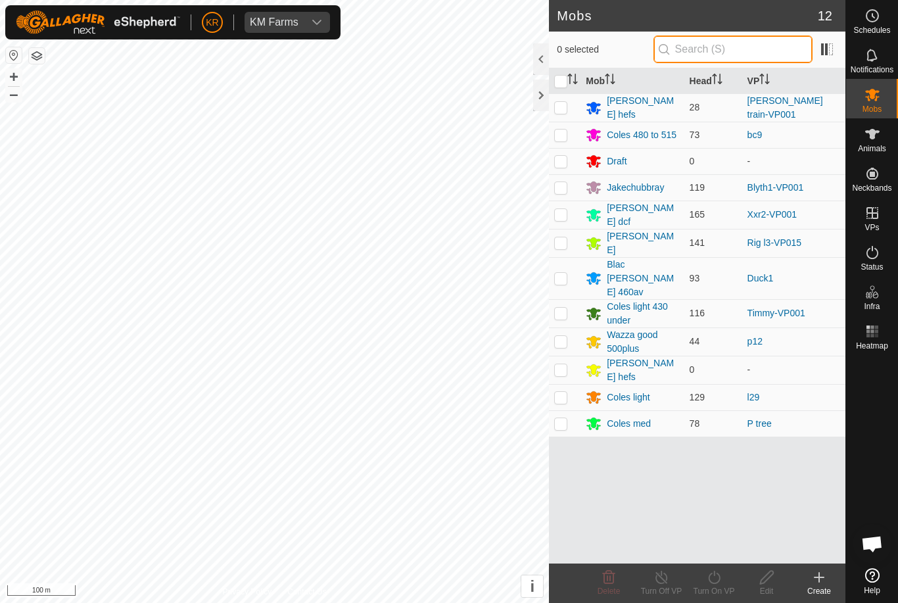
click at [756, 51] on input "text" at bounding box center [732, 49] width 159 height 28
click at [867, 12] on circle at bounding box center [872, 16] width 12 height 12
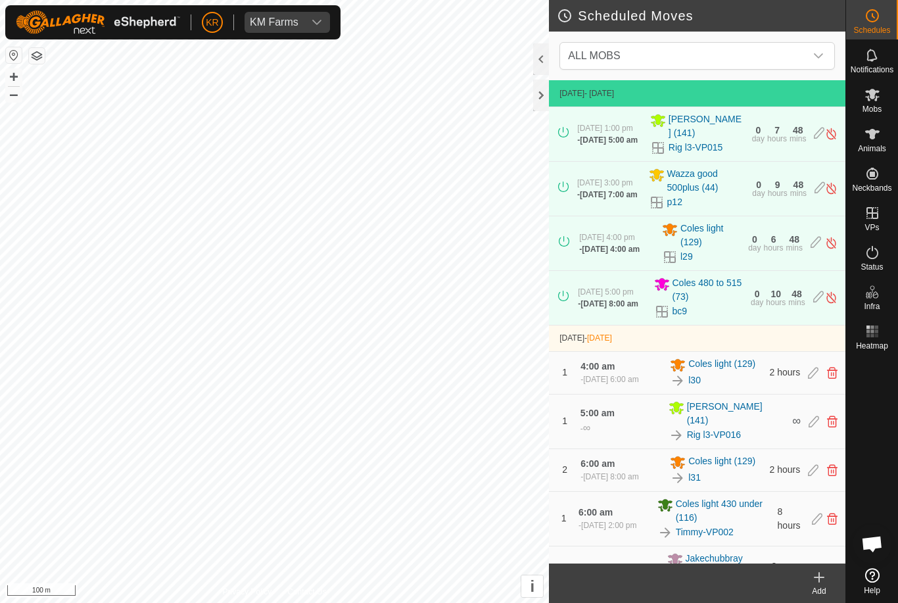
click at [761, 51] on span "ALL MOBS" at bounding box center [683, 56] width 242 height 26
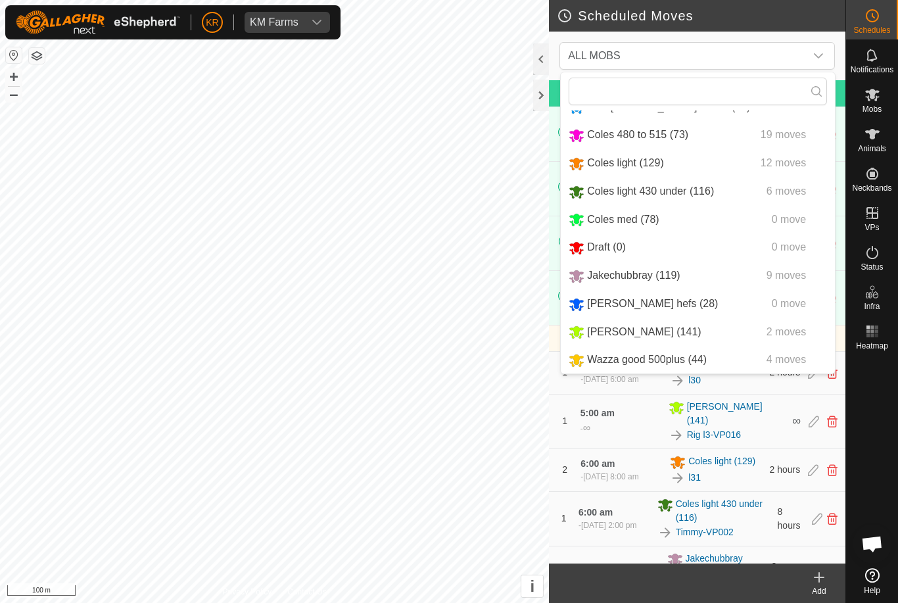
scroll to position [81, 0]
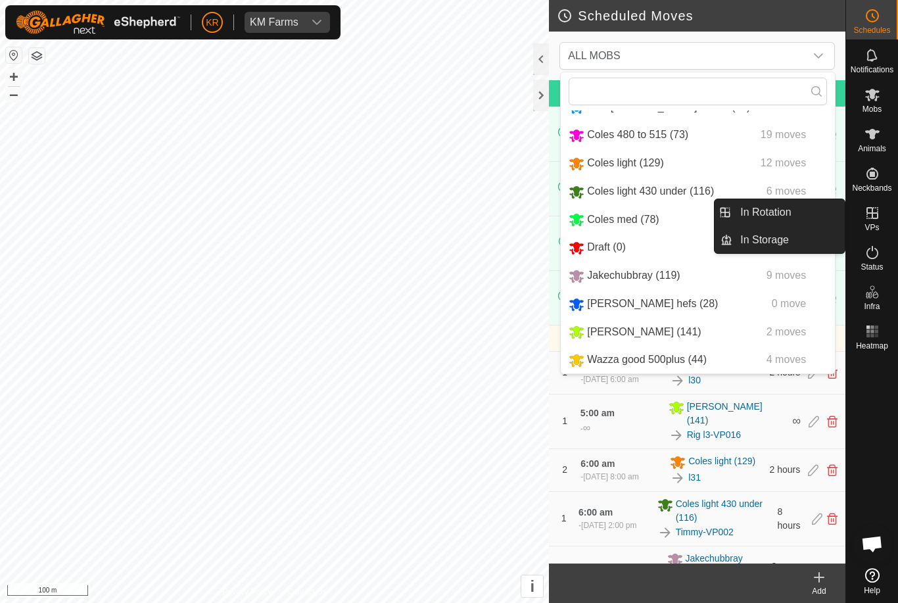
click at [799, 216] on link "In Rotation" at bounding box center [788, 212] width 112 height 26
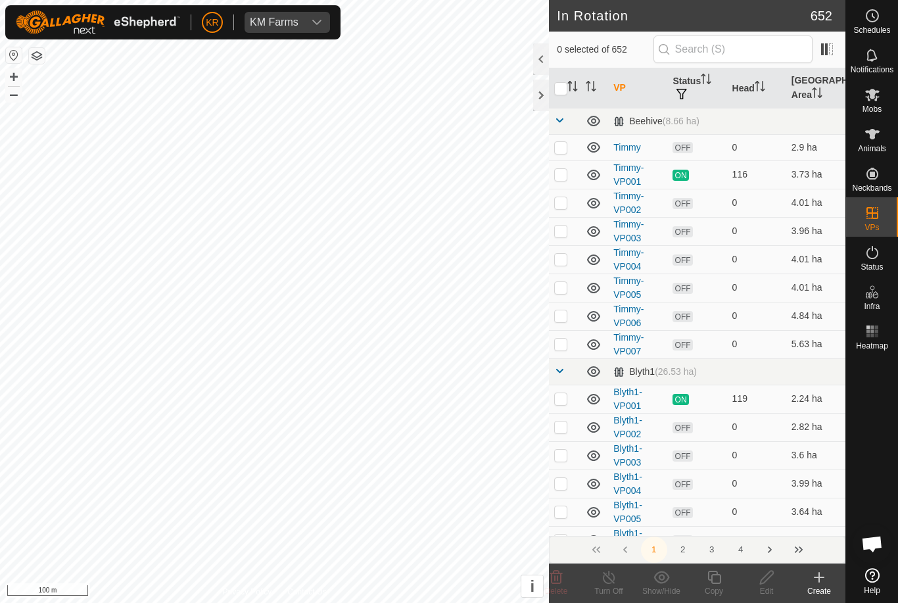
click at [823, 574] on icon at bounding box center [819, 577] width 16 height 16
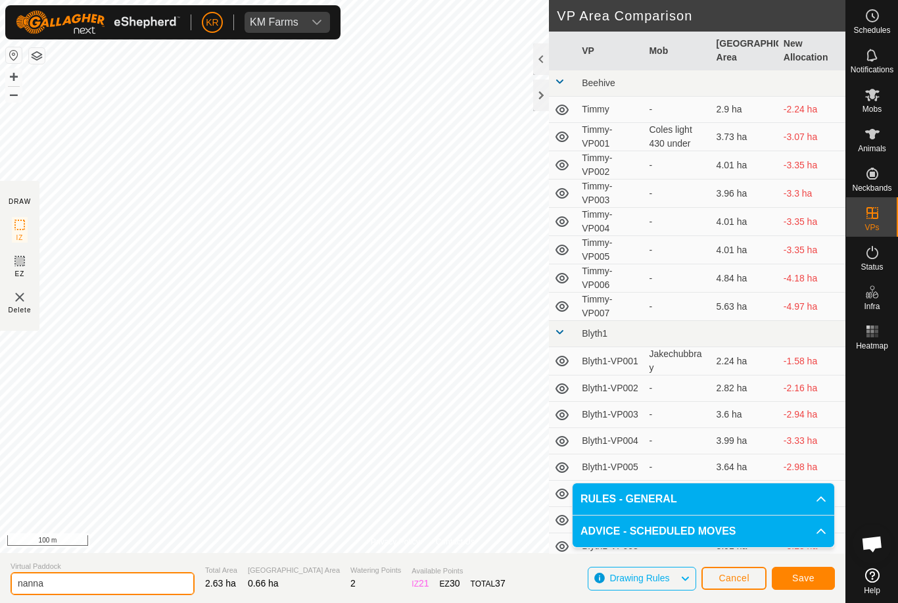
type input "nanna"
click at [819, 576] on button "Save" at bounding box center [802, 577] width 63 height 23
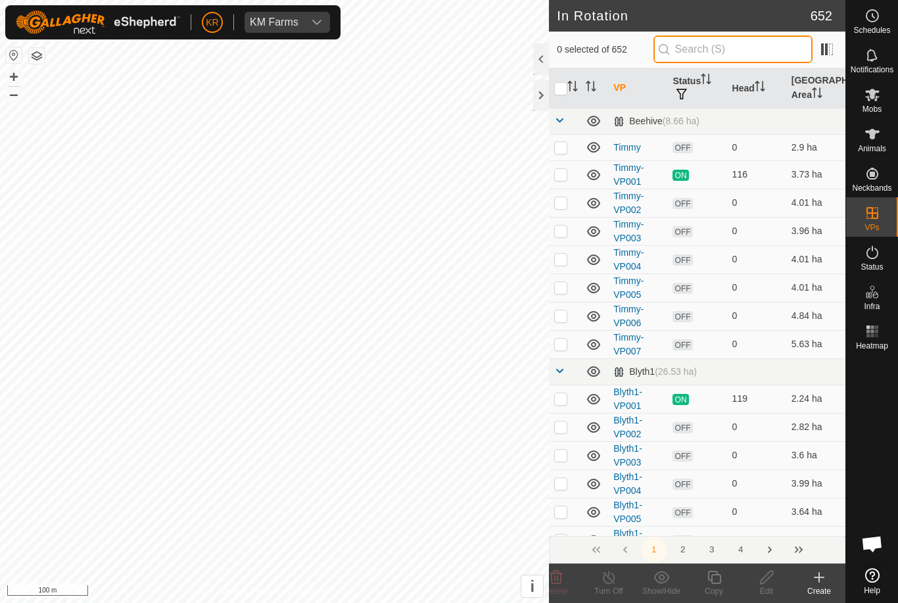
type input "."
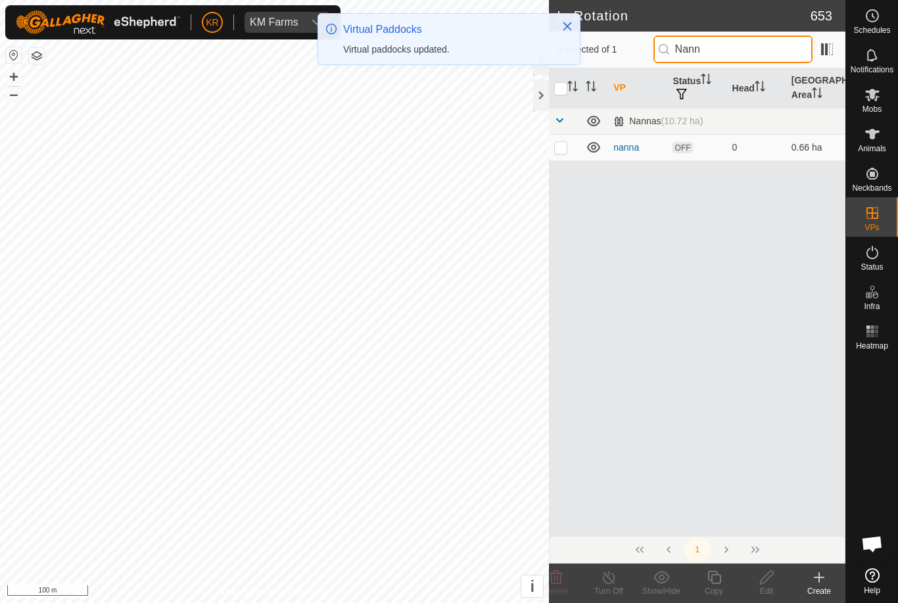
type input "Nann"
click at [566, 147] on p-checkbox at bounding box center [560, 147] width 13 height 11
checkbox input "true"
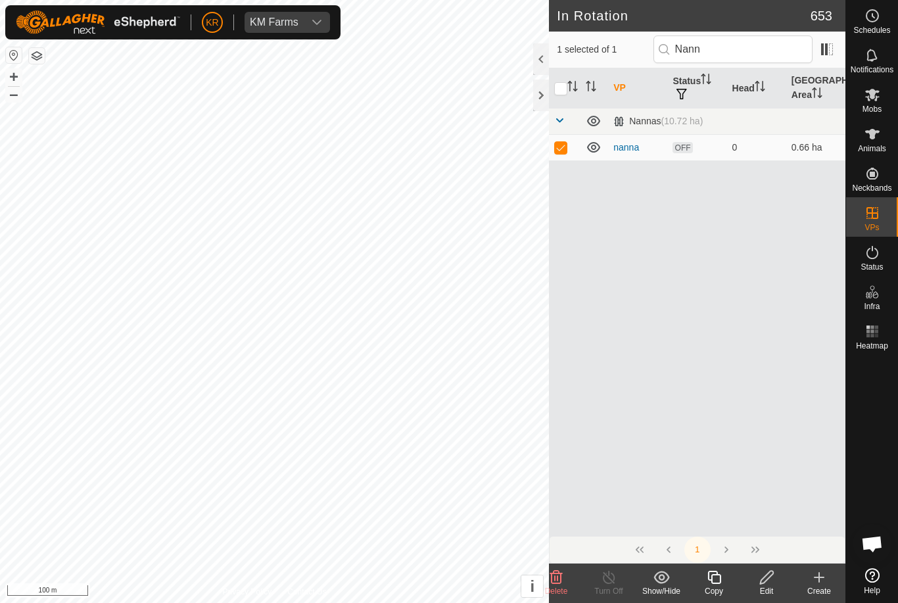
click at [712, 577] on icon at bounding box center [714, 577] width 16 height 16
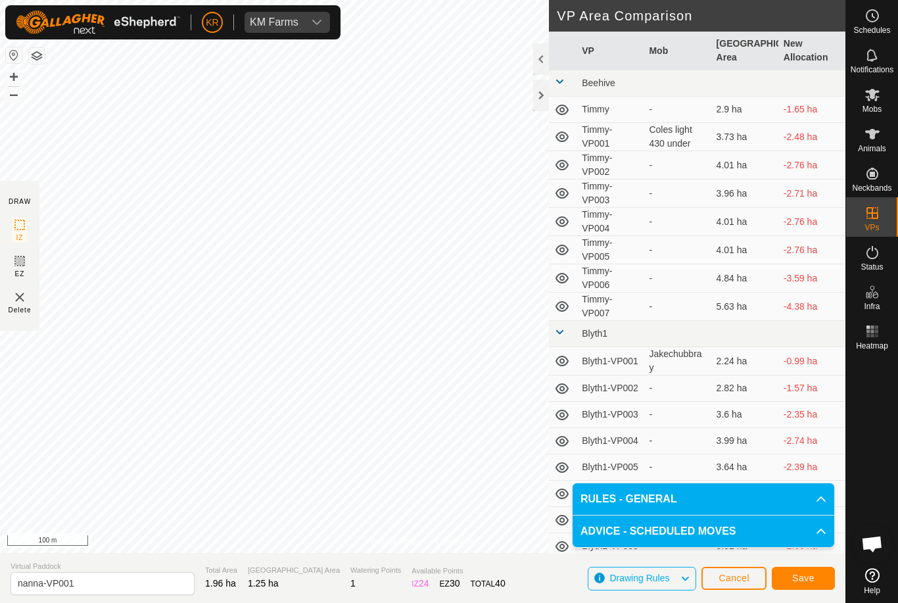
click at [815, 572] on button "Save" at bounding box center [802, 577] width 63 height 23
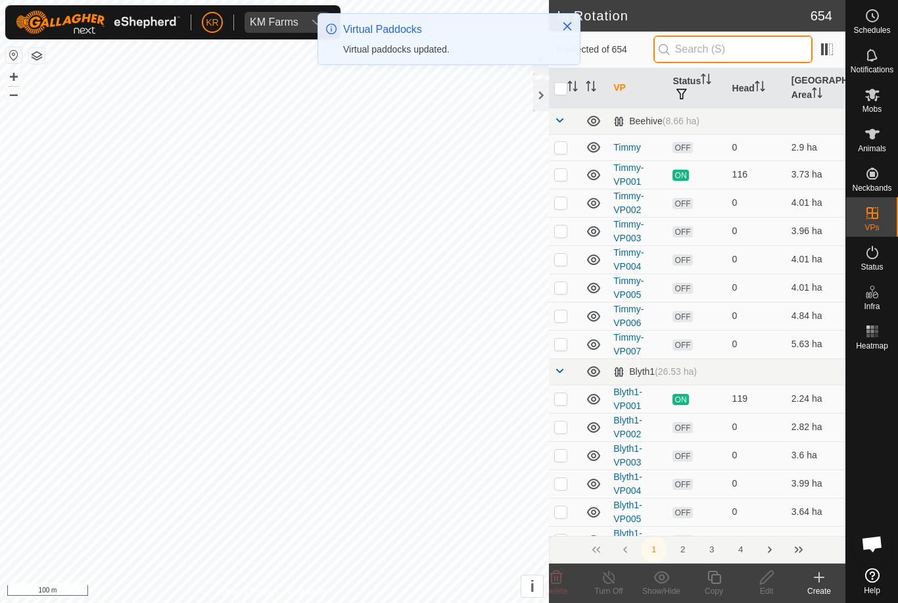
click at [729, 59] on input "text" at bounding box center [732, 49] width 159 height 28
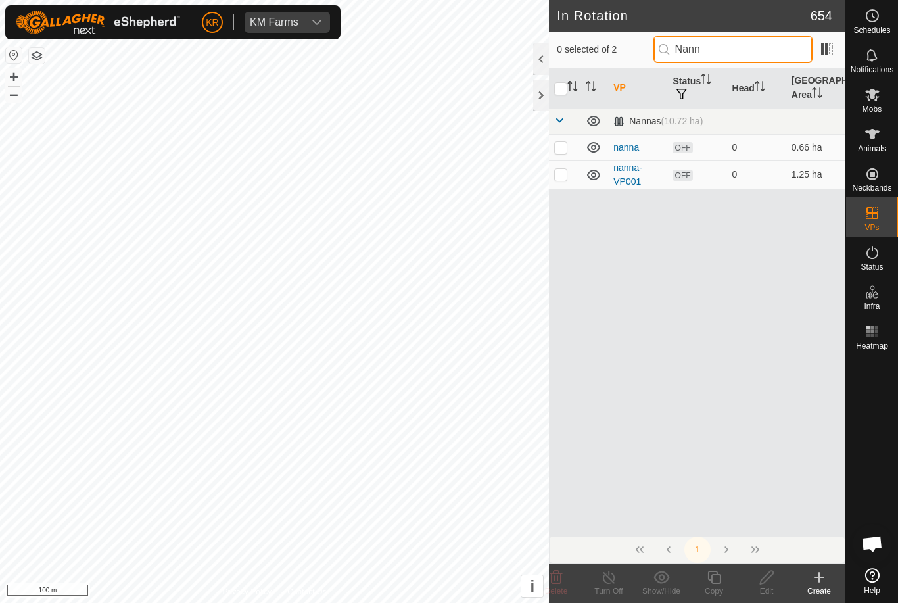
type input "Nann"
click at [562, 175] on p-checkbox at bounding box center [560, 174] width 13 height 11
checkbox input "true"
click at [716, 580] on icon at bounding box center [714, 577] width 16 height 16
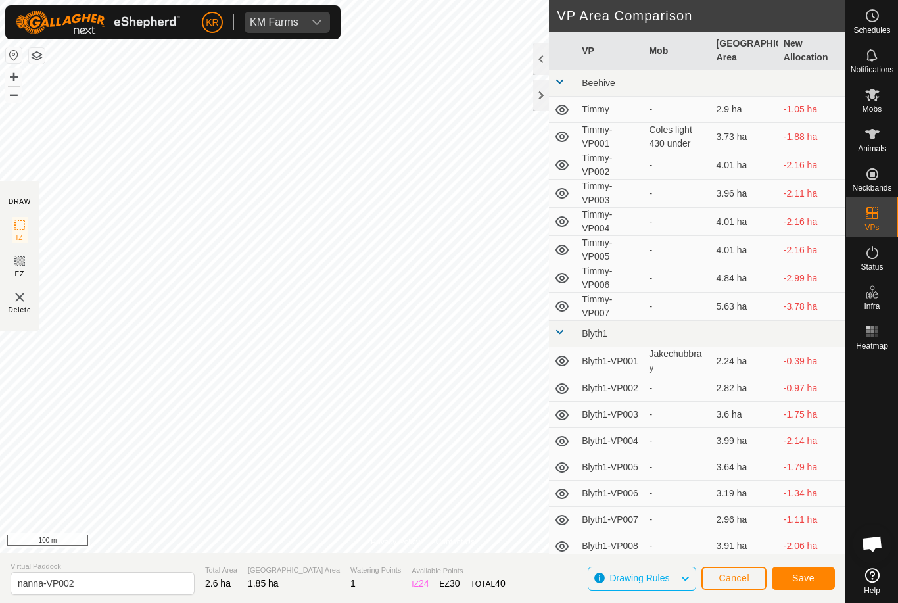
click at [814, 580] on span "Save" at bounding box center [803, 577] width 22 height 11
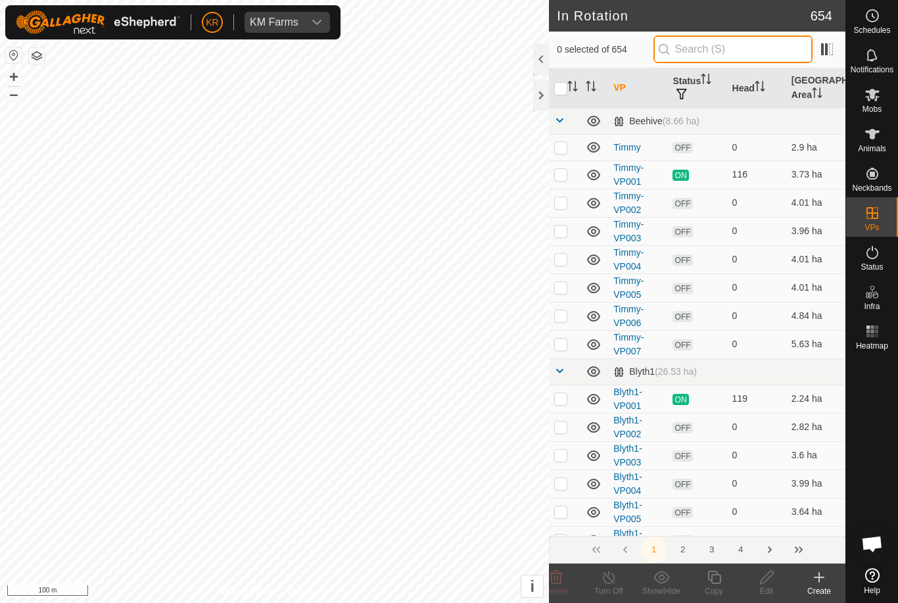
click at [735, 49] on input "text" at bounding box center [732, 49] width 159 height 28
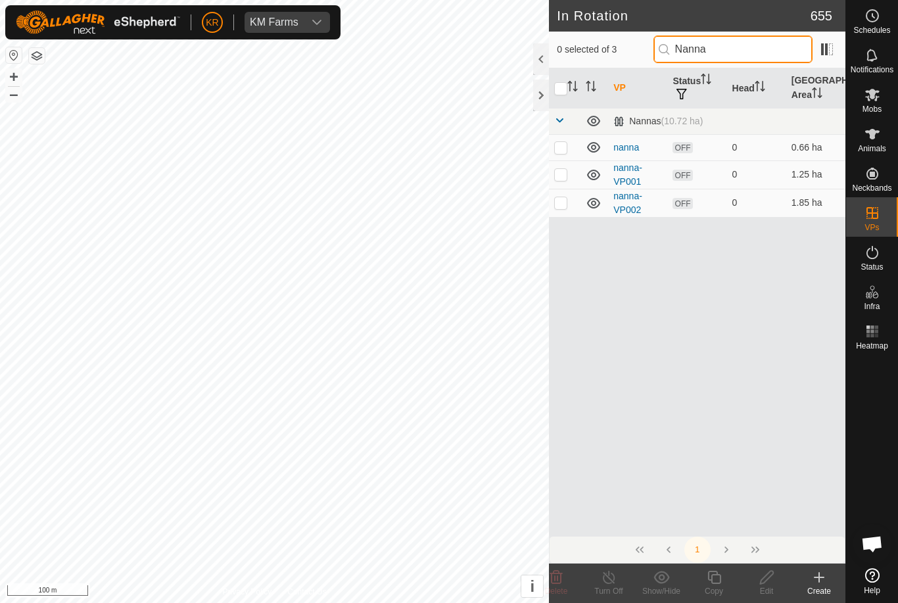
type input "Nanna"
click at [559, 207] on p-checkbox at bounding box center [560, 202] width 13 height 11
checkbox input "true"
click at [716, 576] on icon at bounding box center [714, 577] width 16 height 16
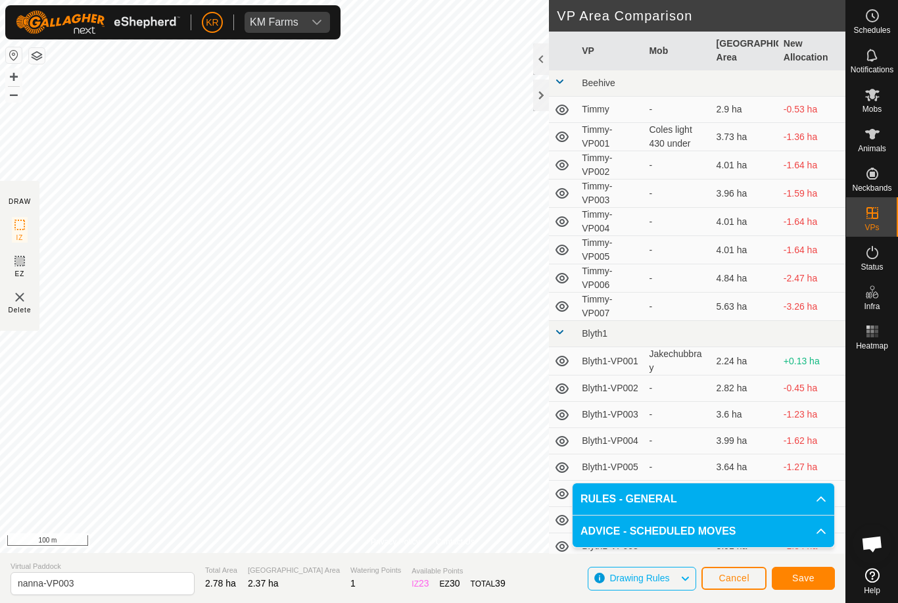
click at [801, 601] on section "Virtual Paddock nanna-VP003 Total Area 2.78 ha Grazing Area 2.37 ha Watering Po…" at bounding box center [422, 578] width 845 height 50
click at [803, 582] on span "Save" at bounding box center [803, 577] width 22 height 11
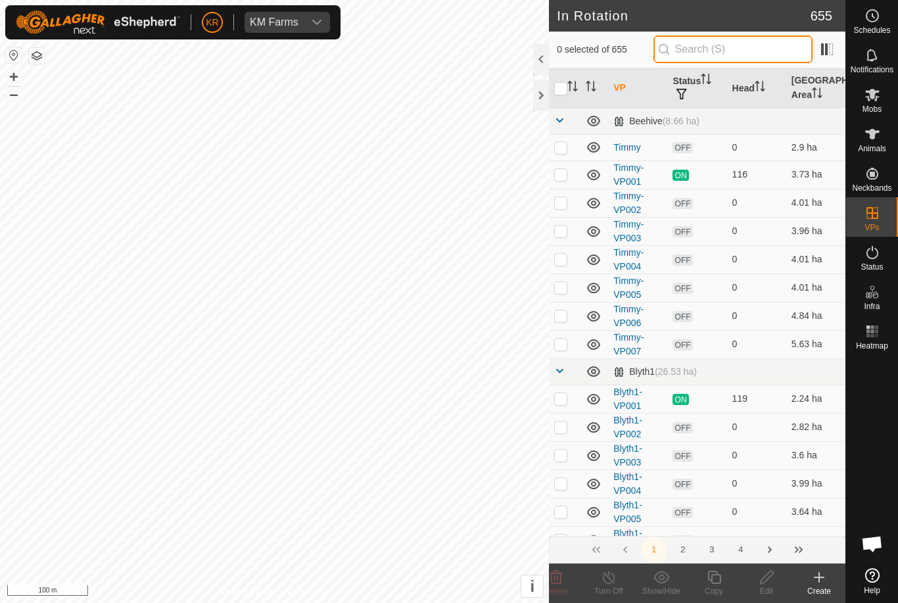
click at [716, 53] on input "text" at bounding box center [732, 49] width 159 height 28
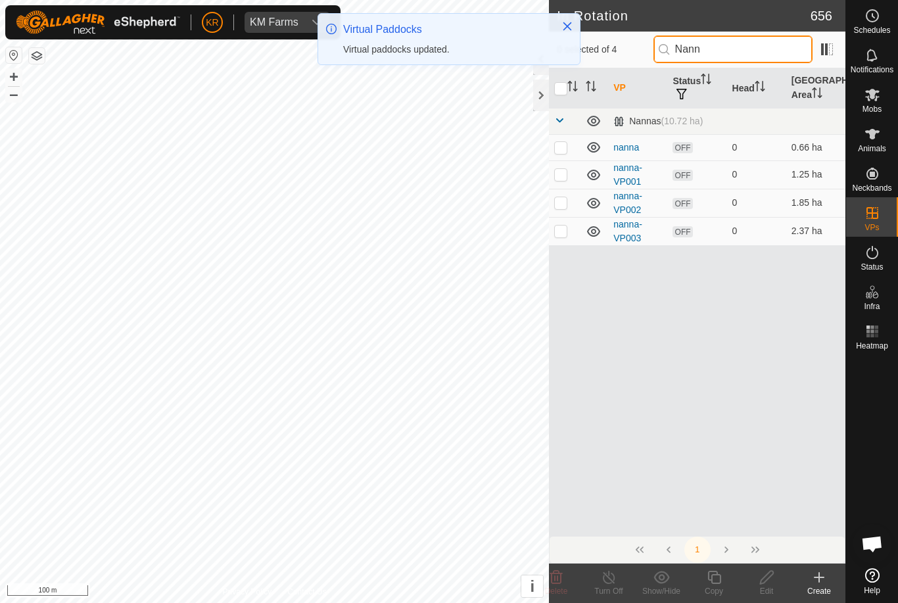
type input "Nann"
click at [563, 231] on p-checkbox at bounding box center [560, 230] width 13 height 11
checkbox input "true"
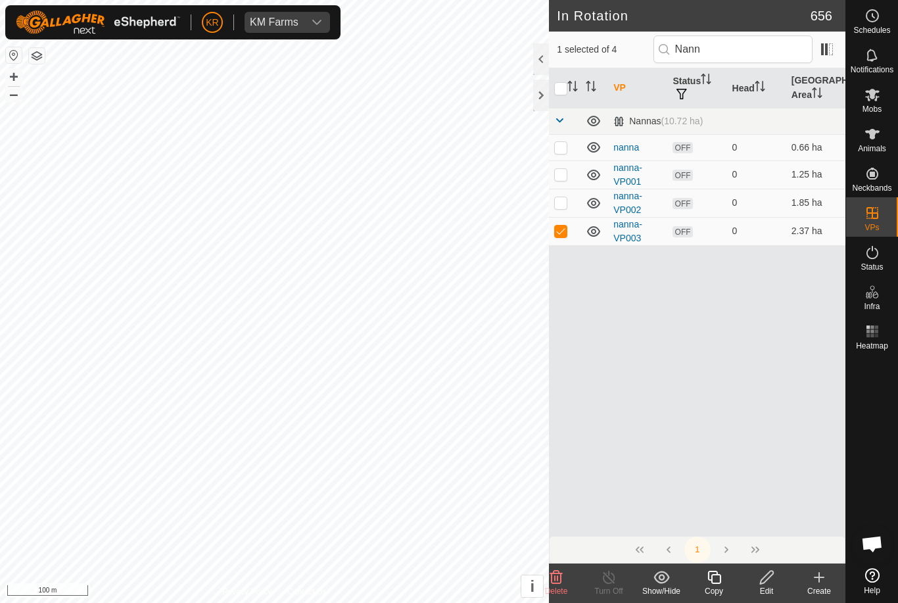
click at [715, 582] on icon at bounding box center [713, 576] width 13 height 13
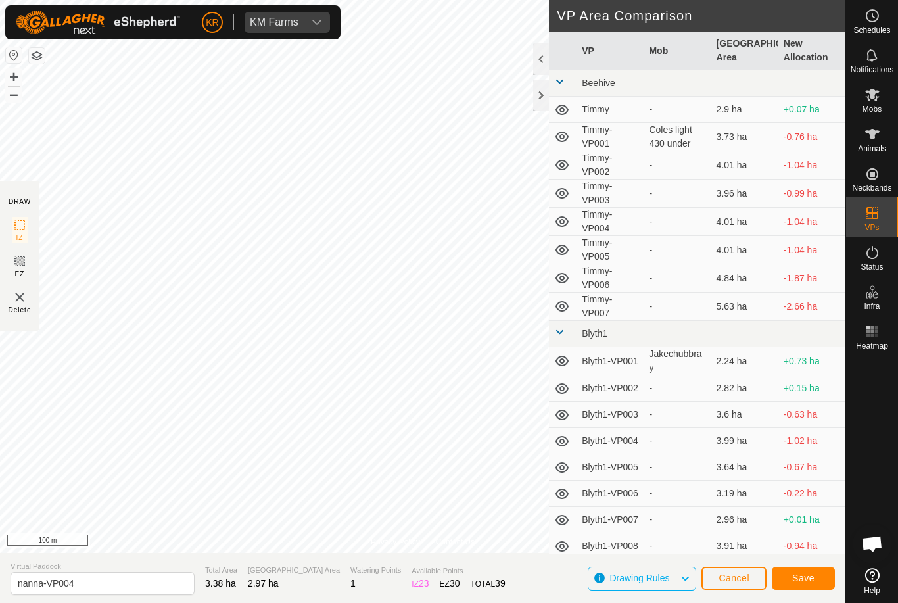
click at [813, 574] on span "Save" at bounding box center [803, 577] width 22 height 11
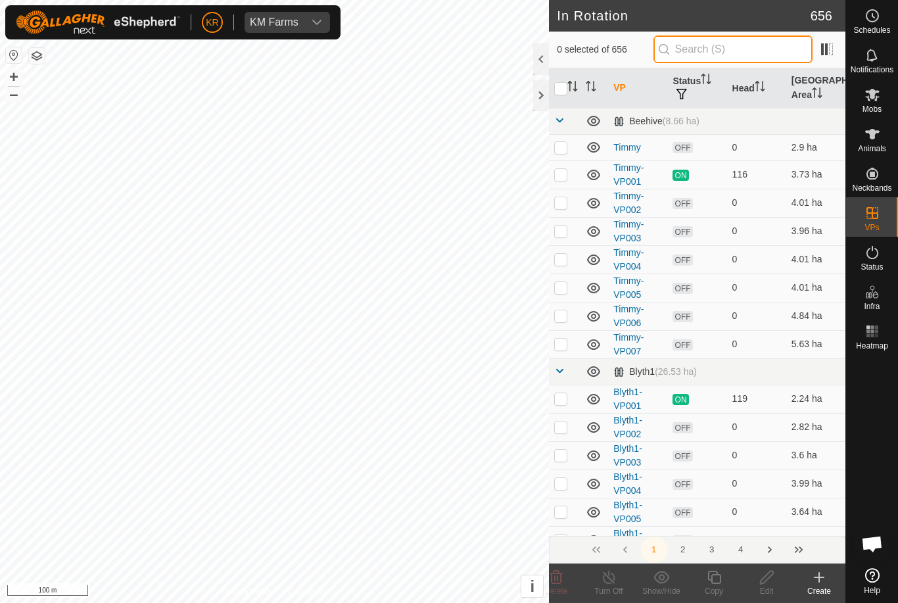
type input "."
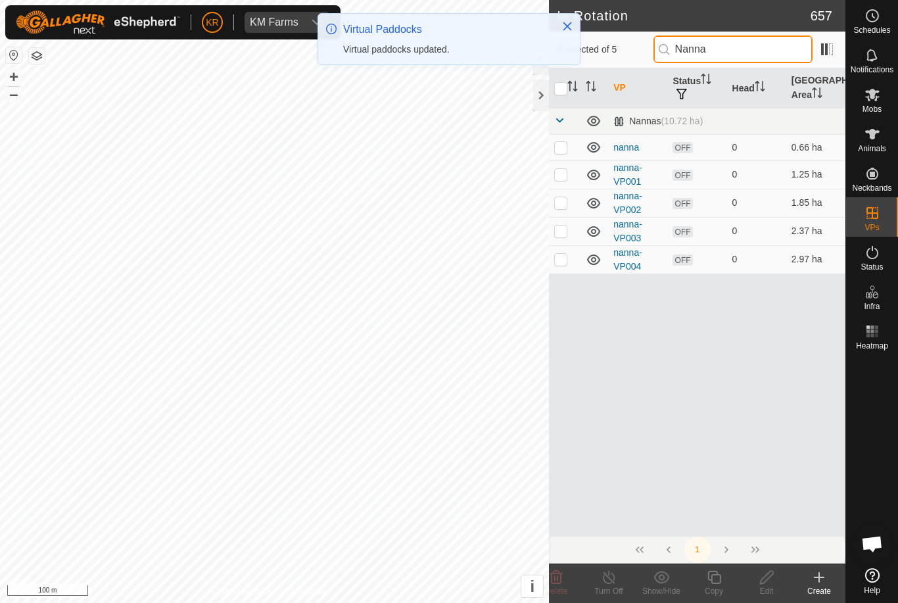
type input "Nanna"
click at [562, 262] on p-checkbox at bounding box center [560, 259] width 13 height 11
checkbox input "true"
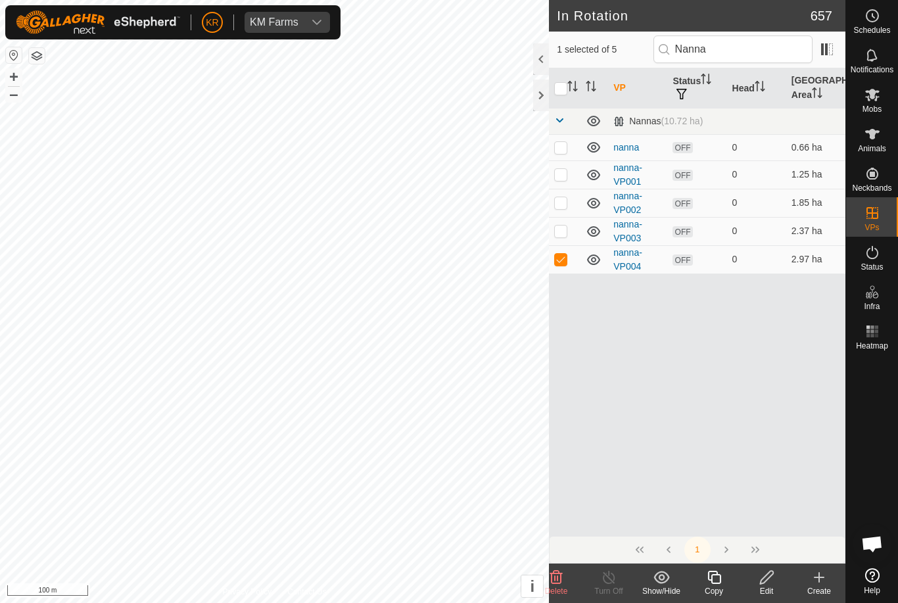
click at [715, 578] on icon at bounding box center [714, 577] width 16 height 16
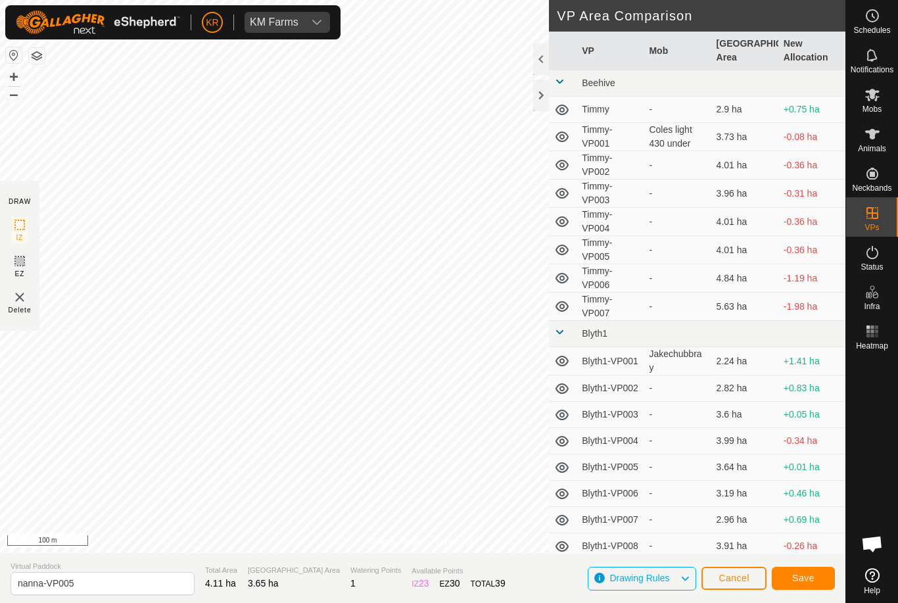
click at [809, 580] on span "Save" at bounding box center [803, 577] width 22 height 11
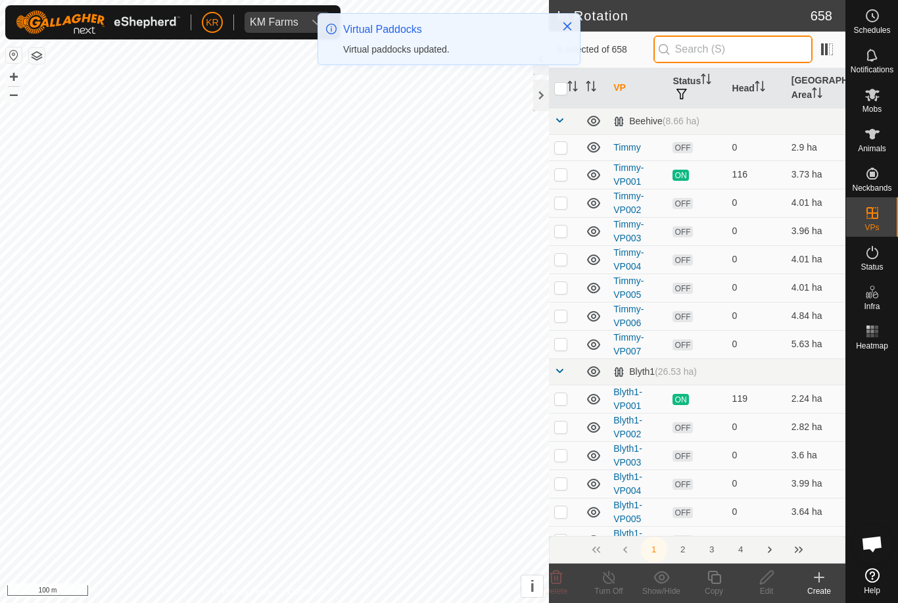
type input "."
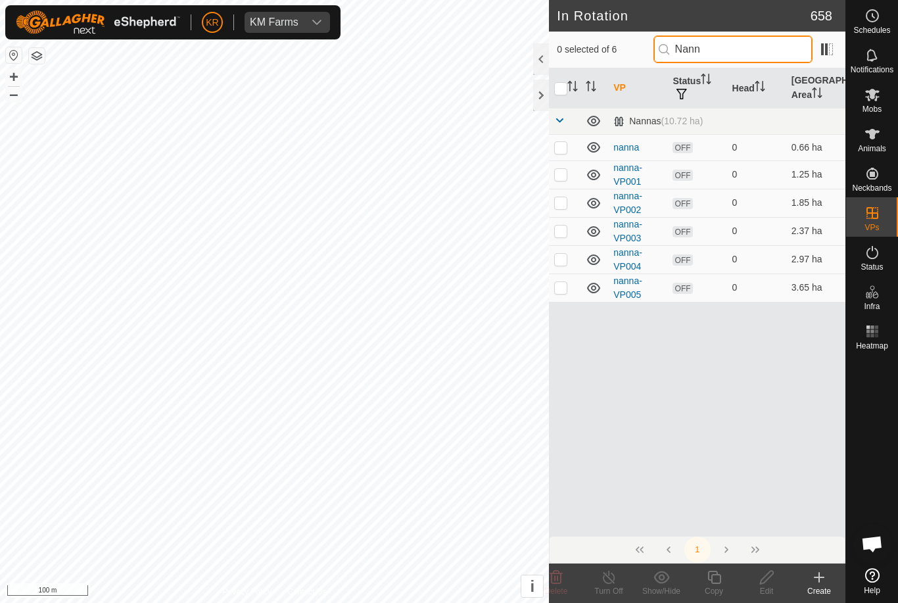
type input "Nann"
click at [561, 286] on p-checkbox at bounding box center [560, 287] width 13 height 11
checkbox input "true"
click at [713, 579] on icon at bounding box center [714, 577] width 16 height 16
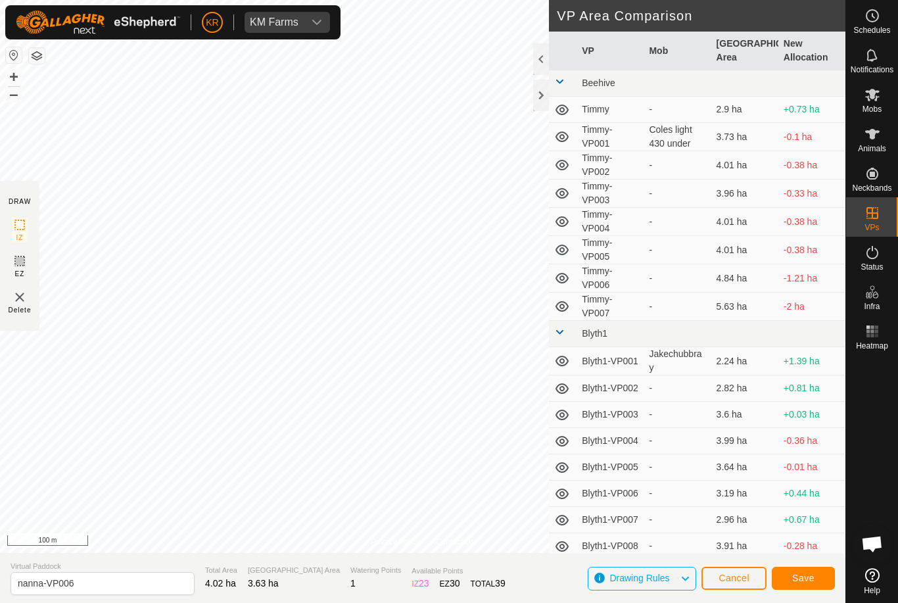
click at [815, 578] on button "Save" at bounding box center [802, 577] width 63 height 23
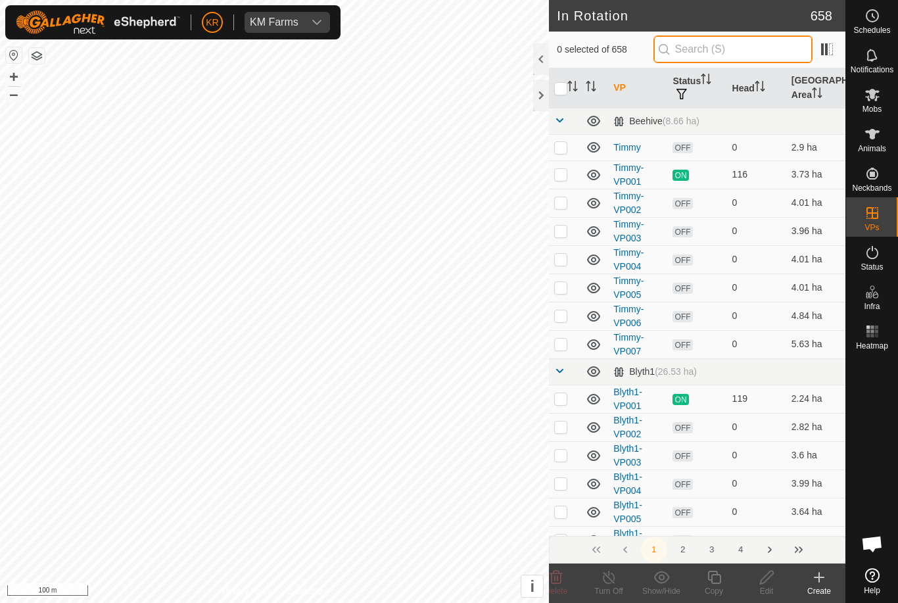
click at [741, 51] on input "text" at bounding box center [732, 49] width 159 height 28
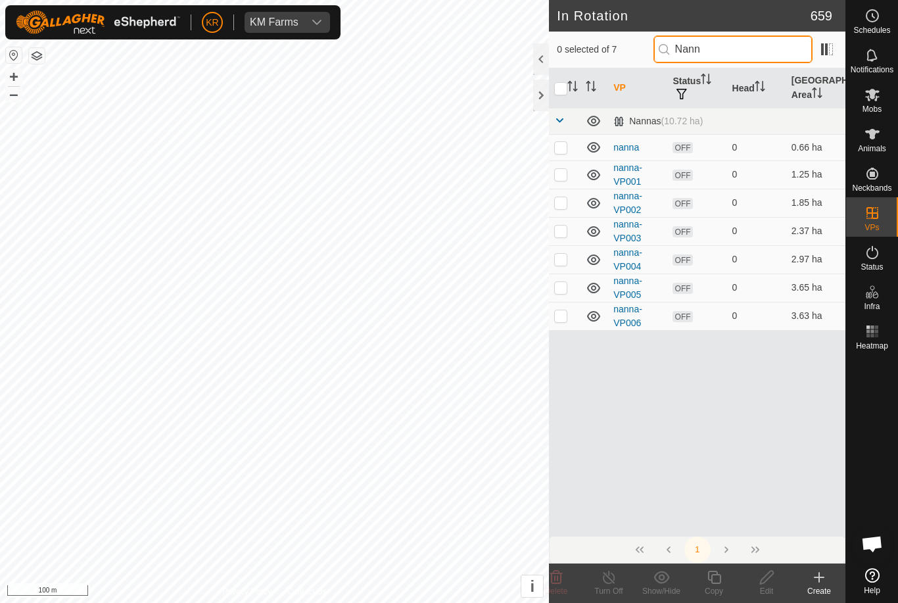
type input "Nann"
click at [563, 319] on p-checkbox at bounding box center [560, 315] width 13 height 11
checkbox input "true"
click at [718, 577] on icon at bounding box center [714, 577] width 16 height 16
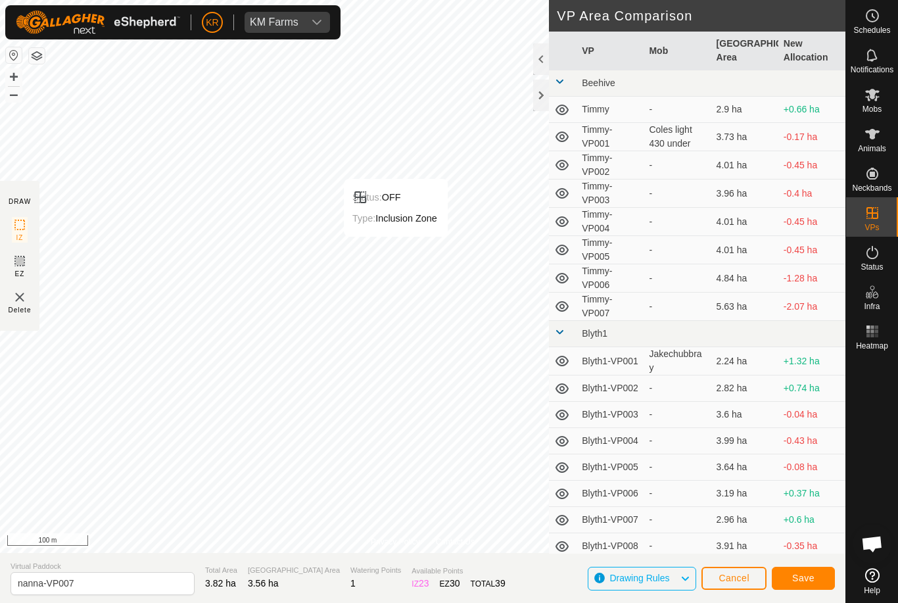
click at [804, 574] on span "Save" at bounding box center [803, 577] width 22 height 11
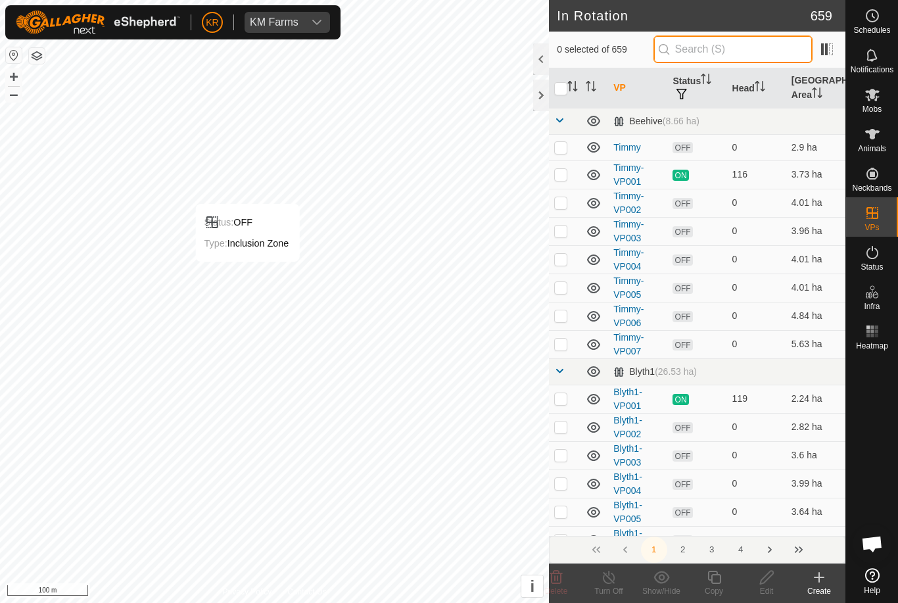
click at [725, 52] on input "text" at bounding box center [732, 49] width 159 height 28
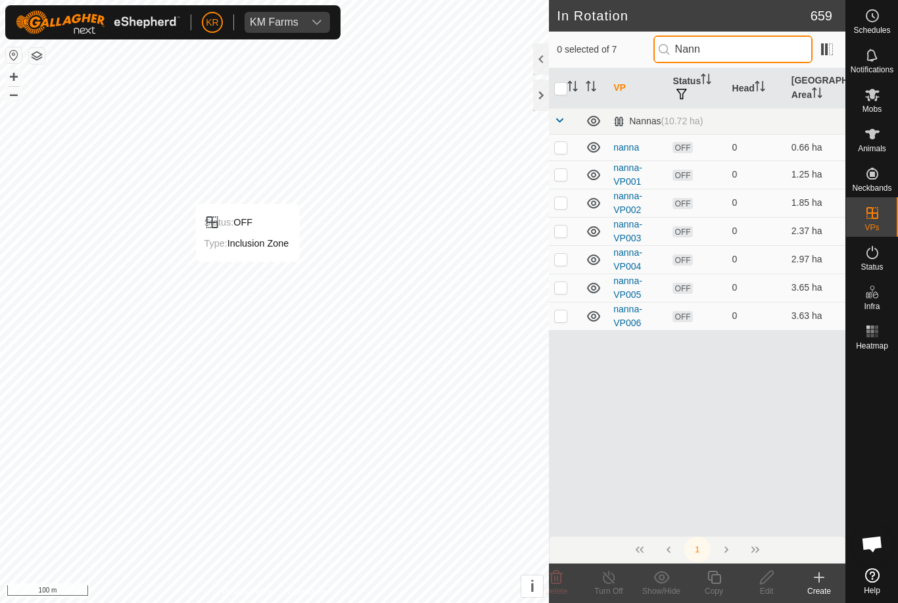
type input "Nann"
click at [252, 235] on div "Status: OFF Type: Inclusion Zone" at bounding box center [248, 233] width 104 height 58
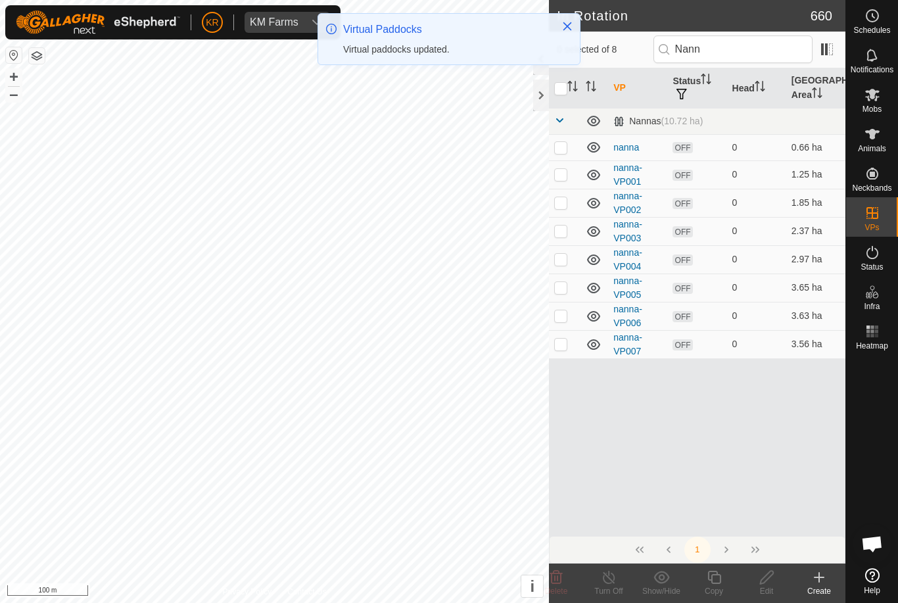
click at [560, 346] on p-checkbox at bounding box center [560, 343] width 13 height 11
checkbox input "true"
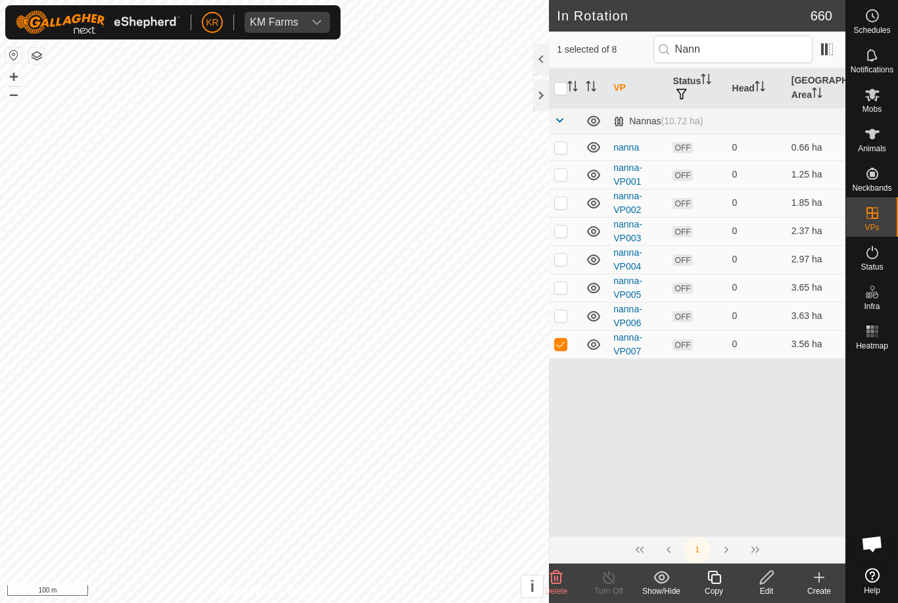
click at [717, 576] on icon at bounding box center [714, 577] width 16 height 16
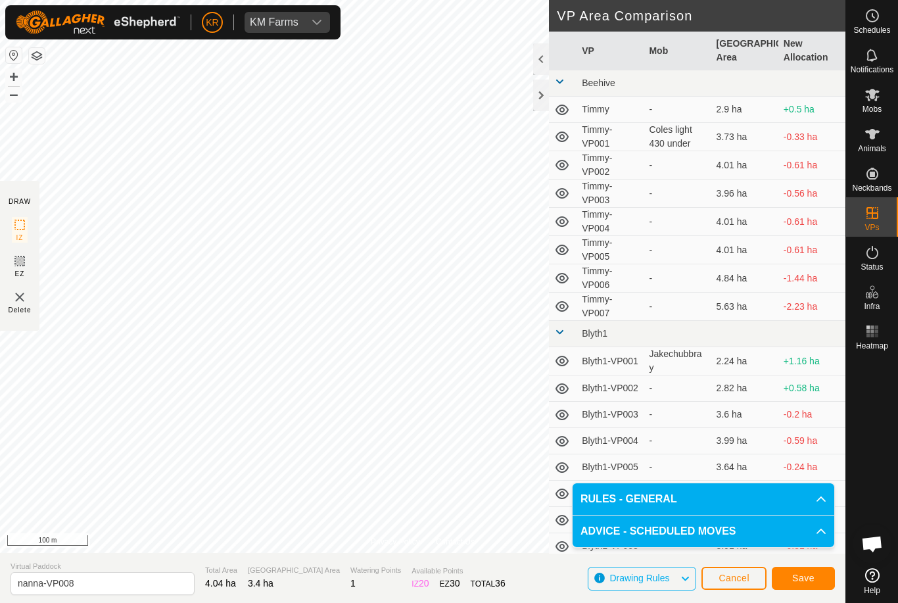
click at [804, 580] on span "Save" at bounding box center [803, 577] width 22 height 11
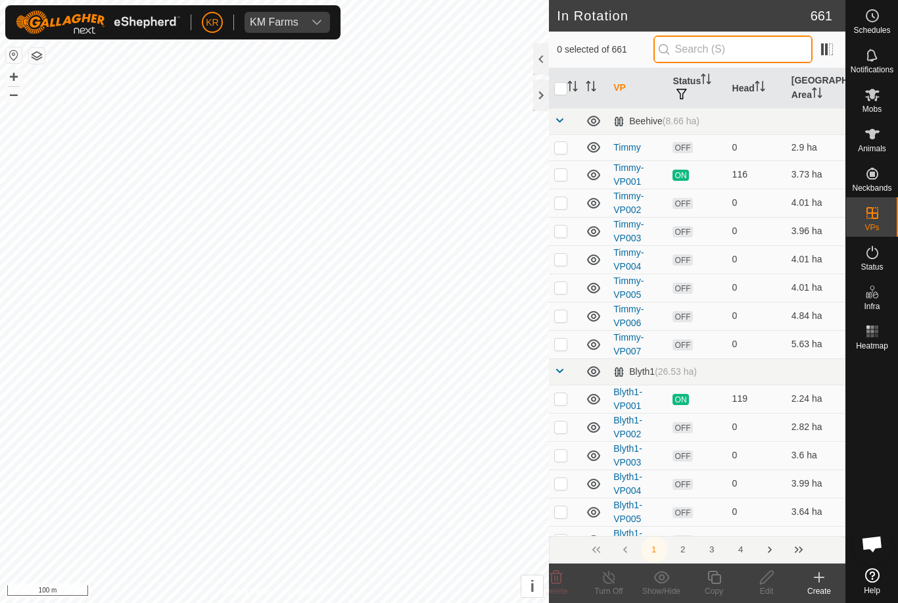
type input "."
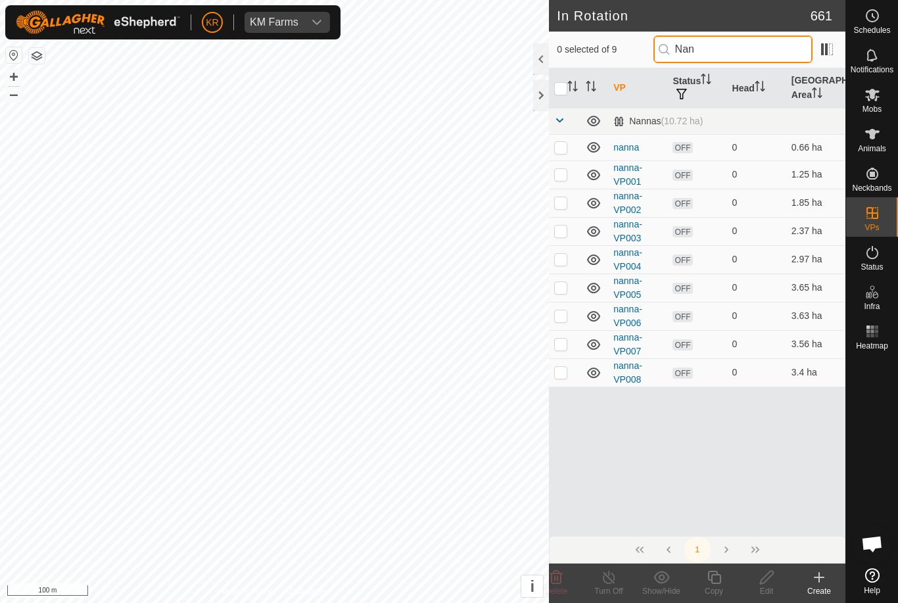
type input "Nan"
click at [559, 371] on p-checkbox at bounding box center [560, 372] width 13 height 11
checkbox input "true"
click at [716, 582] on icon at bounding box center [714, 577] width 16 height 16
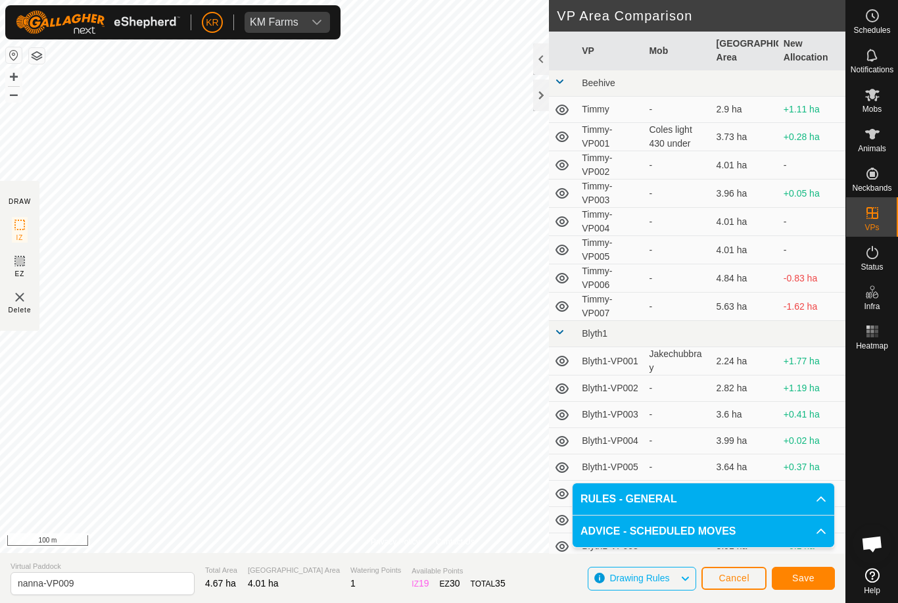
click at [804, 576] on span "Save" at bounding box center [803, 577] width 22 height 11
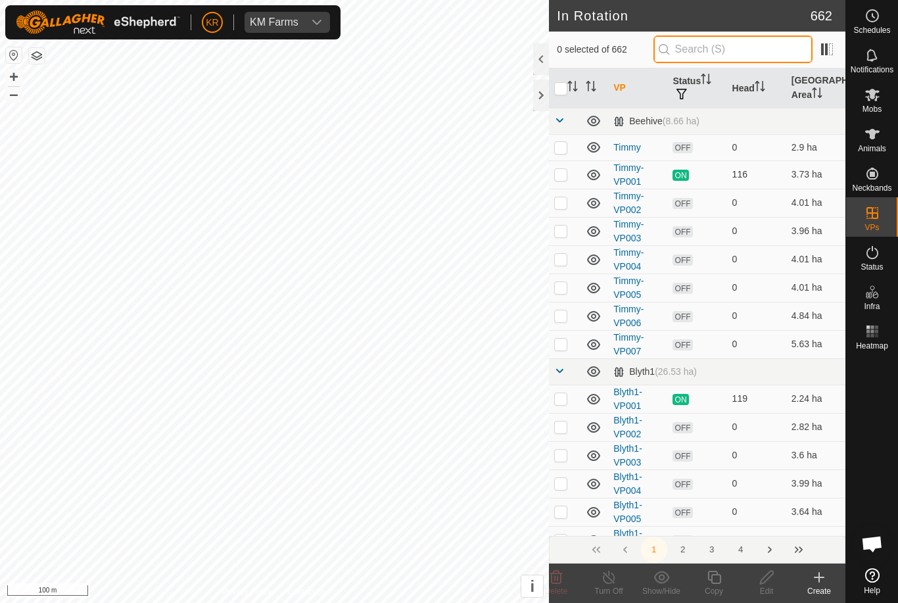
click at [737, 49] on input "text" at bounding box center [732, 49] width 159 height 28
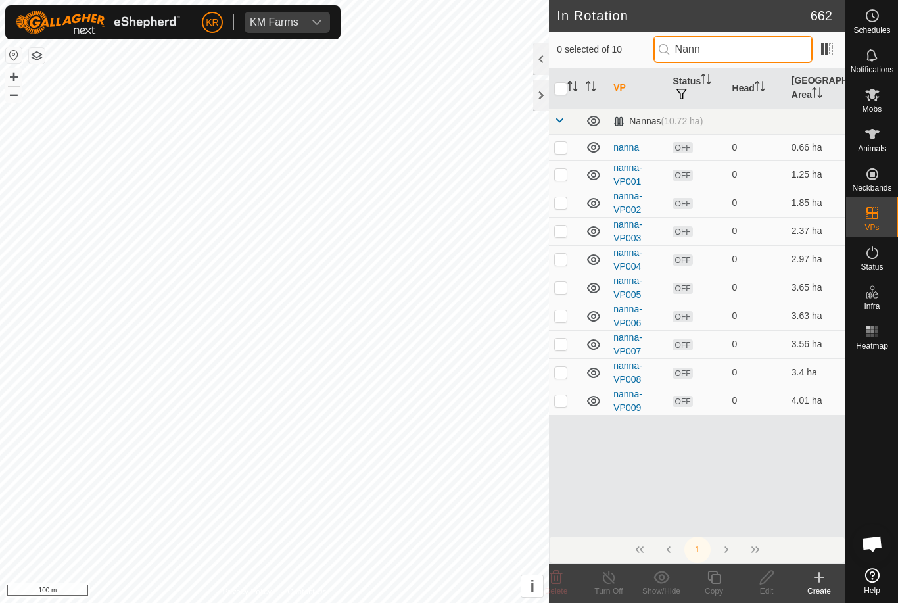
type input "Nann"
click at [571, 403] on td at bounding box center [565, 400] width 32 height 28
checkbox input "true"
click at [716, 580] on icon at bounding box center [714, 577] width 16 height 16
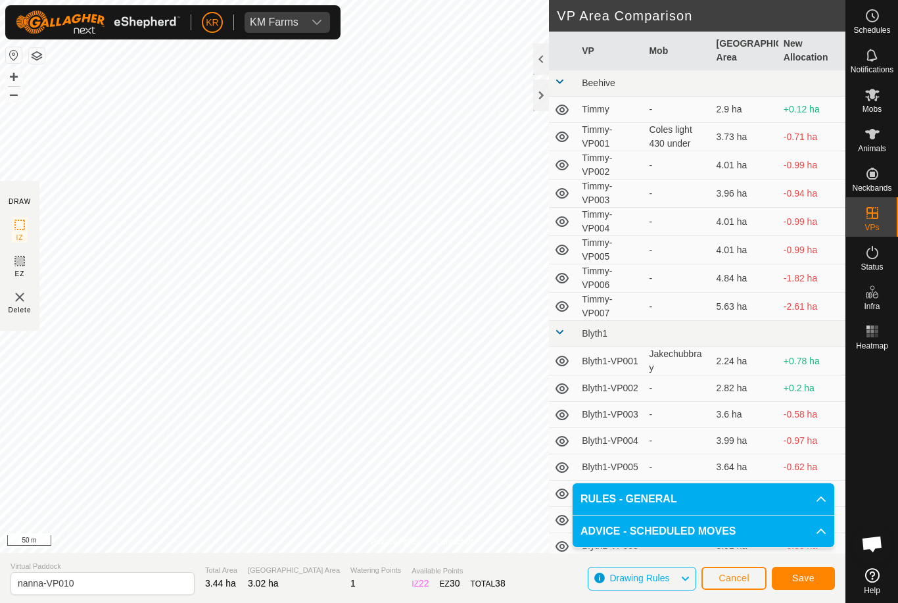
click at [806, 580] on span "Save" at bounding box center [803, 577] width 22 height 11
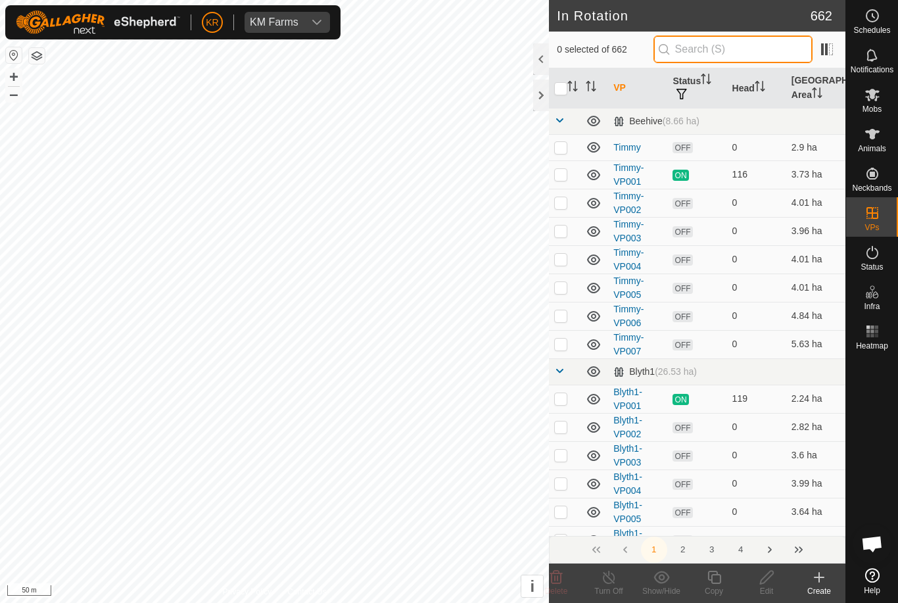
click at [741, 50] on input "text" at bounding box center [732, 49] width 159 height 28
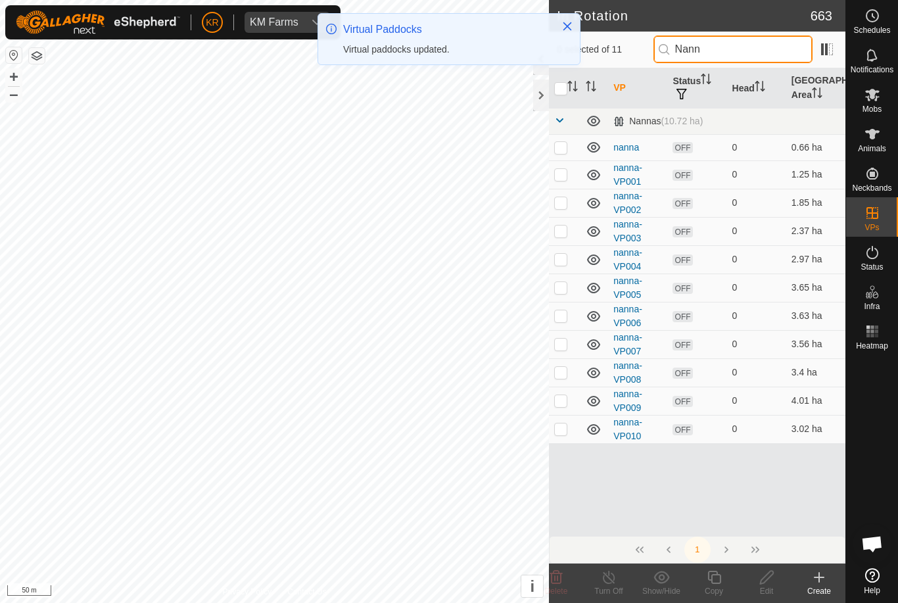
type input "Nann"
click at [564, 425] on p-checkbox at bounding box center [560, 428] width 13 height 11
checkbox input "true"
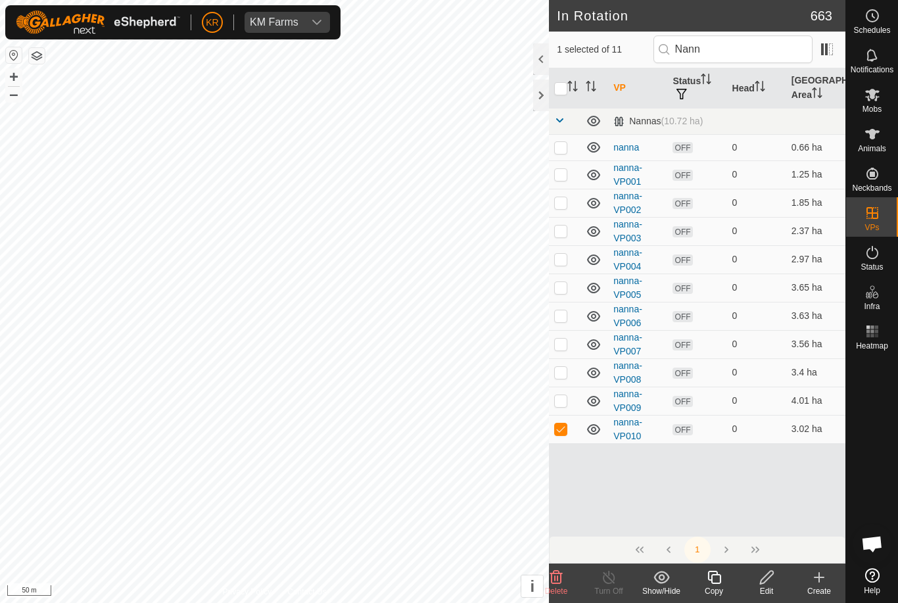
click at [719, 589] on div "Copy" at bounding box center [713, 591] width 53 height 12
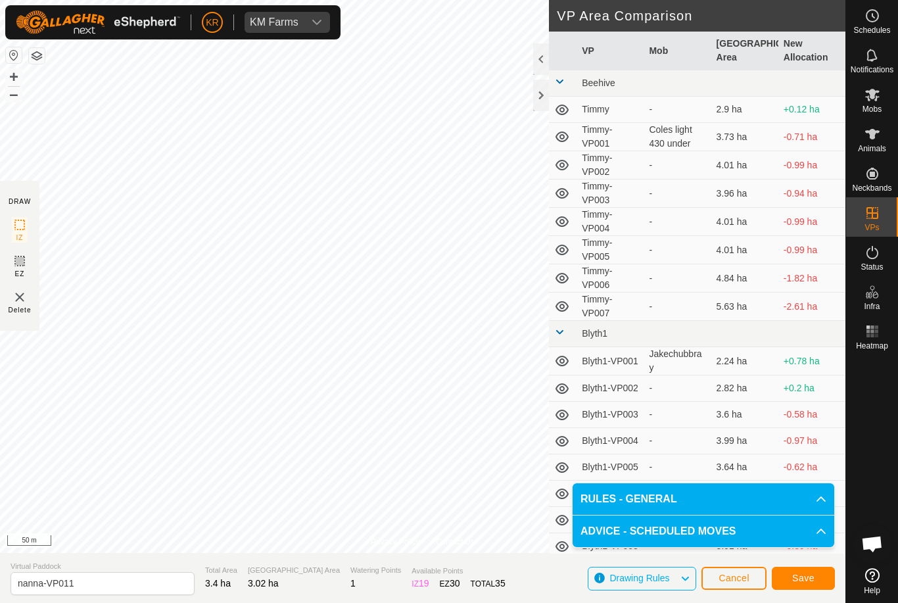
click at [810, 578] on span "Save" at bounding box center [803, 577] width 22 height 11
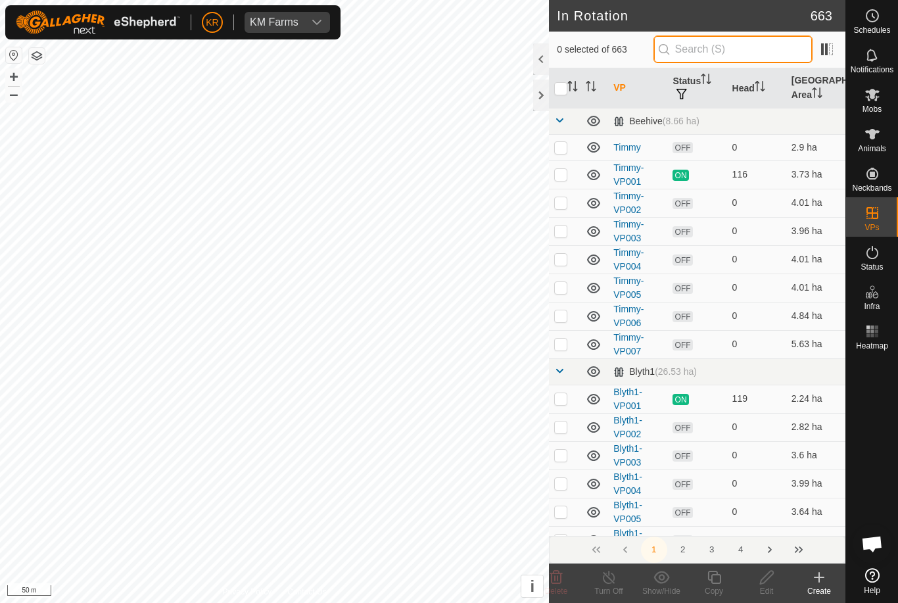
click at [746, 51] on input "text" at bounding box center [732, 49] width 159 height 28
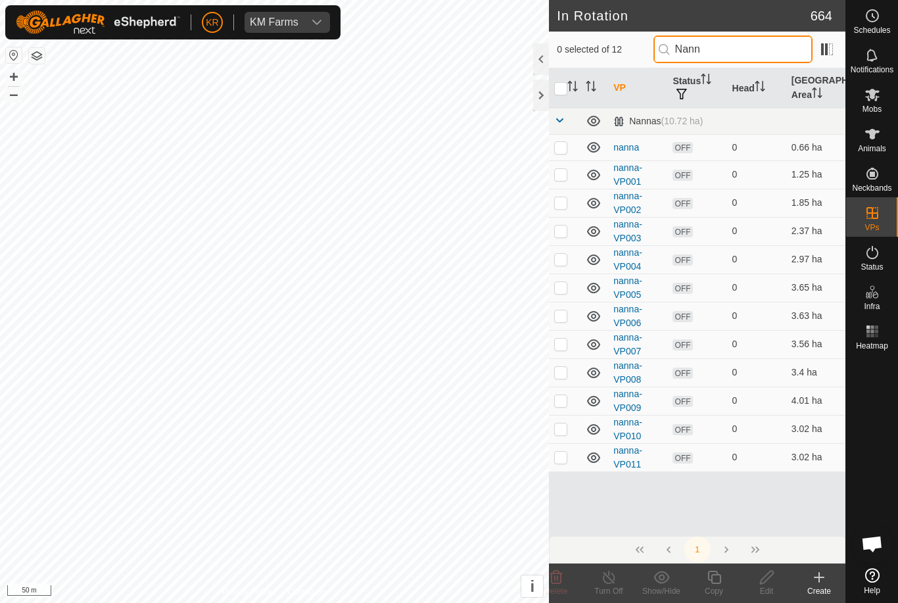
type input "Nann"
click at [566, 459] on p-checkbox at bounding box center [560, 456] width 13 height 11
checkbox input "true"
click at [706, 582] on icon at bounding box center [714, 577] width 16 height 16
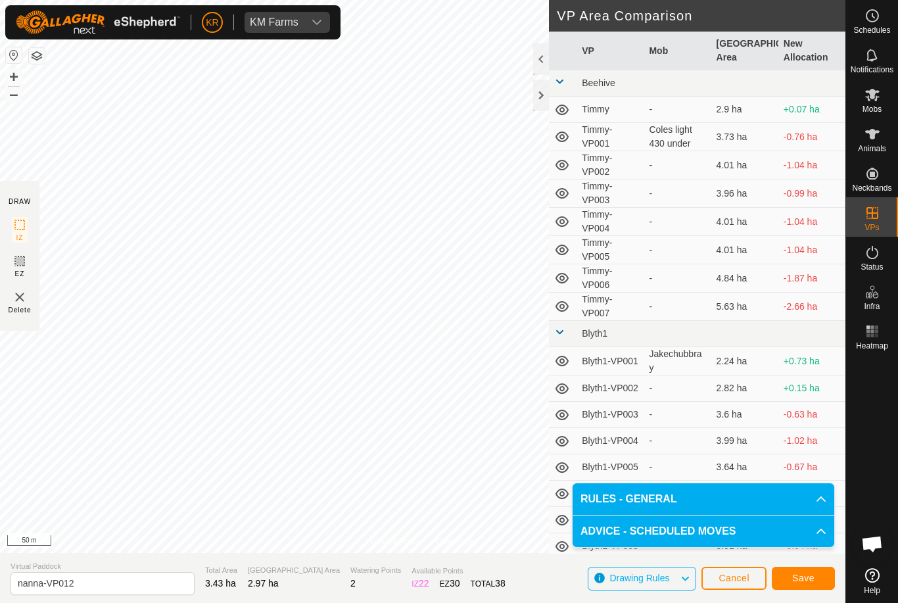
click at [813, 579] on span "Save" at bounding box center [803, 577] width 22 height 11
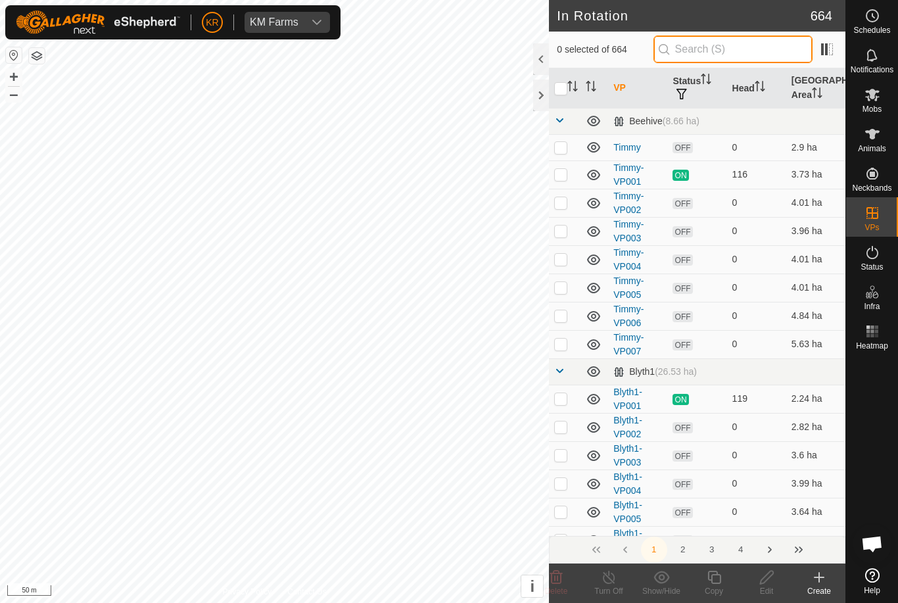
click at [739, 54] on input "text" at bounding box center [732, 49] width 159 height 28
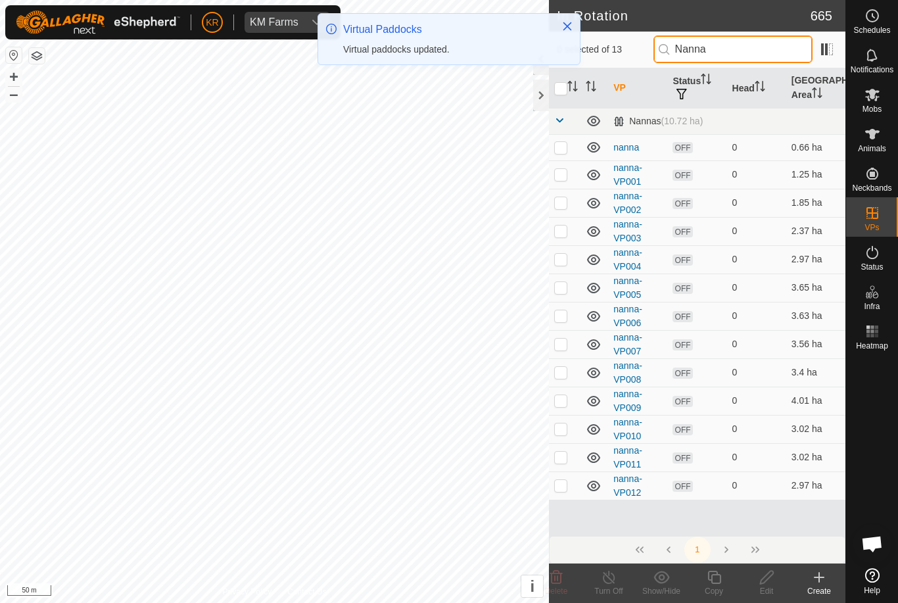
type input "Nanna"
click at [566, 487] on p-checkbox at bounding box center [560, 485] width 13 height 11
checkbox input "true"
click at [716, 581] on icon at bounding box center [714, 577] width 16 height 16
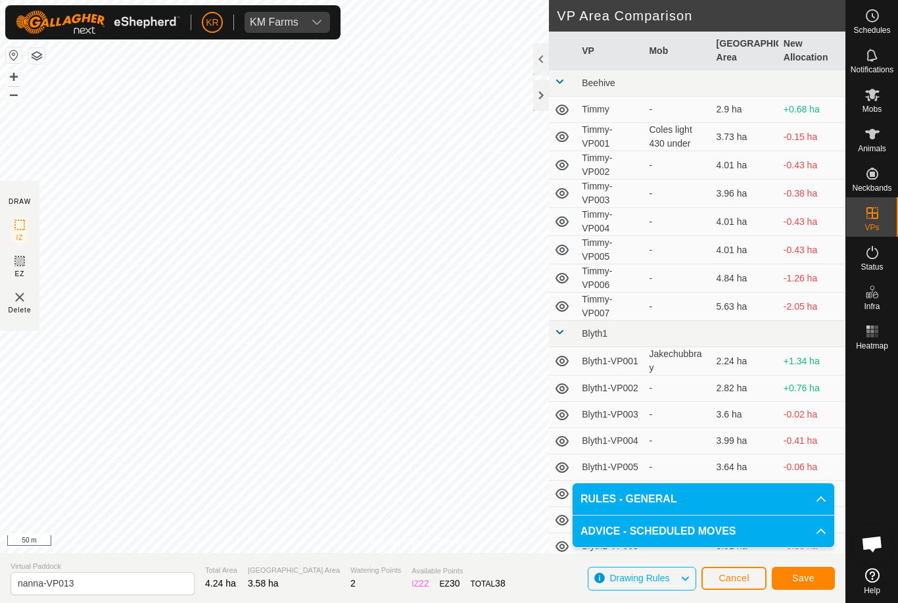
click at [814, 579] on span "Save" at bounding box center [803, 577] width 22 height 11
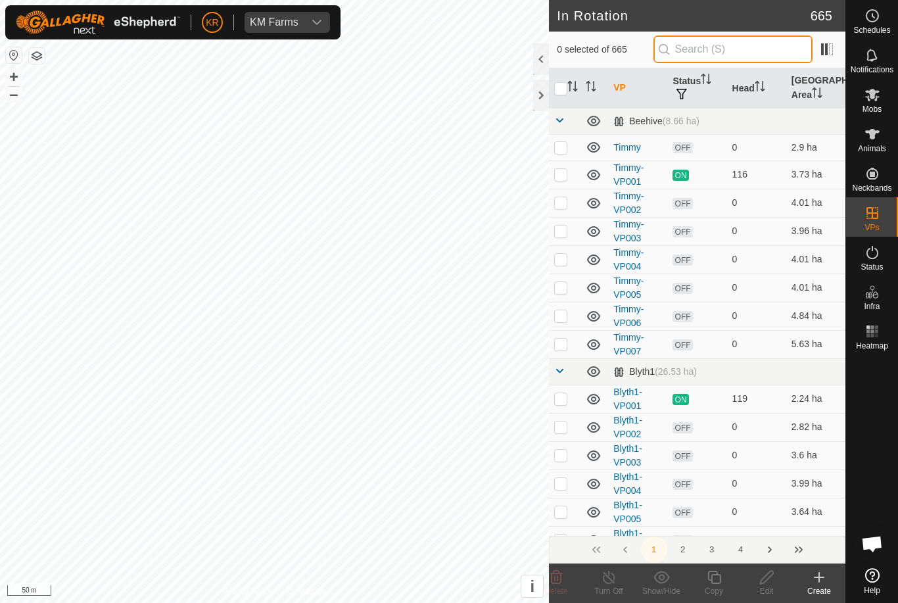
click at [732, 47] on input "text" at bounding box center [732, 49] width 159 height 28
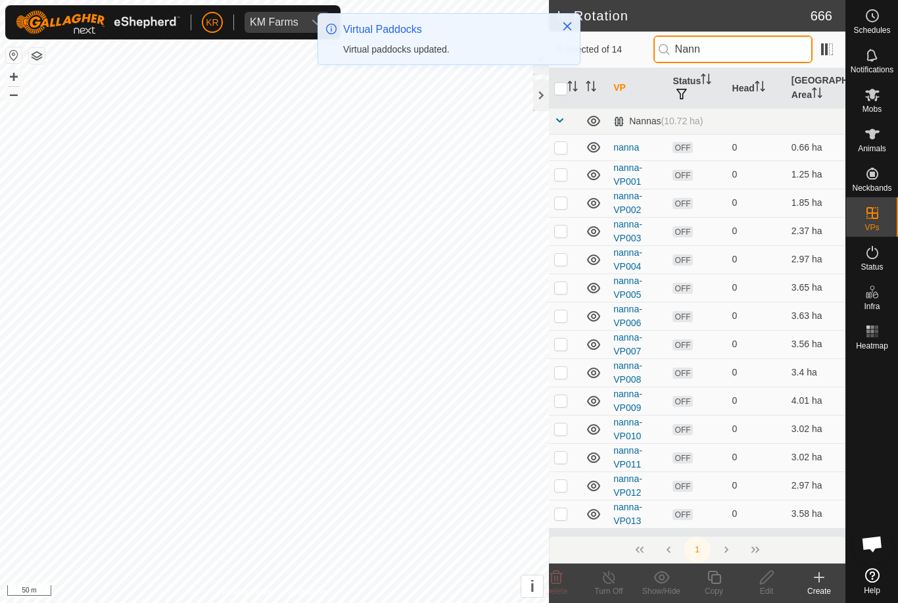
type input "Nann"
click at [562, 513] on p-checkbox at bounding box center [560, 513] width 13 height 11
checkbox input "true"
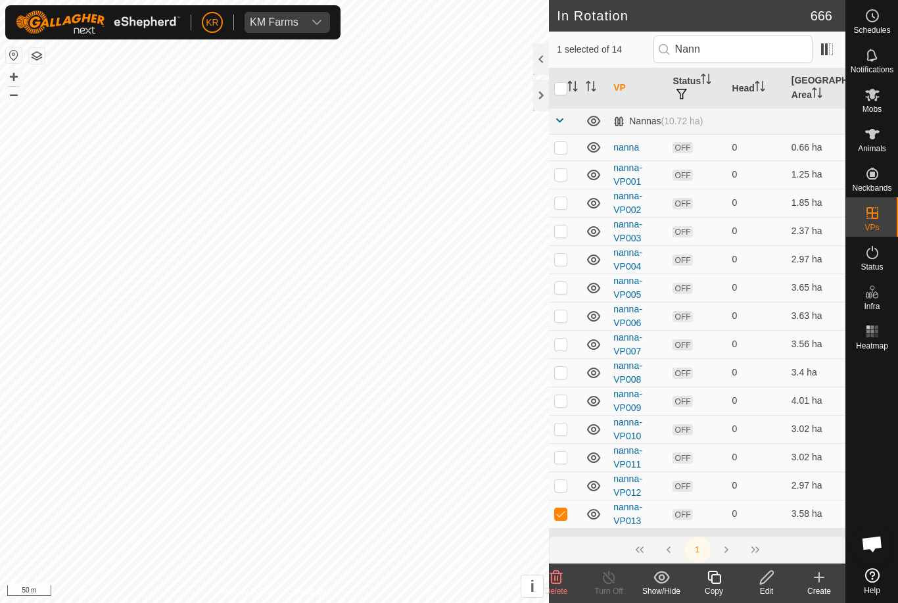
click at [706, 576] on icon at bounding box center [714, 577] width 16 height 16
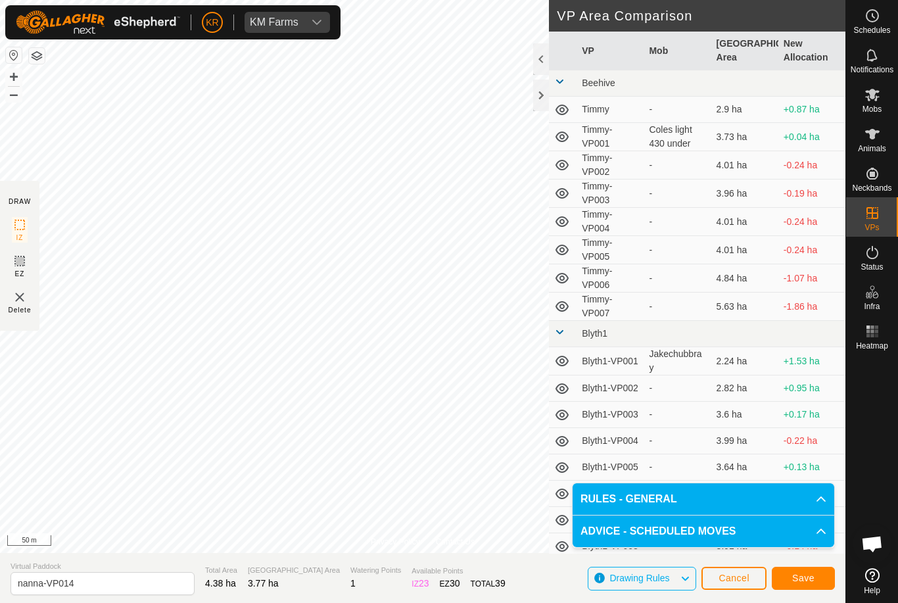
click at [814, 577] on span "Save" at bounding box center [803, 577] width 22 height 11
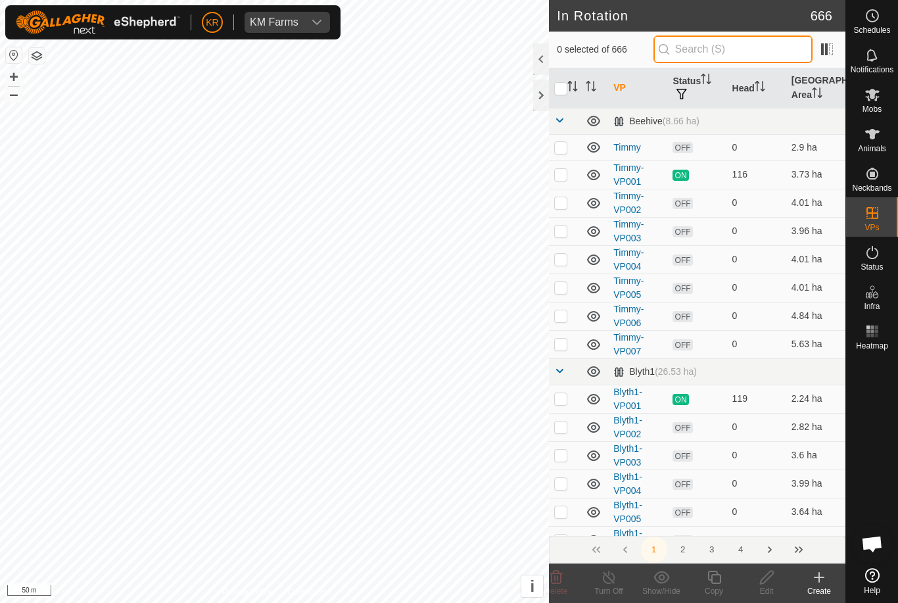
type input "."
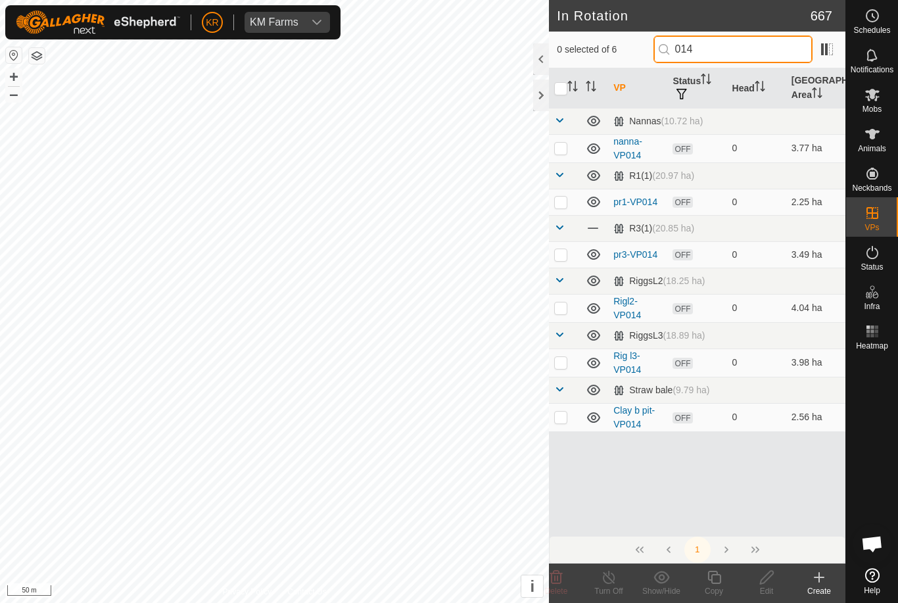
type input "014"
click at [565, 153] on p-checkbox at bounding box center [560, 148] width 13 height 11
checkbox input "true"
click at [716, 579] on icon at bounding box center [714, 577] width 16 height 16
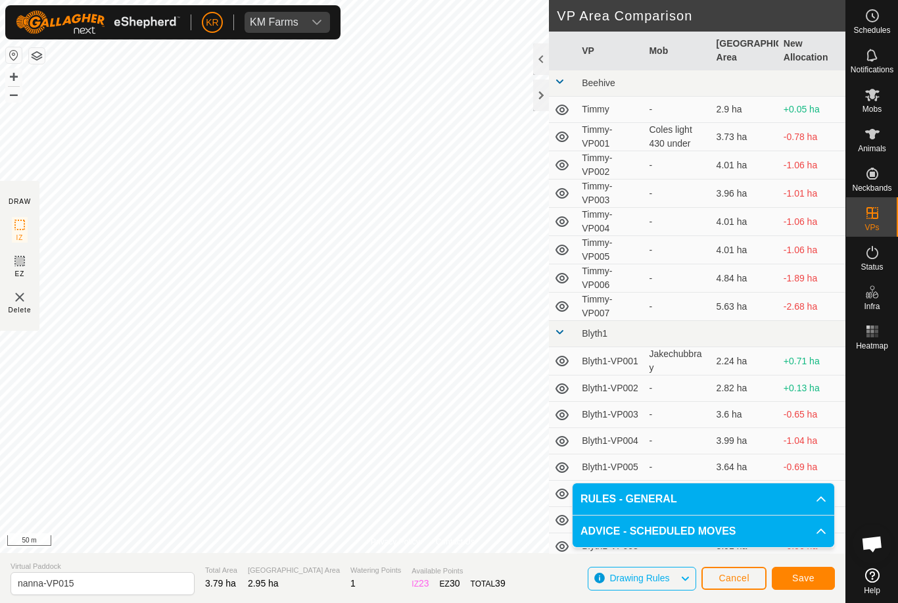
click at [814, 582] on button "Save" at bounding box center [802, 577] width 63 height 23
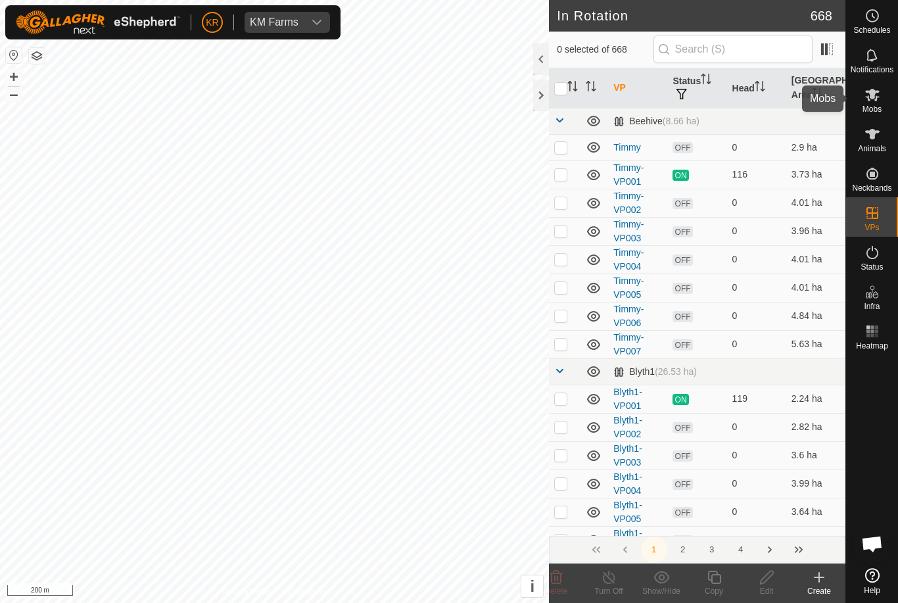
click at [879, 93] on icon at bounding box center [872, 95] width 16 height 16
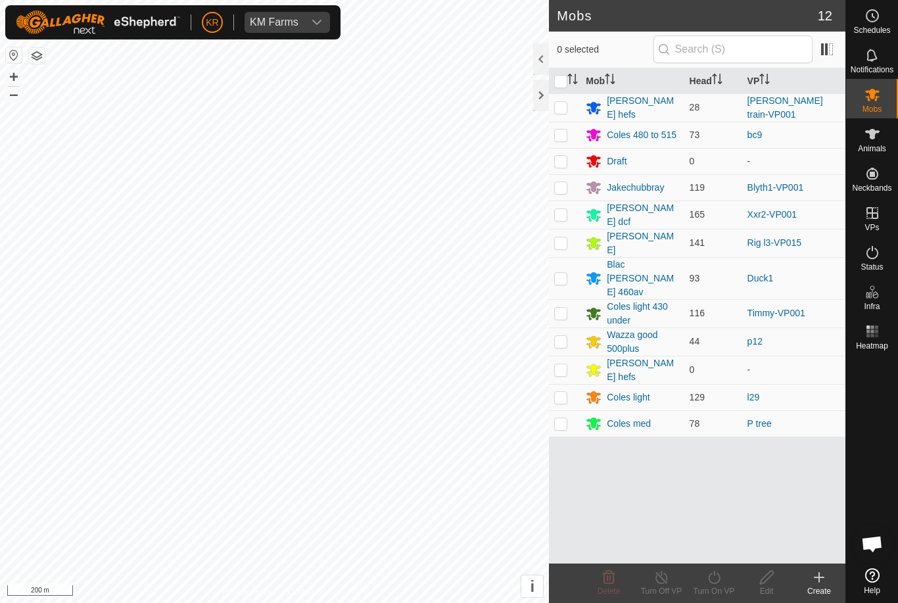
click at [562, 336] on p-checkbox at bounding box center [560, 341] width 13 height 11
checkbox input "true"
click at [716, 578] on icon at bounding box center [714, 577] width 16 height 16
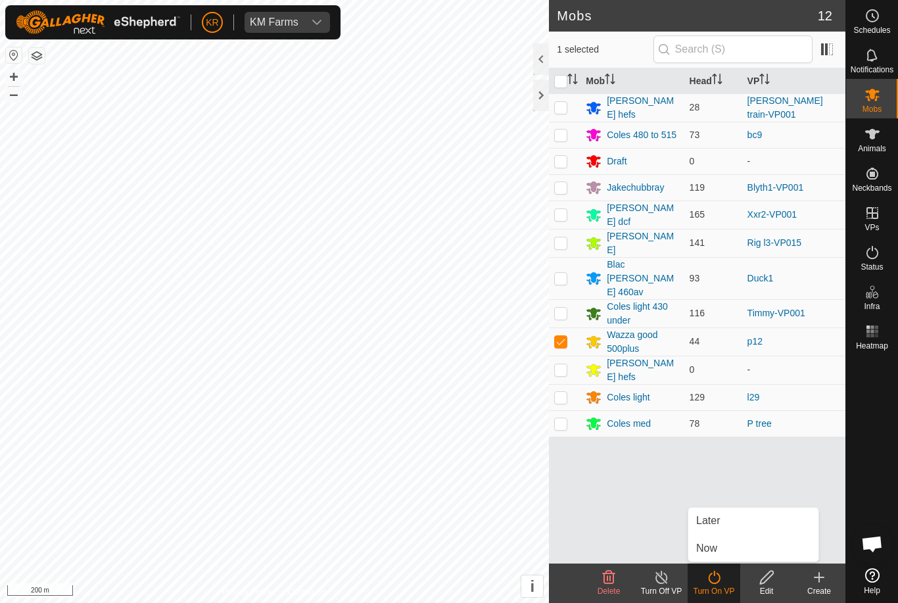
click at [722, 518] on link "Later" at bounding box center [753, 520] width 130 height 26
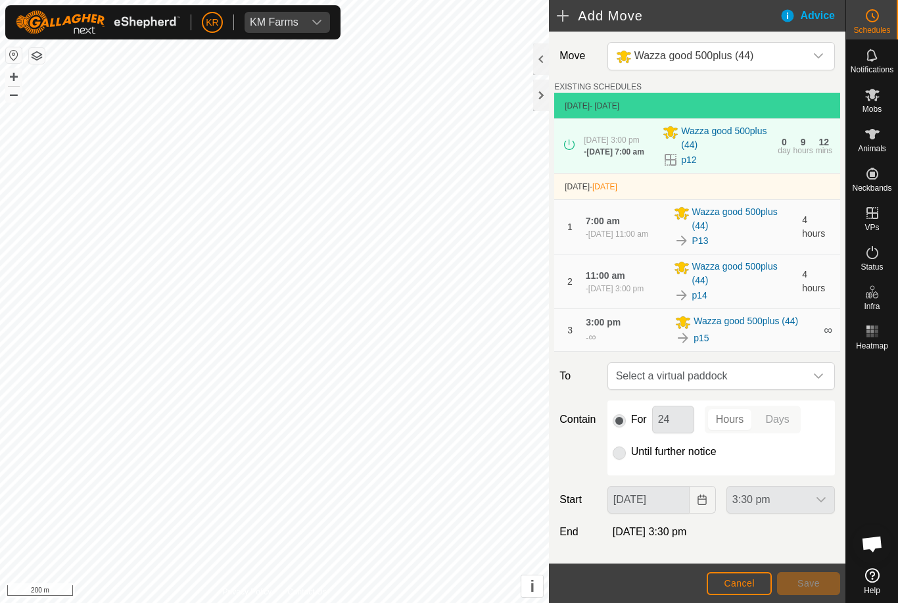
click at [812, 377] on div "dropdown trigger" at bounding box center [818, 376] width 26 height 26
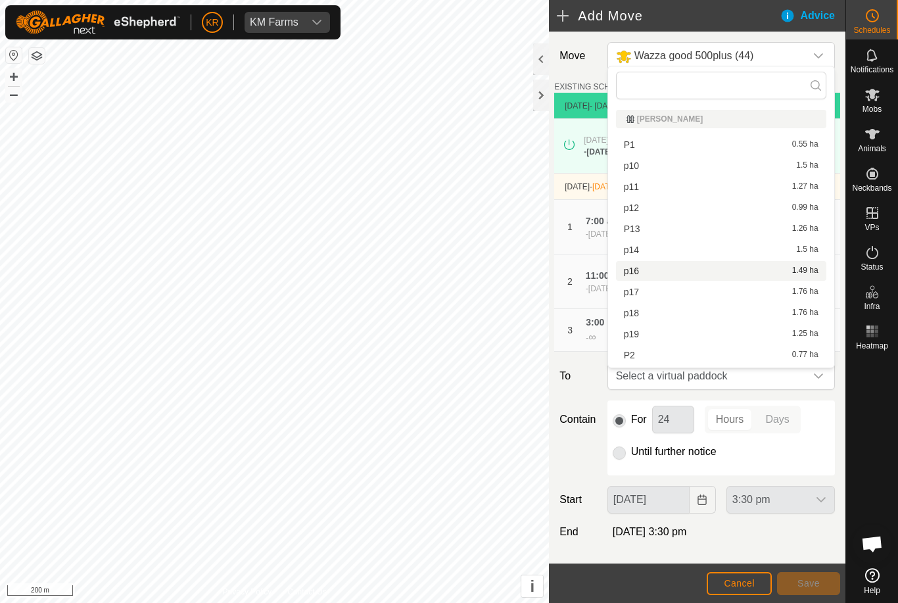
click at [631, 272] on span "p16" at bounding box center [631, 270] width 15 height 9
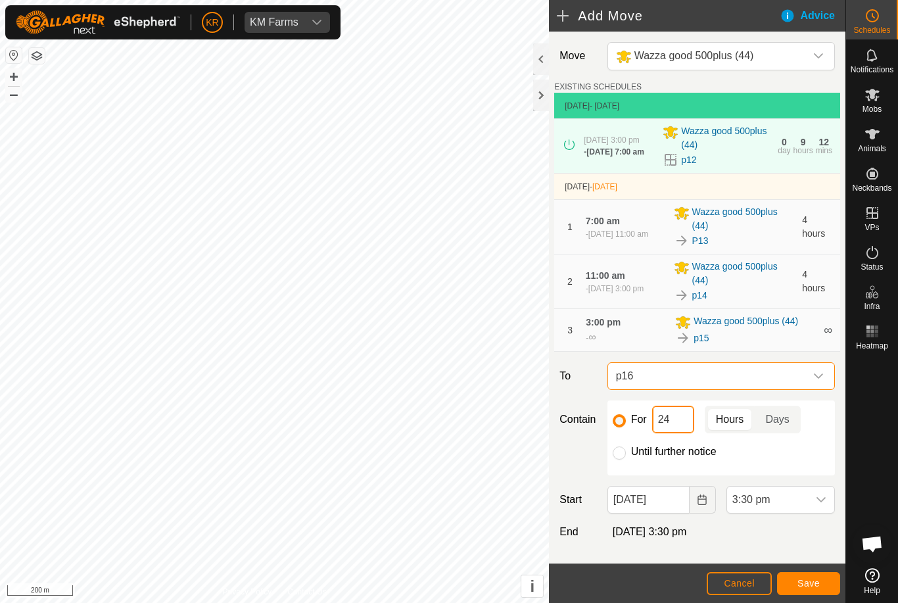
click at [673, 425] on input "24" at bounding box center [673, 419] width 42 height 28
type input "2"
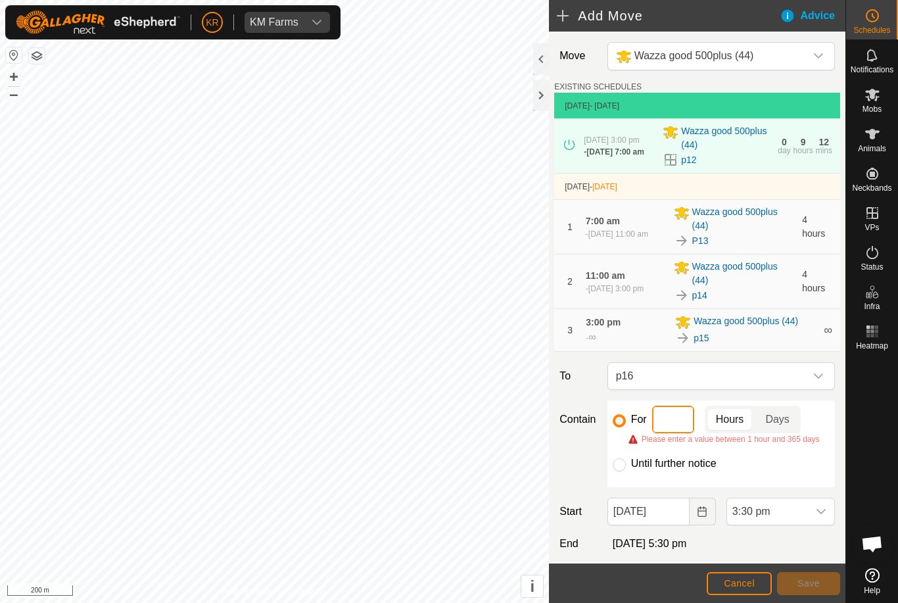
type input "4"
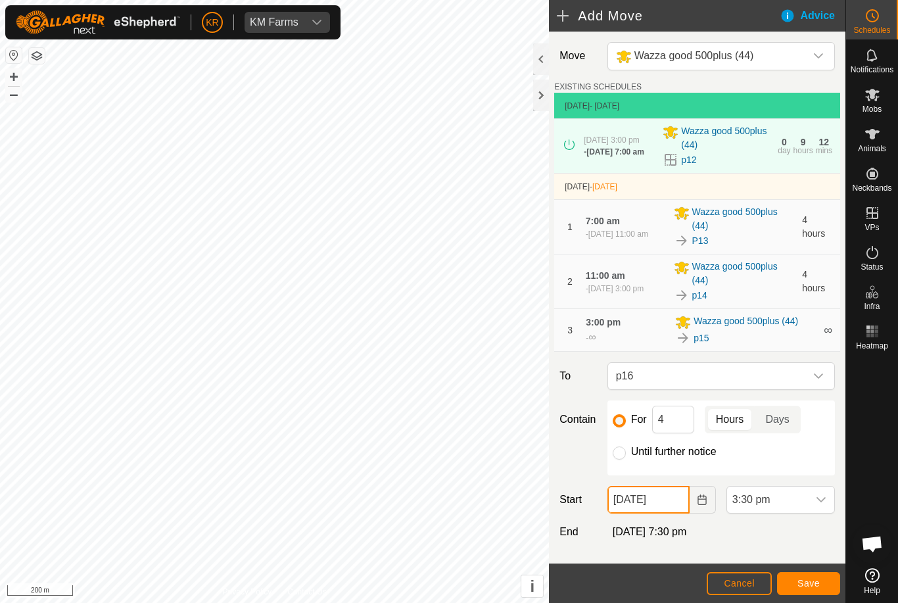
click at [675, 509] on input "10 Sep, 2025" at bounding box center [648, 500] width 82 height 28
click at [833, 488] on div "Move Wazza good 500plus (44) EXISTING SCHEDULES 9 Sep 2025 - Today 9 Sep 2025 a…" at bounding box center [697, 325] width 296 height 587
click at [686, 513] on input "10 Sep, 2025" at bounding box center [648, 500] width 82 height 28
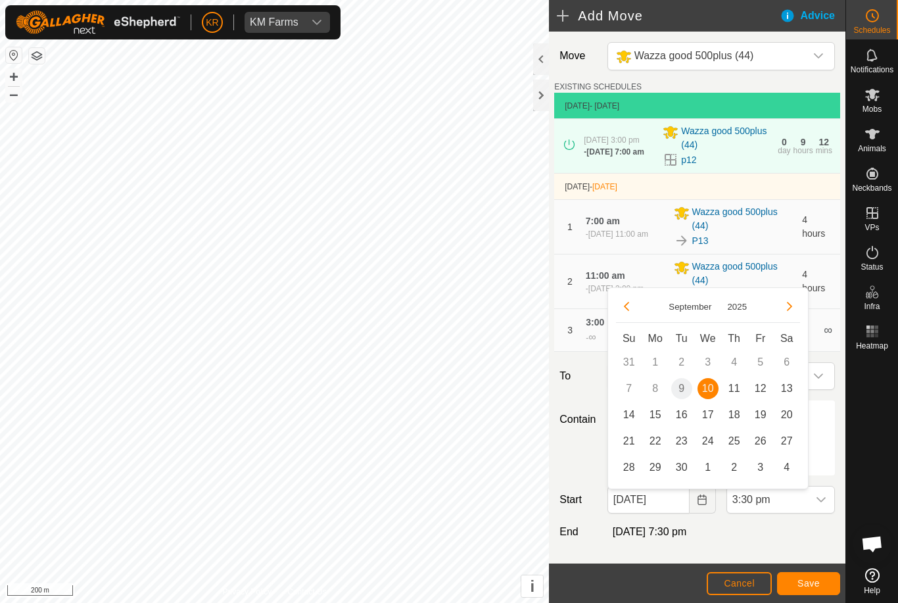
click at [737, 394] on span "11" at bounding box center [733, 388] width 21 height 21
type input "11 Sep, 2025"
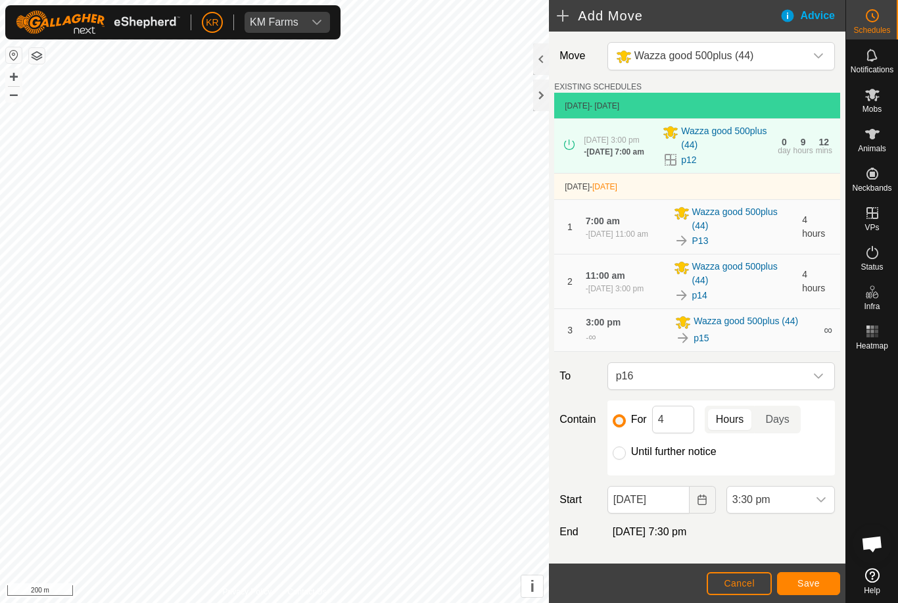
click at [823, 511] on div "dropdown trigger" at bounding box center [821, 499] width 26 height 26
click at [760, 369] on span "7:00 am" at bounding box center [754, 365] width 38 height 16
click at [807, 582] on span "Save" at bounding box center [808, 583] width 22 height 11
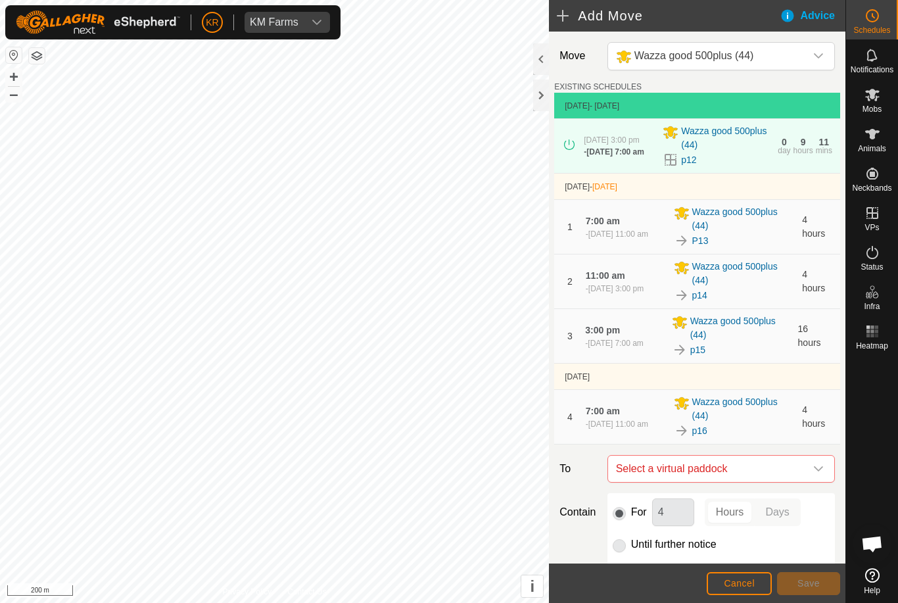
click at [812, 477] on div "dropdown trigger" at bounding box center [818, 468] width 26 height 26
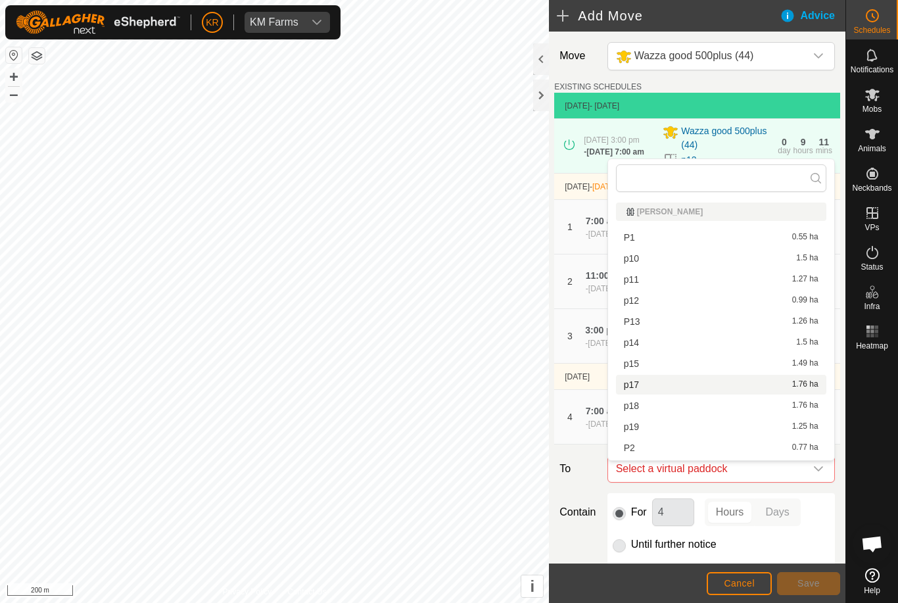
click at [636, 389] on span "p17" at bounding box center [631, 384] width 15 height 9
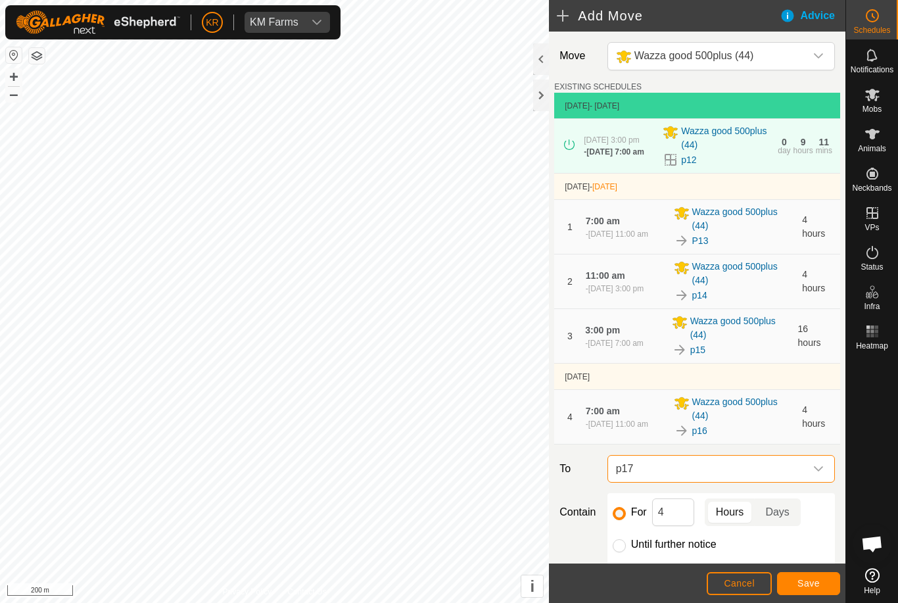
click at [800, 578] on span "Save" at bounding box center [808, 583] width 22 height 11
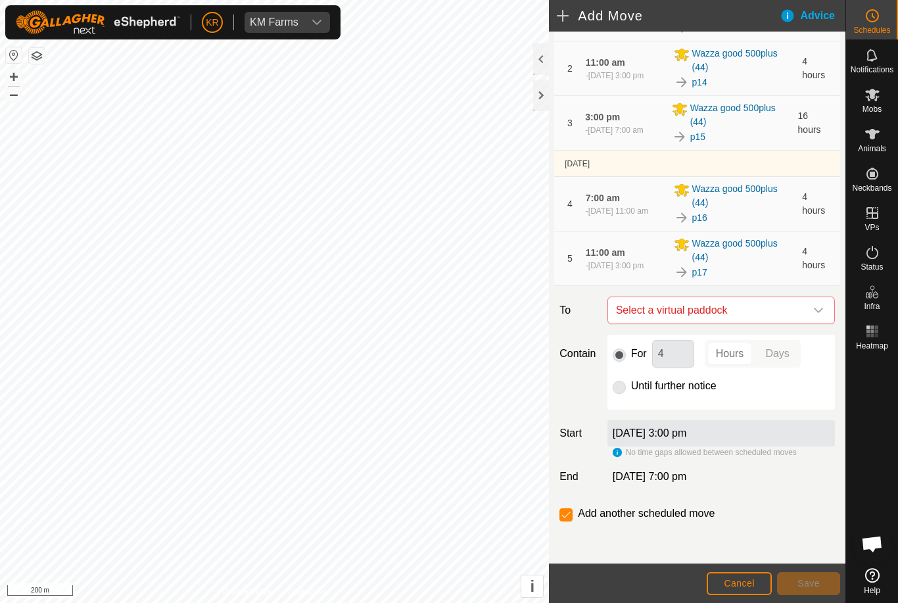
scroll to position [218, 0]
click at [817, 311] on icon "dropdown trigger" at bounding box center [818, 310] width 9 height 5
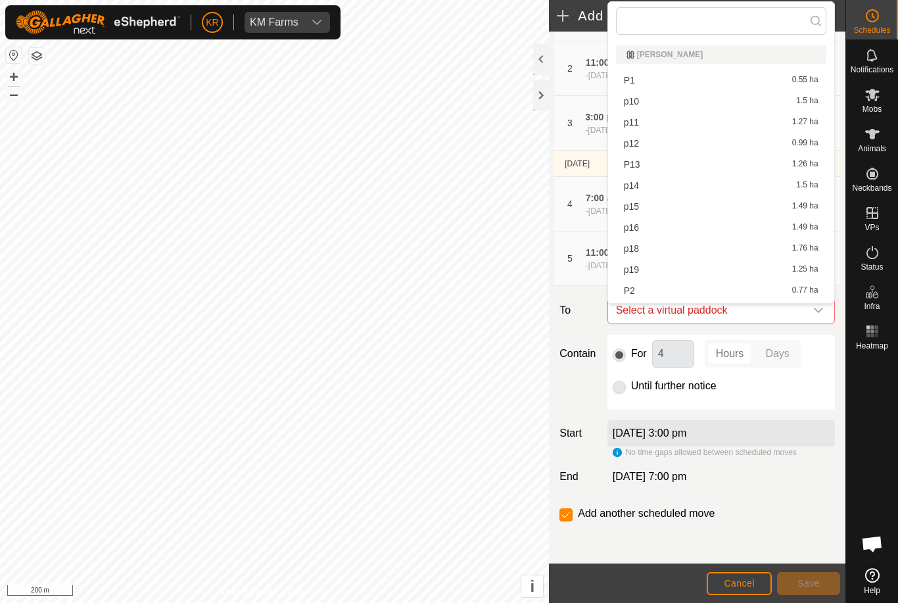
click at [631, 252] on span "p18" at bounding box center [631, 248] width 15 height 9
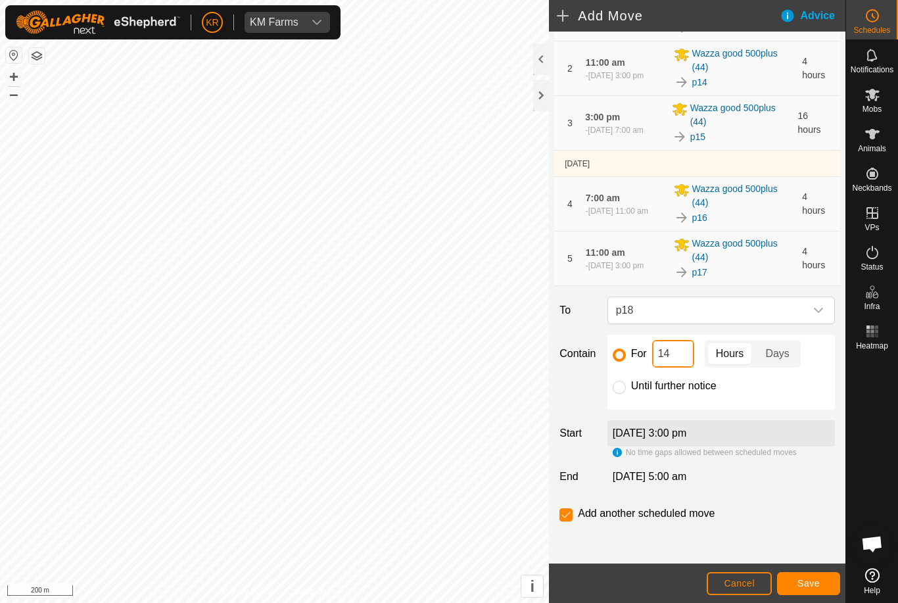
click at [676, 361] on input "14" at bounding box center [673, 354] width 42 height 28
click at [804, 588] on span "Save" at bounding box center [808, 583] width 22 height 11
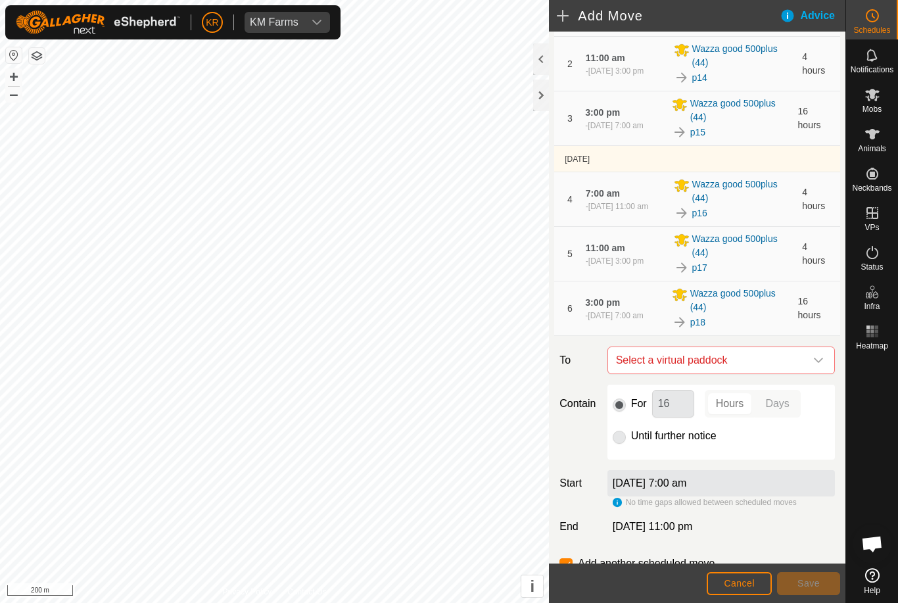
click at [817, 362] on icon "dropdown trigger" at bounding box center [818, 360] width 11 height 11
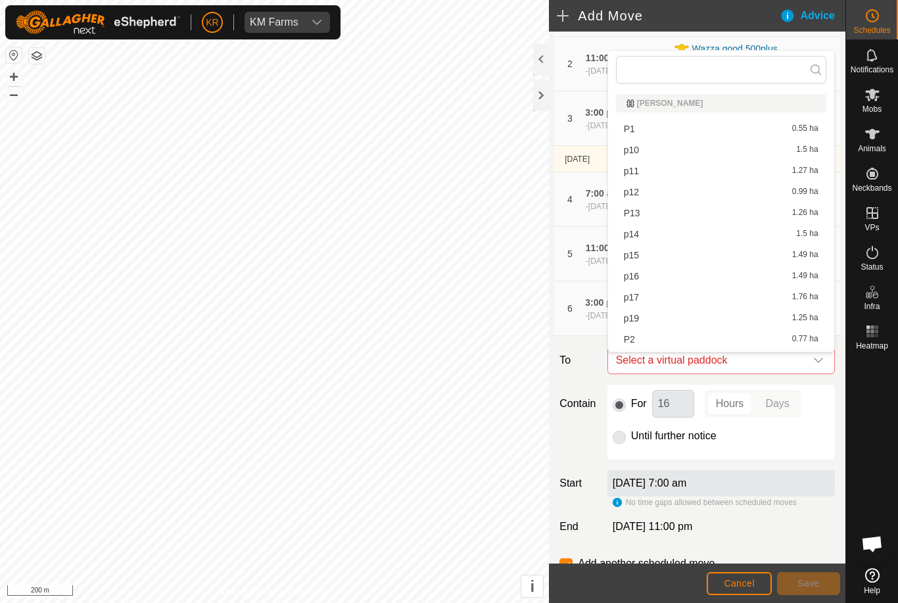
click at [636, 320] on span "p19" at bounding box center [631, 317] width 15 height 9
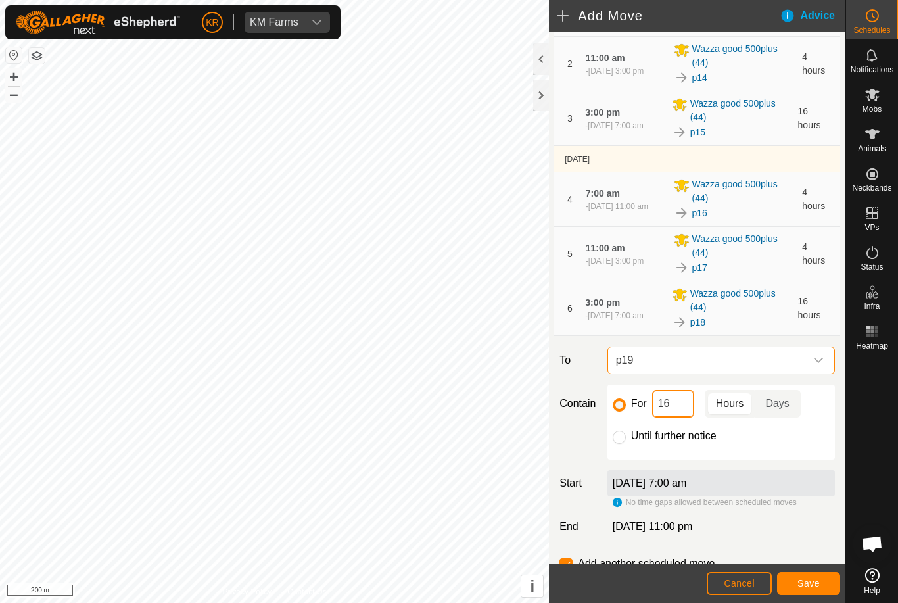
click at [684, 415] on input "16" at bounding box center [673, 404] width 42 height 28
type input "1"
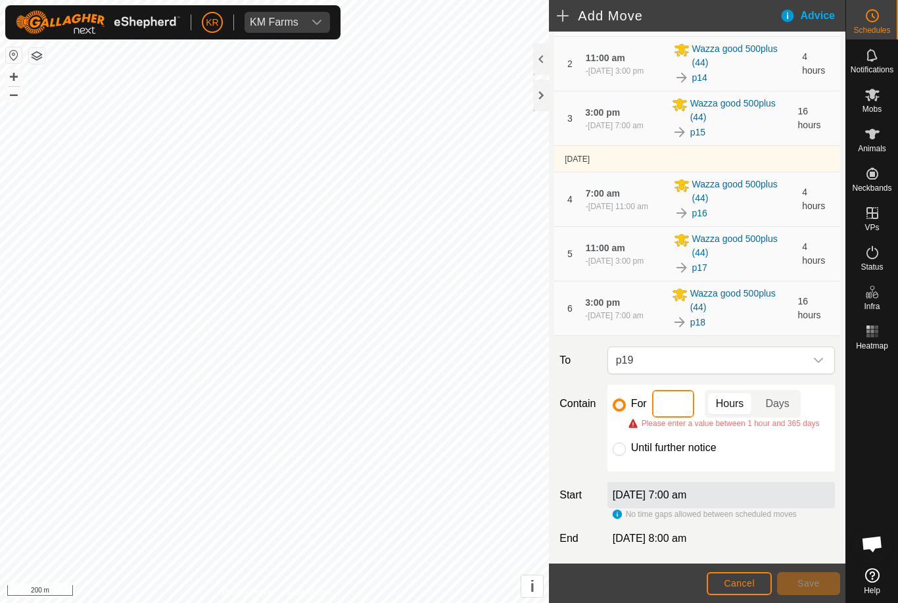
type input "4"
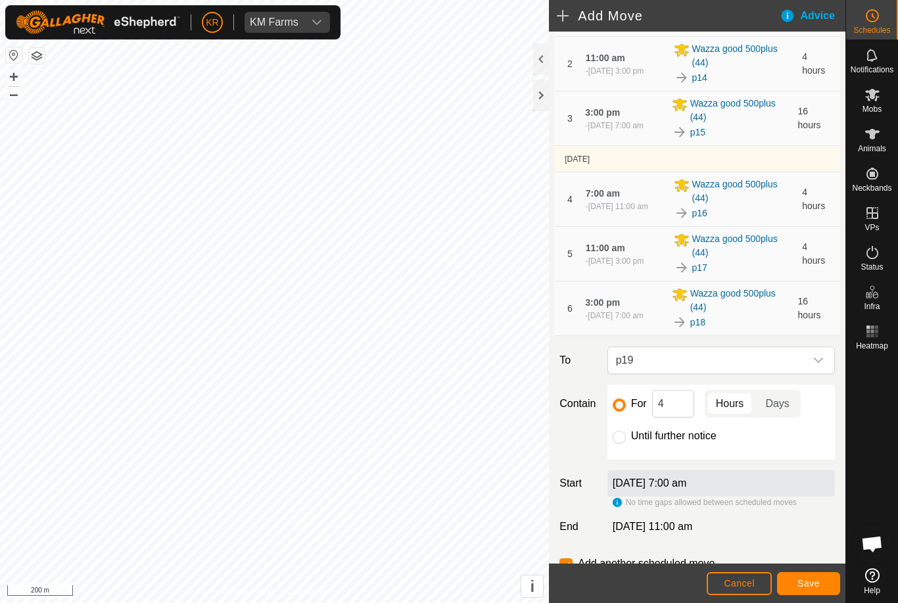
click at [818, 582] on span "Save" at bounding box center [808, 583] width 22 height 11
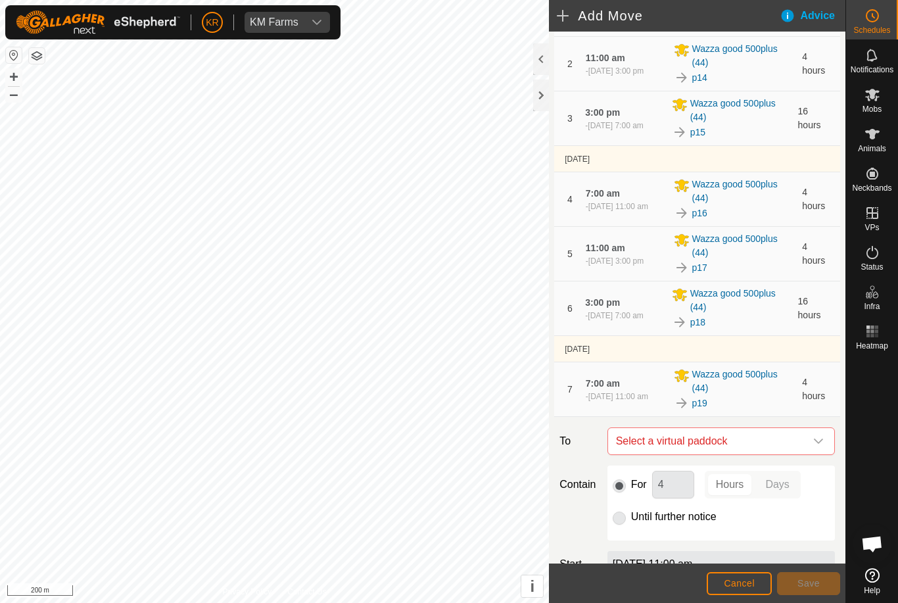
click at [823, 444] on icon "dropdown trigger" at bounding box center [818, 441] width 11 height 11
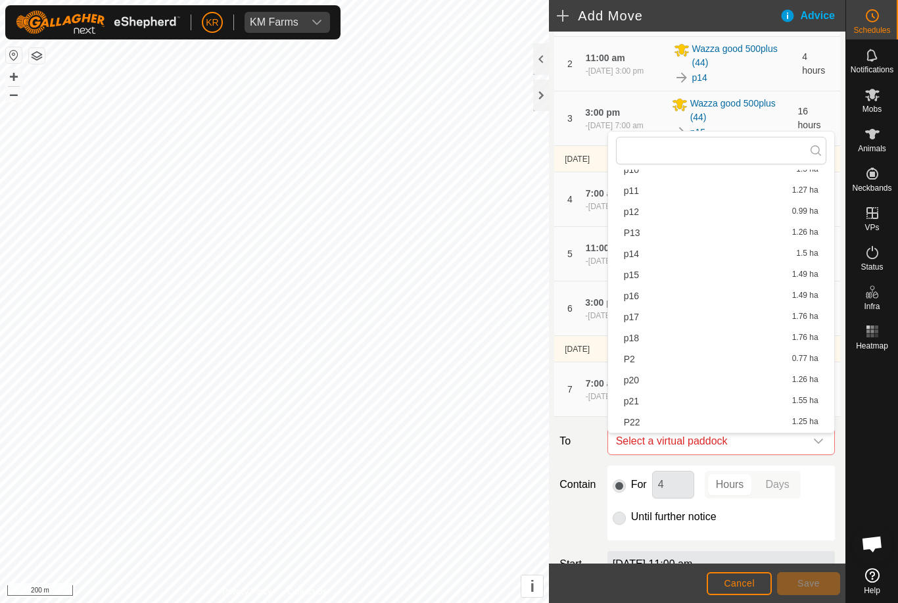
scroll to position [83, 0]
click at [641, 361] on div "p20 1.26 ha" at bounding box center [721, 357] width 195 height 9
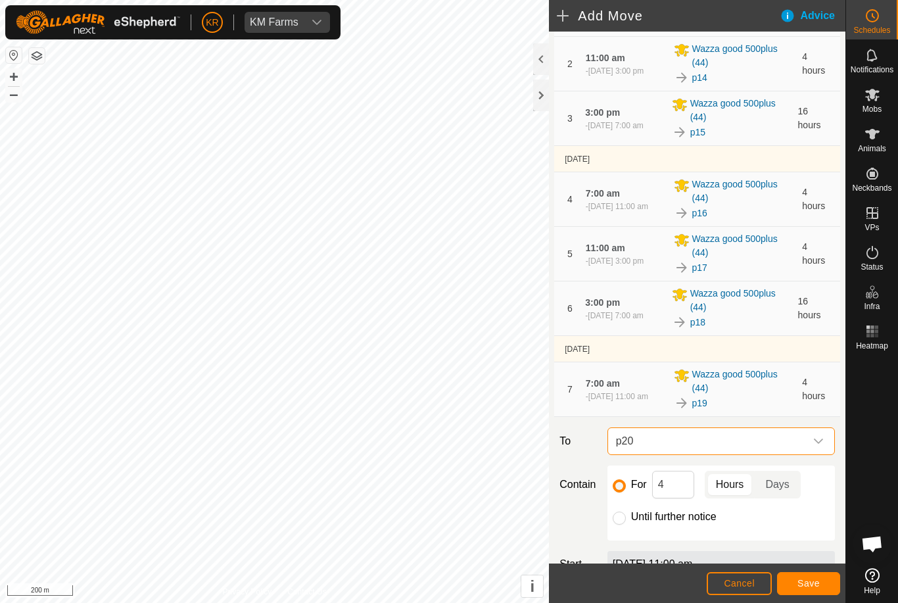
click at [818, 572] on button "Save" at bounding box center [808, 583] width 63 height 23
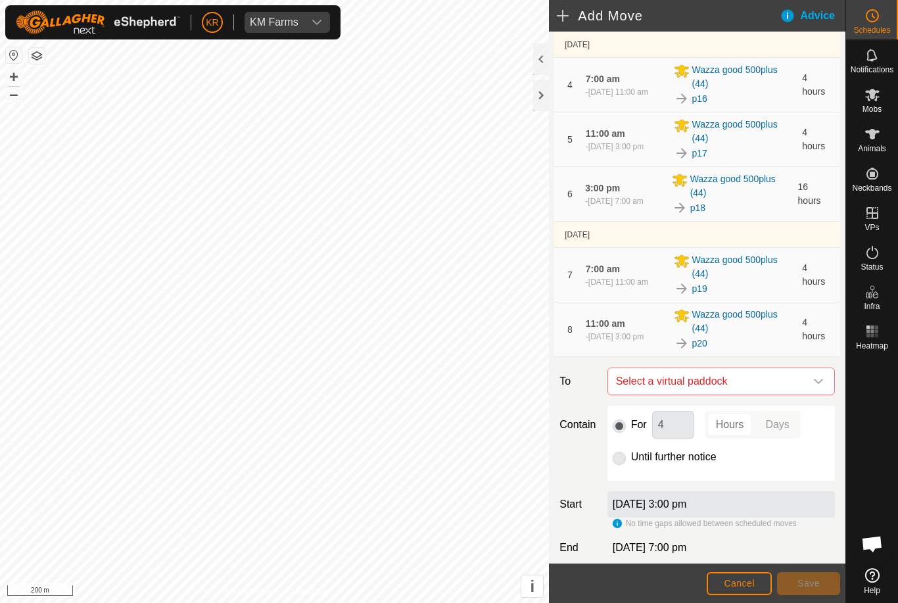
scroll to position [338, 0]
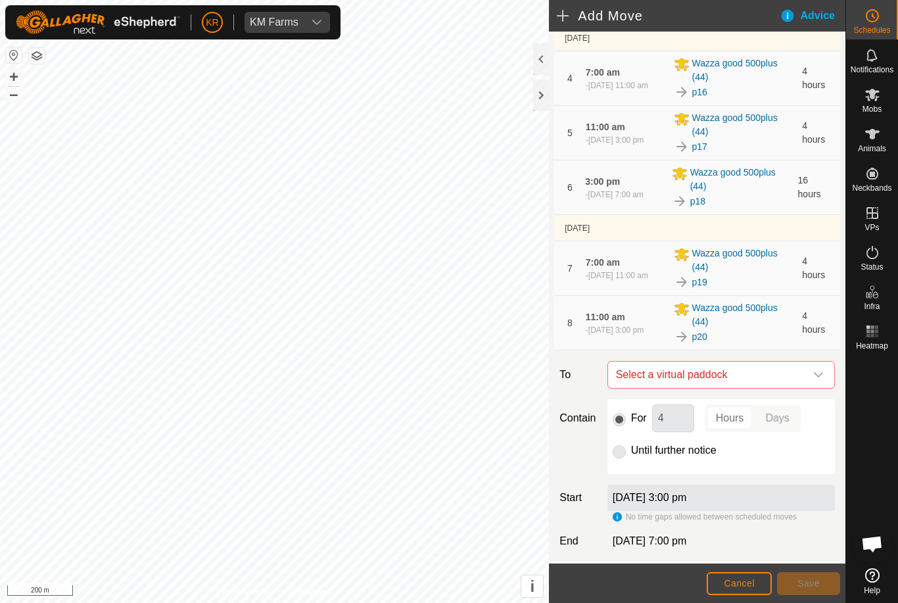
click at [817, 375] on icon "dropdown trigger" at bounding box center [818, 374] width 11 height 11
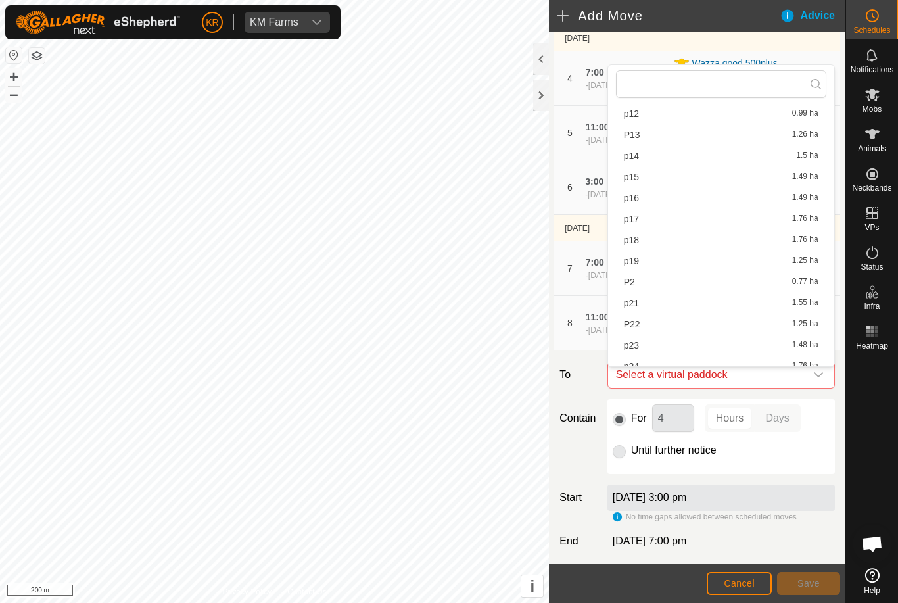
scroll to position [93, 0]
click at [636, 304] on span "p21" at bounding box center [631, 302] width 15 height 9
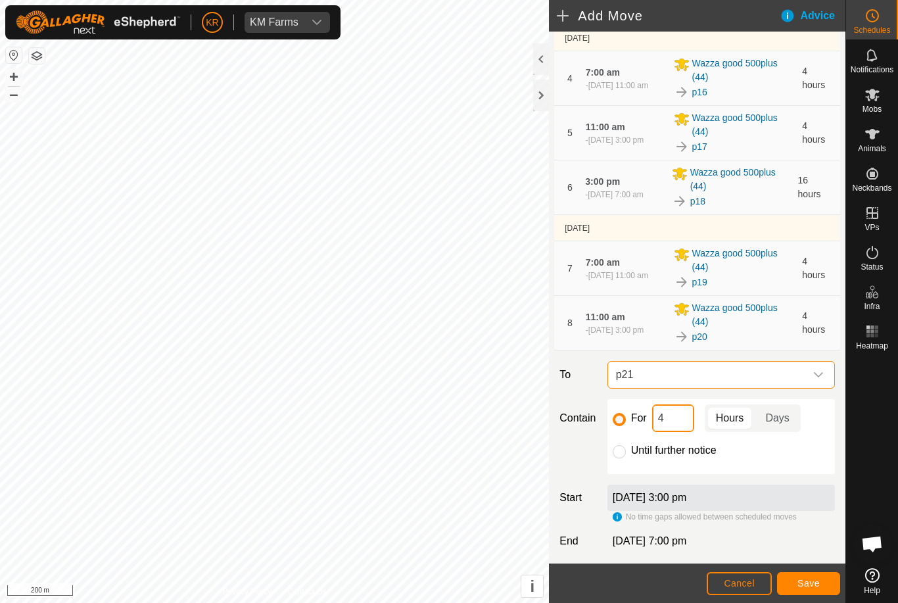
click at [676, 425] on input "4" at bounding box center [673, 418] width 42 height 28
click at [803, 587] on span "Save" at bounding box center [808, 583] width 22 height 11
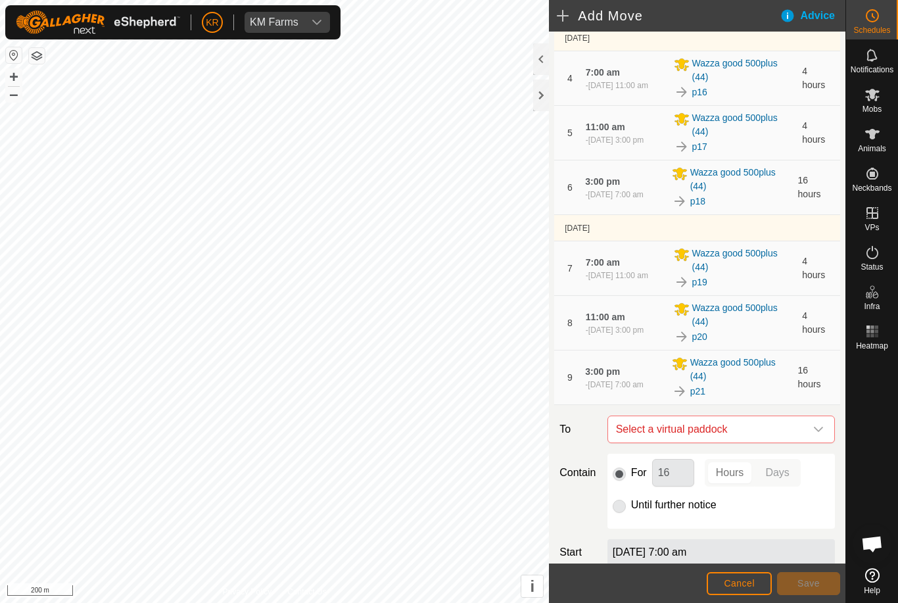
click at [817, 432] on icon "dropdown trigger" at bounding box center [818, 428] width 9 height 5
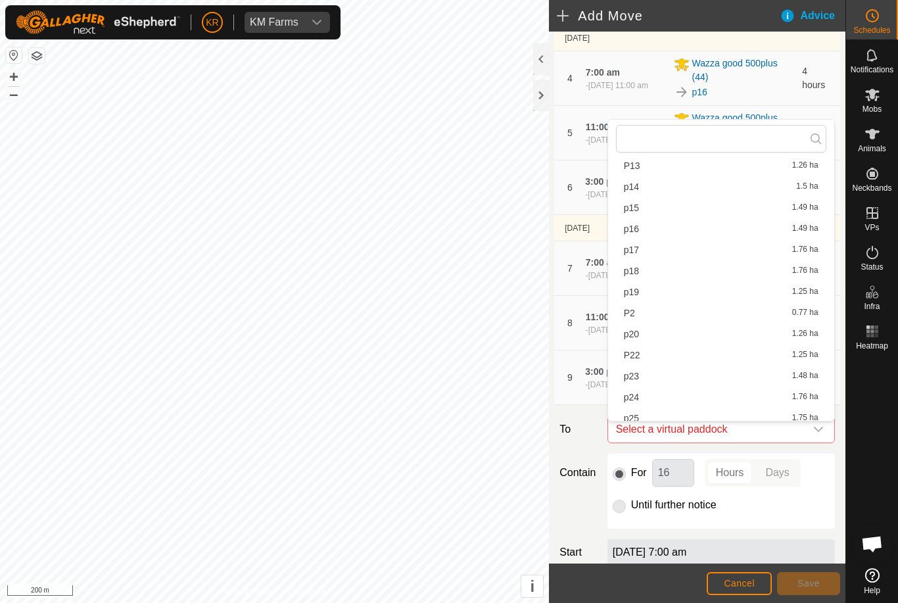
scroll to position [154, 0]
click at [637, 319] on span "P22" at bounding box center [632, 317] width 16 height 9
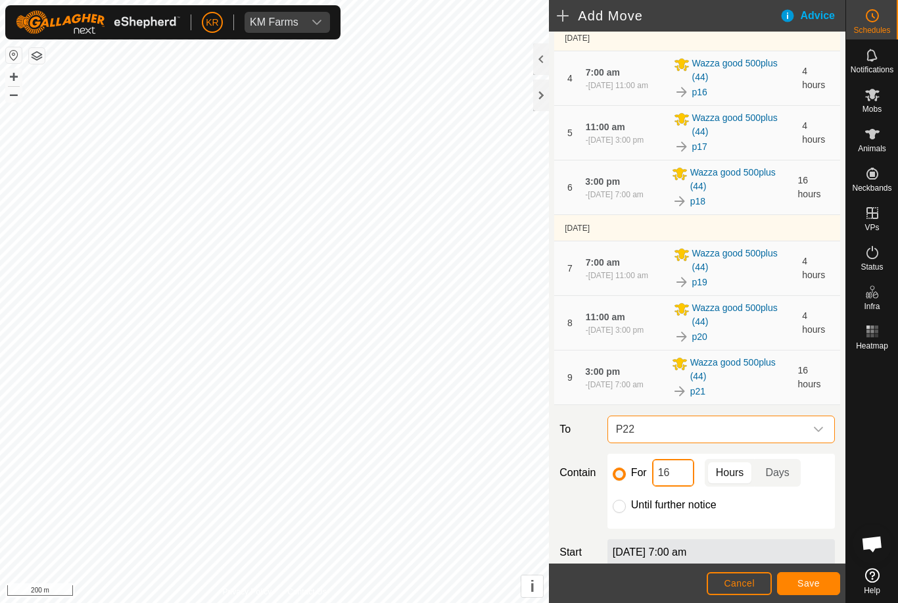
click at [680, 483] on input "16" at bounding box center [673, 473] width 42 height 28
type input "1"
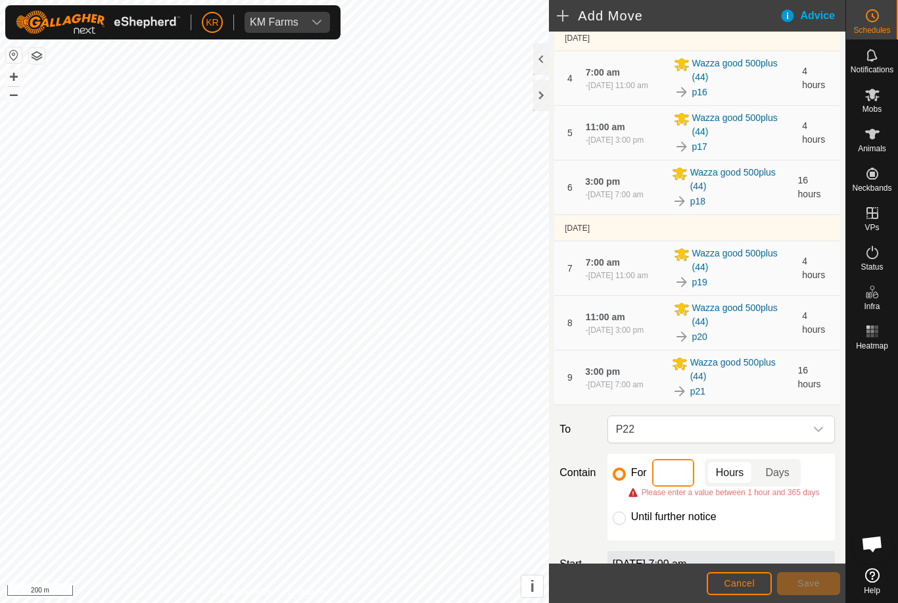
type input "4"
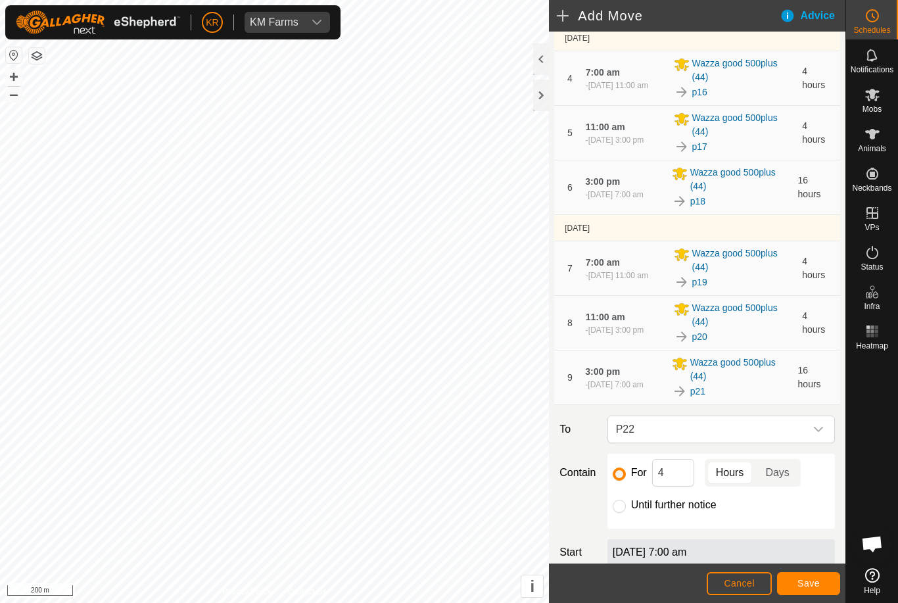
click at [805, 591] on button "Save" at bounding box center [808, 583] width 63 height 23
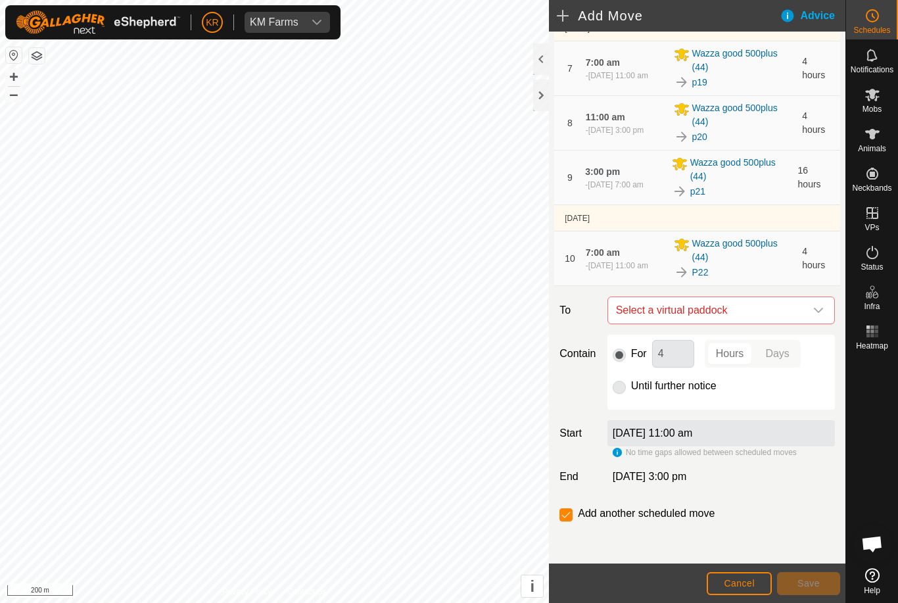
scroll to position [543, 0]
click at [819, 306] on icon "dropdown trigger" at bounding box center [818, 310] width 11 height 11
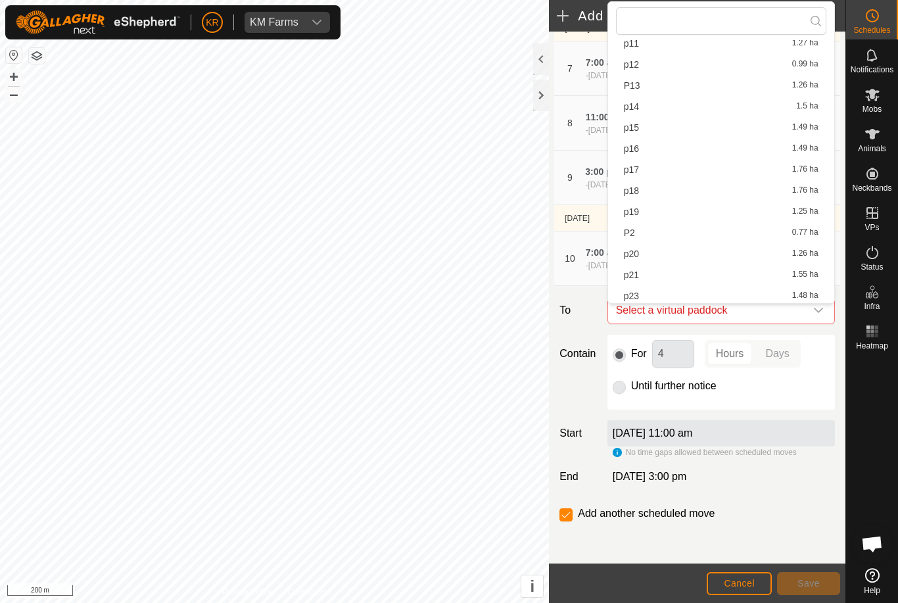
scroll to position [84, 0]
click at [633, 291] on span "p23" at bounding box center [631, 290] width 15 height 9
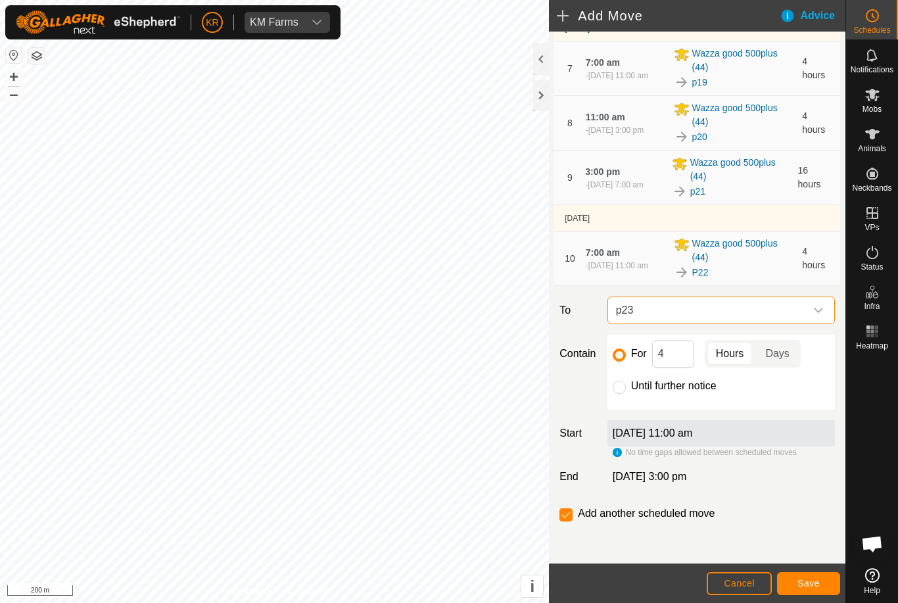
click at [801, 579] on span "Save" at bounding box center [808, 583] width 22 height 11
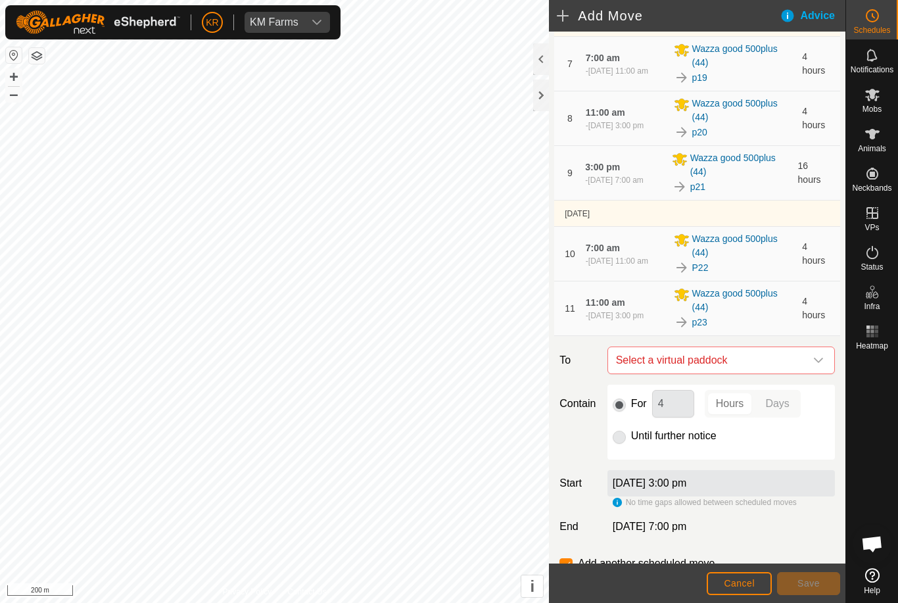
click at [819, 363] on icon "dropdown trigger" at bounding box center [818, 359] width 9 height 5
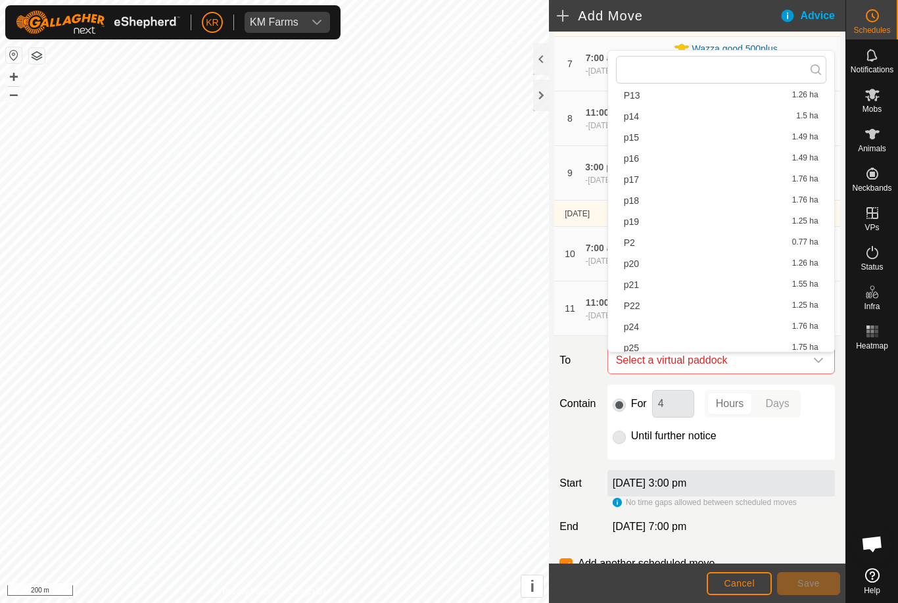
scroll to position [149, 0]
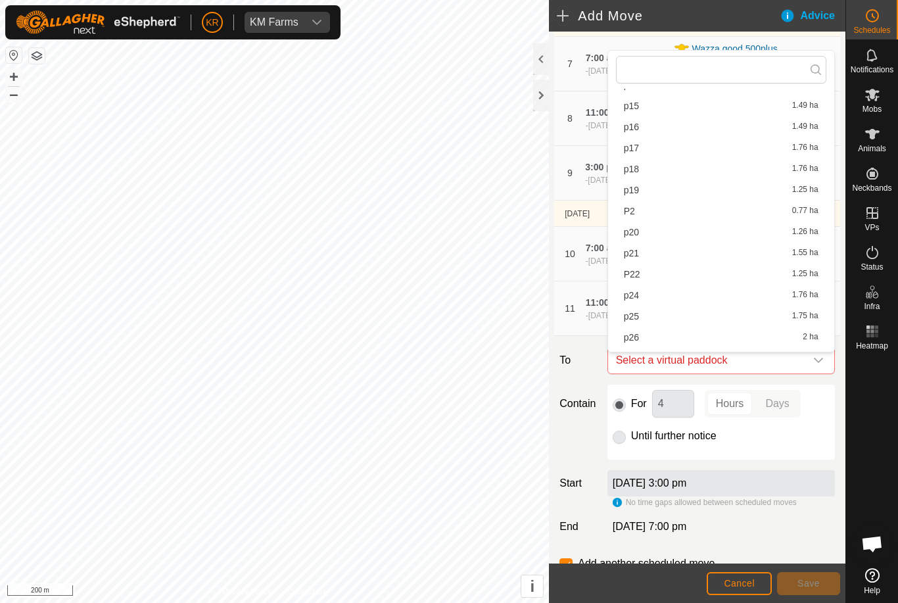
click at [633, 298] on span "p24" at bounding box center [631, 294] width 15 height 9
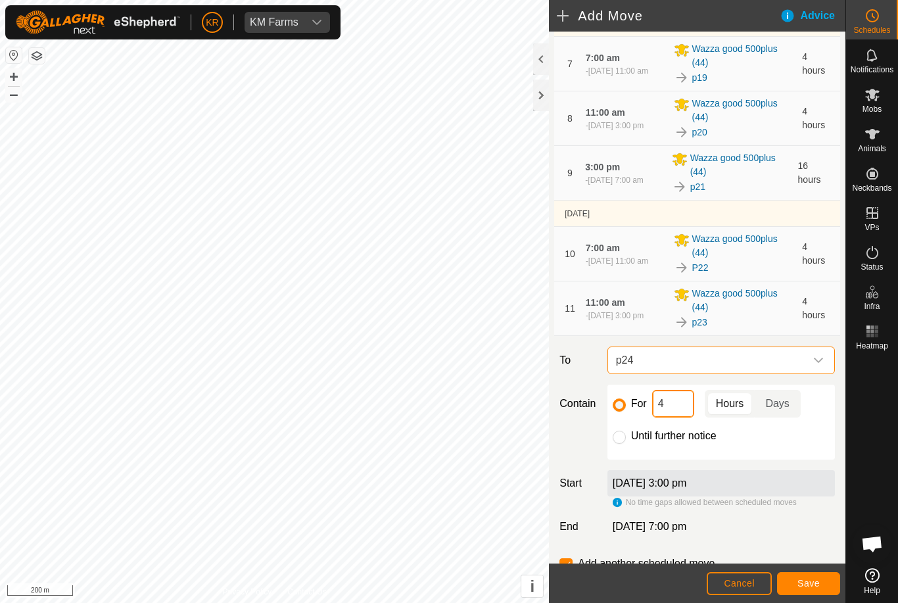
click at [670, 411] on input "4" at bounding box center [673, 404] width 42 height 28
click at [811, 584] on span "Save" at bounding box center [808, 583] width 22 height 11
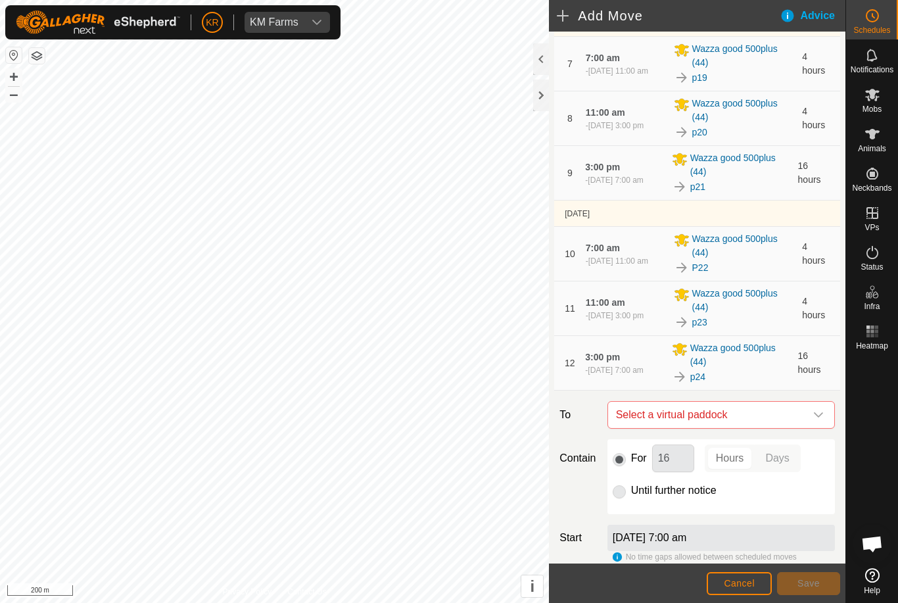
click at [816, 419] on icon "dropdown trigger" at bounding box center [818, 414] width 11 height 11
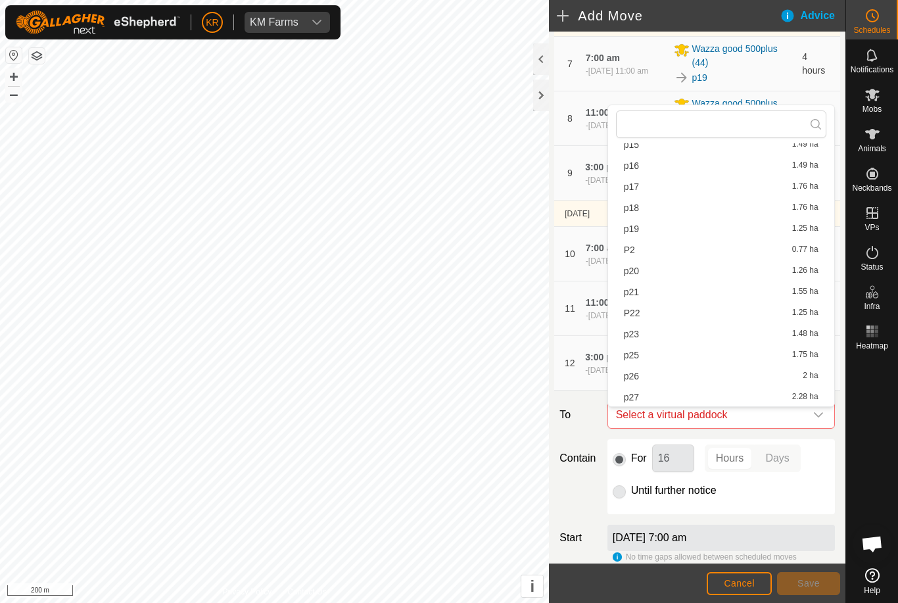
scroll to position [167, 0]
click at [633, 352] on span "p25" at bounding box center [631, 352] width 15 height 9
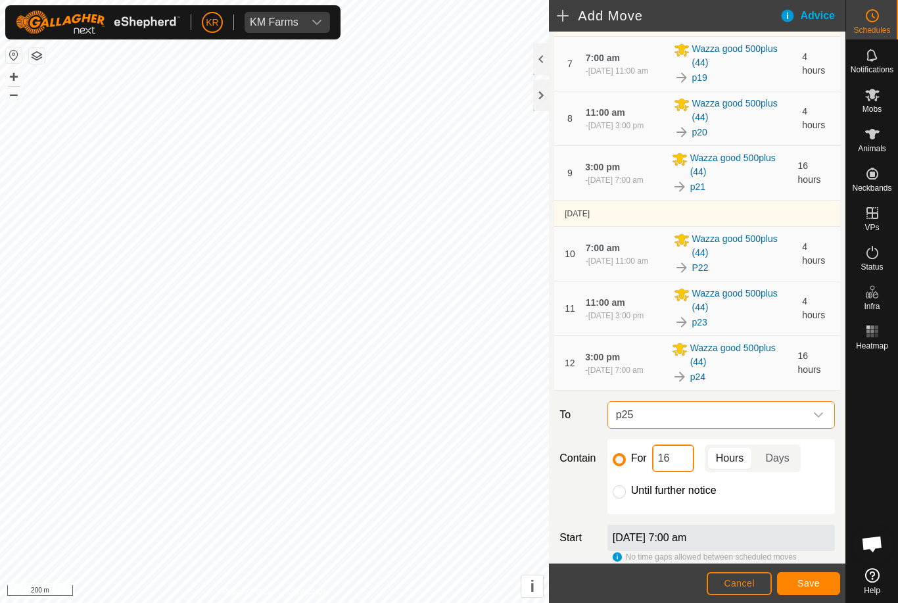
click at [680, 470] on input "16" at bounding box center [673, 458] width 42 height 28
type input "1"
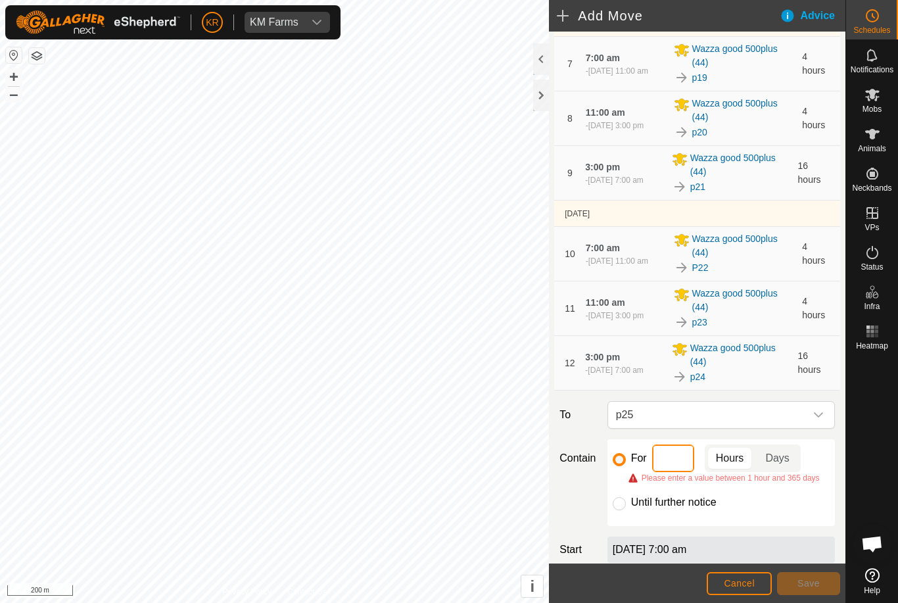
type input "4"
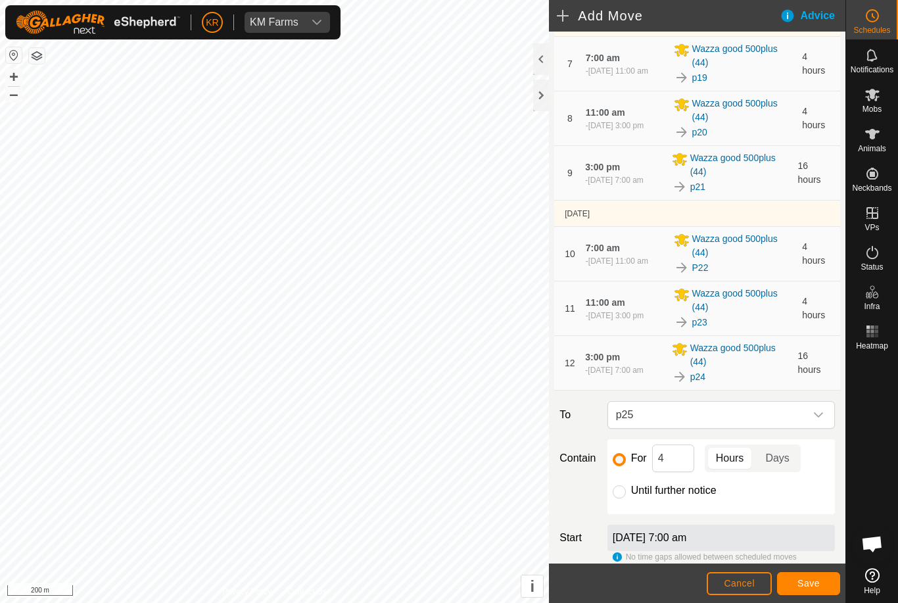
click at [806, 585] on span "Save" at bounding box center [808, 583] width 22 height 11
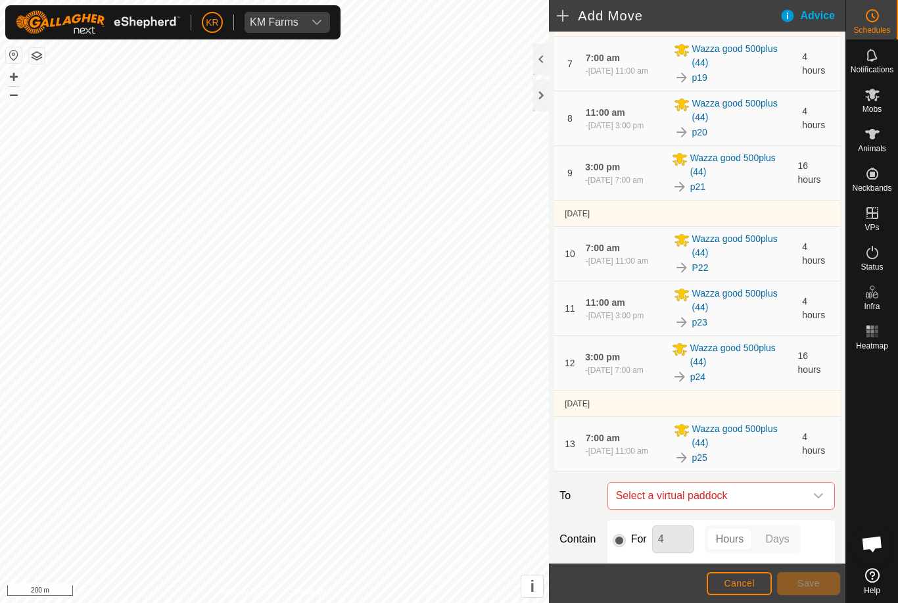
click at [821, 501] on icon "dropdown trigger" at bounding box center [818, 495] width 11 height 11
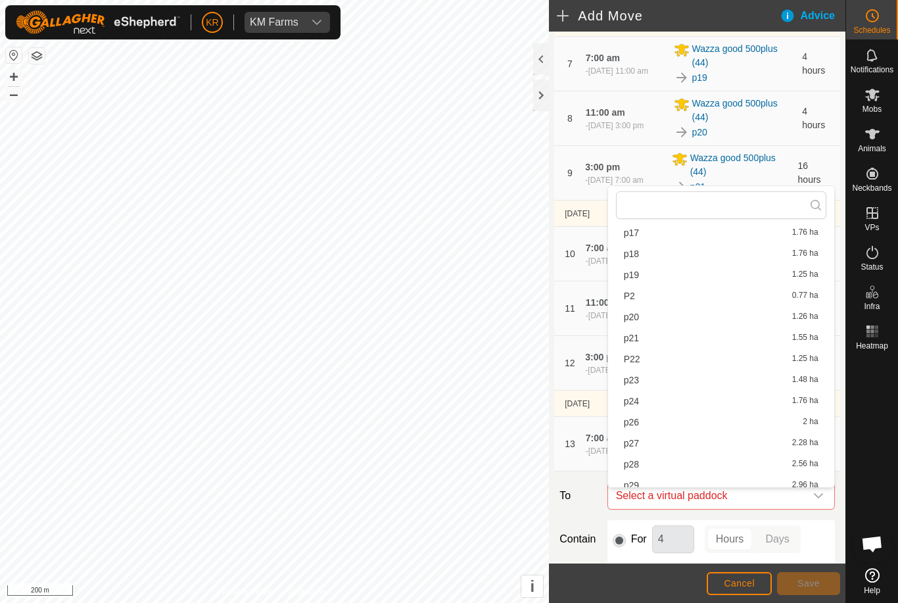
scroll to position [199, 0]
click at [633, 425] on span "p26" at bounding box center [631, 422] width 15 height 9
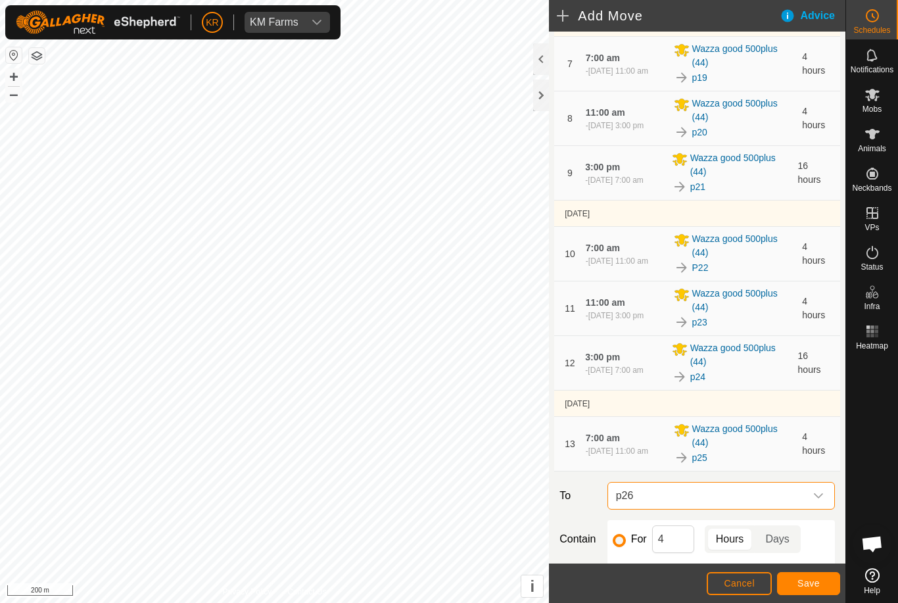
click at [815, 585] on span "Save" at bounding box center [808, 583] width 22 height 11
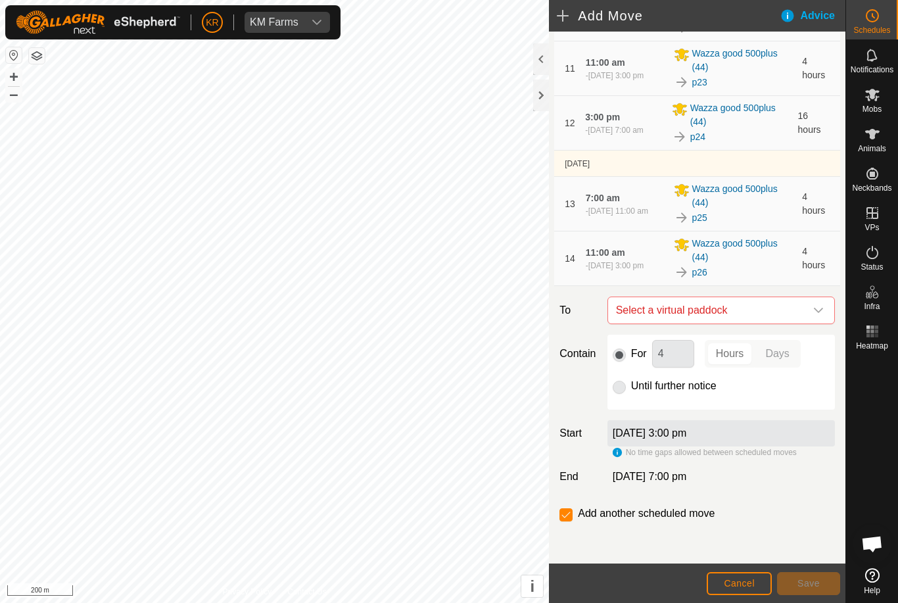
scroll to position [787, 0]
click at [813, 311] on icon "dropdown trigger" at bounding box center [818, 310] width 11 height 11
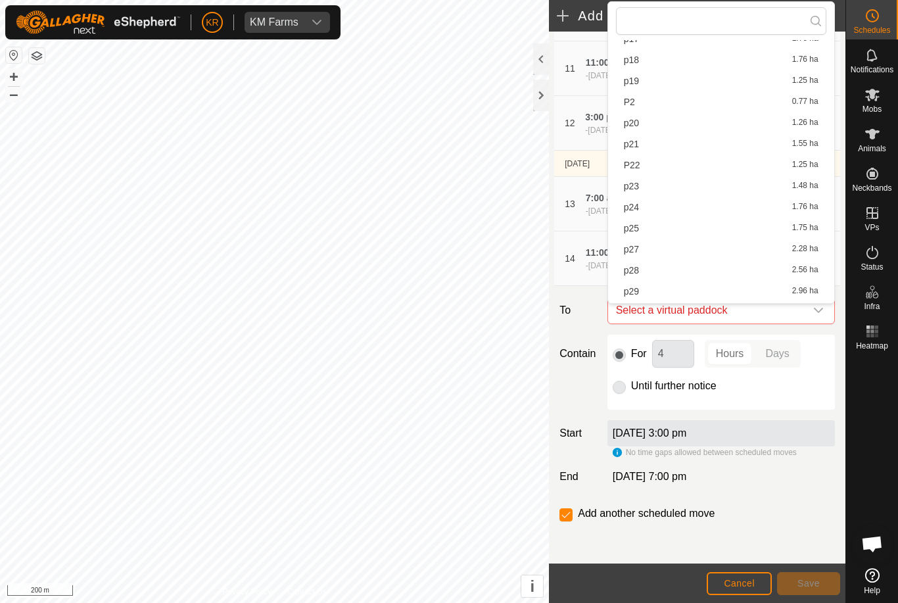
scroll to position [211, 0]
click at [637, 252] on span "p27" at bounding box center [631, 247] width 15 height 9
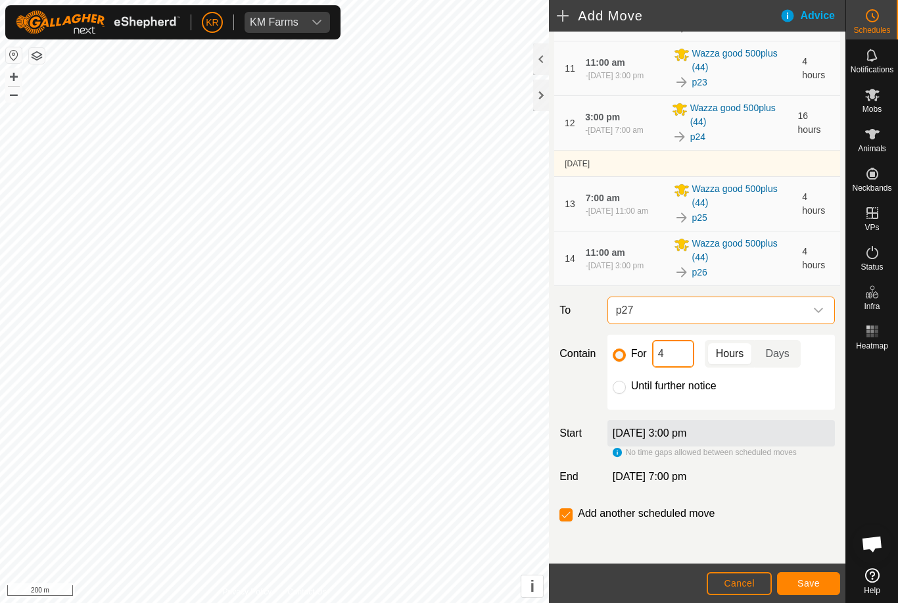
click at [673, 356] on input "4" at bounding box center [673, 354] width 42 height 28
click at [820, 581] on button "Save" at bounding box center [808, 583] width 63 height 23
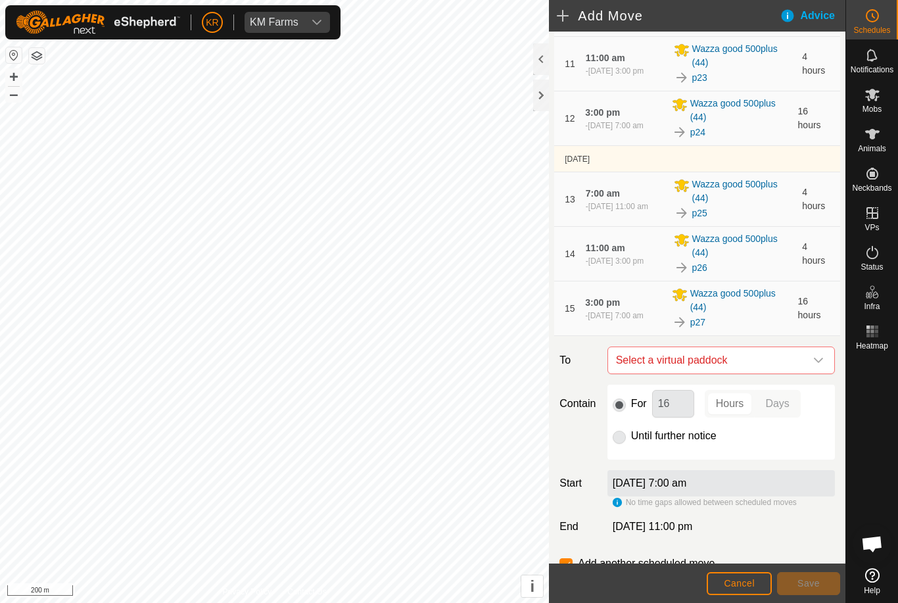
click at [804, 357] on span "Select a virtual paddock" at bounding box center [707, 360] width 195 height 26
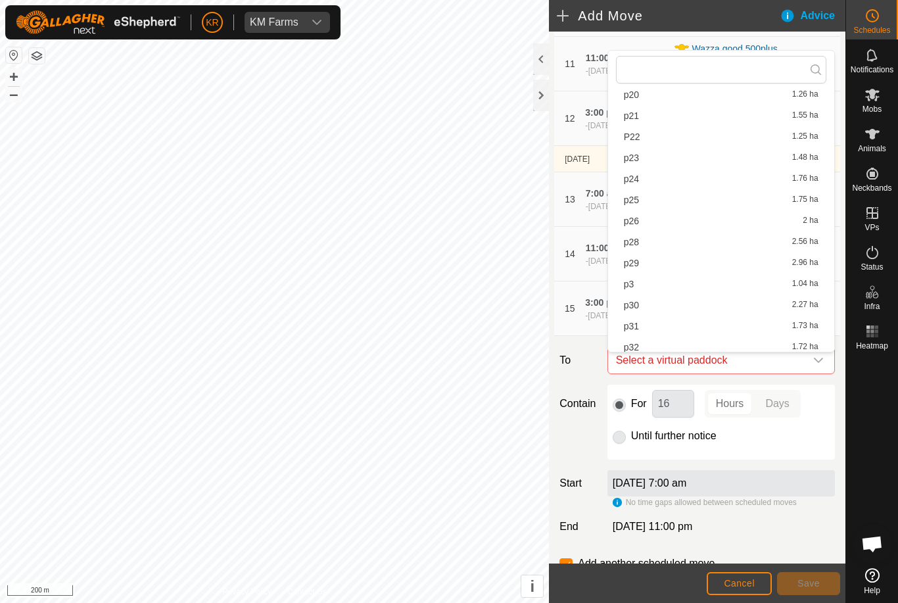
scroll to position [300, 0]
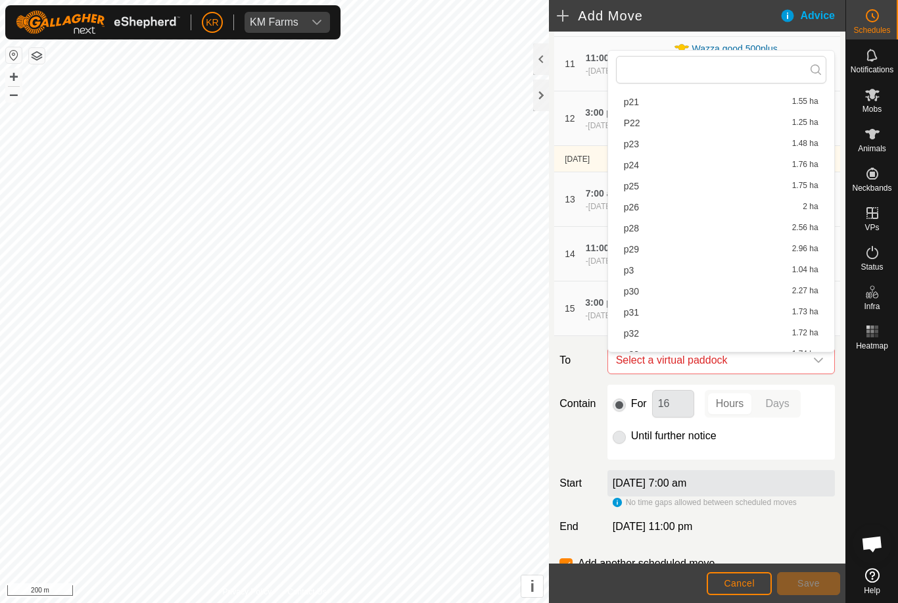
click at [632, 228] on span "p28" at bounding box center [631, 227] width 15 height 9
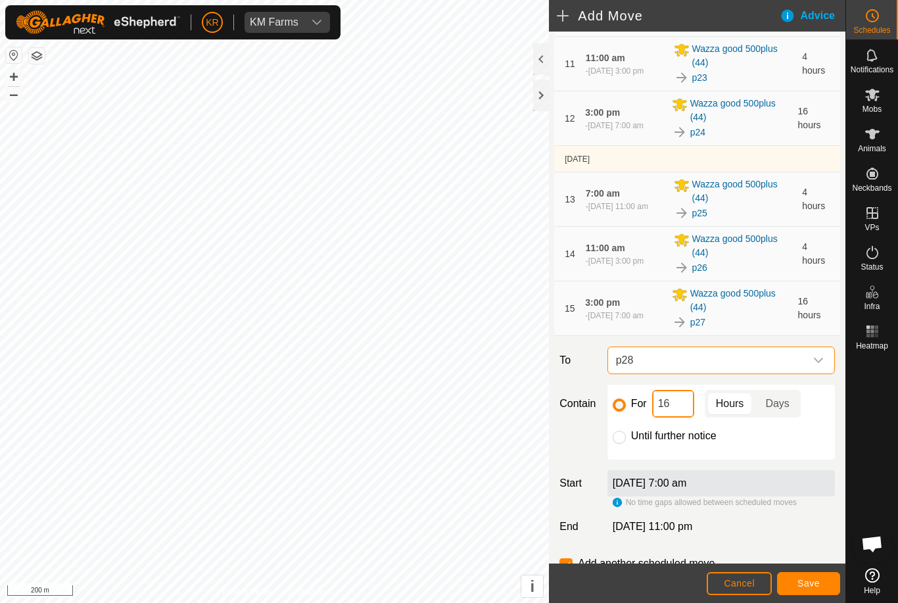
click at [678, 410] on input "16" at bounding box center [673, 404] width 42 height 28
type input "1"
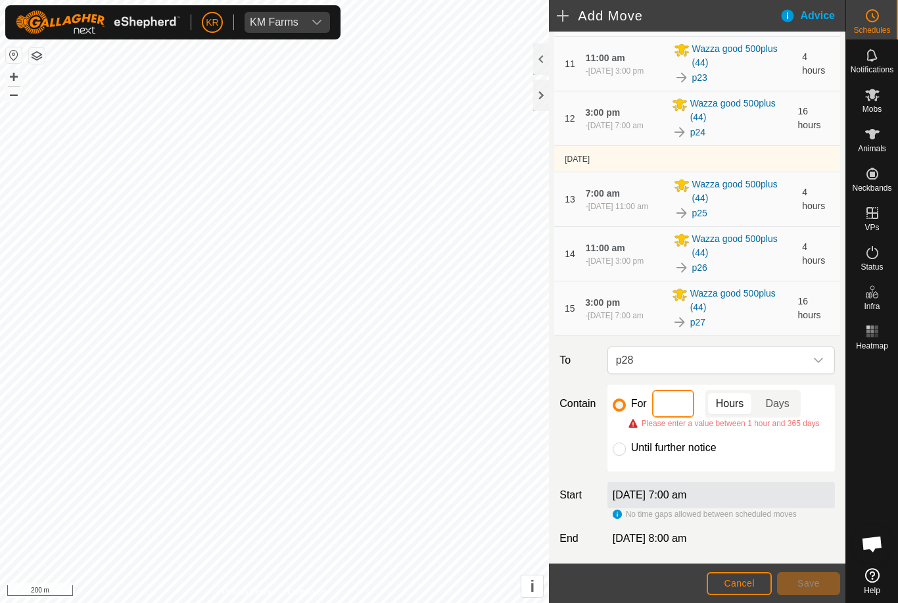
type input "4"
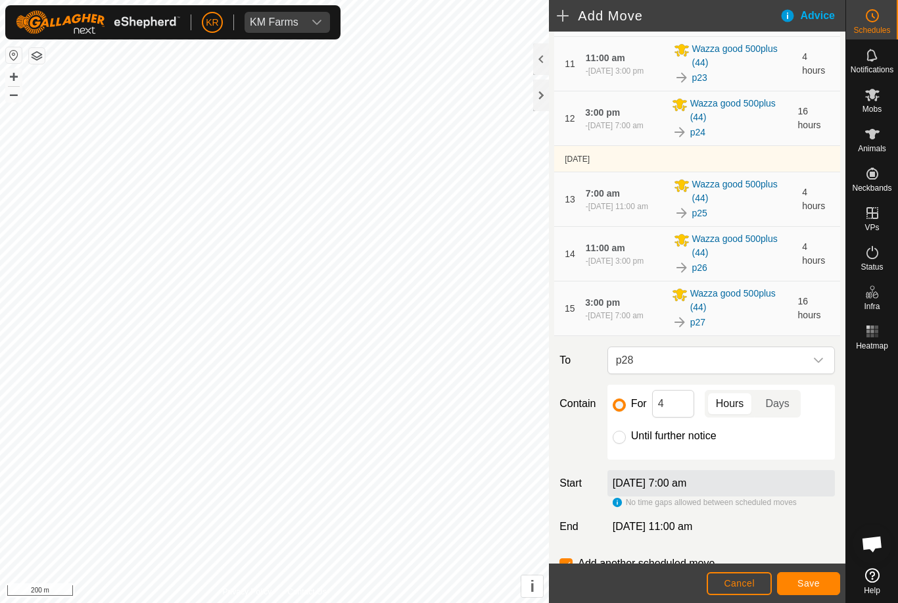
click at [827, 588] on button "Save" at bounding box center [808, 583] width 63 height 23
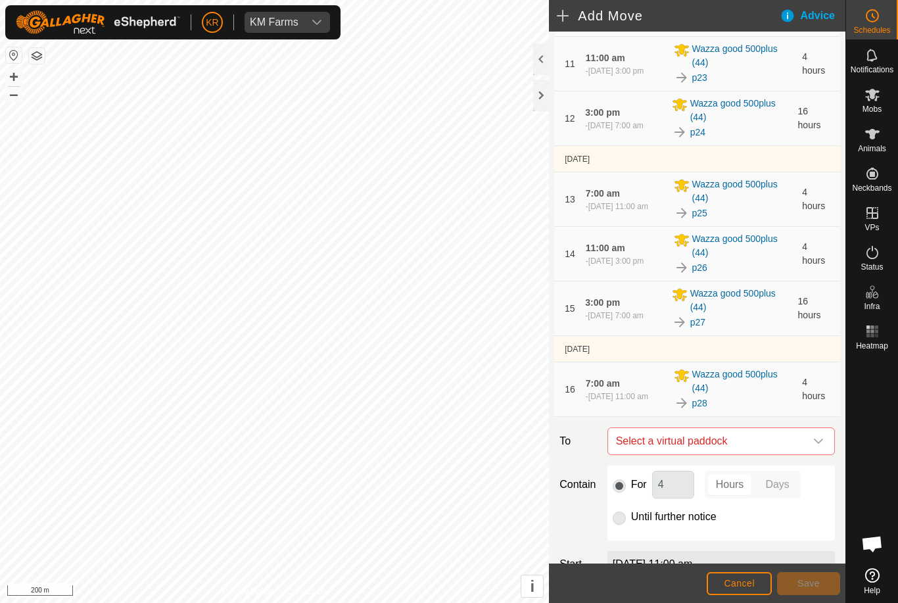
click at [819, 444] on icon "dropdown trigger" at bounding box center [818, 440] width 9 height 5
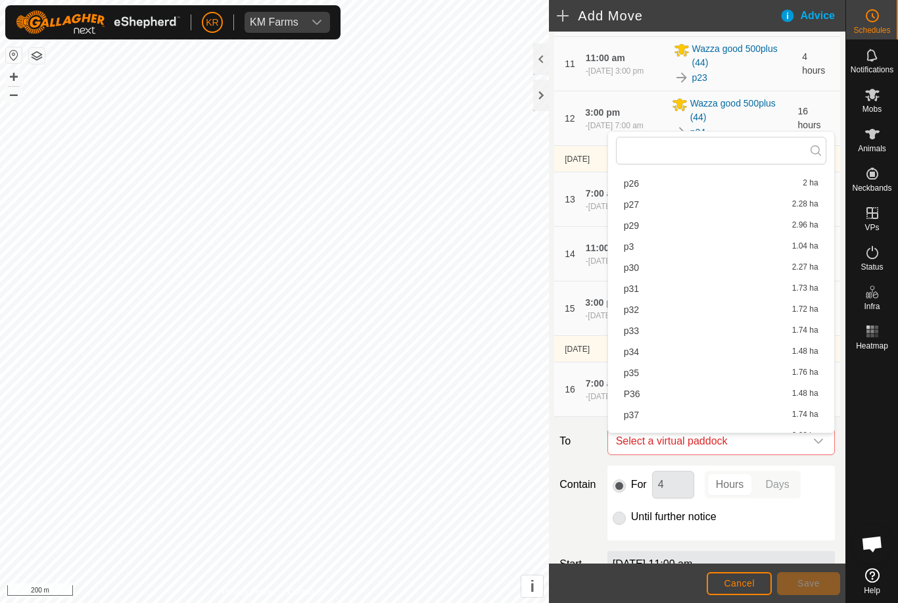
scroll to position [406, 0]
click at [630, 224] on span "p29" at bounding box center [631, 223] width 15 height 9
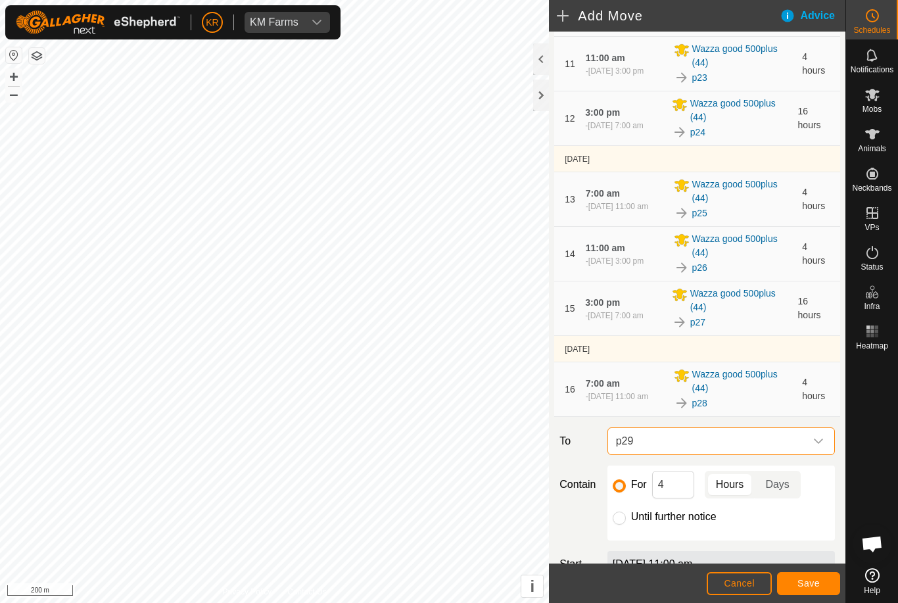
click at [803, 583] on span "Save" at bounding box center [808, 583] width 22 height 11
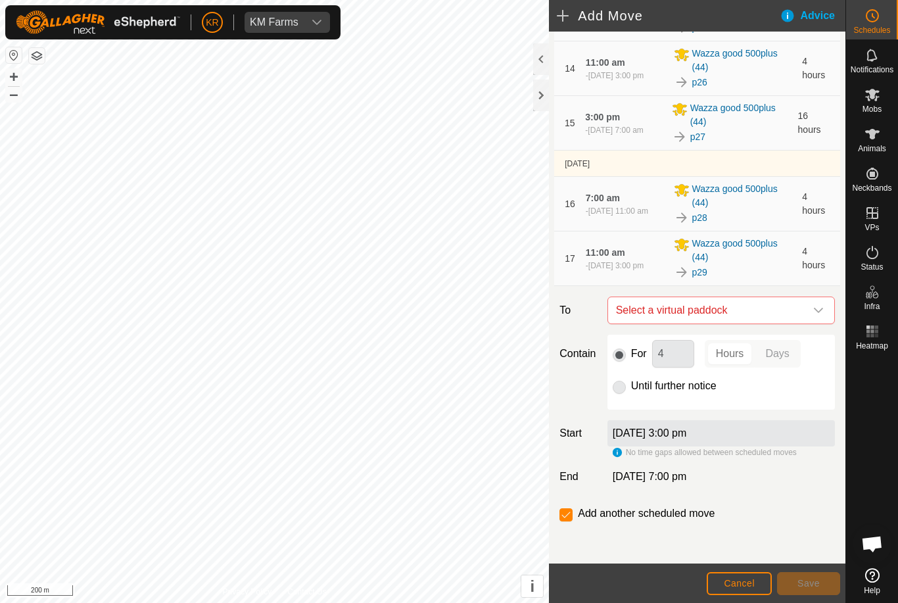
scroll to position [977, 0]
click at [821, 311] on icon "dropdown trigger" at bounding box center [818, 310] width 11 height 11
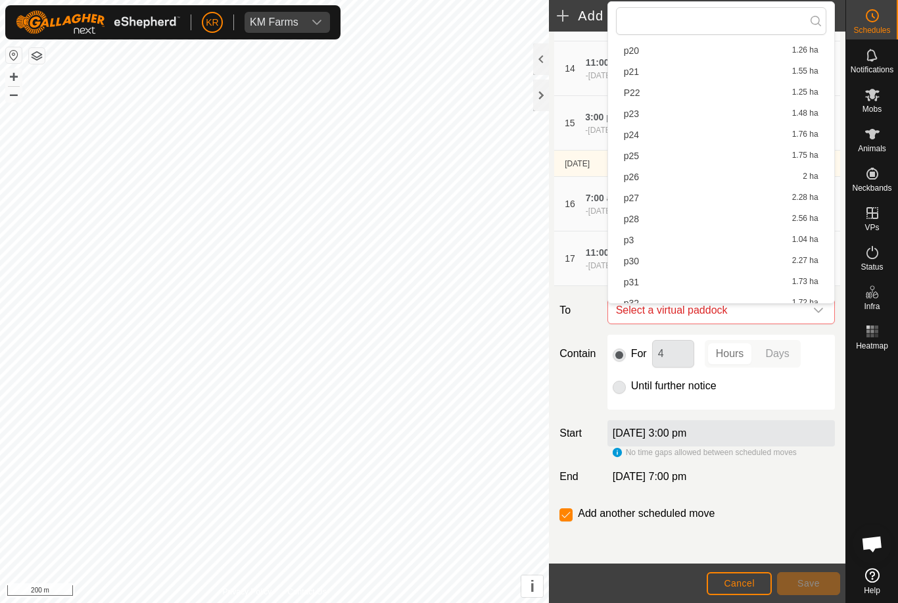
scroll to position [284, 0]
click at [634, 264] on span "p30" at bounding box center [631, 258] width 15 height 9
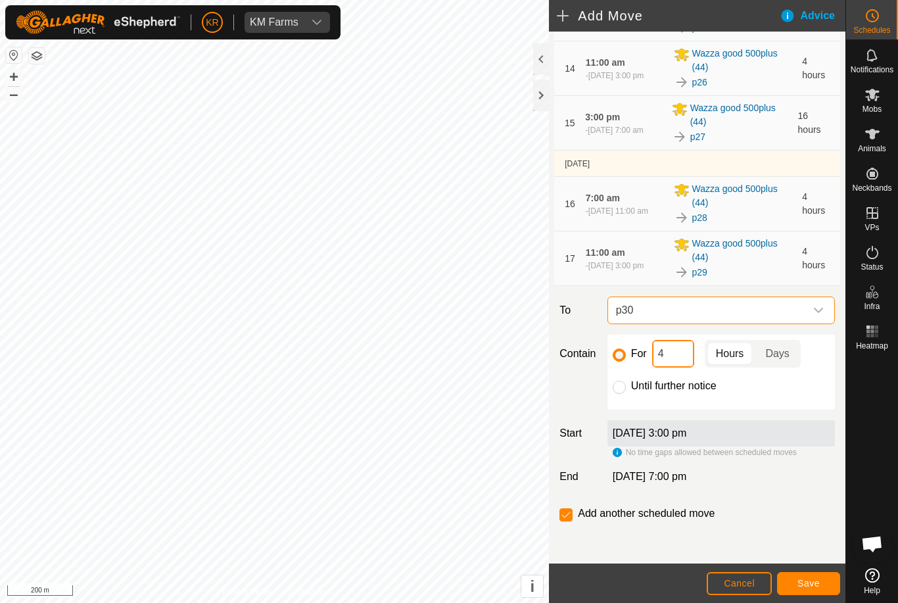
click at [676, 350] on input "4" at bounding box center [673, 354] width 42 height 28
click at [803, 584] on span "Save" at bounding box center [808, 583] width 22 height 11
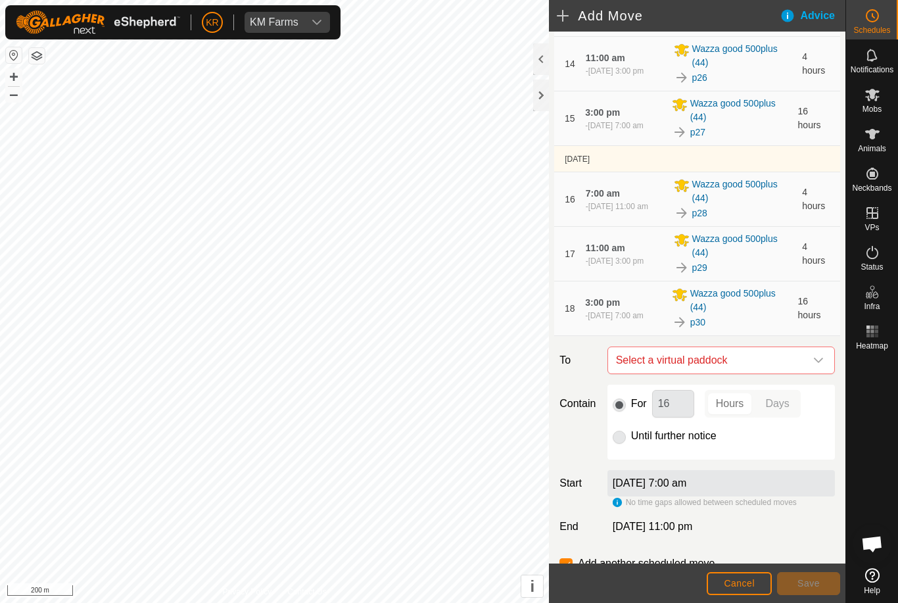
click at [815, 365] on icon "dropdown trigger" at bounding box center [818, 360] width 11 height 11
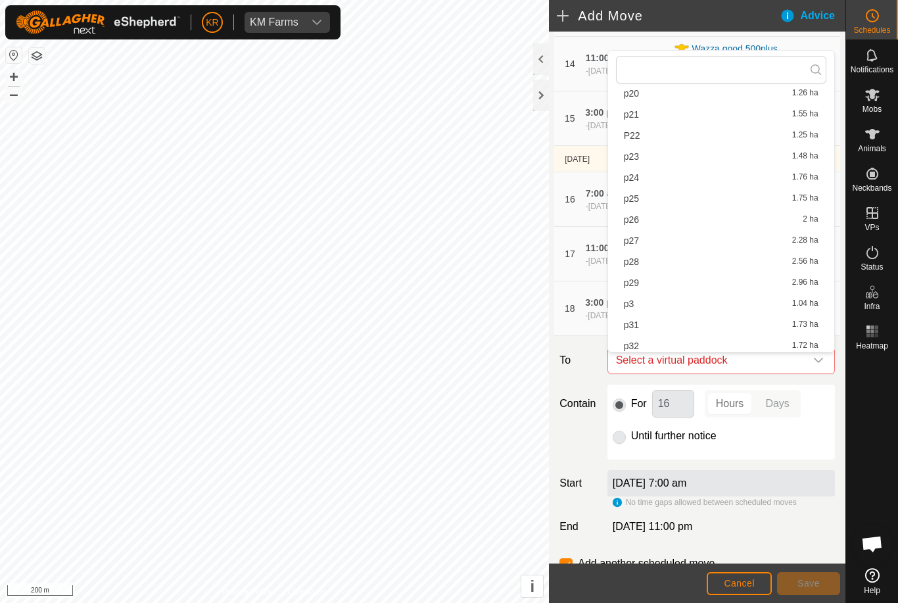
scroll to position [288, 0]
click at [635, 324] on span "p31" at bounding box center [631, 323] width 15 height 9
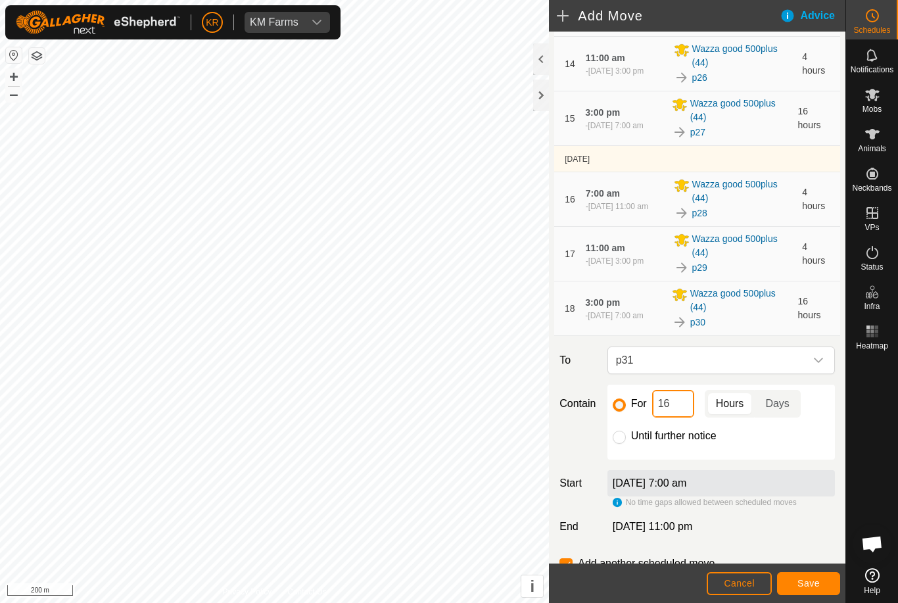
type input "1"
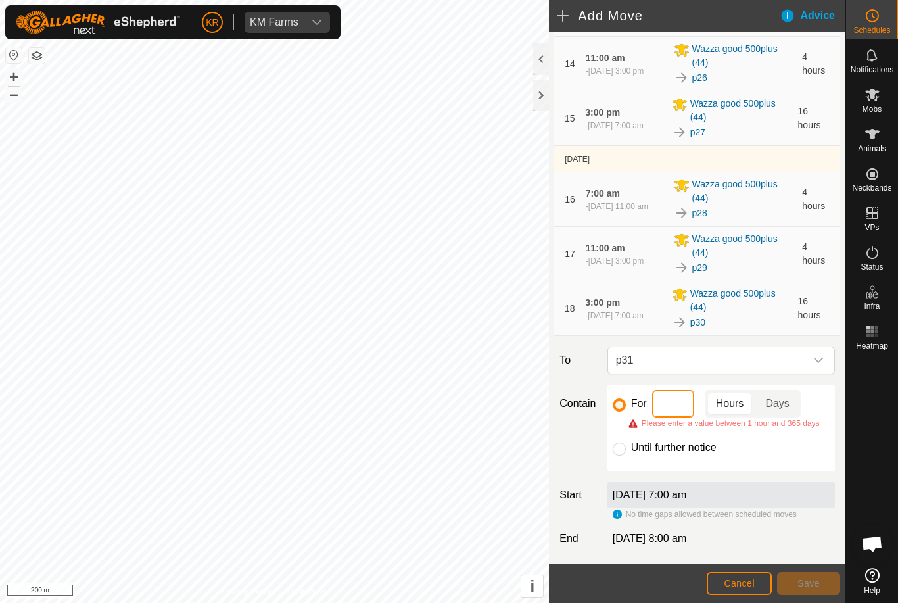
type input "4"
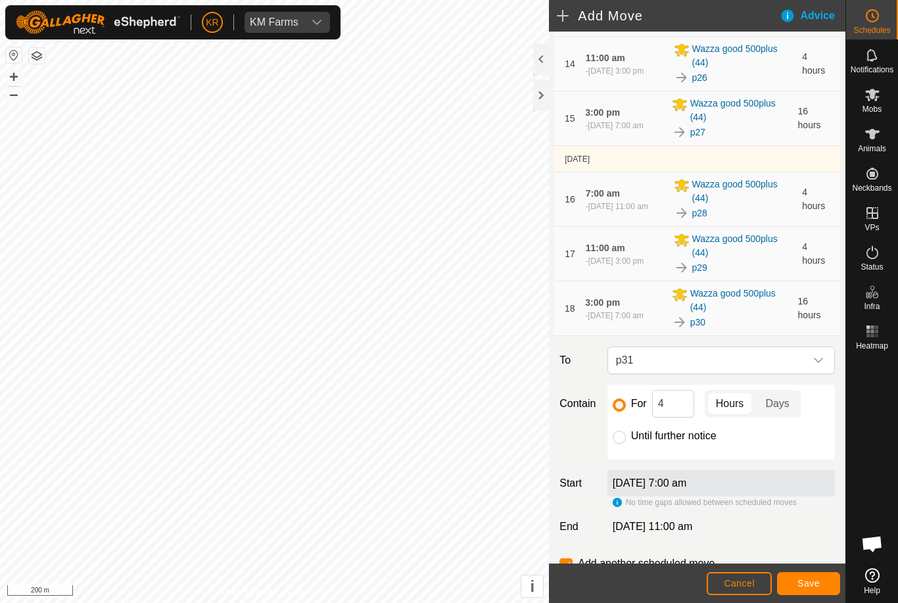
click at [814, 582] on span "Save" at bounding box center [808, 583] width 22 height 11
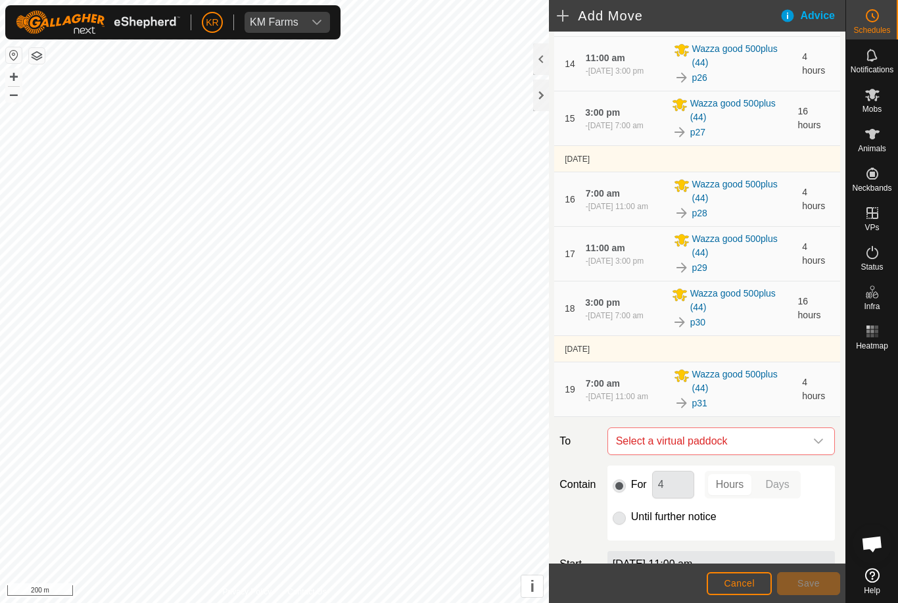
click at [815, 442] on icon "dropdown trigger" at bounding box center [818, 441] width 11 height 11
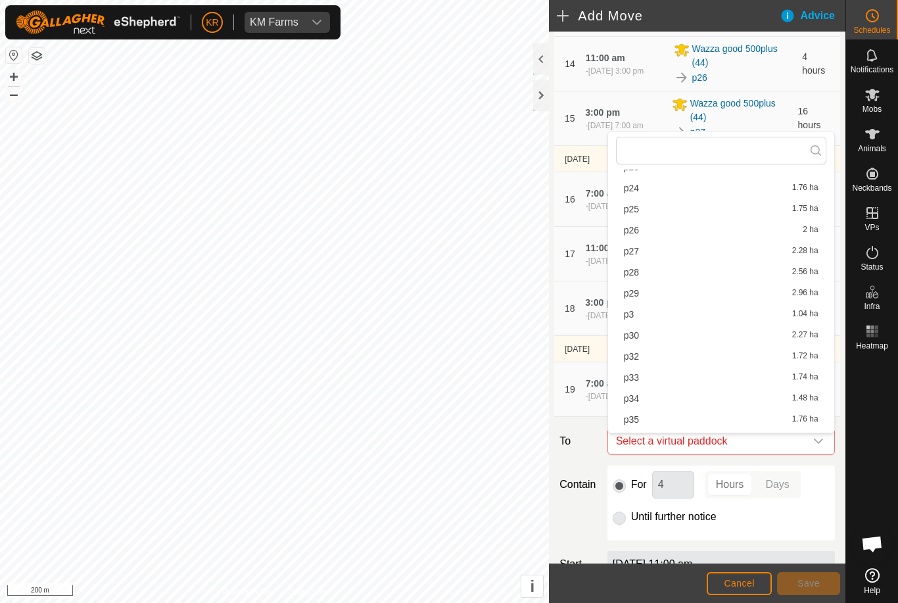
scroll to position [369, 0]
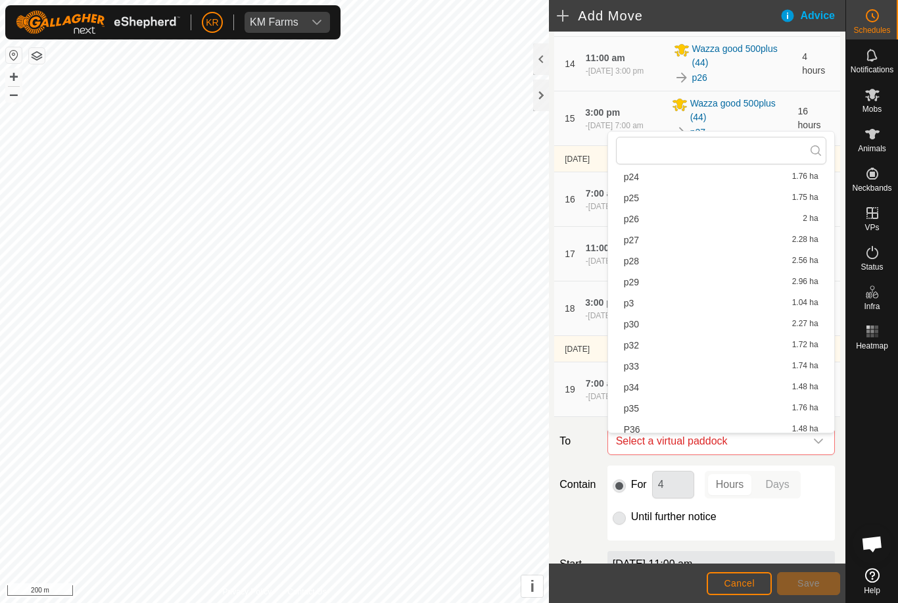
click at [639, 346] on span "p32" at bounding box center [631, 344] width 15 height 9
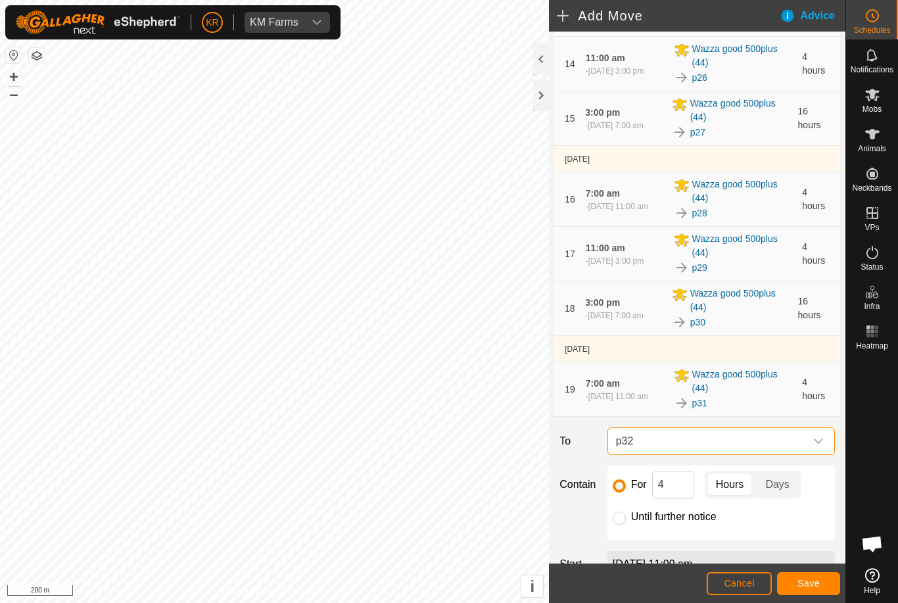
click at [812, 585] on span "Save" at bounding box center [808, 583] width 22 height 11
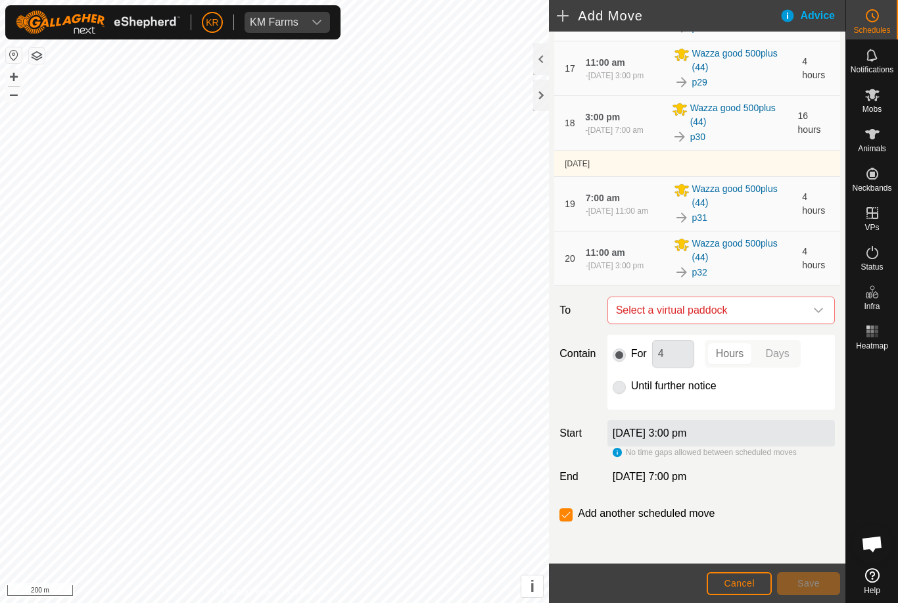
scroll to position [1167, 0]
click at [813, 310] on icon "dropdown trigger" at bounding box center [818, 310] width 11 height 11
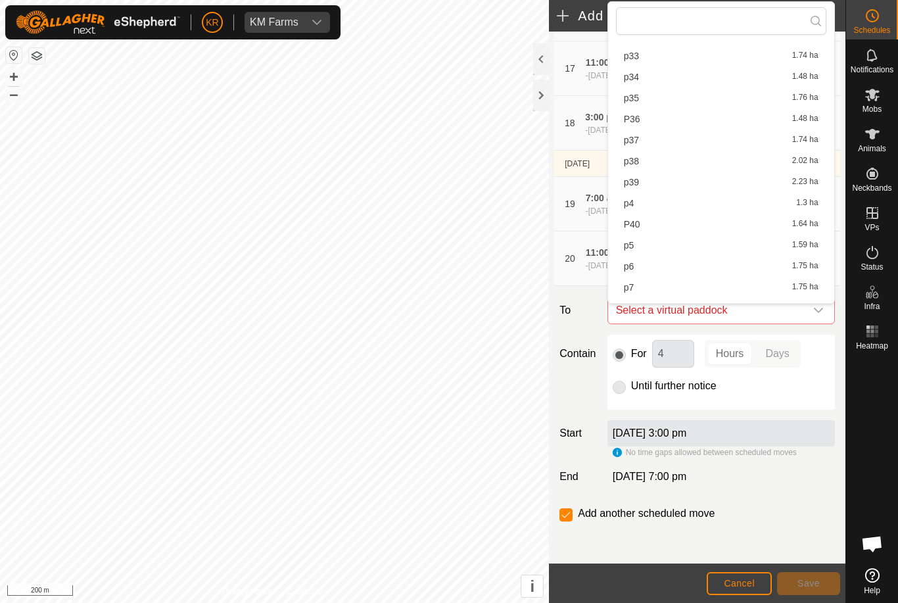
scroll to position [530, 0]
click at [637, 78] on span "p33" at bounding box center [631, 75] width 15 height 9
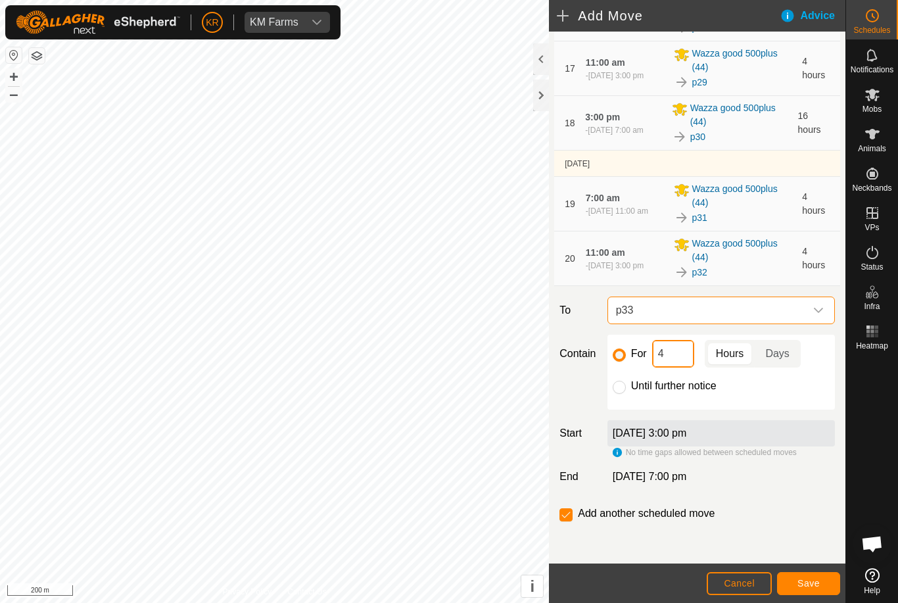
click at [679, 356] on input "4" at bounding box center [673, 354] width 42 height 28
click at [815, 586] on span "Save" at bounding box center [808, 583] width 22 height 11
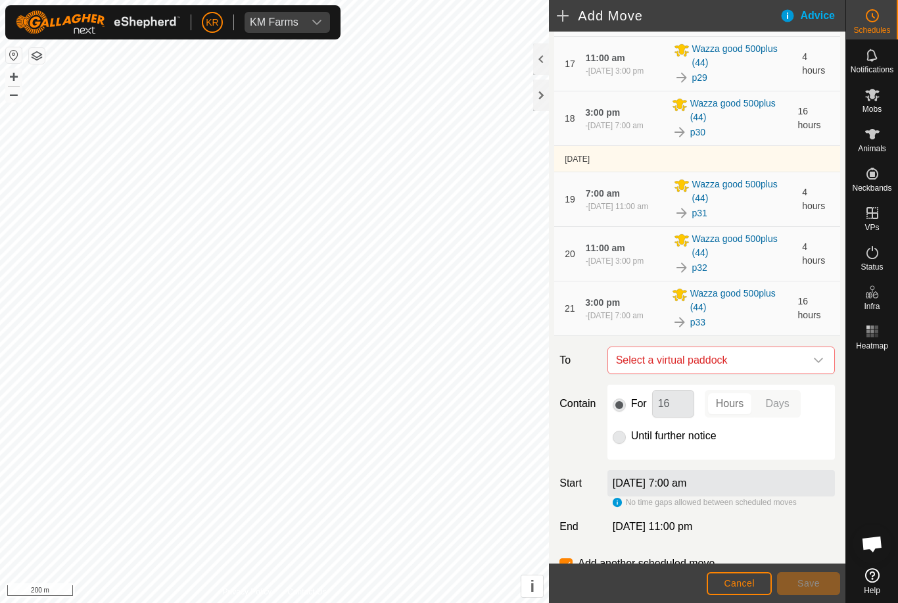
click at [815, 363] on icon "dropdown trigger" at bounding box center [818, 359] width 9 height 5
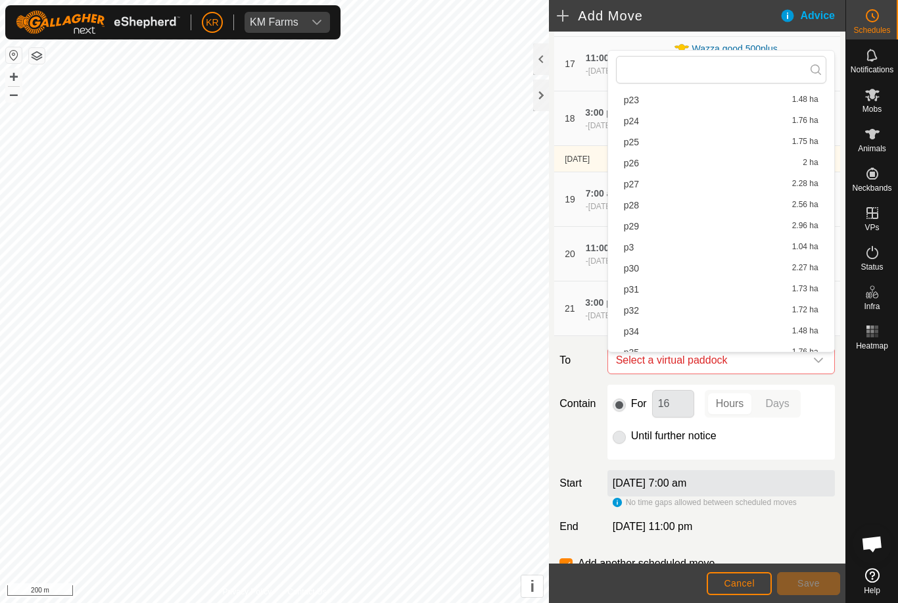
scroll to position [377, 0]
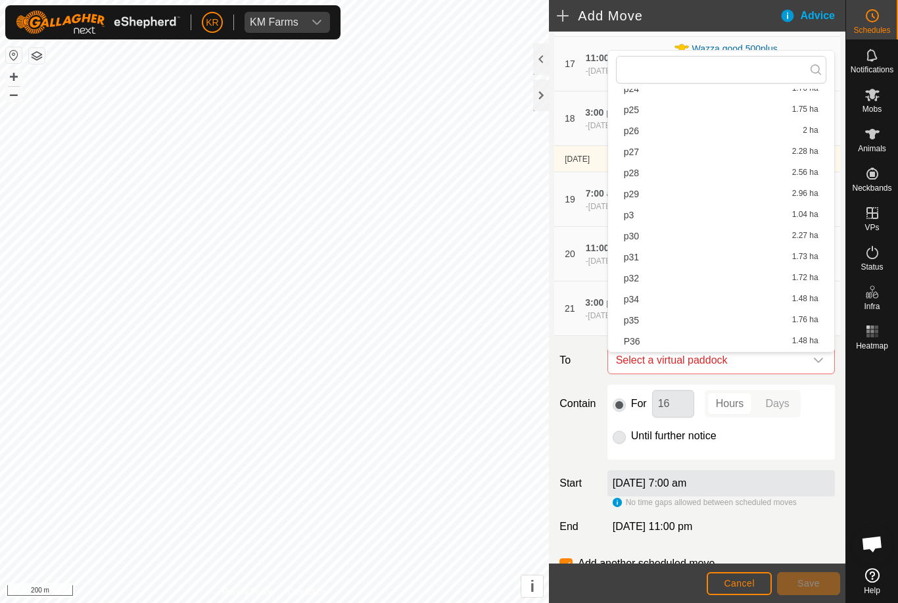
click at [637, 299] on span "p34" at bounding box center [631, 298] width 15 height 9
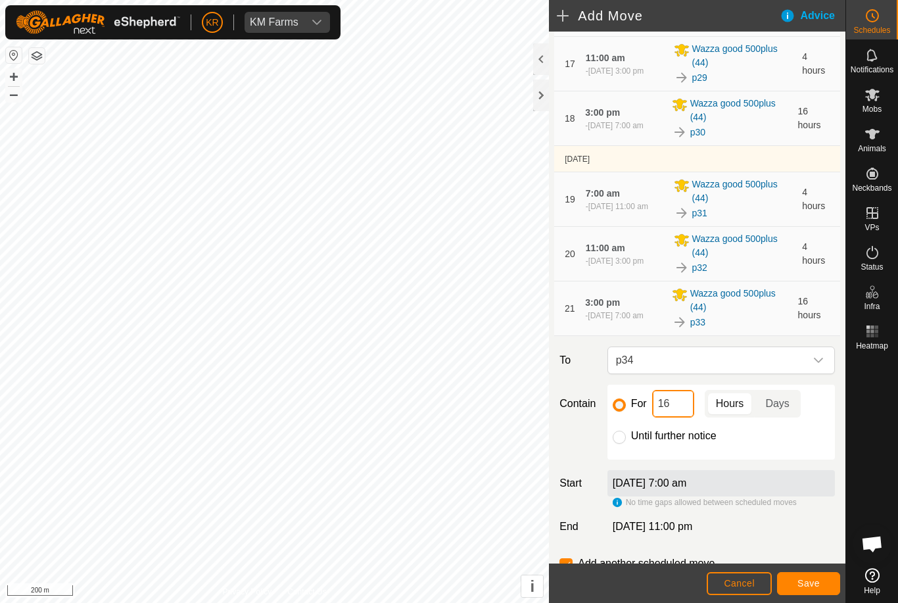
type input "1"
click at [813, 586] on span "Save" at bounding box center [808, 583] width 22 height 11
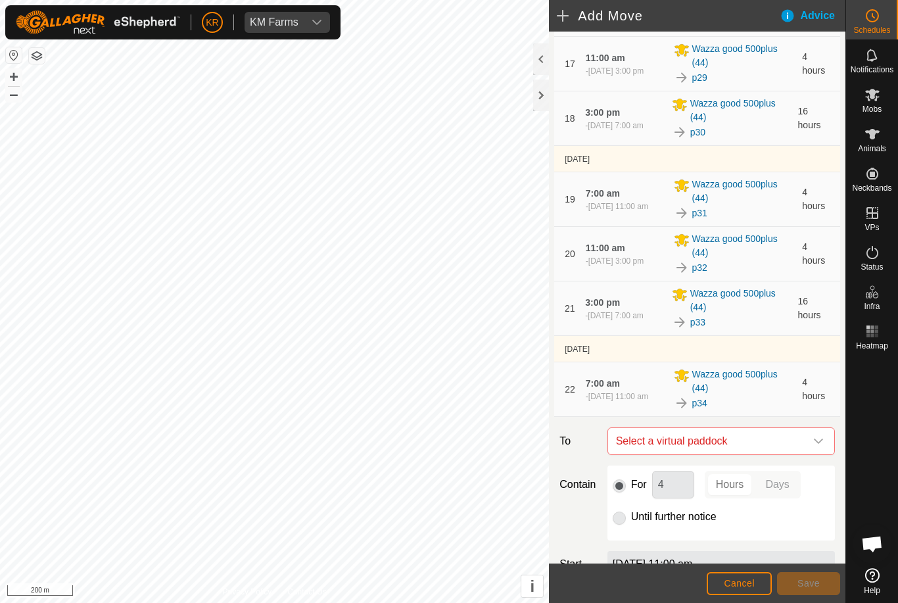
click at [815, 446] on icon "dropdown trigger" at bounding box center [818, 441] width 11 height 11
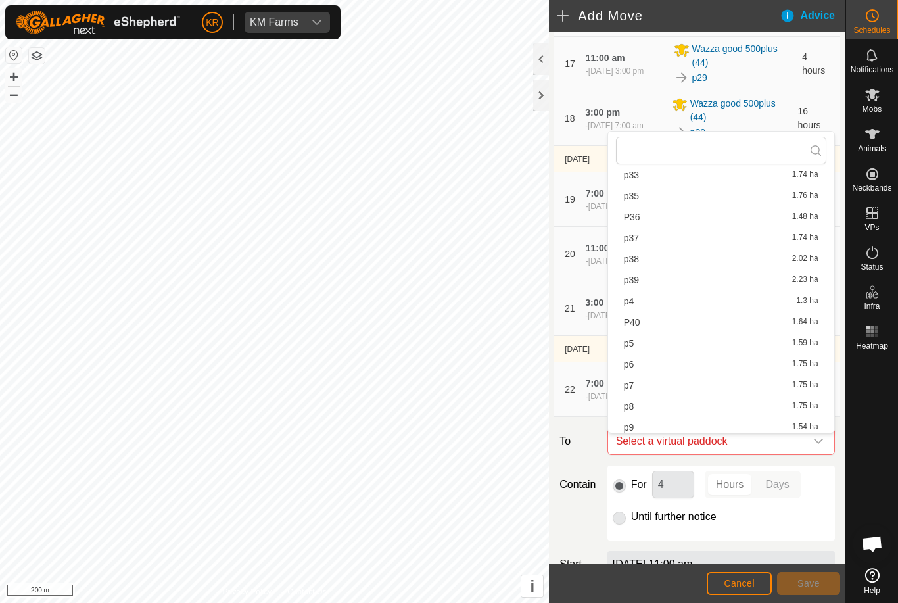
scroll to position [582, 0]
click at [862, 459] on div at bounding box center [872, 459] width 52 height 208
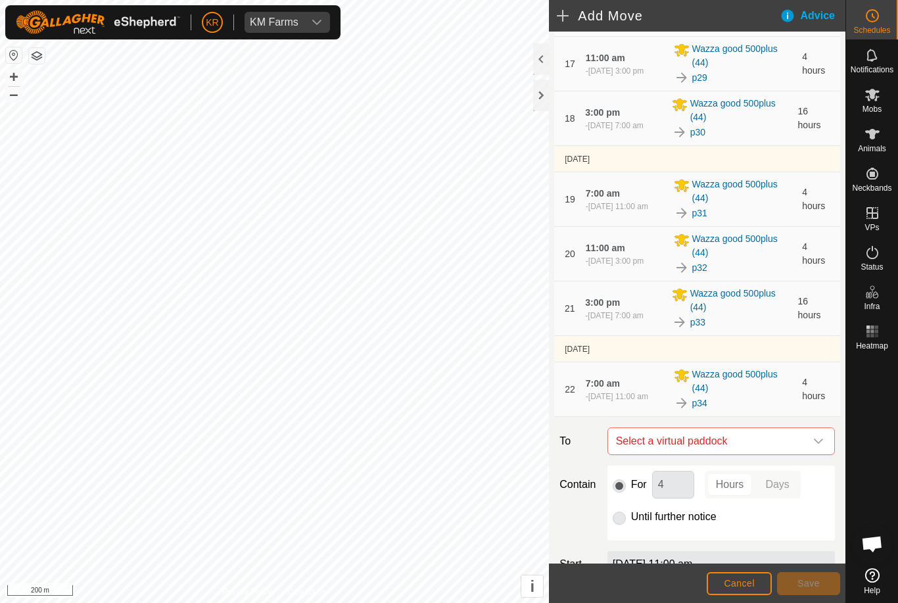
click at [819, 444] on icon "dropdown trigger" at bounding box center [818, 441] width 11 height 11
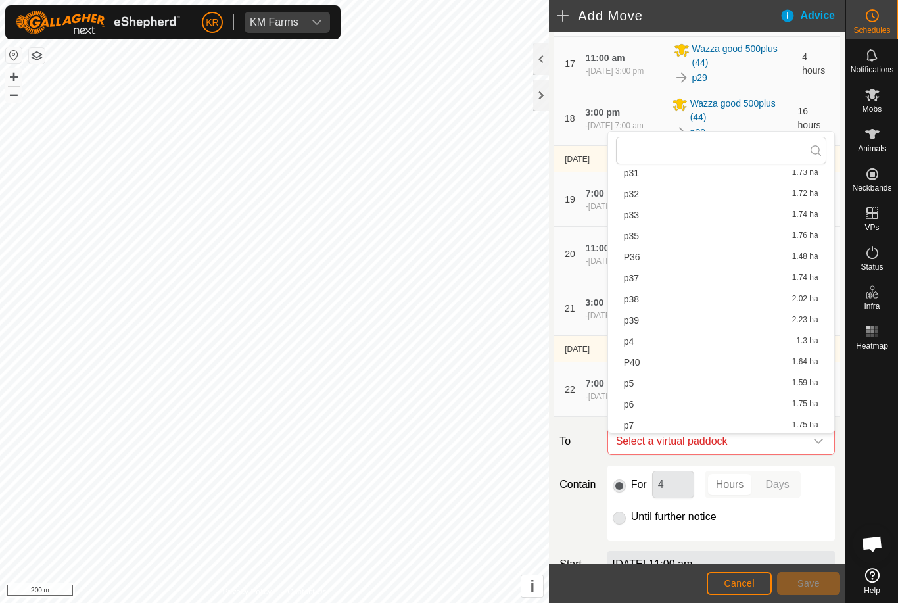
scroll to position [542, 0]
click at [635, 238] on span "p35" at bounding box center [631, 235] width 15 height 9
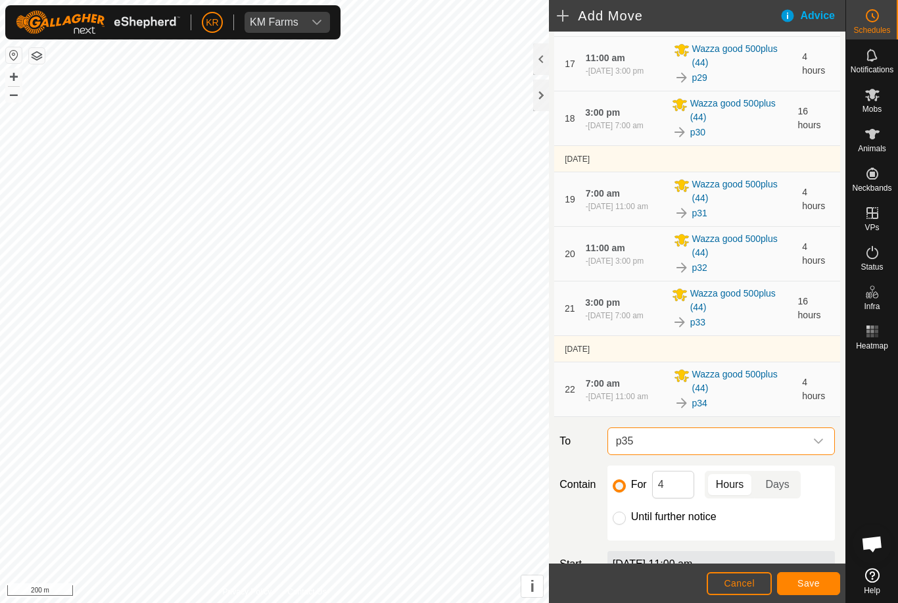
click at [817, 587] on span "Save" at bounding box center [808, 583] width 22 height 11
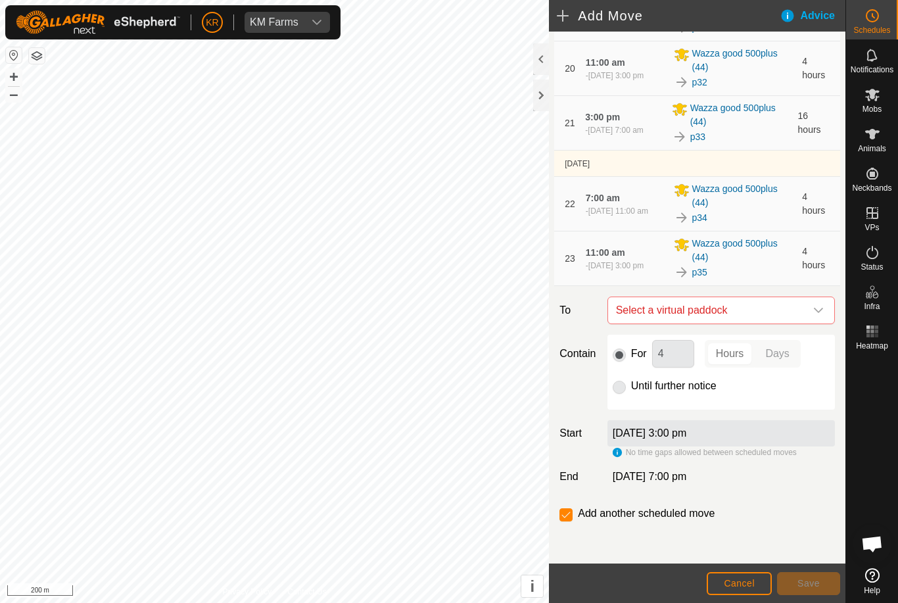
scroll to position [1357, 0]
click at [803, 312] on span "Select a virtual paddock" at bounding box center [707, 310] width 195 height 26
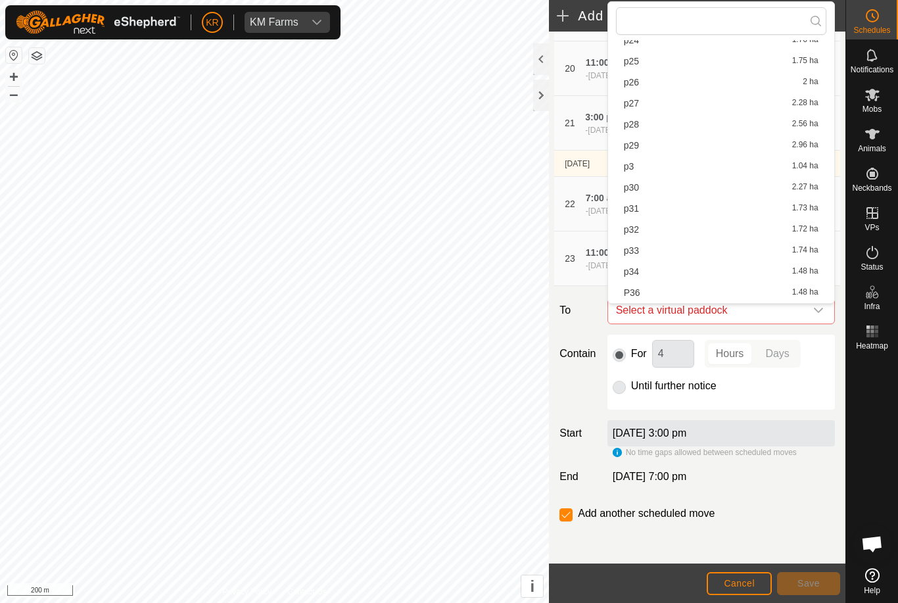
scroll to position [477, 0]
click at [637, 194] on span "P36" at bounding box center [632, 191] width 16 height 9
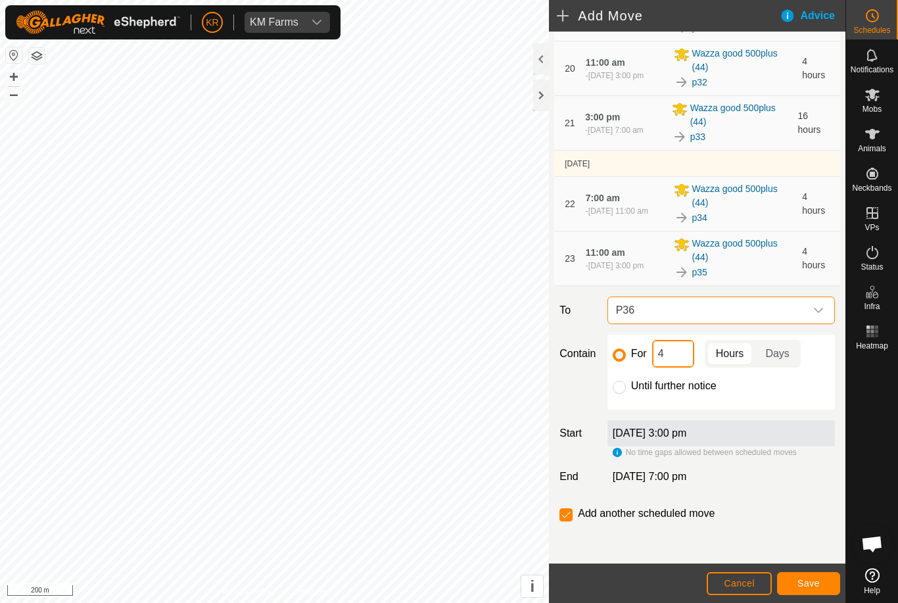
click at [658, 355] on input "4" at bounding box center [673, 354] width 42 height 28
click at [679, 355] on input "14" at bounding box center [673, 354] width 42 height 28
click at [824, 585] on button "Save" at bounding box center [808, 583] width 63 height 23
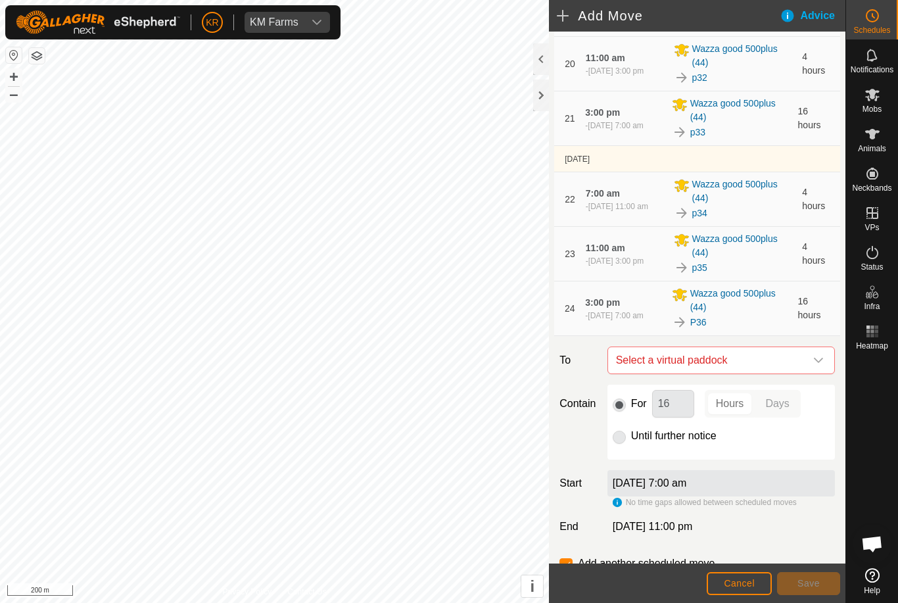
click at [817, 363] on icon "dropdown trigger" at bounding box center [818, 360] width 11 height 11
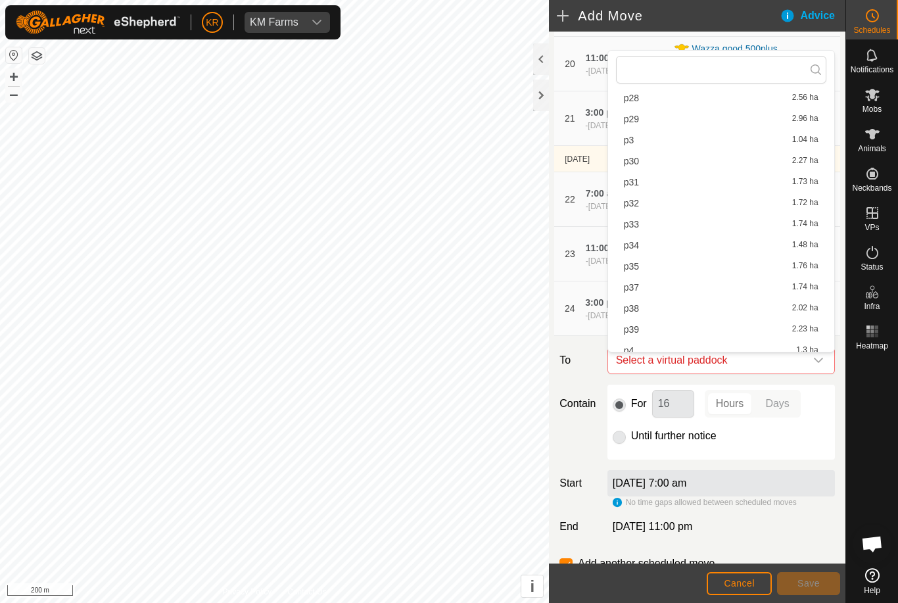
scroll to position [474, 0]
click at [633, 263] on span "p37" at bounding box center [631, 264] width 15 height 9
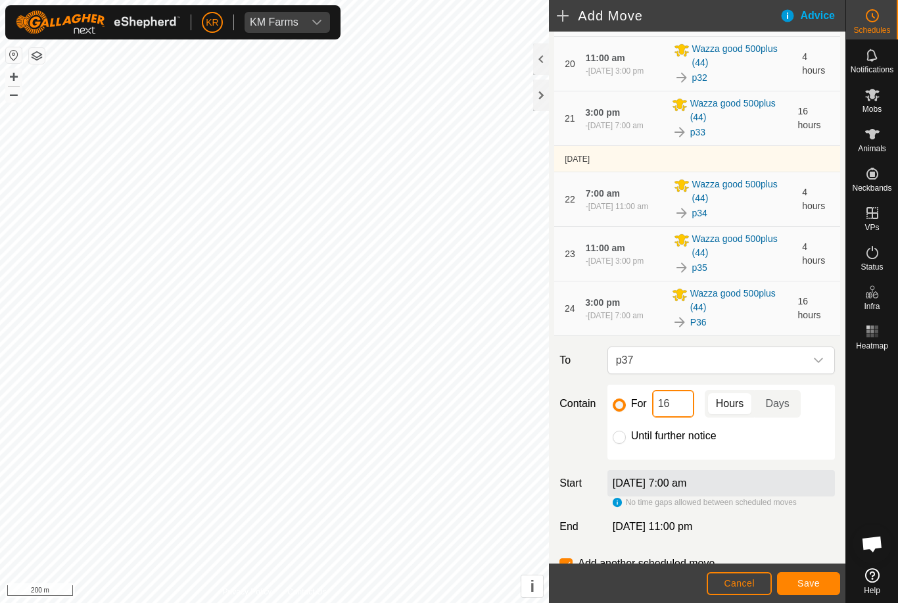
type input "1"
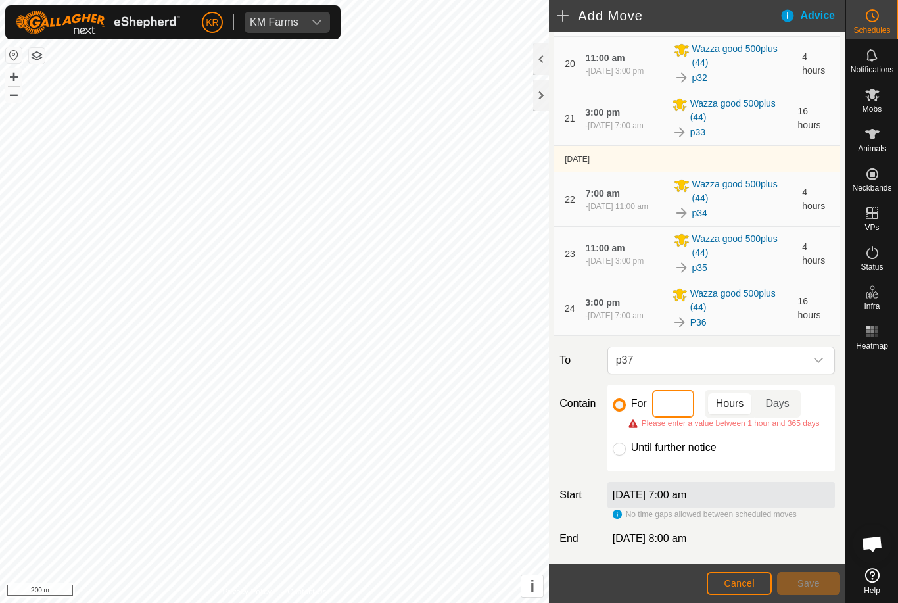
type input "4"
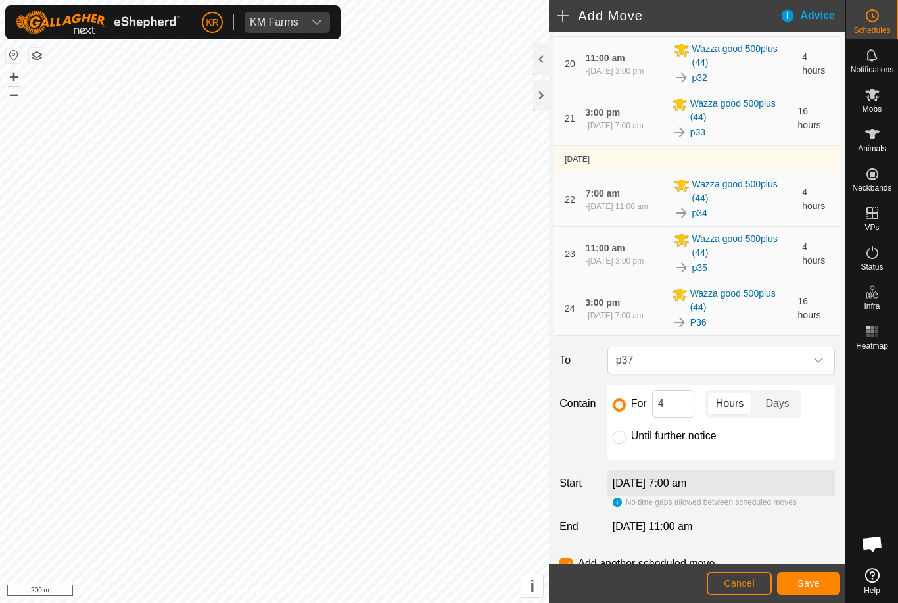
click at [800, 582] on span "Save" at bounding box center [808, 583] width 22 height 11
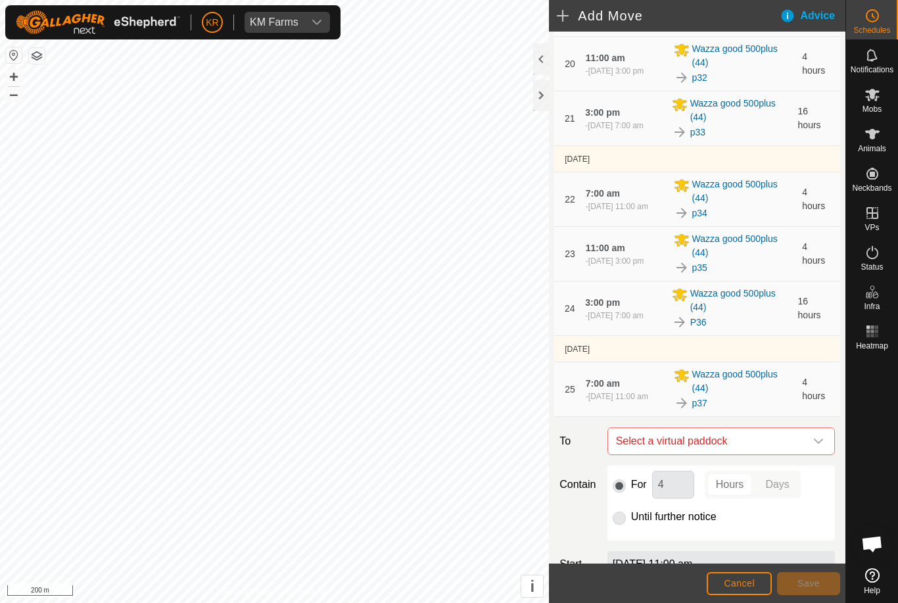
click at [804, 442] on span "Select a virtual paddock" at bounding box center [707, 441] width 195 height 26
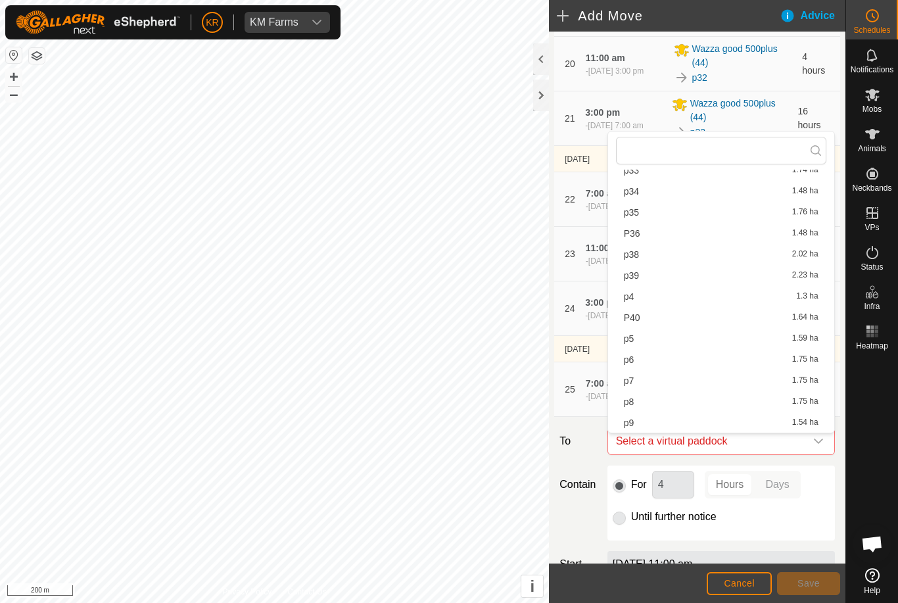
scroll to position [586, 0]
click at [635, 258] on span "p38" at bounding box center [631, 254] width 15 height 9
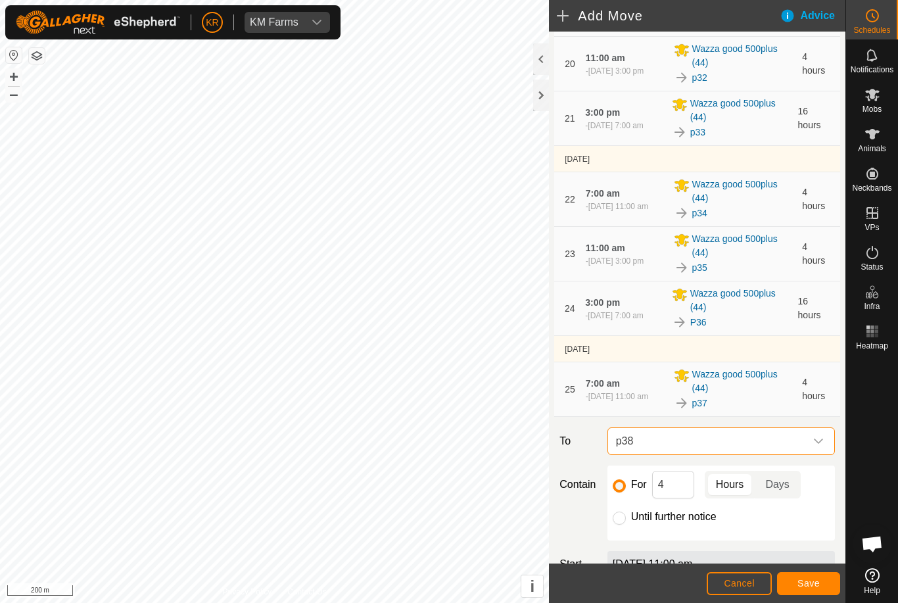
click at [818, 582] on span "Save" at bounding box center [808, 583] width 22 height 11
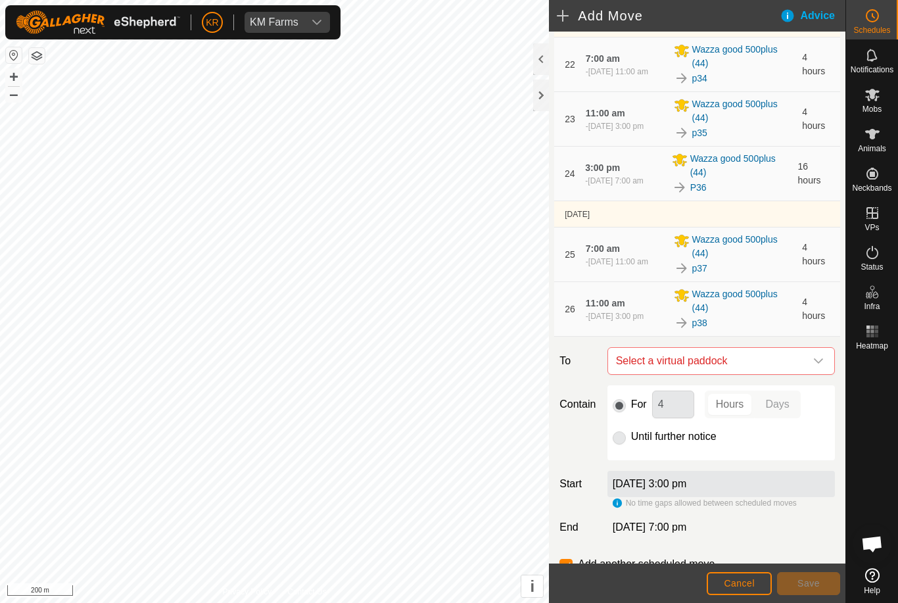
scroll to position [1502, 0]
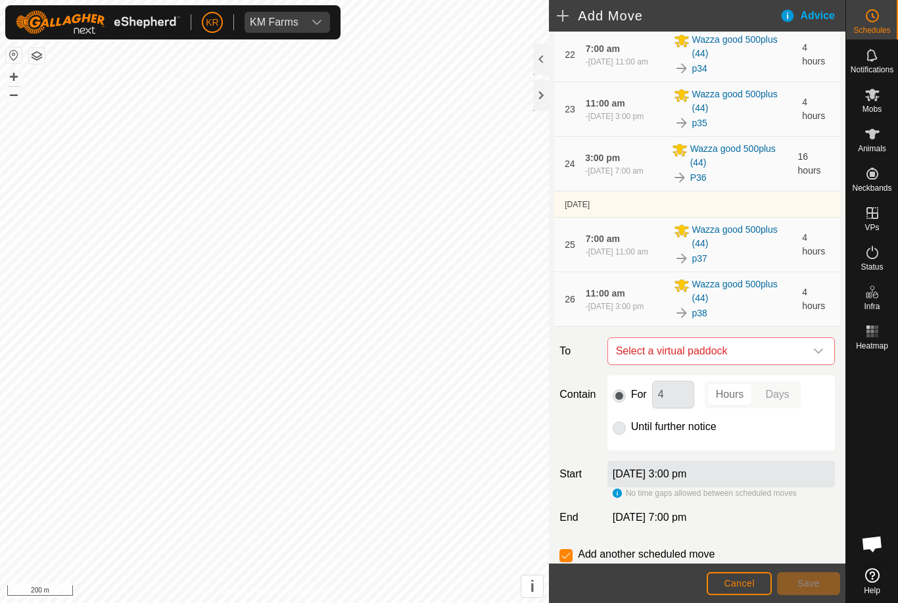
click at [817, 355] on icon "dropdown trigger" at bounding box center [818, 351] width 11 height 11
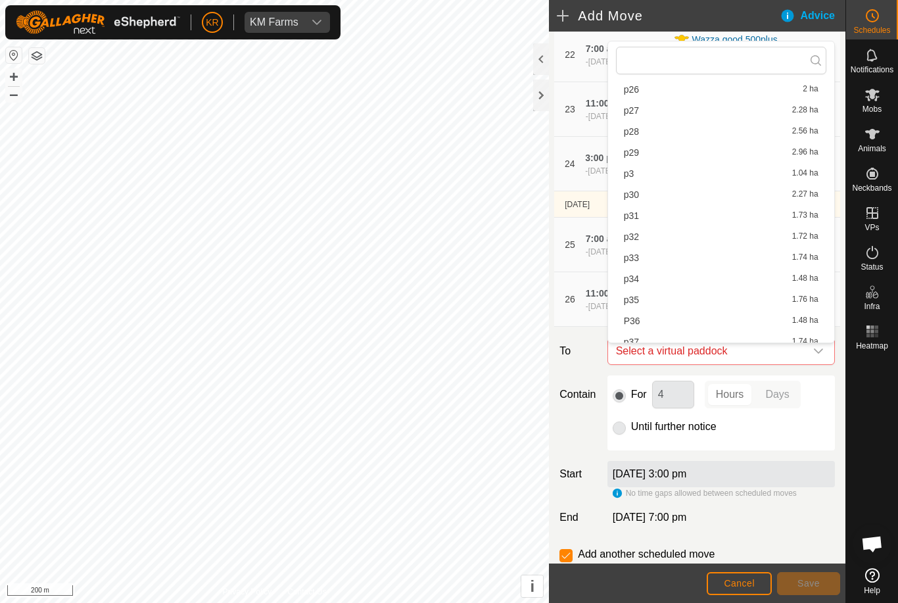
scroll to position [553, 0]
click at [639, 223] on span "p39" at bounding box center [631, 218] width 15 height 9
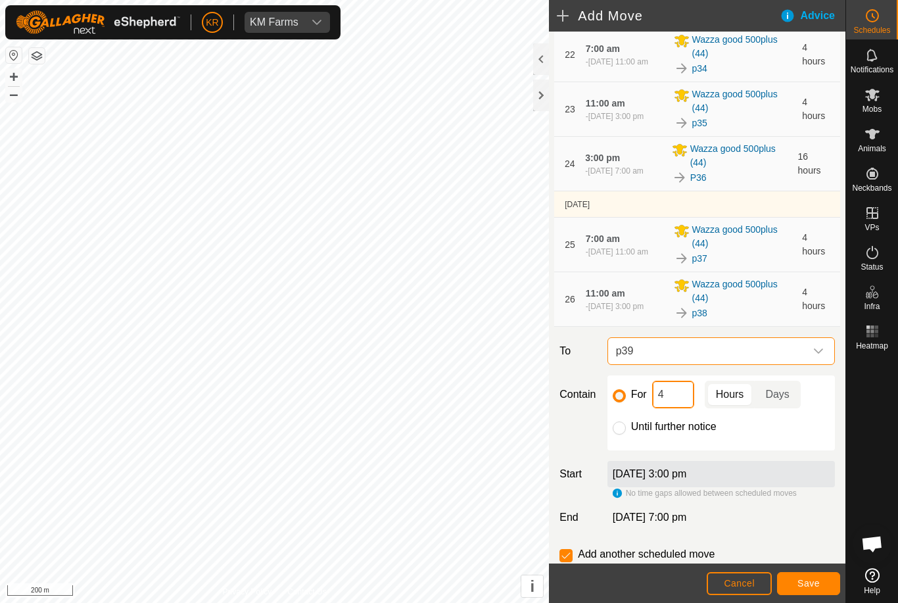
click at [679, 398] on input "4" at bounding box center [673, 394] width 42 height 28
type input "16"
click at [814, 582] on span "Save" at bounding box center [808, 583] width 22 height 11
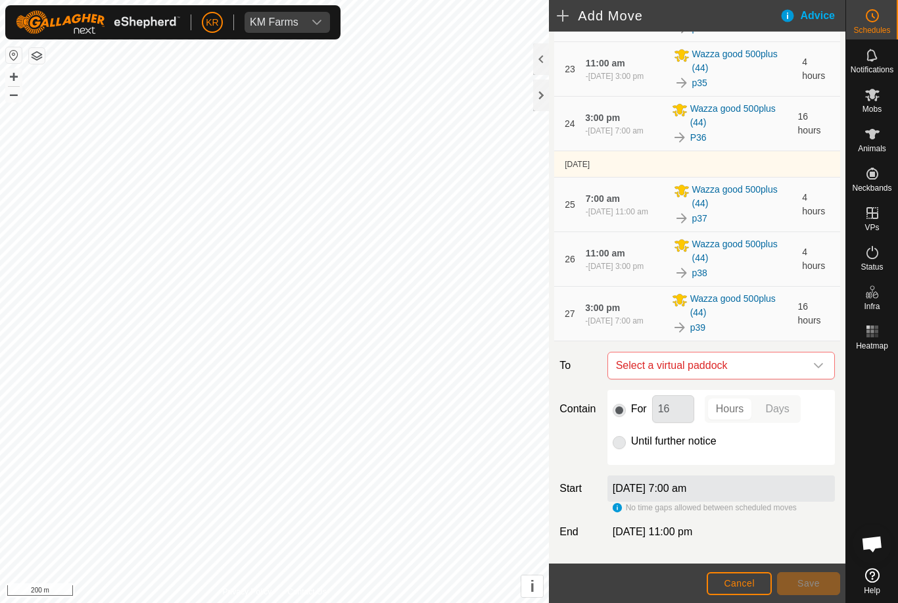
scroll to position [1544, 0]
click at [820, 367] on icon "dropdown trigger" at bounding box center [818, 363] width 11 height 11
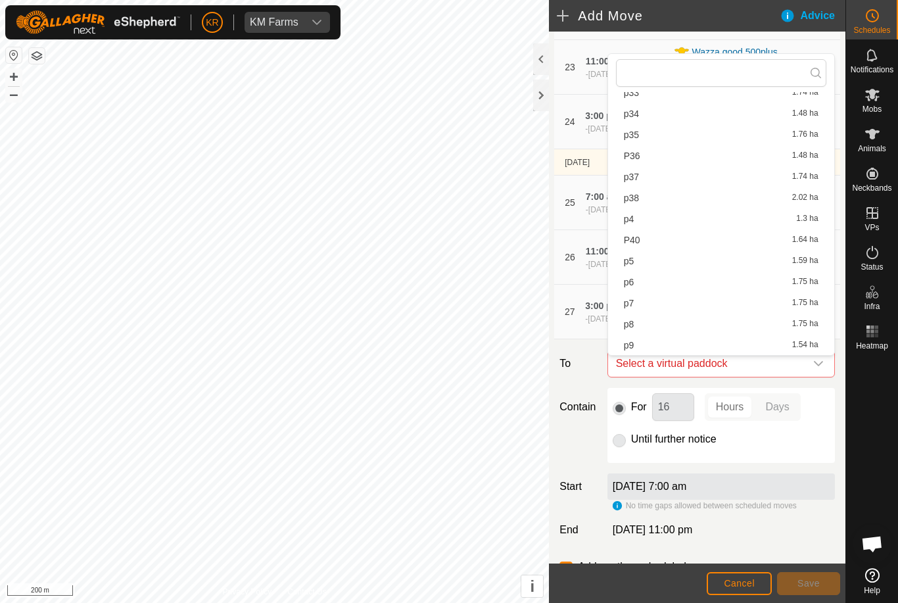
scroll to position [586, 0]
click at [633, 239] on span "P40" at bounding box center [632, 239] width 16 height 9
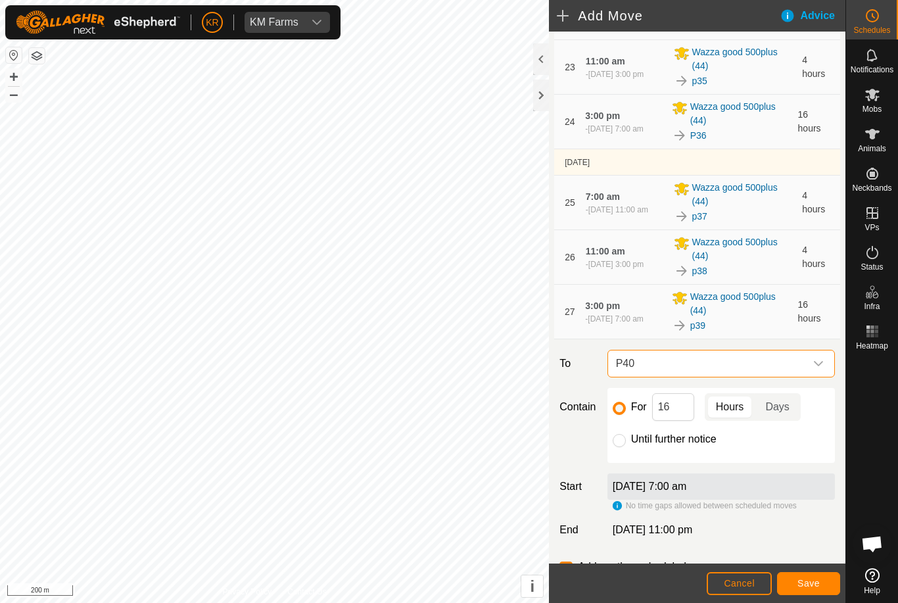
click at [620, 445] on input "Until further notice" at bounding box center [618, 440] width 13 height 13
radio input "true"
checkbox input "false"
click at [814, 582] on span "Save" at bounding box center [808, 583] width 22 height 11
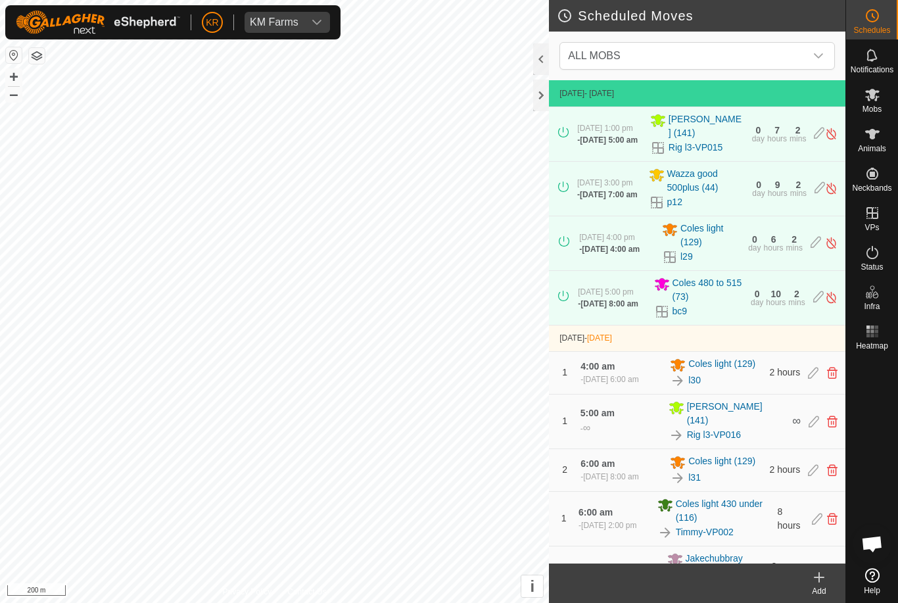
click at [802, 49] on span "ALL MOBS" at bounding box center [683, 56] width 242 height 26
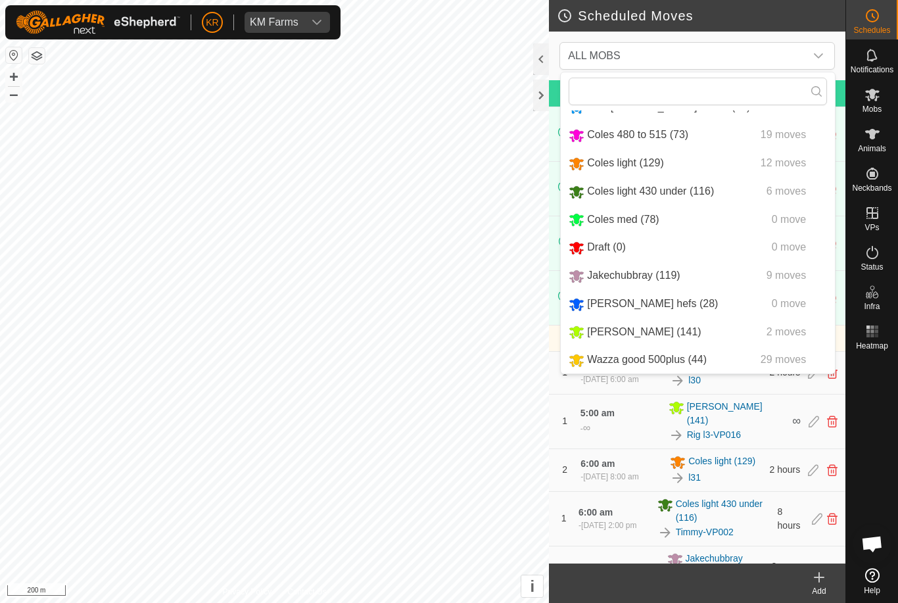
scroll to position [81, 0]
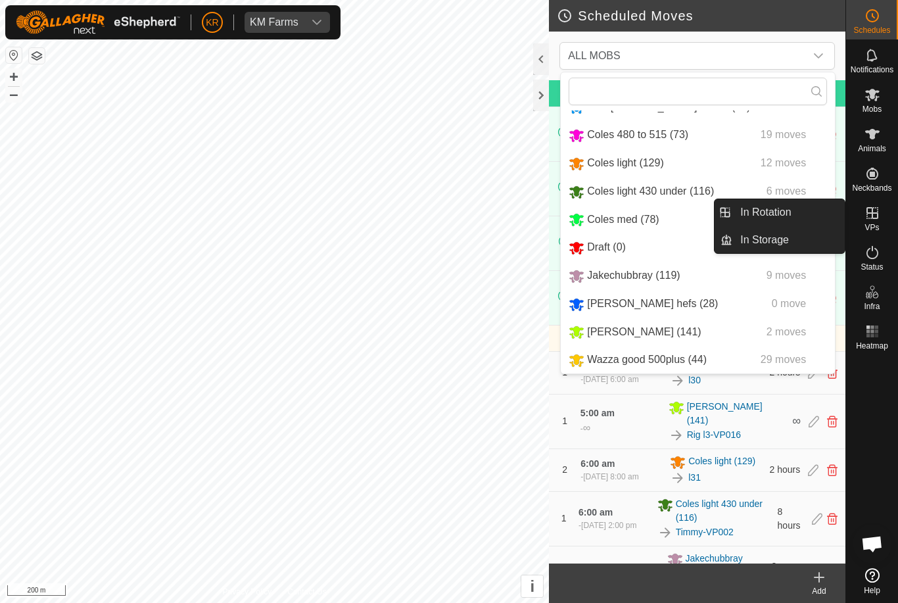
click at [800, 213] on link "In Rotation" at bounding box center [788, 212] width 112 height 26
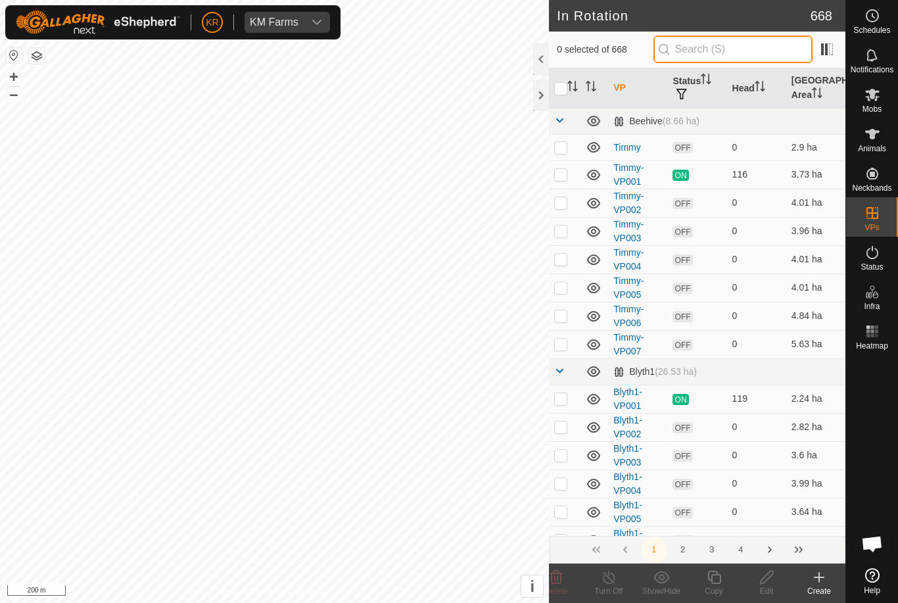
click at [727, 55] on input "text" at bounding box center [732, 49] width 159 height 28
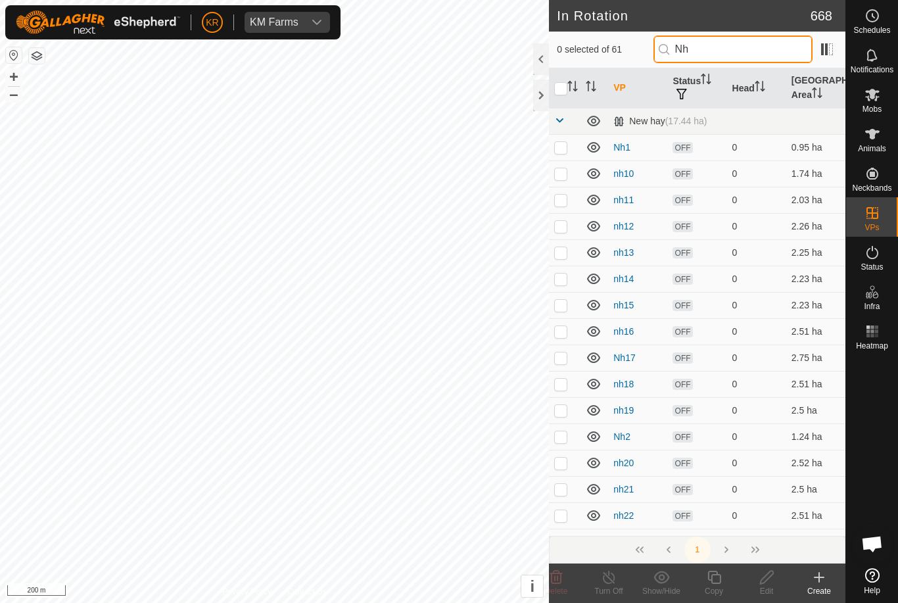
type input "Nh"
click at [557, 85] on input "checkbox" at bounding box center [560, 88] width 13 height 13
checkbox input "true"
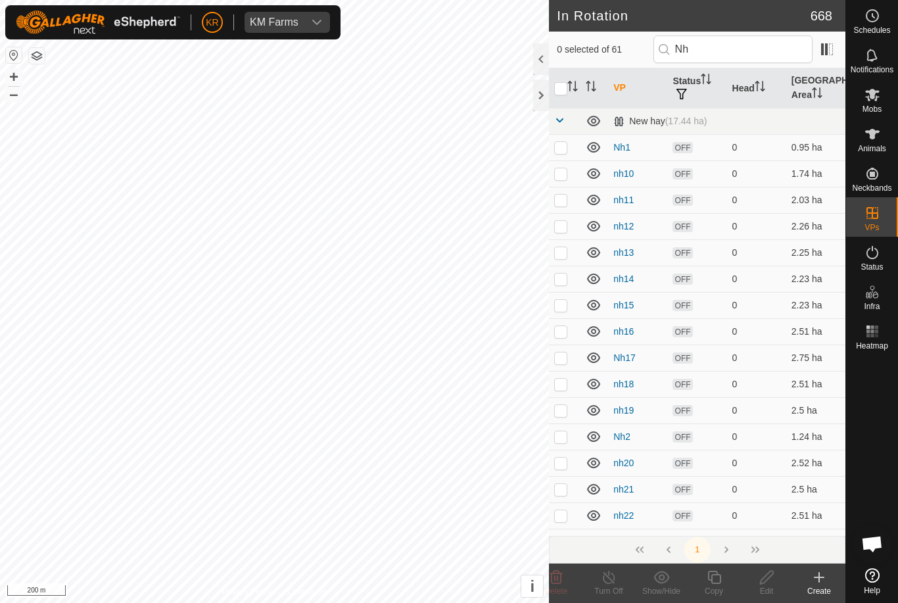
checkbox input "true"
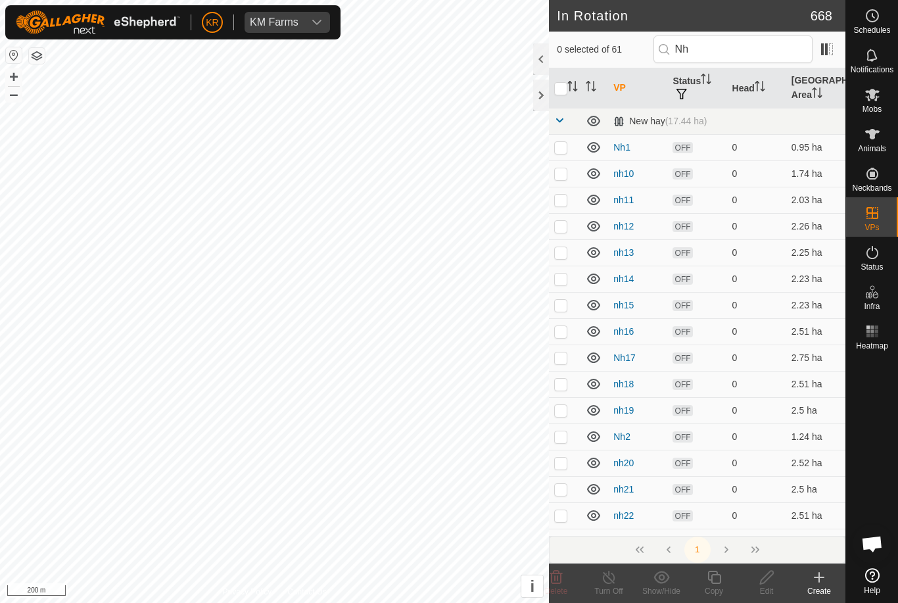
checkbox input "true"
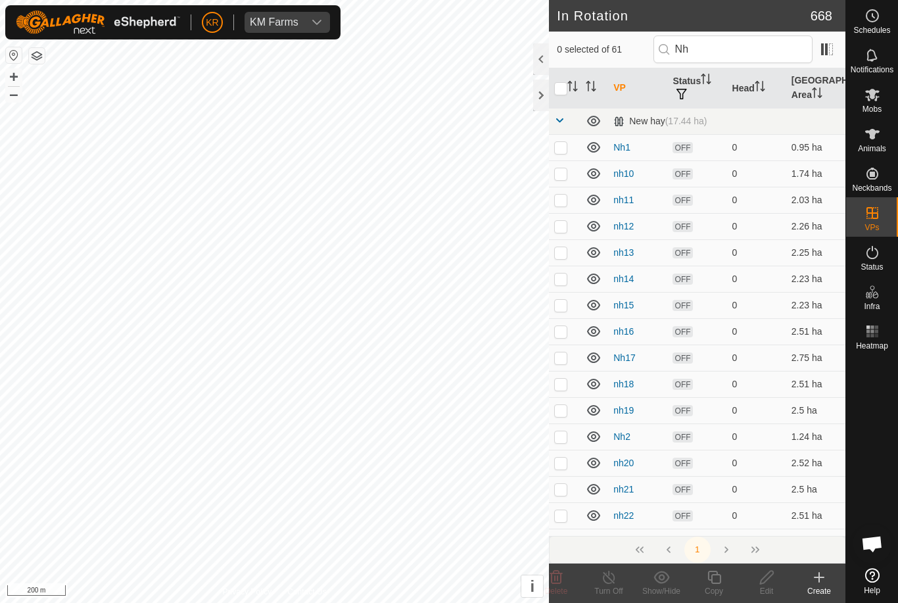
checkbox input "true"
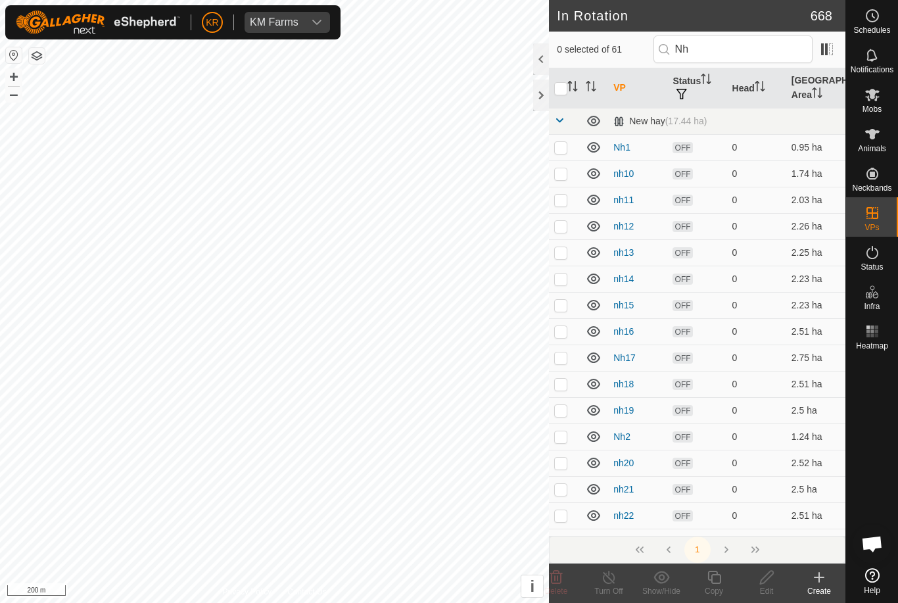
checkbox input "true"
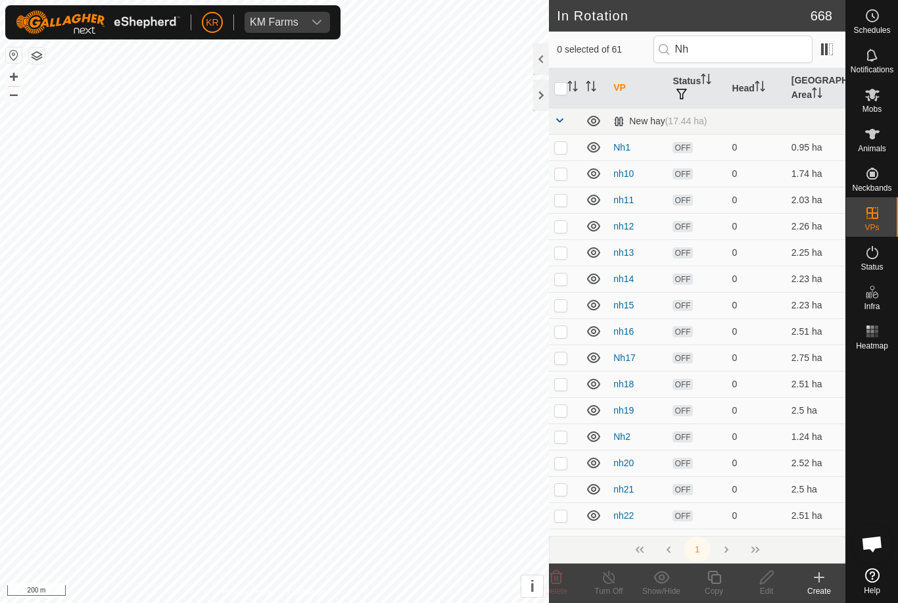
checkbox input "true"
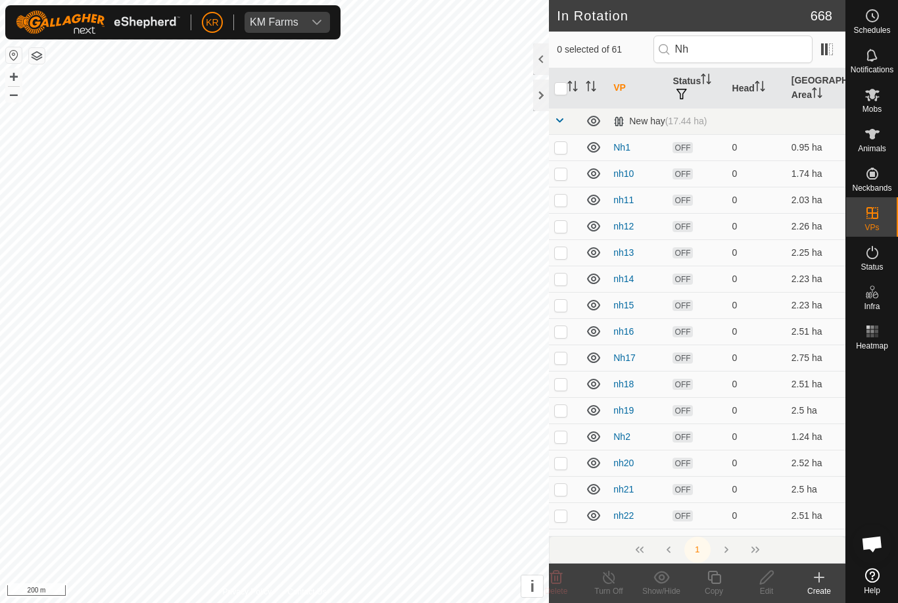
checkbox input "true"
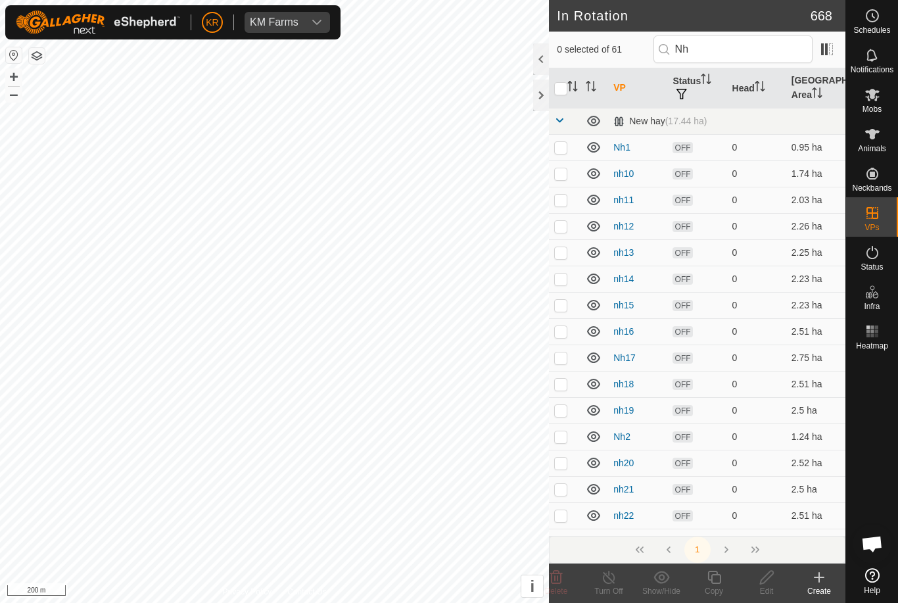
checkbox input "true"
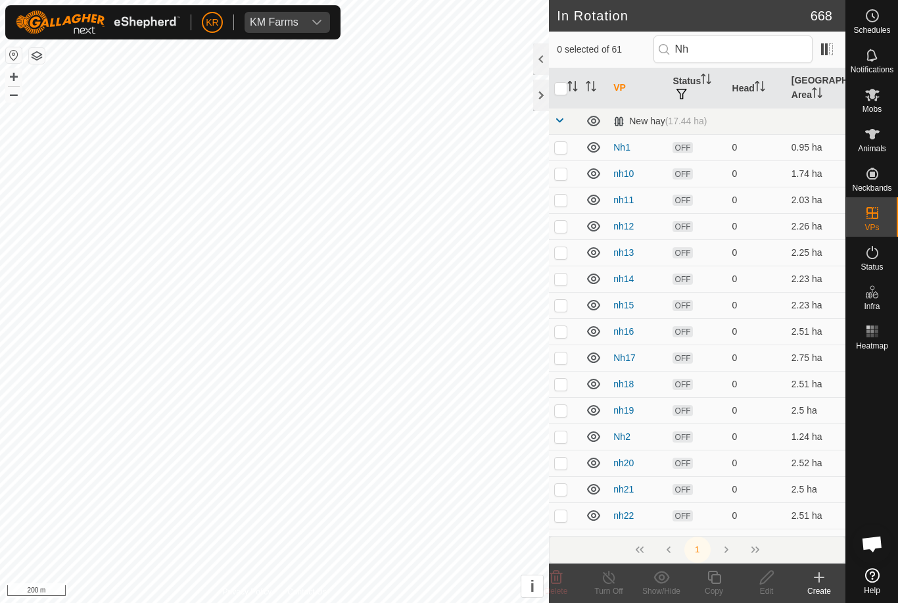
checkbox input "true"
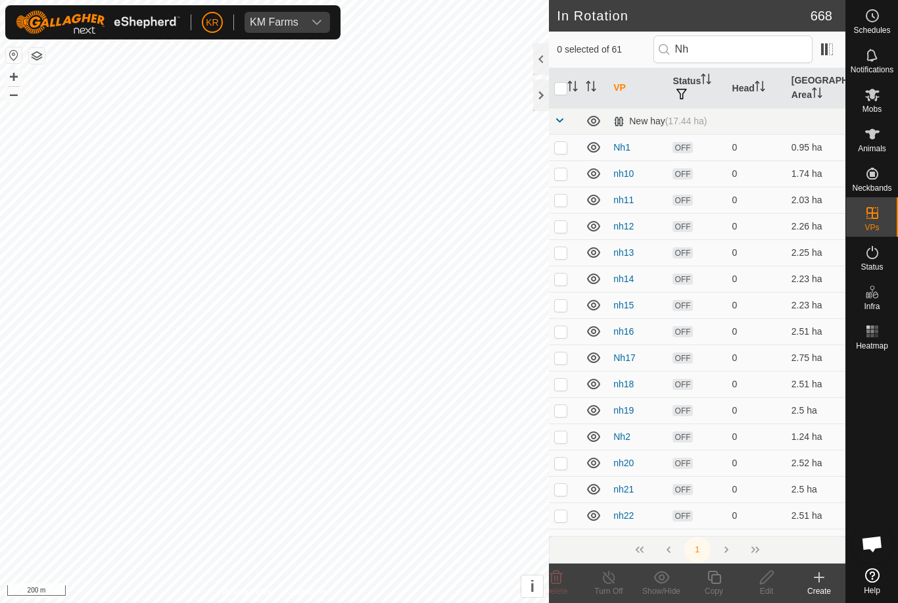
checkbox input "true"
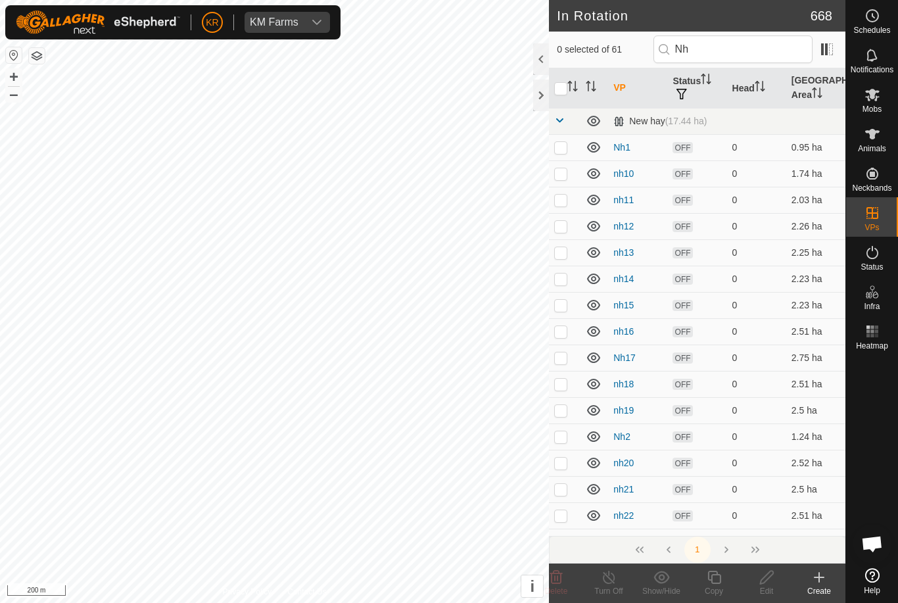
checkbox input "true"
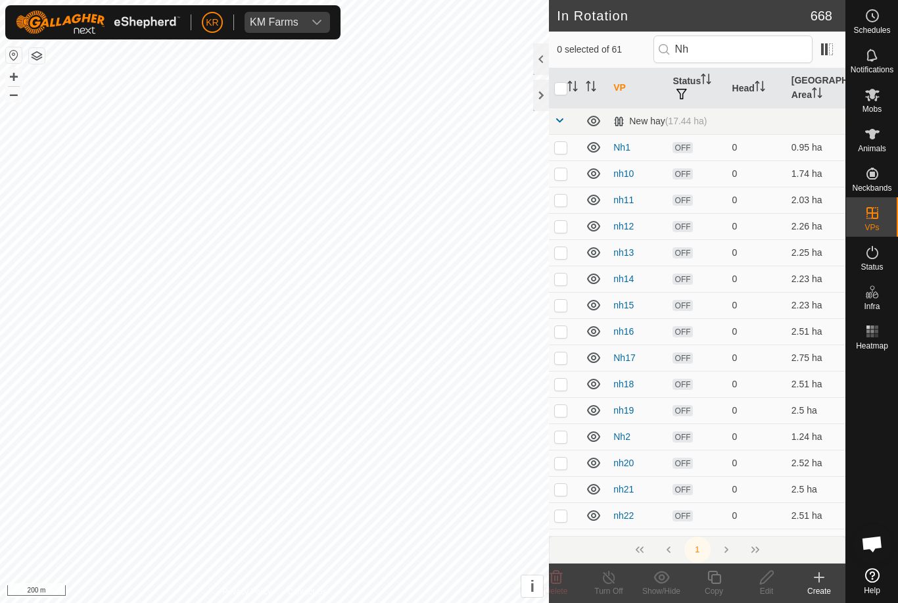
checkbox input "true"
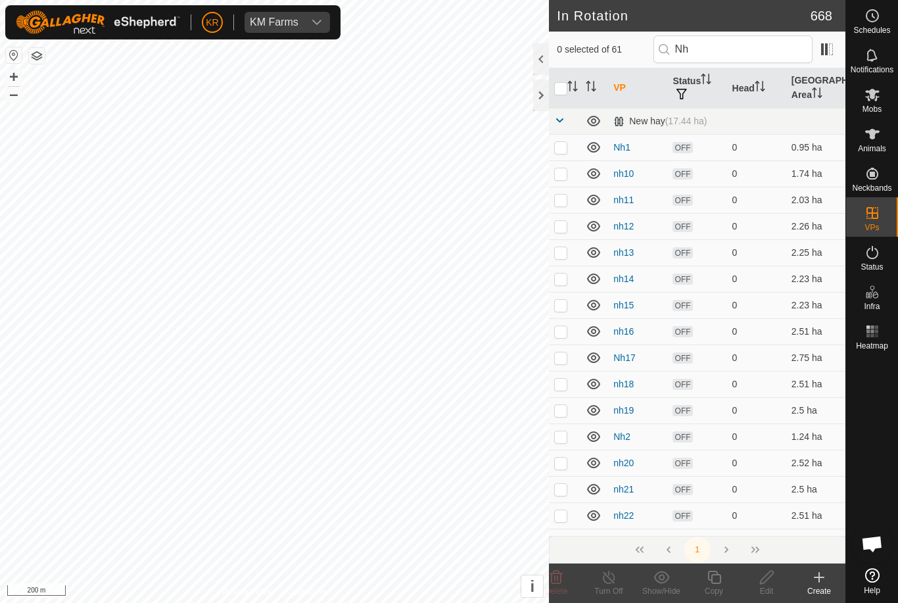
checkbox input "true"
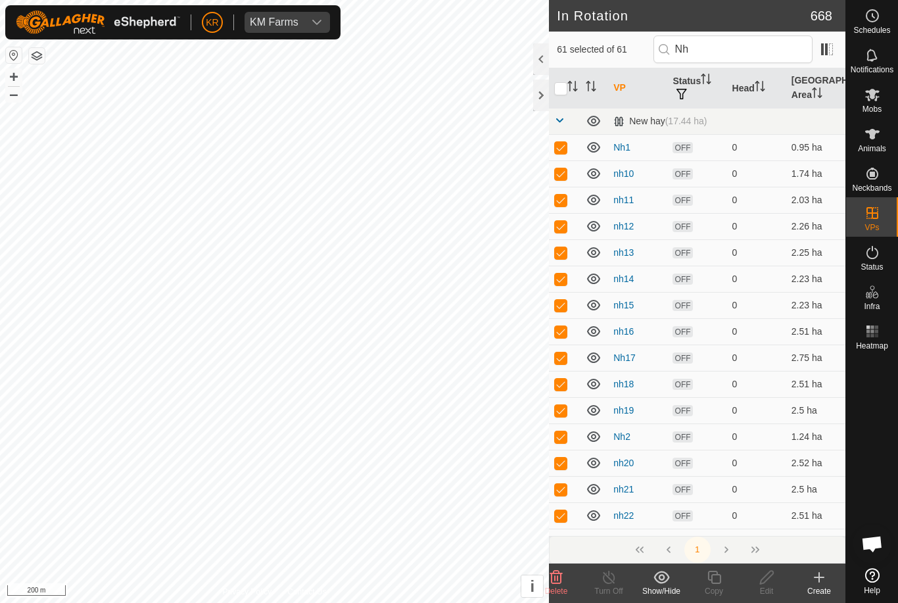
click at [664, 582] on icon at bounding box center [661, 576] width 16 height 12
click at [715, 550] on span "Move to 'In Storage'" at bounding box center [710, 548] width 93 height 16
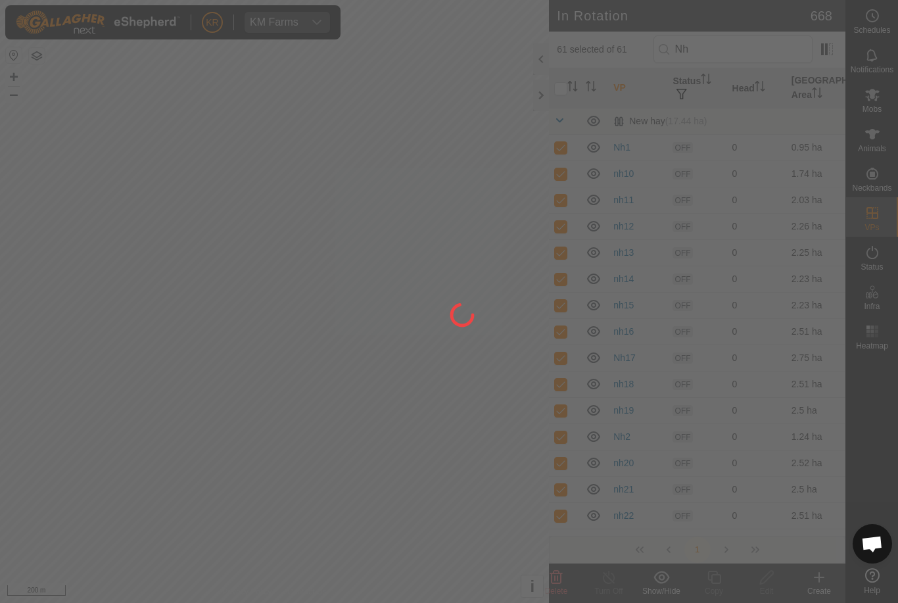
checkbox input "false"
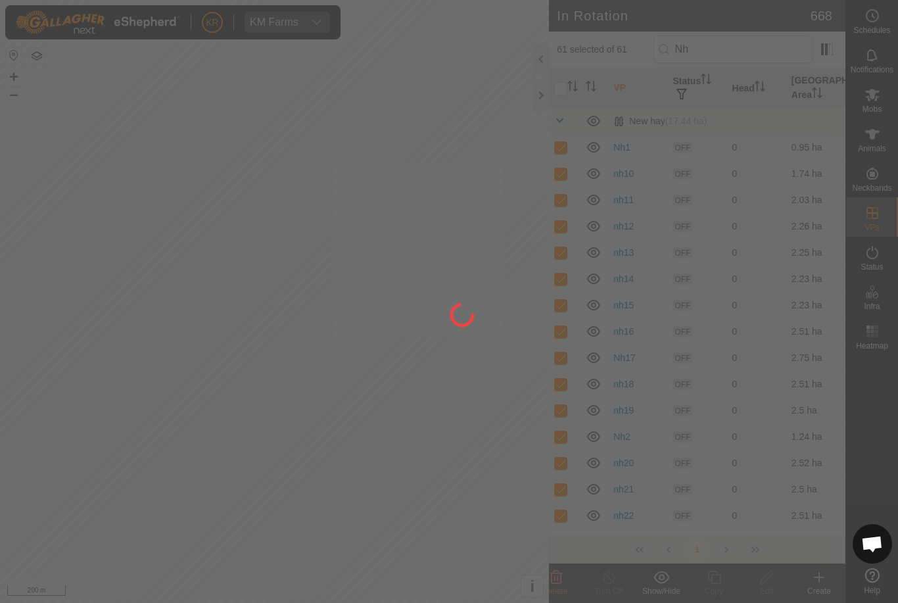
checkbox input "false"
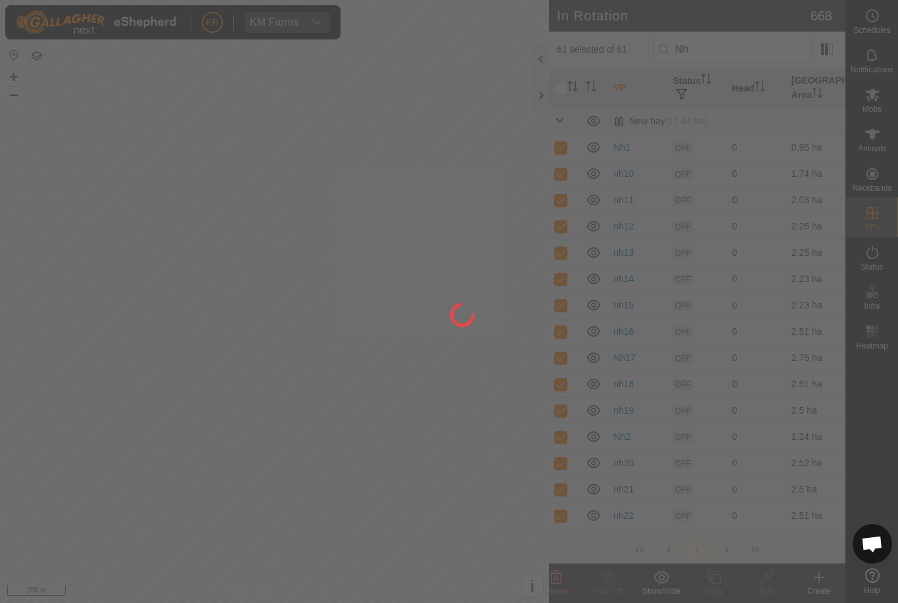
checkbox input "false"
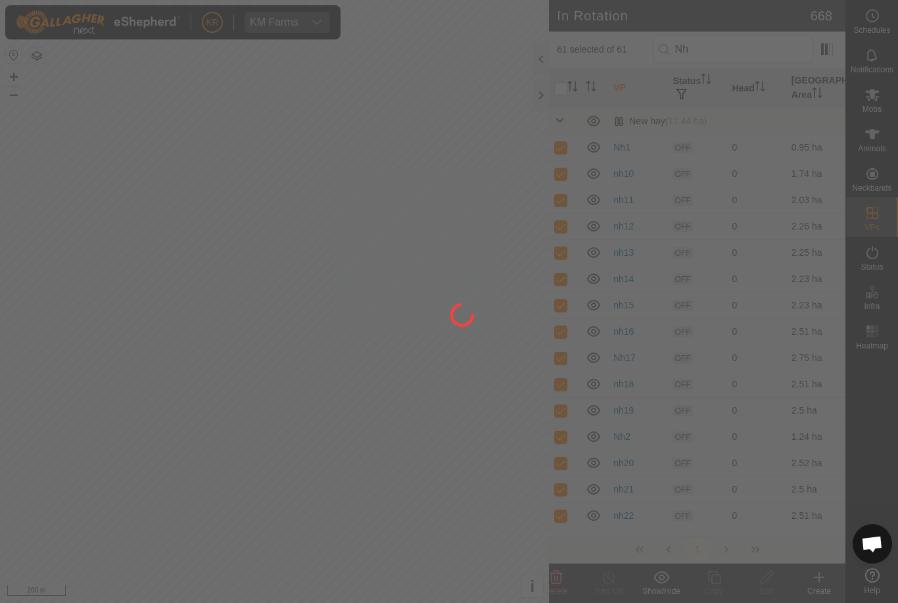
checkbox input "false"
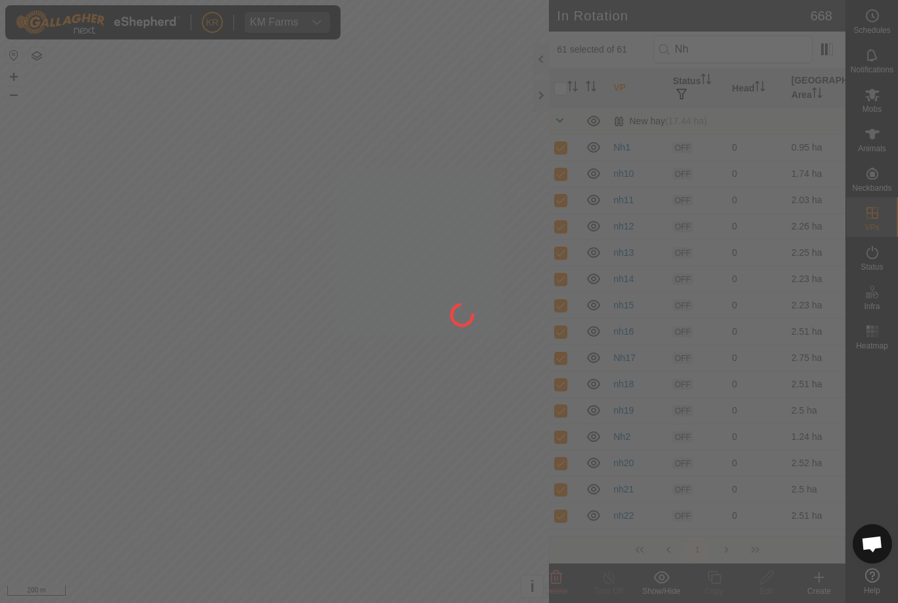
checkbox input "false"
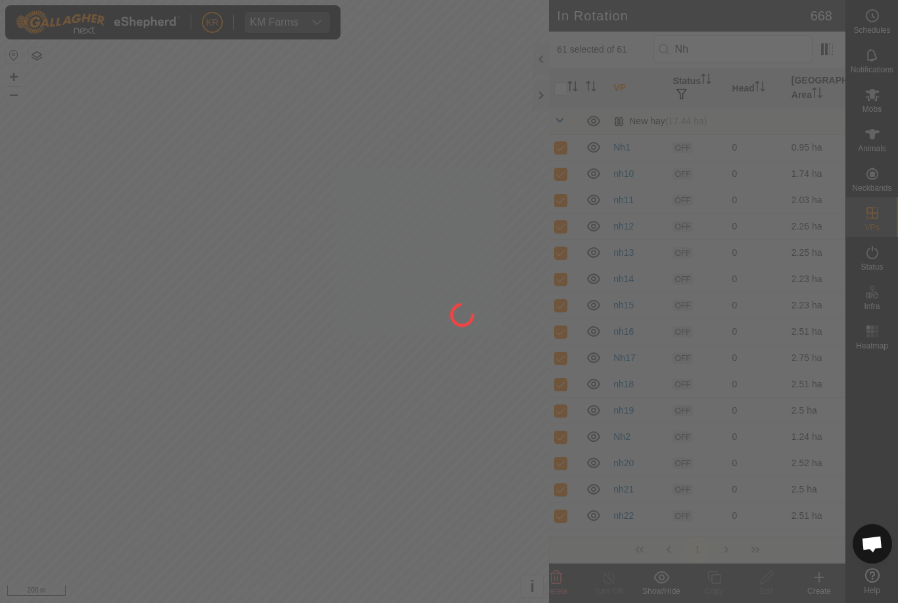
checkbox input "false"
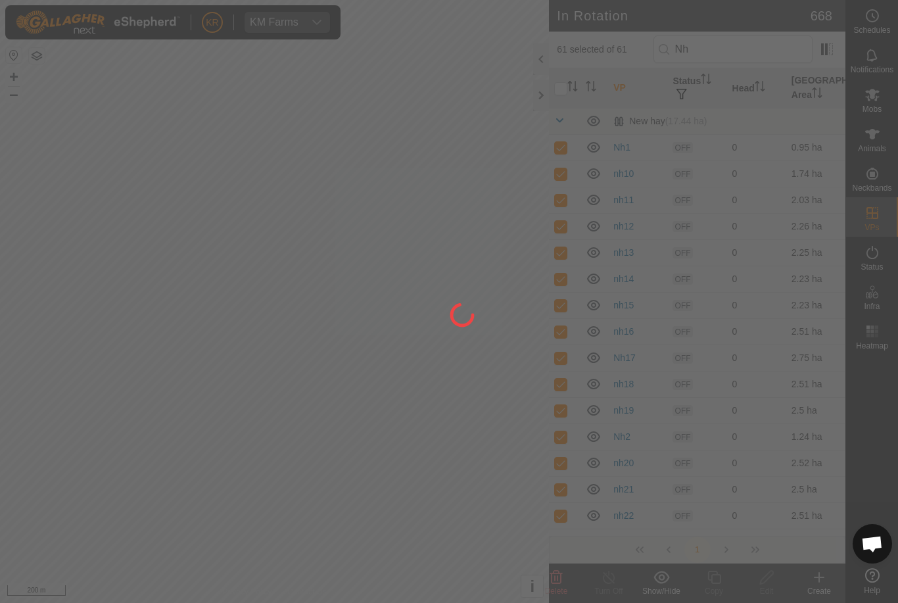
checkbox input "false"
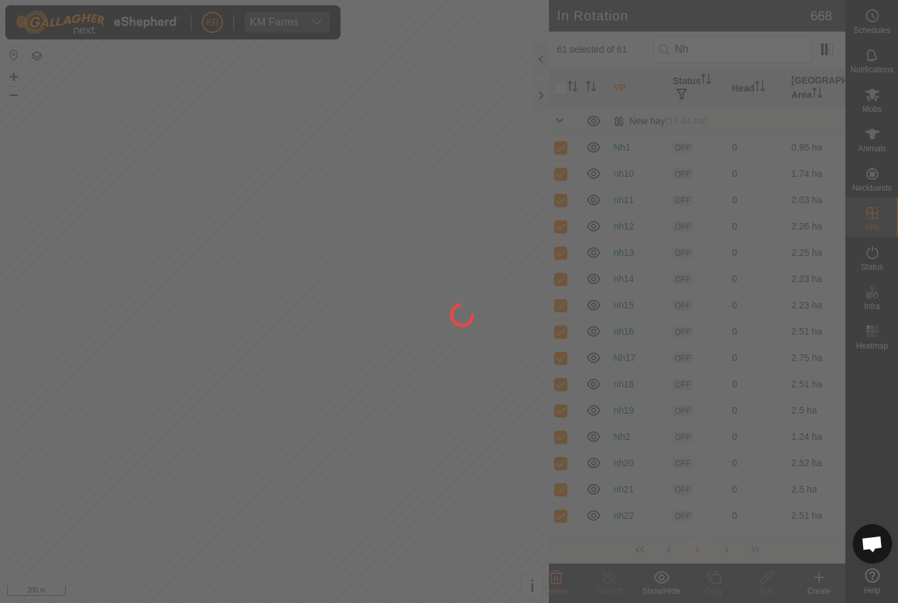
checkbox input "false"
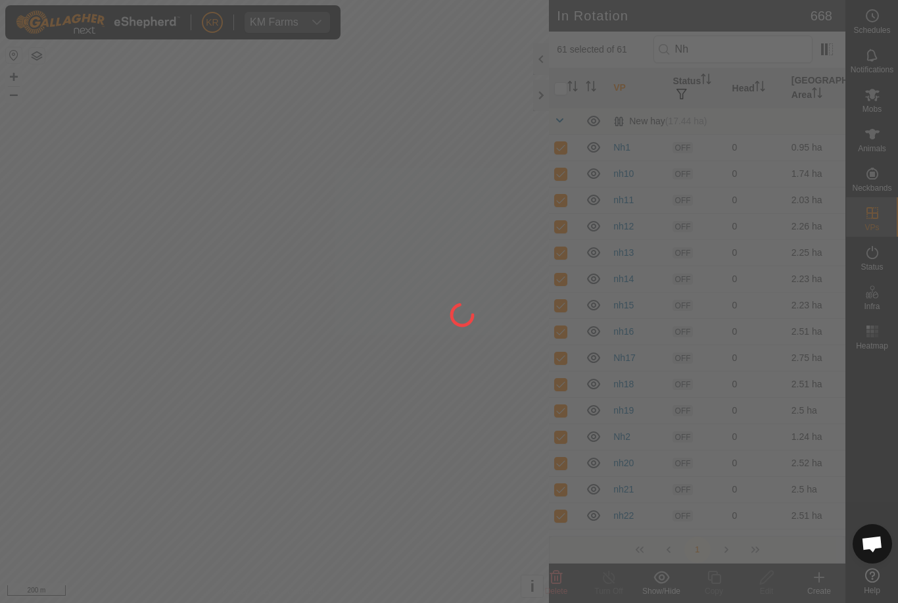
checkbox input "false"
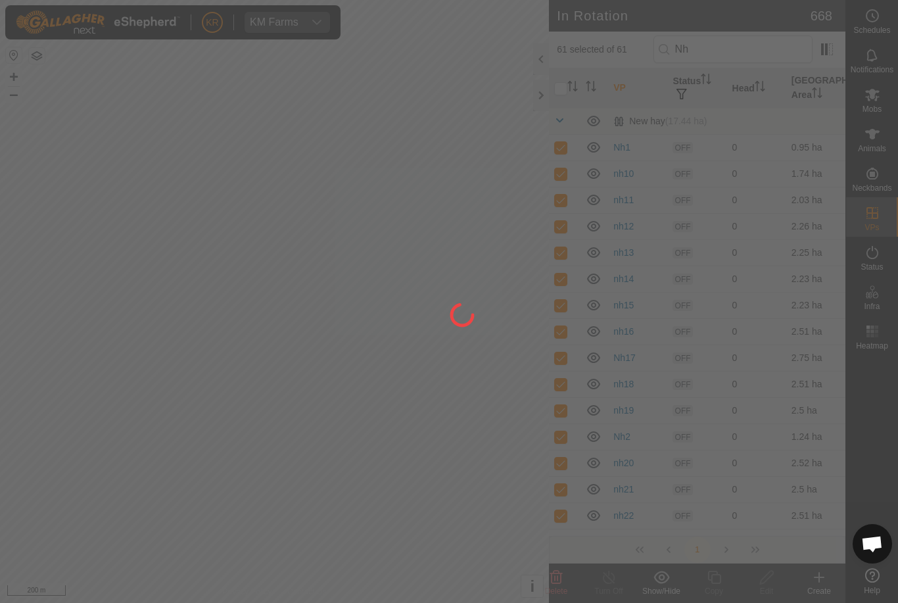
checkbox input "false"
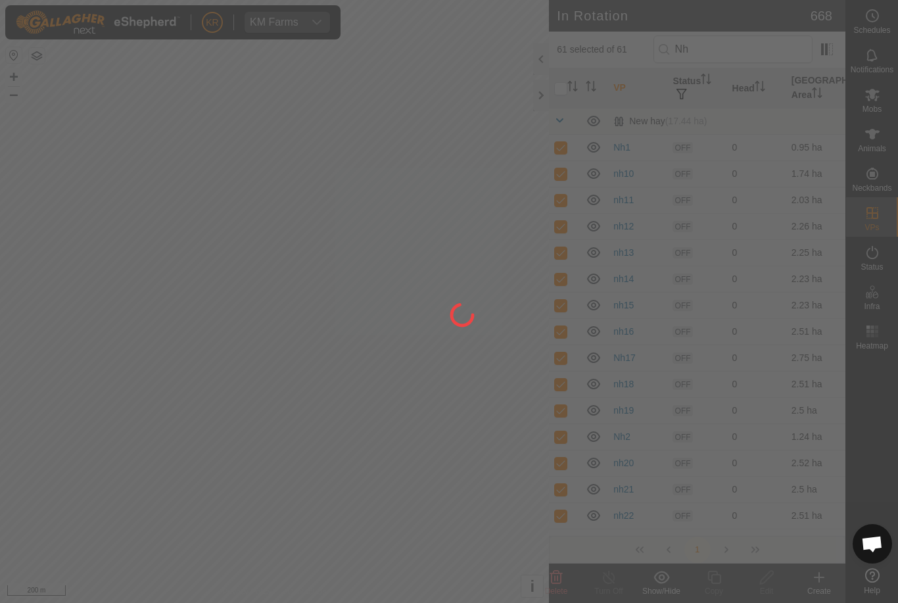
checkbox input "false"
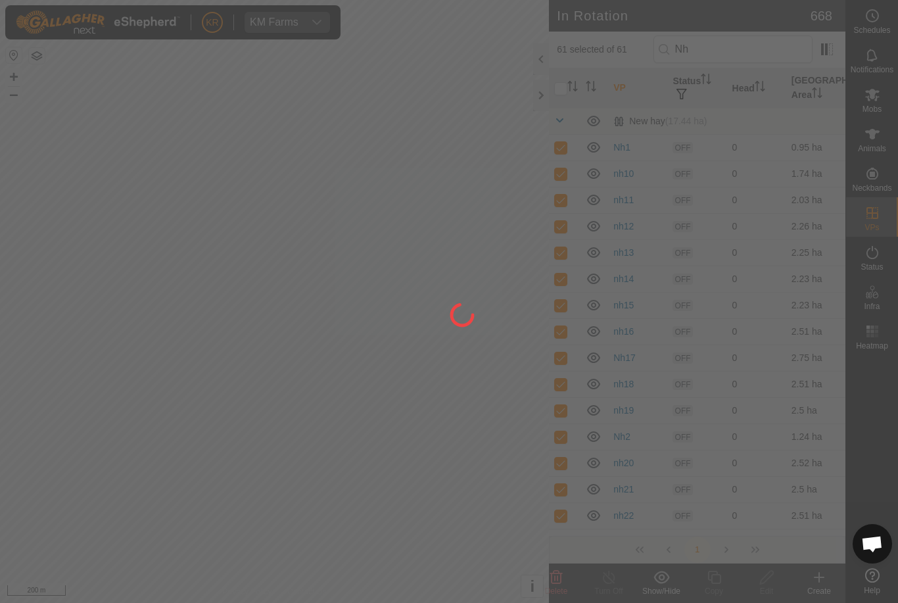
checkbox input "false"
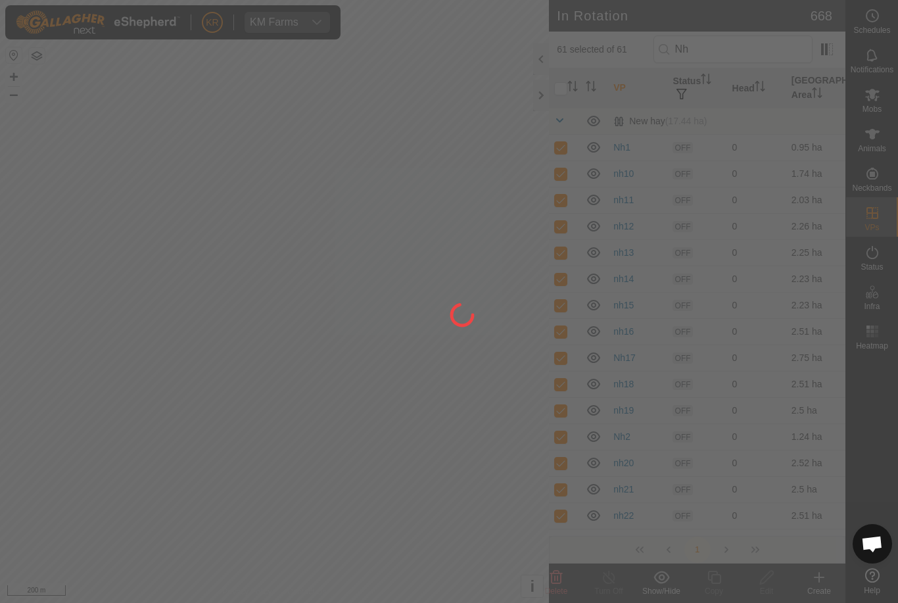
checkbox input "false"
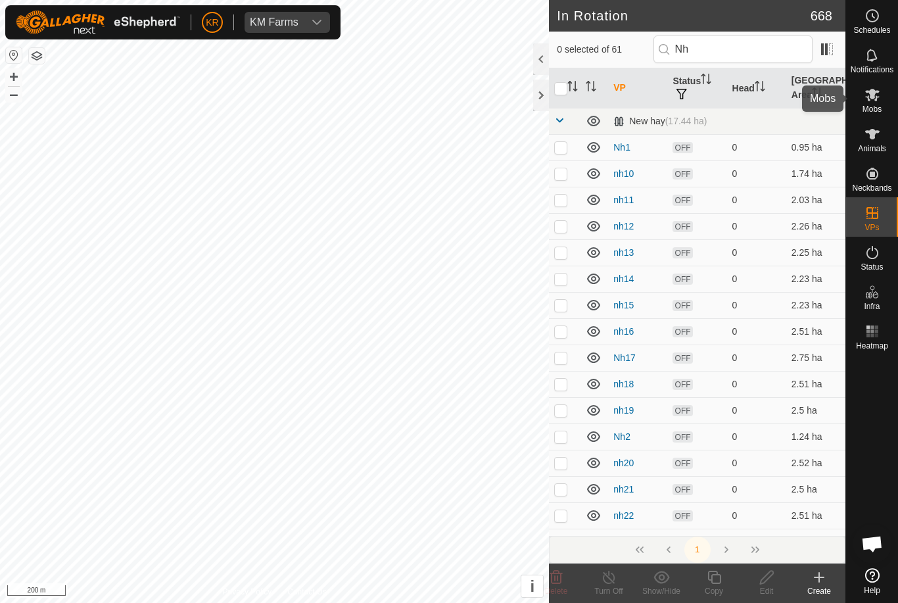
click at [874, 106] on span "Mobs" at bounding box center [871, 109] width 19 height 8
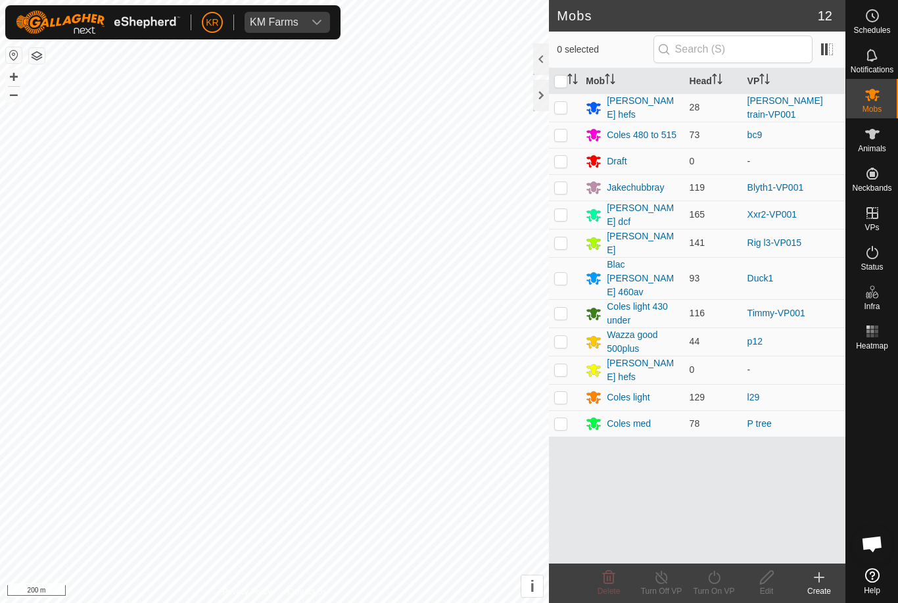
click at [564, 104] on p-checkbox at bounding box center [560, 107] width 13 height 11
checkbox input "true"
click at [632, 102] on div "[PERSON_NAME] hefs" at bounding box center [643, 108] width 72 height 28
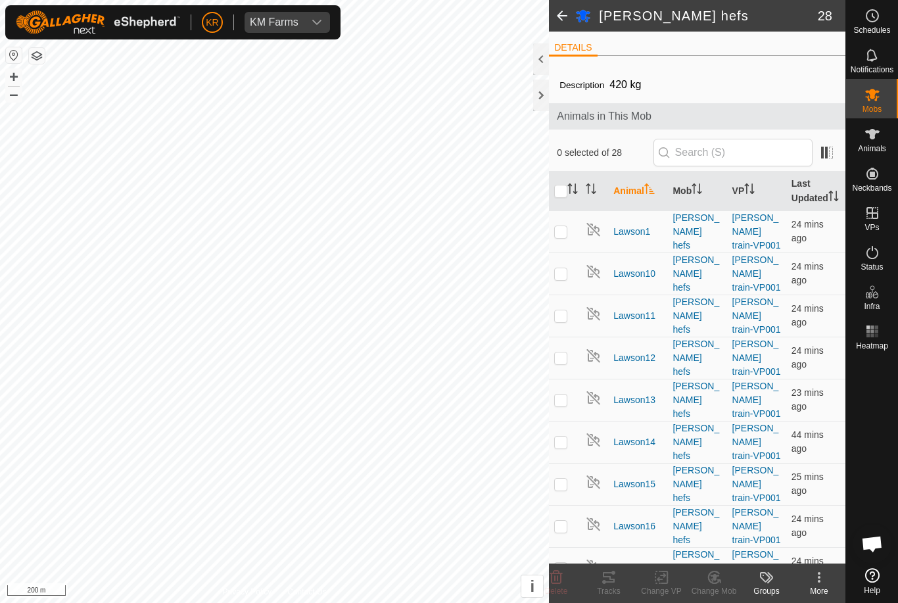
click at [563, 198] on input "checkbox" at bounding box center [560, 191] width 13 height 13
checkbox input "true"
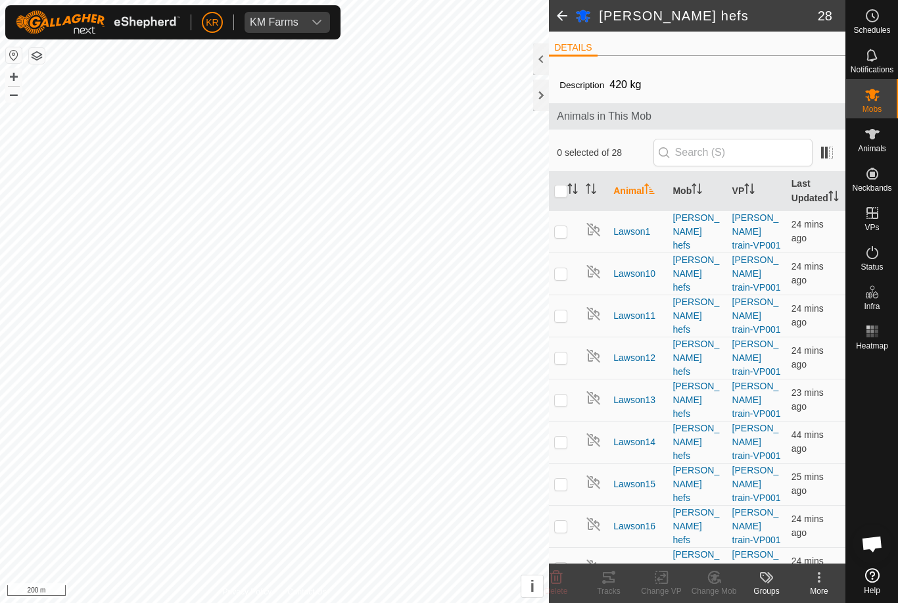
checkbox input "true"
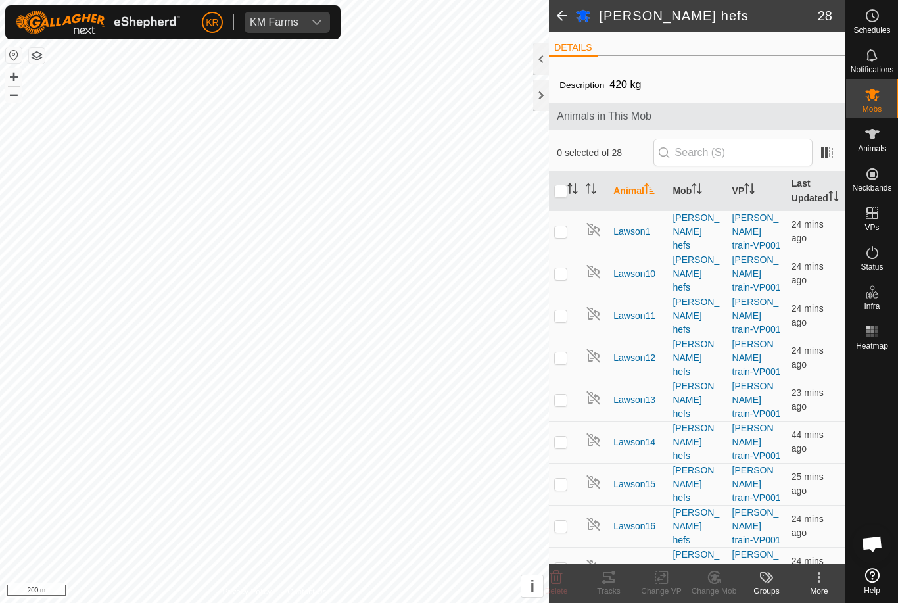
checkbox input "true"
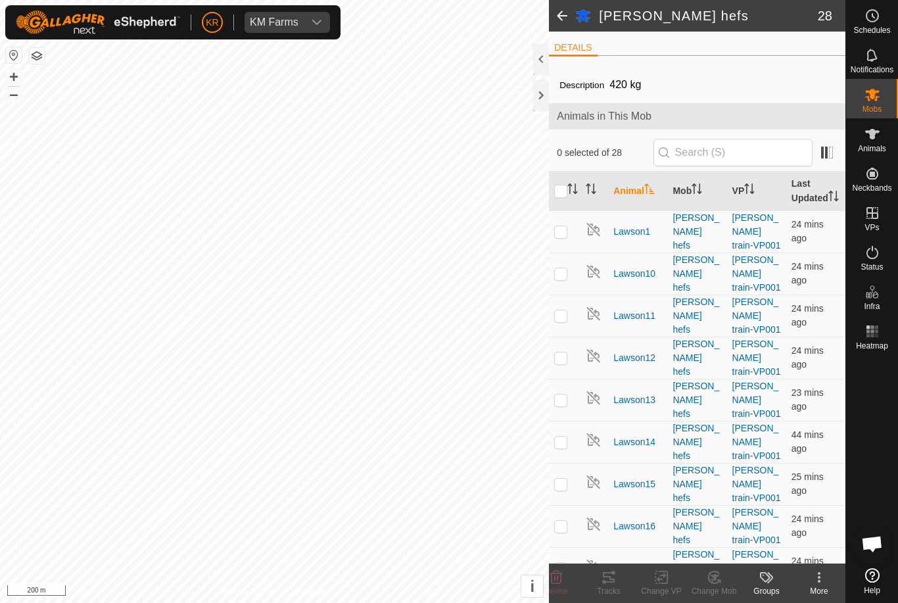
checkbox input "true"
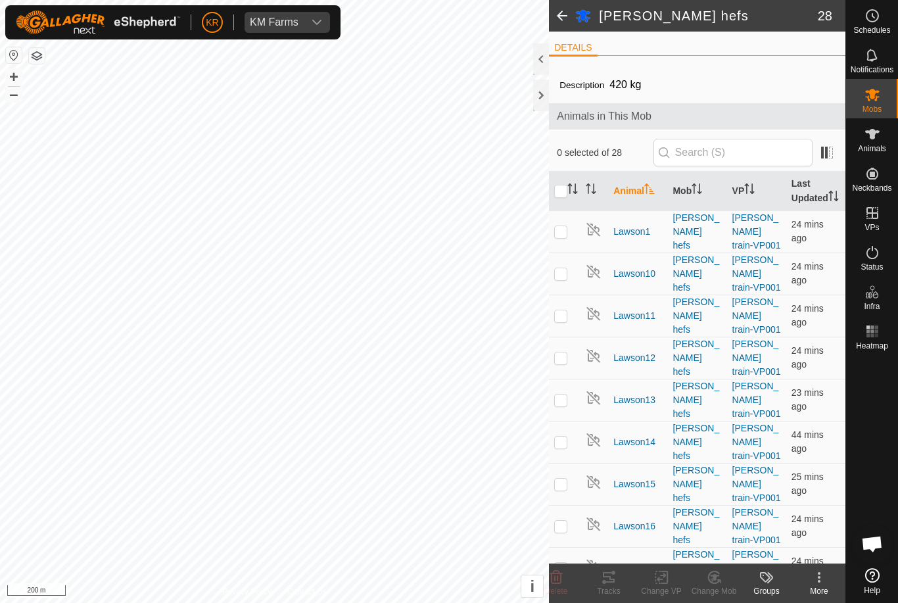
checkbox input "true"
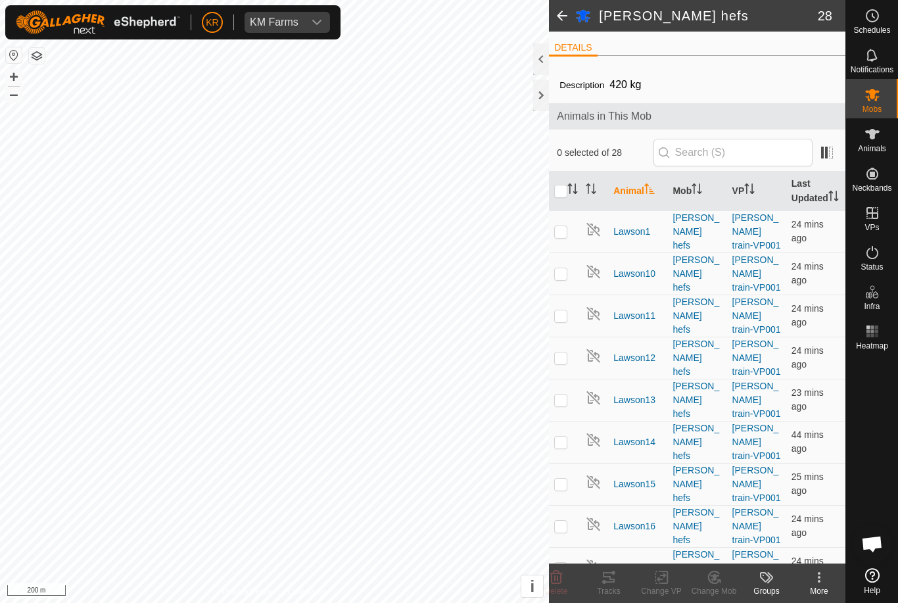
checkbox input "true"
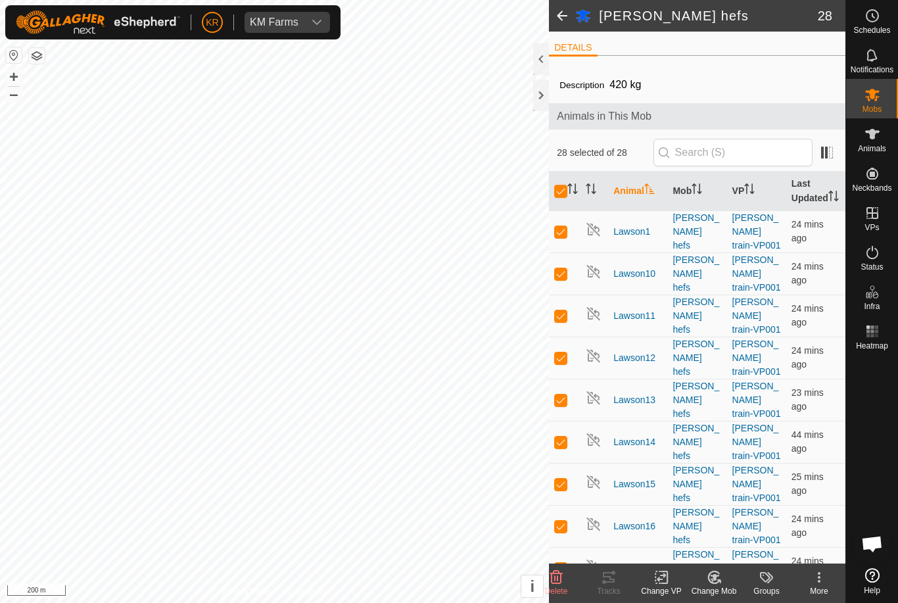
click at [821, 578] on icon at bounding box center [819, 577] width 16 height 16
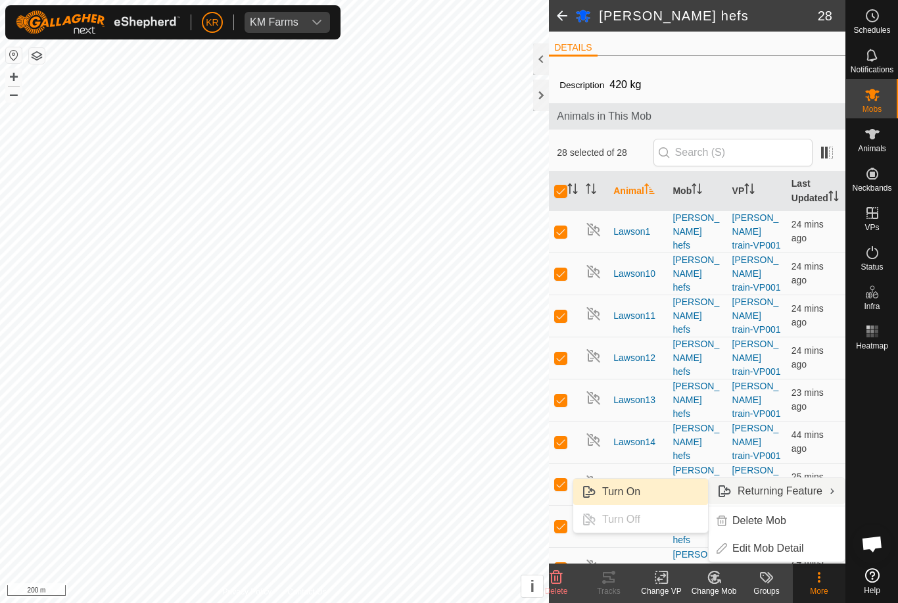
click at [630, 492] on span "Turn On" at bounding box center [621, 492] width 38 height 16
checkbox input "false"
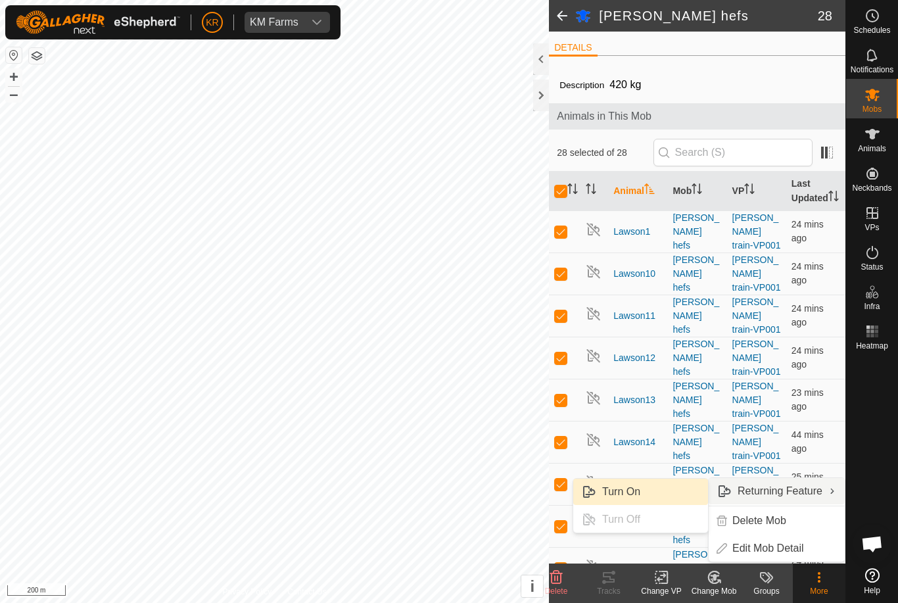
checkbox input "false"
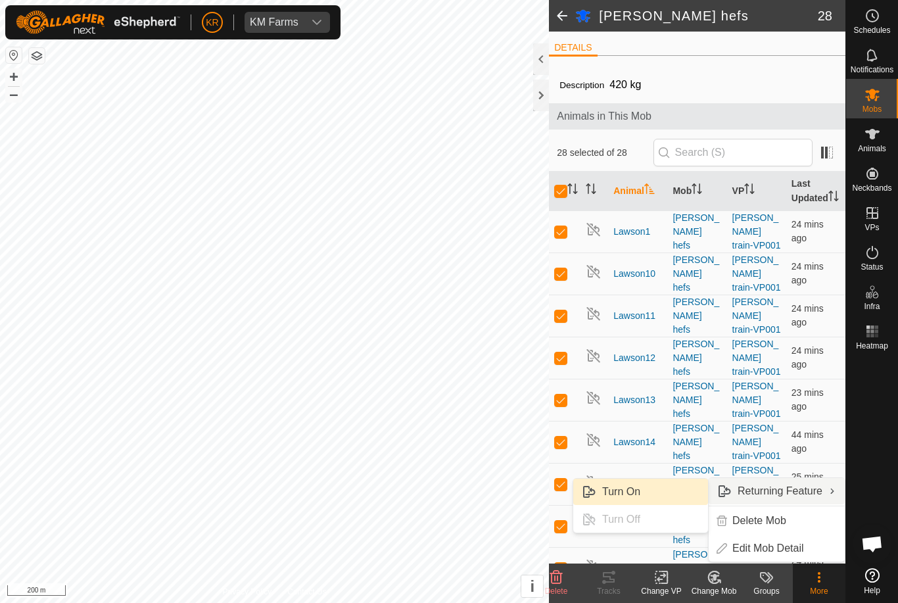
checkbox input "false"
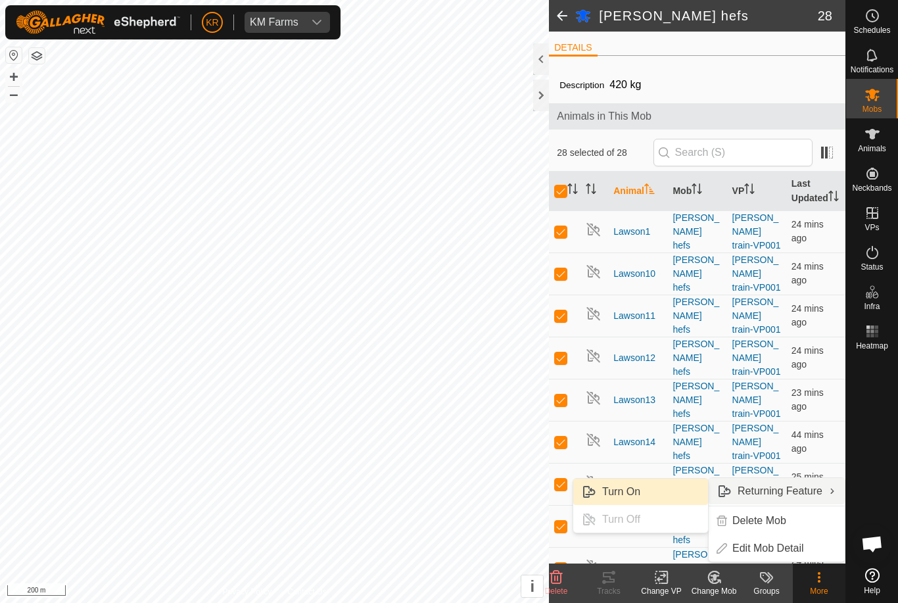
checkbox input "false"
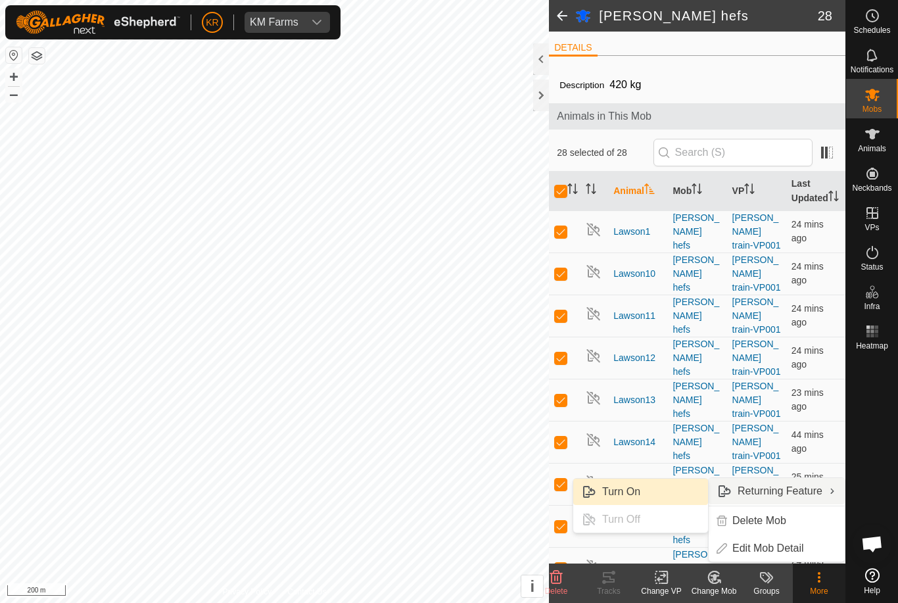
checkbox input "false"
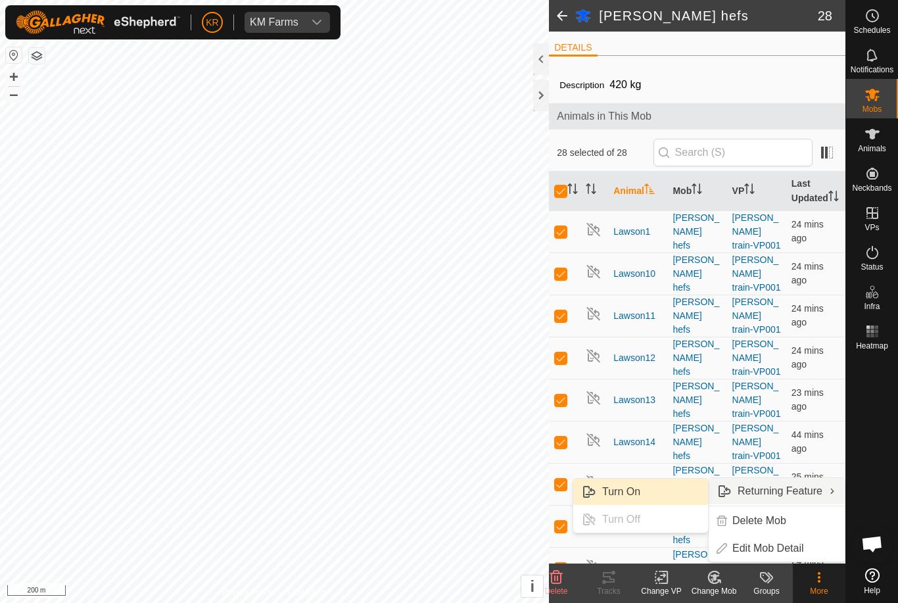
checkbox input "false"
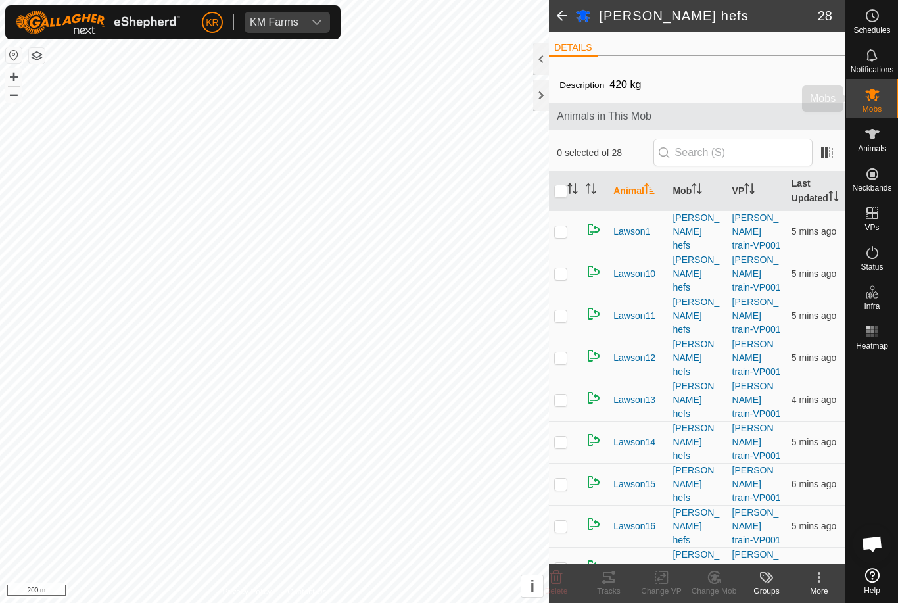
click at [883, 103] on es-mob-svg-icon at bounding box center [872, 94] width 24 height 21
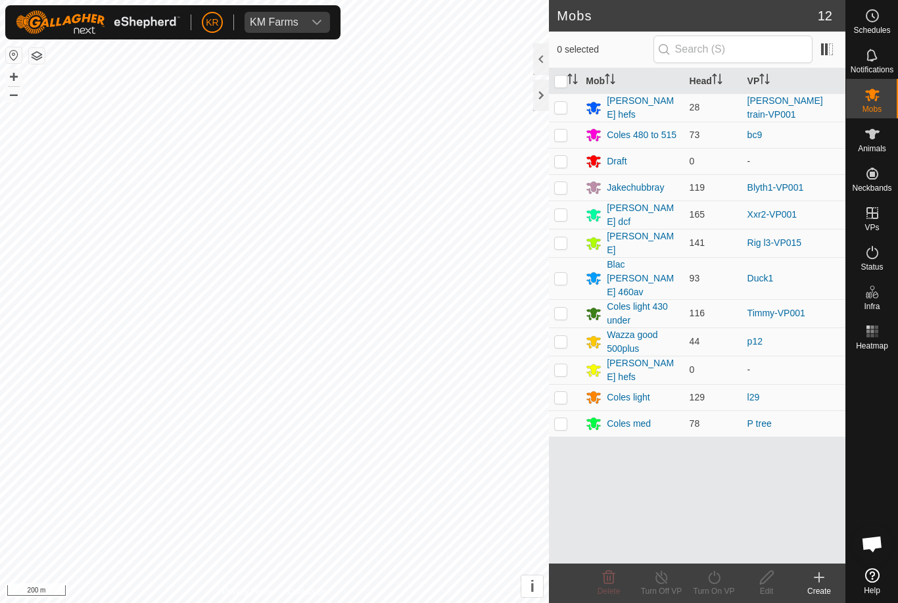
click at [645, 130] on div "Coles 480 to 515" at bounding box center [642, 135] width 70 height 14
